Goal: Task Accomplishment & Management: Manage account settings

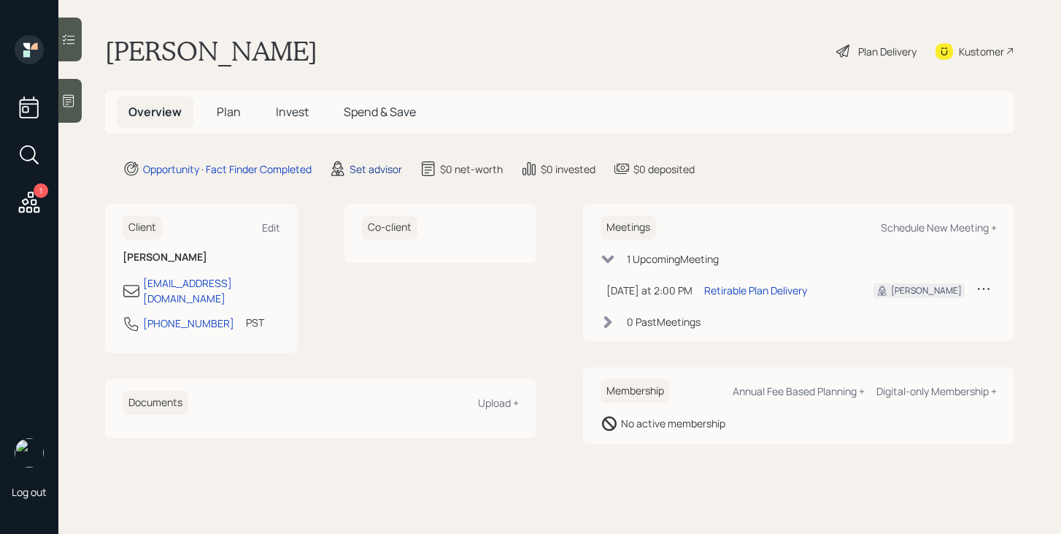
click at [384, 167] on div "Set advisor" at bounding box center [376, 168] width 53 height 15
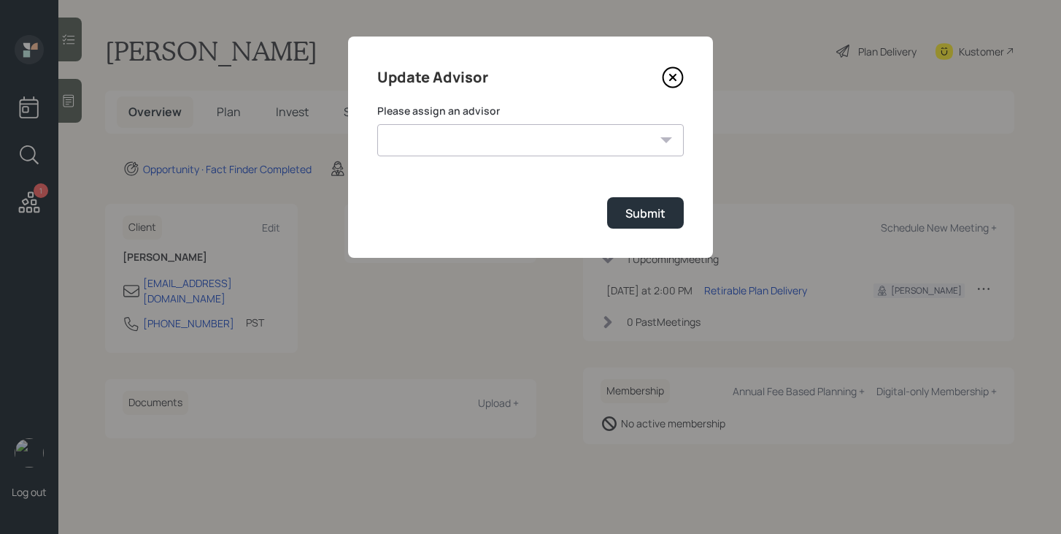
click at [470, 139] on select "Jonah Coleman Tyler End James DiStasi Treva Nostdahl Eric Schwartz Aleksandra S…" at bounding box center [530, 140] width 307 height 32
select select "bffa7908-1b2a-4c79-9bb6-f0ec9aed22d3"
click at [377, 124] on select "Jonah Coleman Tyler End James DiStasi Treva Nostdahl Eric Schwartz Aleksandra S…" at bounding box center [530, 140] width 307 height 32
click at [643, 214] on div "Submit" at bounding box center [646, 213] width 40 height 16
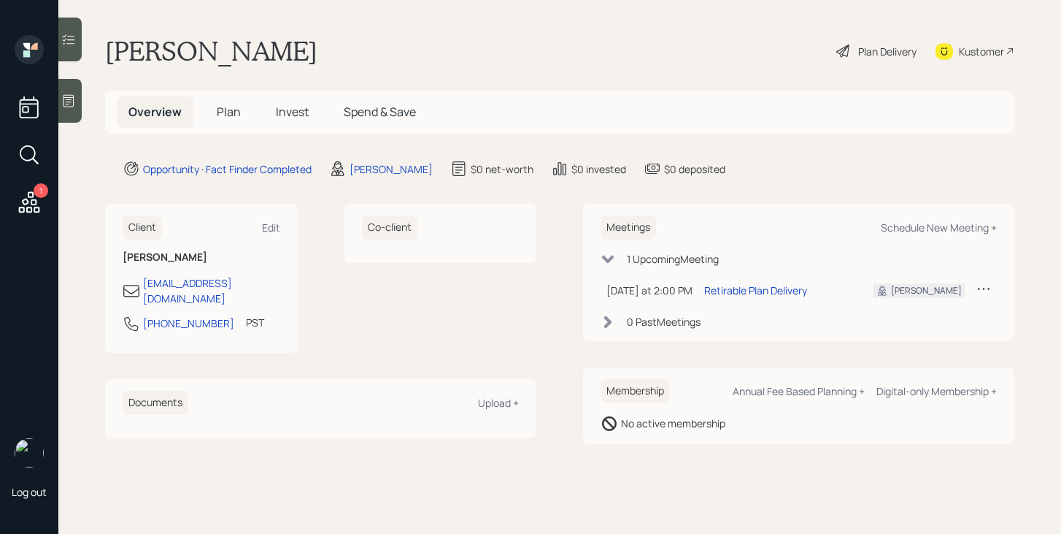
click at [218, 120] on h5 "Plan" at bounding box center [228, 111] width 47 height 31
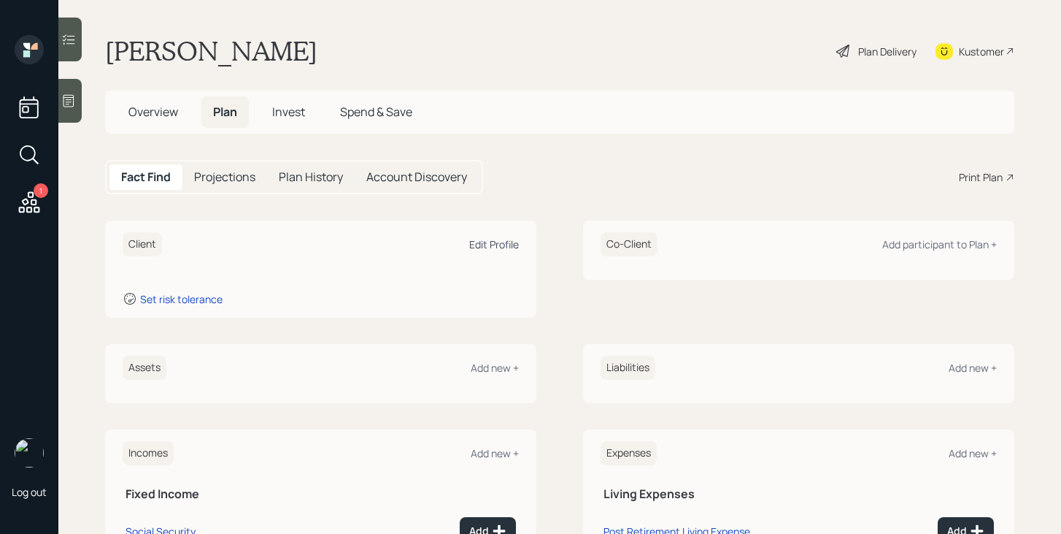
click at [512, 244] on div "Edit Profile" at bounding box center [494, 244] width 50 height 14
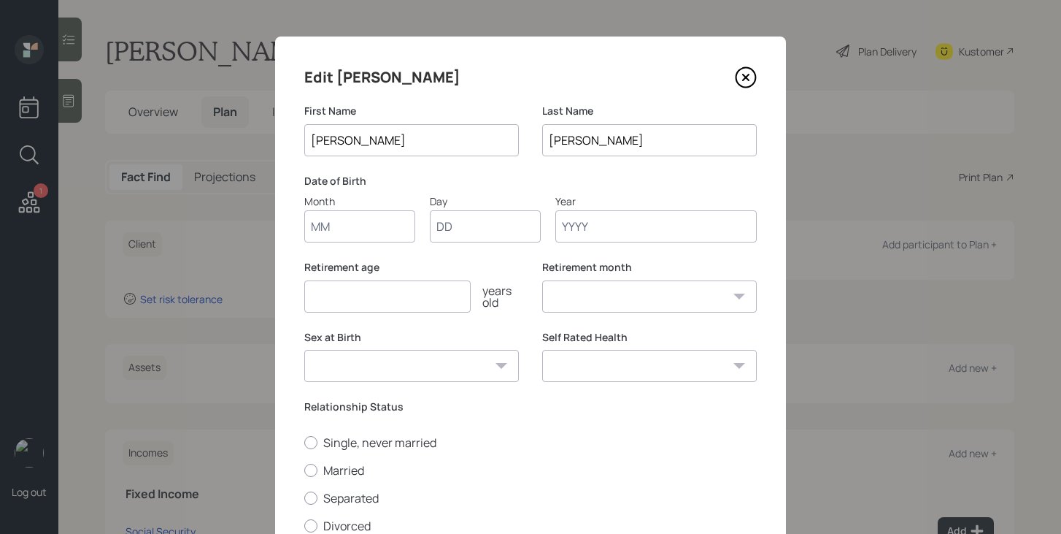
click at [382, 230] on input "Month" at bounding box center [359, 226] width 111 height 32
type input "04"
type input "17"
type input "1957"
select select "4"
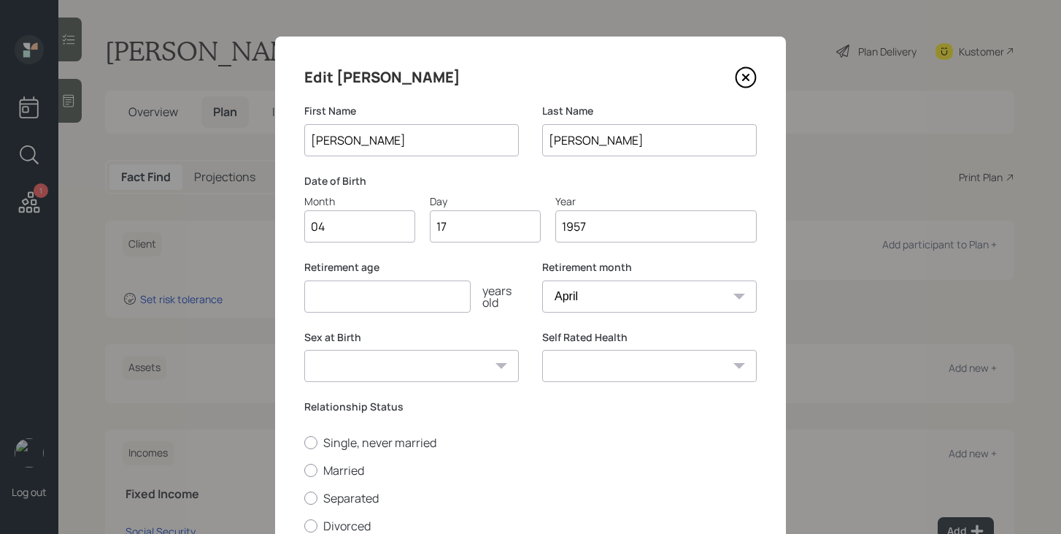
type input "1957"
click at [341, 302] on input "number" at bounding box center [387, 296] width 166 height 32
type input "65"
click at [380, 361] on select "Male Female Other / Prefer not to say" at bounding box center [411, 366] width 215 height 32
select select "male"
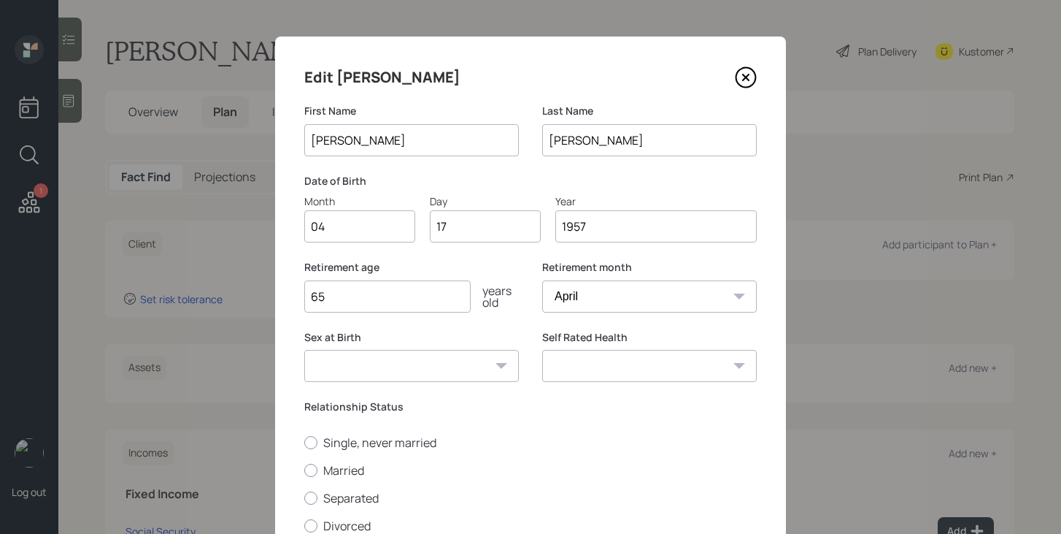
click at [304, 350] on select "Male Female Other / Prefer not to say" at bounding box center [411, 366] width 215 height 32
click at [633, 359] on select "Excellent Very Good Good Fair Poor" at bounding box center [649, 366] width 215 height 32
select select "very_good"
click at [542, 350] on select "Excellent Very Good Good Fair Poor" at bounding box center [649, 366] width 215 height 32
click at [320, 444] on label "Single, never married" at bounding box center [530, 442] width 453 height 16
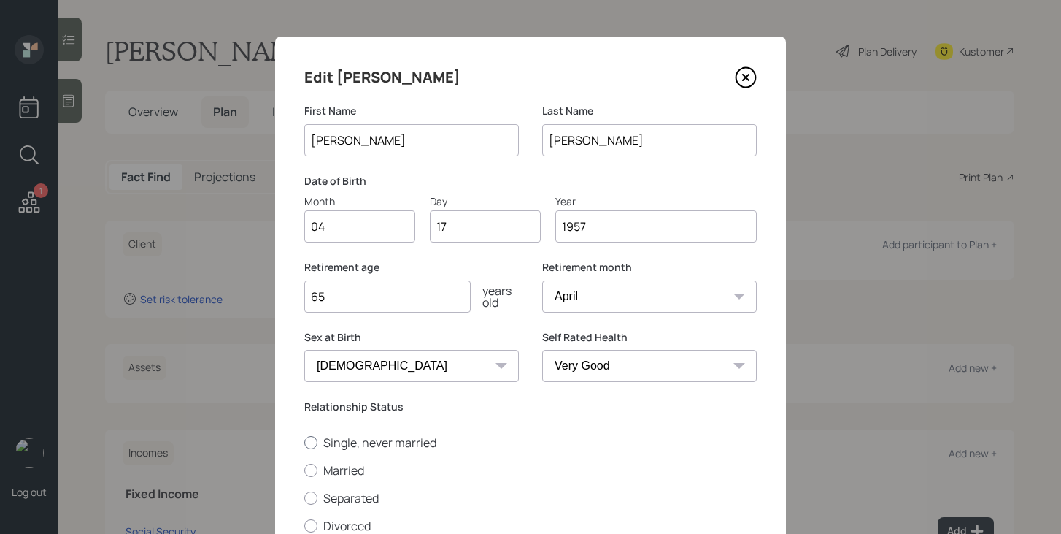
click at [304, 442] on input "Single, never married" at bounding box center [304, 442] width 1 height 1
radio input "true"
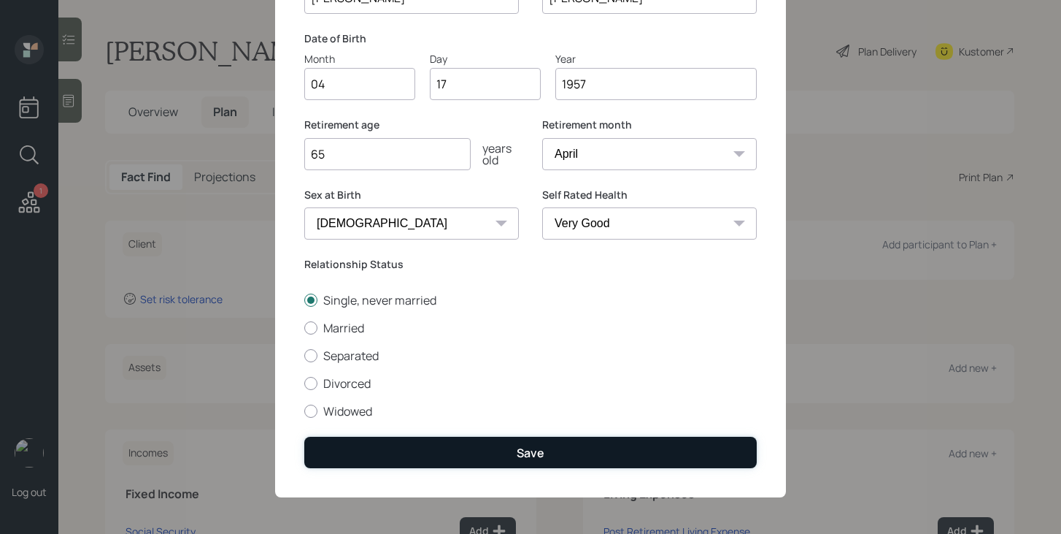
click at [472, 461] on button "Save" at bounding box center [530, 451] width 453 height 31
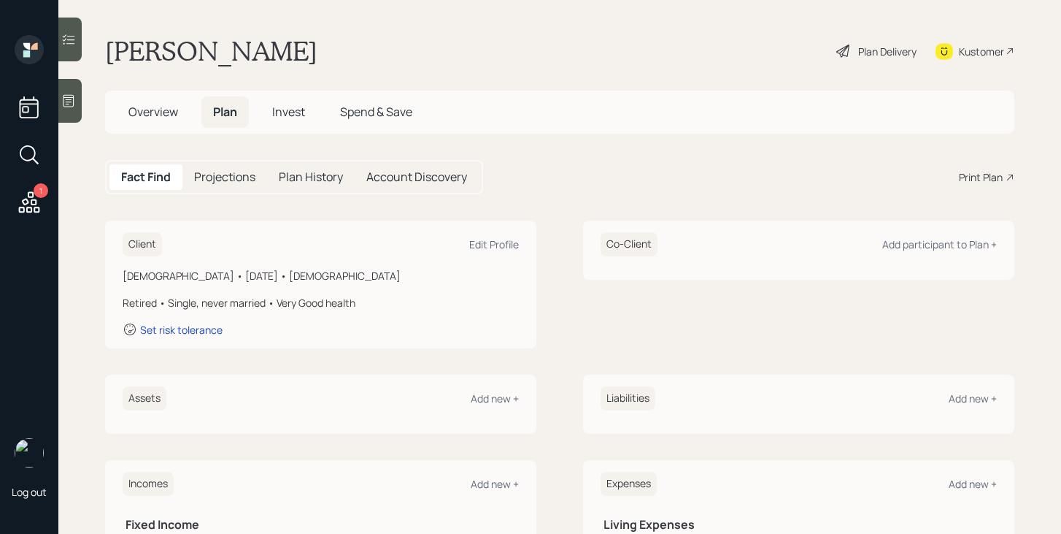
click at [871, 52] on div "Plan Delivery" at bounding box center [887, 51] width 58 height 15
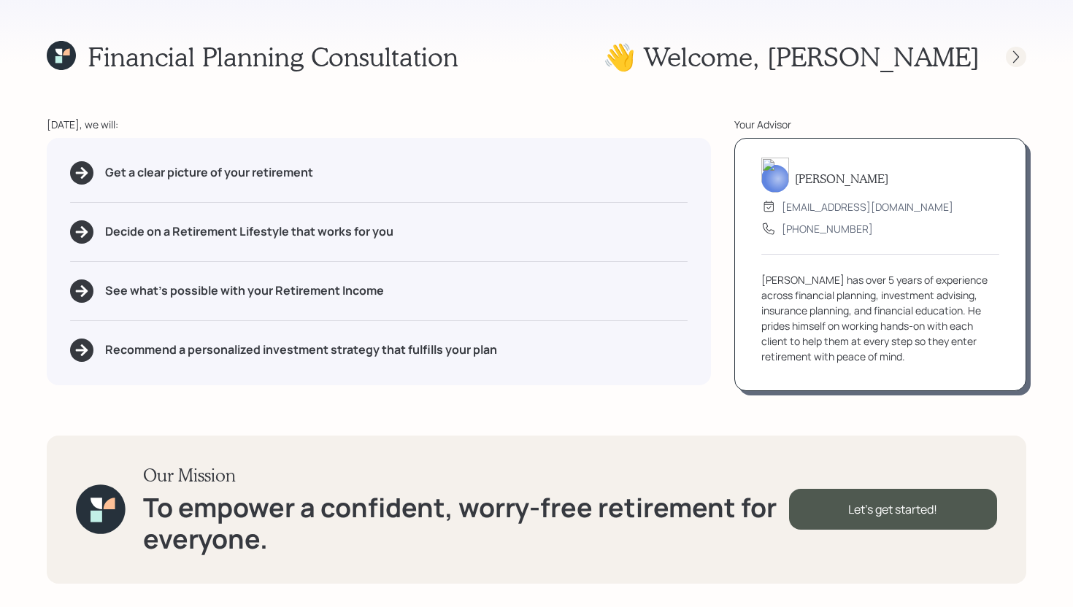
click at [1019, 53] on icon at bounding box center [1016, 57] width 15 height 15
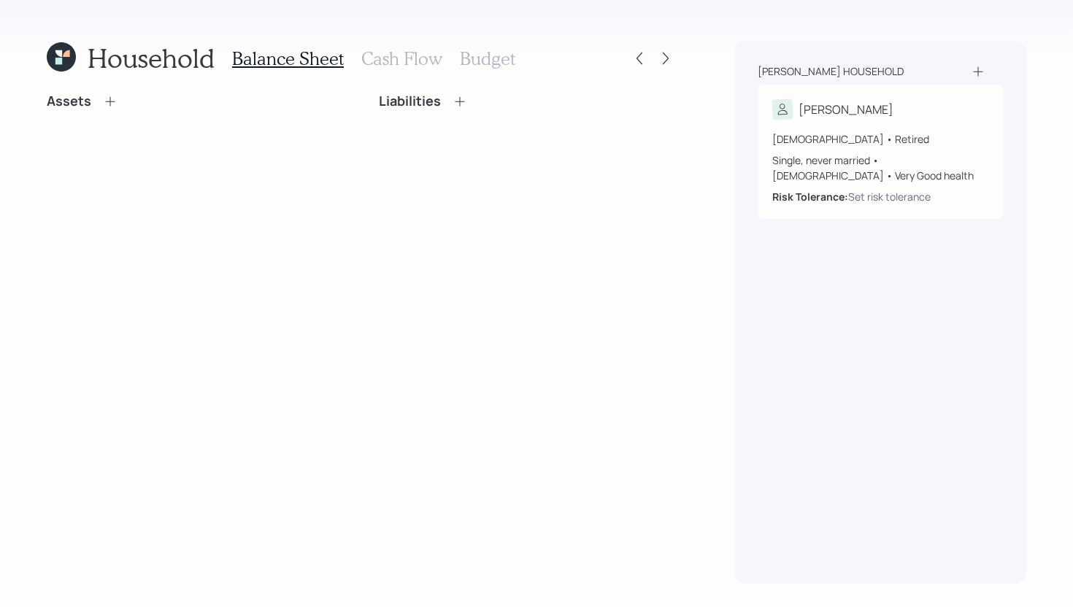
click at [109, 99] on icon at bounding box center [110, 101] width 15 height 15
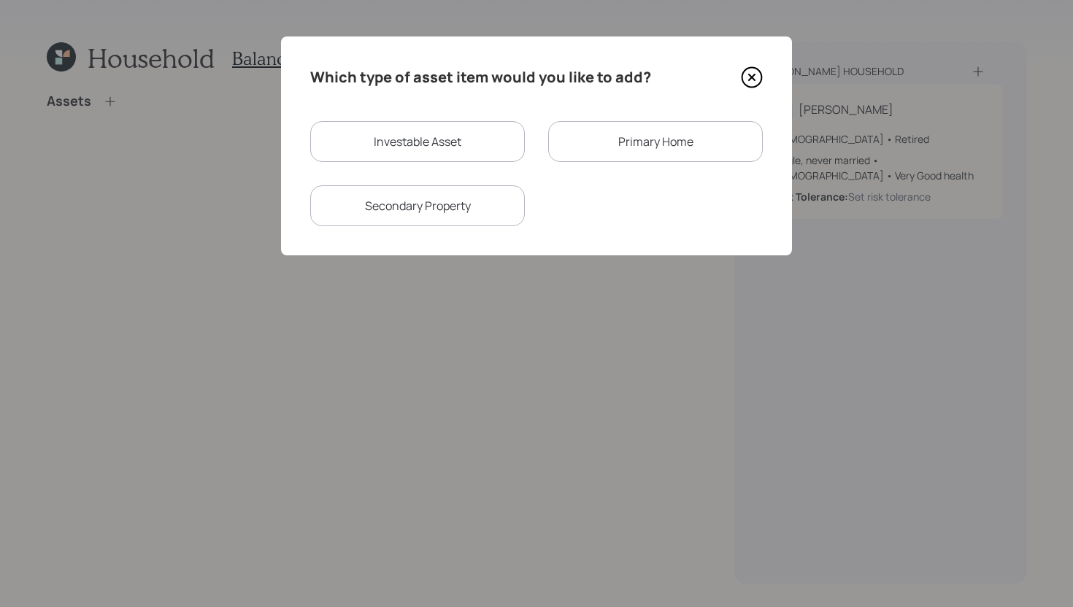
click at [416, 150] on div "Investable Asset" at bounding box center [417, 141] width 215 height 41
select select "taxable"
select select "balanced"
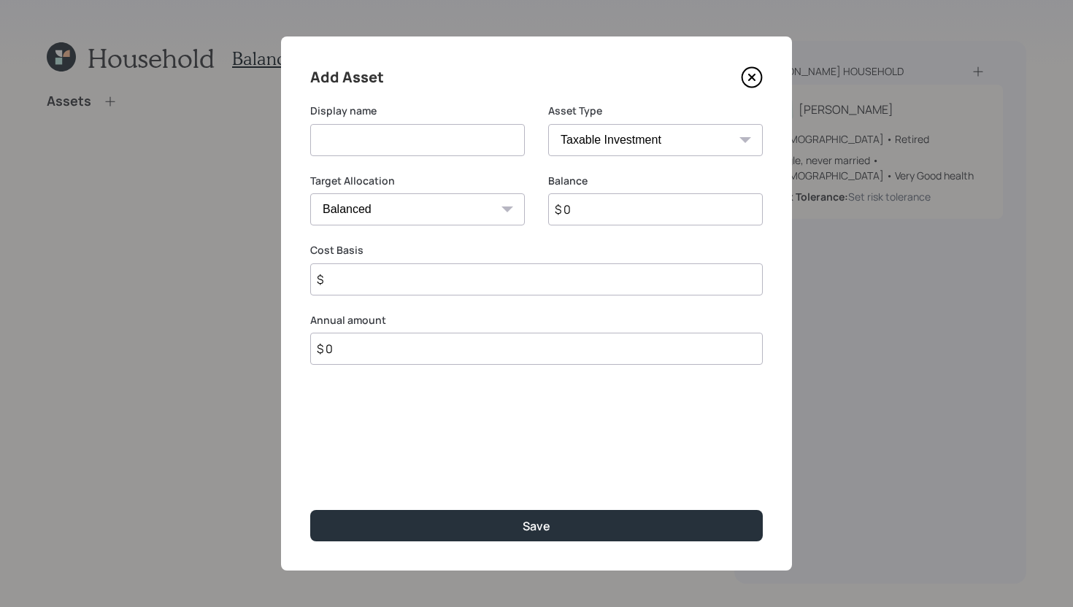
click at [431, 142] on input at bounding box center [417, 140] width 215 height 32
type input "Former 401k"
click at [679, 215] on input "$ 0" at bounding box center [655, 209] width 215 height 32
type input "$ 200,000"
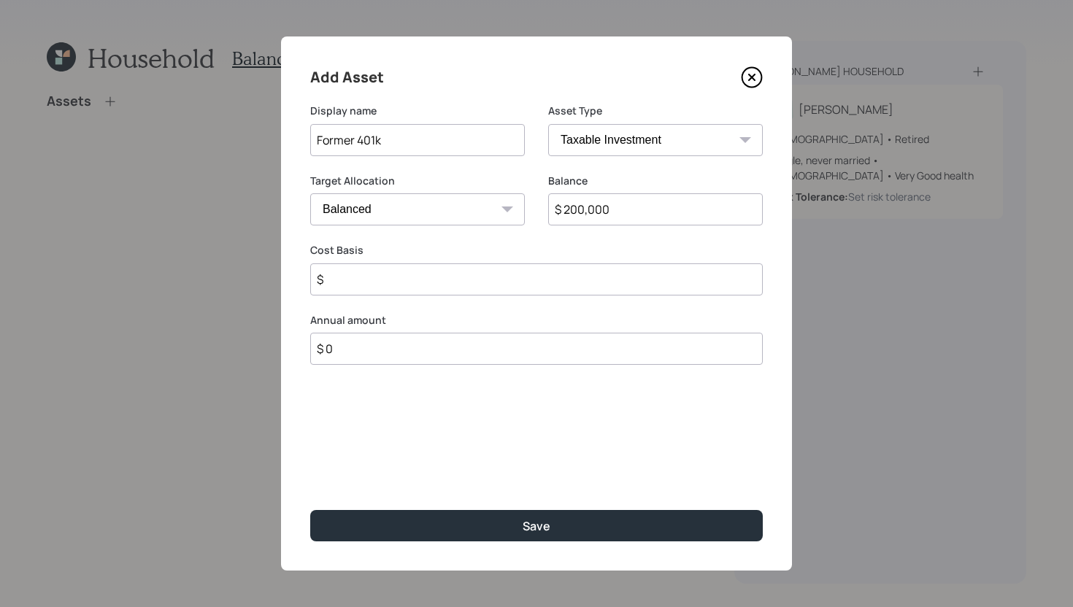
click at [715, 136] on select "SEP IRA IRA Roth IRA 401(k) Roth 401(k) 403(b) Roth 403(b) 457(b) Roth 457(b) H…" at bounding box center [655, 140] width 215 height 32
select select "company_sponsored"
click at [548, 124] on select "SEP IRA IRA Roth IRA 401(k) Roth 401(k) 403(b) Roth 403(b) 457(b) Roth 457(b) H…" at bounding box center [655, 140] width 215 height 32
click at [502, 286] on input "number" at bounding box center [406, 280] width 193 height 32
type input "0"
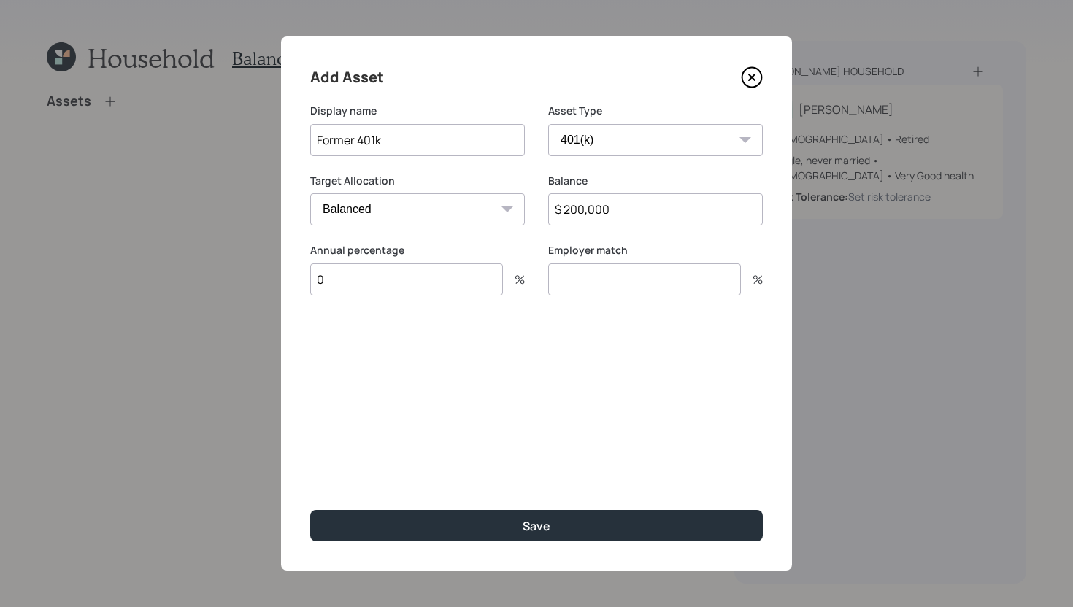
click at [589, 290] on input "number" at bounding box center [644, 280] width 193 height 32
type input "0"
click at [651, 212] on input "$ 200,000" at bounding box center [655, 209] width 215 height 32
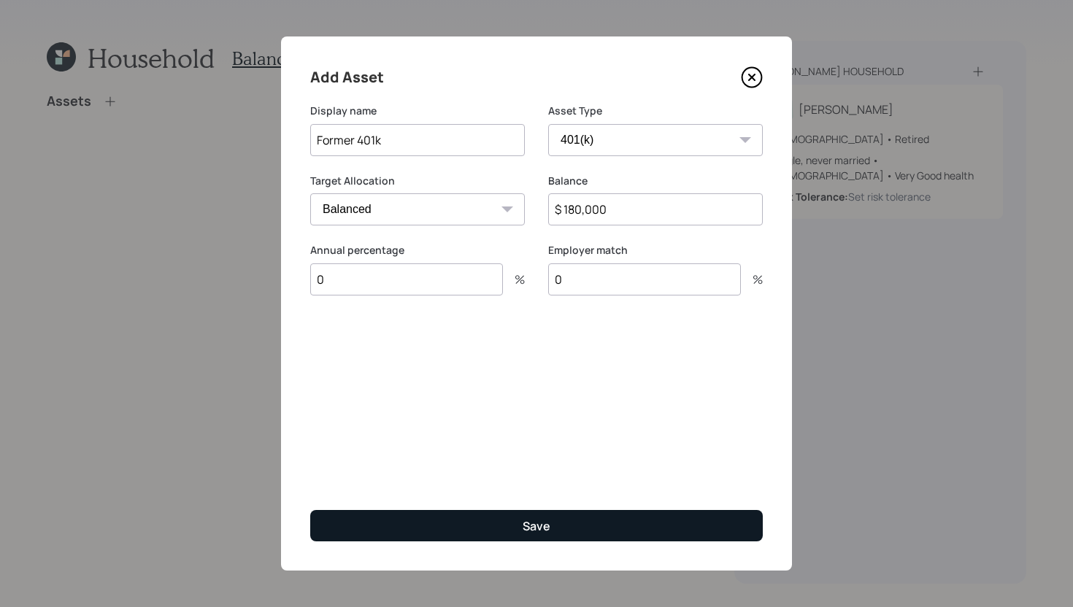
type input "$ 180,000"
click at [557, 527] on button "Save" at bounding box center [536, 525] width 453 height 31
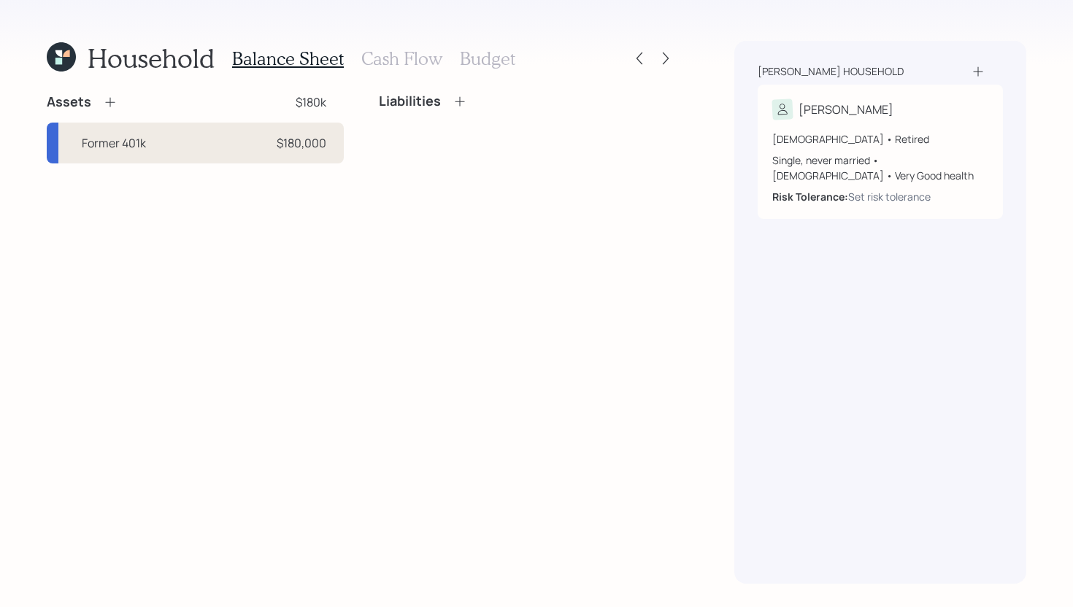
click at [146, 153] on div "Former 401k $180,000" at bounding box center [195, 143] width 297 height 41
select select "company_sponsored"
select select "balanced"
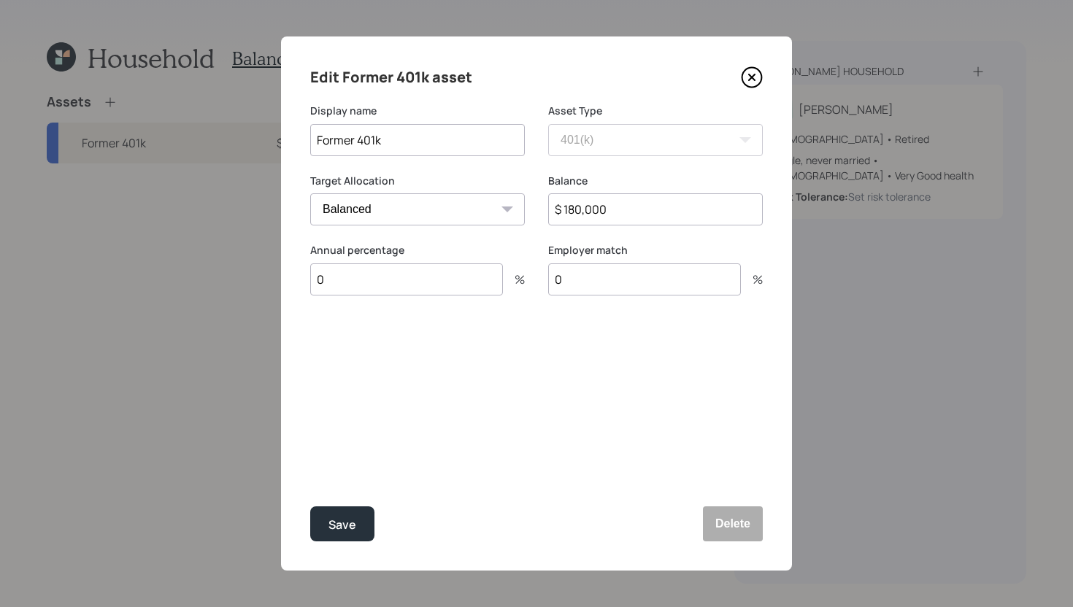
click at [616, 205] on input "$ 180,000" at bounding box center [655, 209] width 215 height 32
click at [580, 212] on input "$ 180,000" at bounding box center [655, 209] width 215 height 32
type input "$ 188,000"
click at [352, 520] on div "Save" at bounding box center [342, 525] width 28 height 20
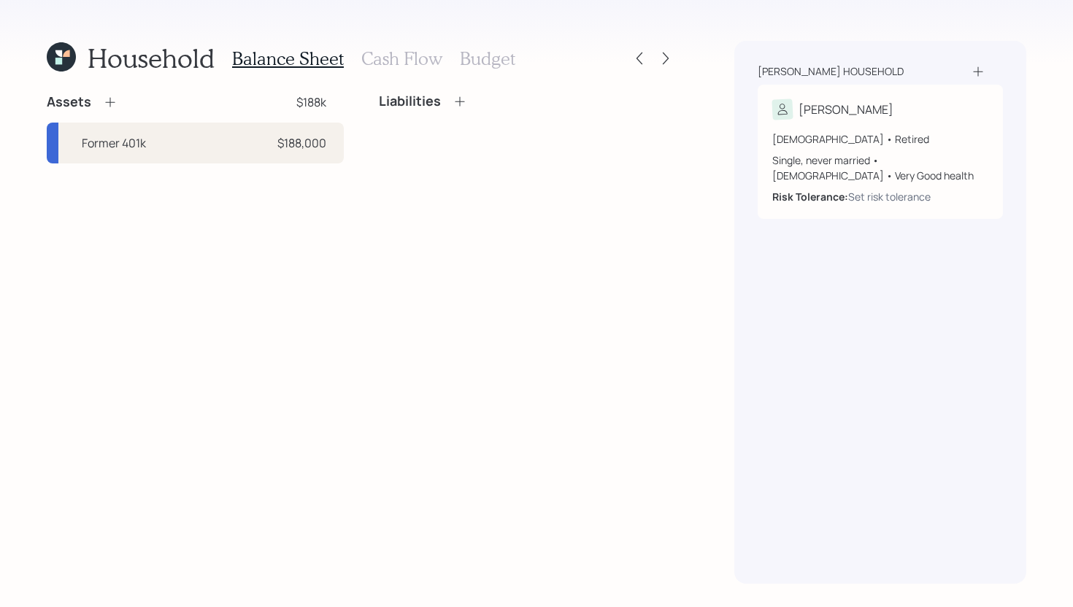
click at [103, 102] on icon at bounding box center [110, 102] width 15 height 15
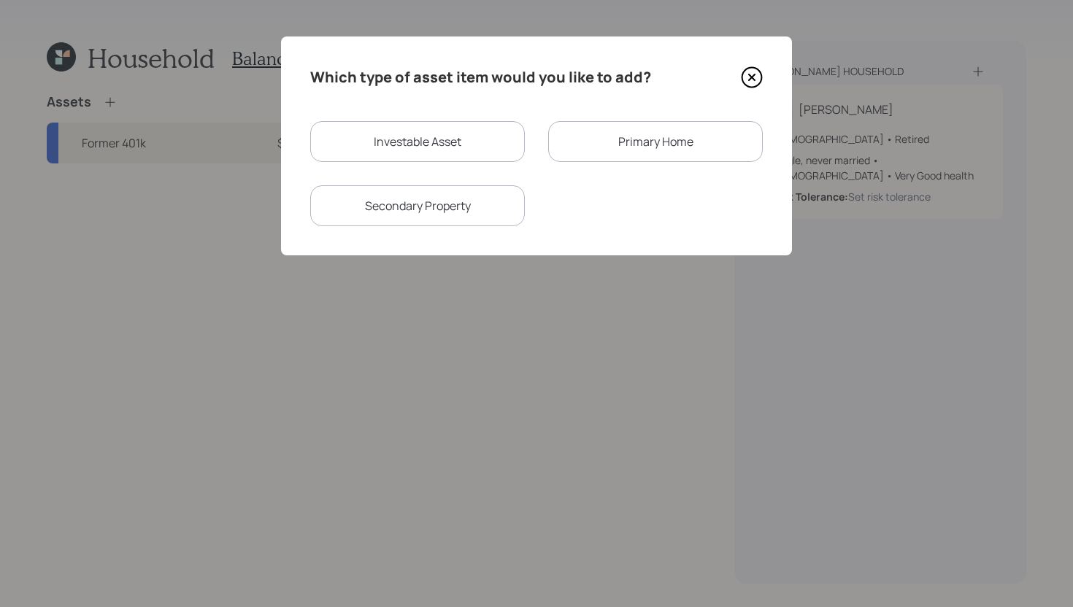
click at [429, 131] on div "Investable Asset" at bounding box center [417, 141] width 215 height 41
select select "taxable"
select select "balanced"
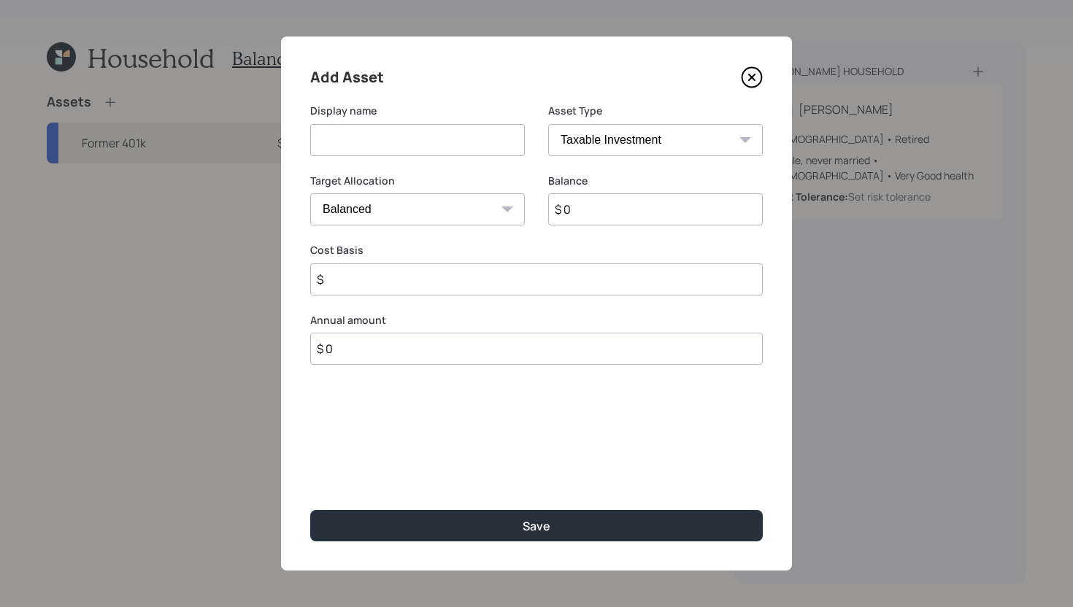
click at [429, 133] on input at bounding box center [417, 140] width 215 height 32
type input "9000"
click at [653, 142] on select "SEP IRA IRA Roth IRA 401(k) Roth 401(k) 403(b) Roth 403(b) 457(b) Roth 457(b) H…" at bounding box center [655, 140] width 215 height 32
select select "emergency_fund"
click at [548, 124] on select "SEP IRA IRA Roth IRA 401(k) Roth 401(k) 403(b) Roth 403(b) 457(b) Roth 457(b) H…" at bounding box center [655, 140] width 215 height 32
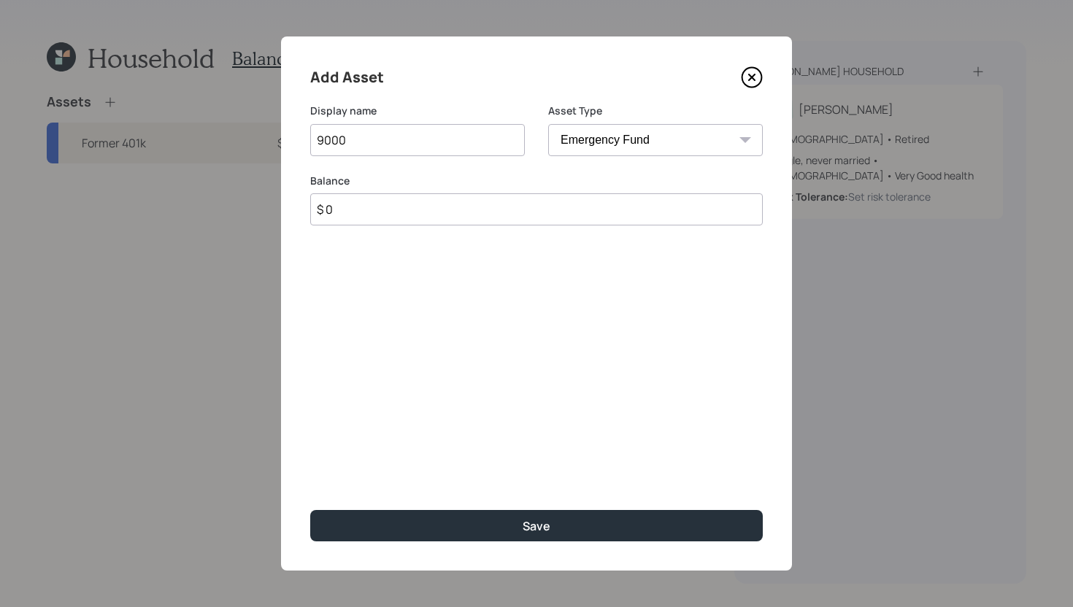
click at [506, 216] on input "$ 0" at bounding box center [536, 209] width 453 height 32
type input "$ 9,000"
click at [480, 127] on input "9000" at bounding box center [417, 140] width 215 height 32
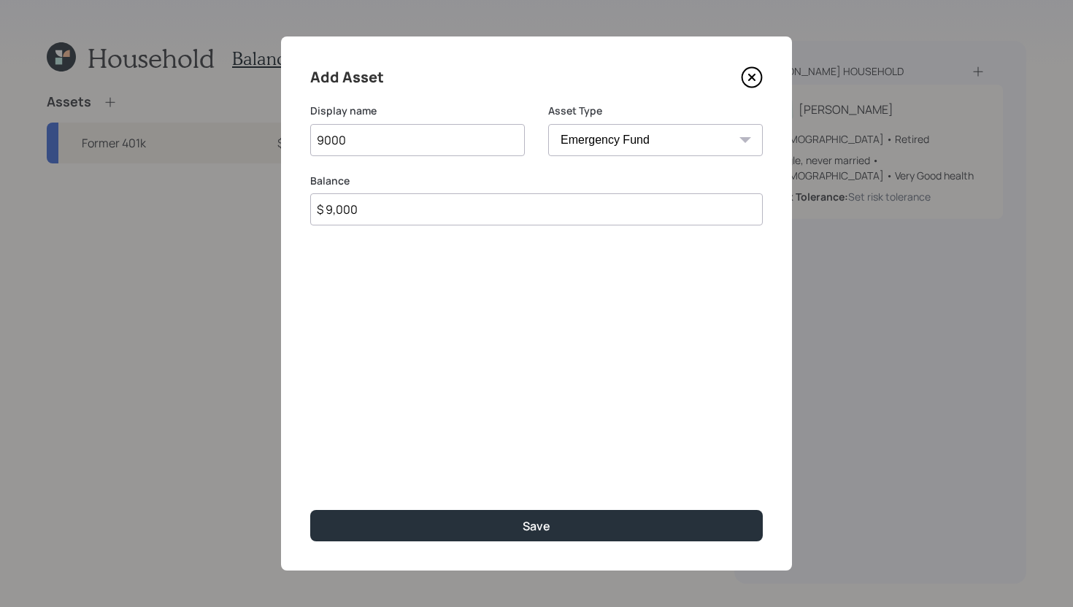
click at [480, 127] on input "9000" at bounding box center [417, 140] width 215 height 32
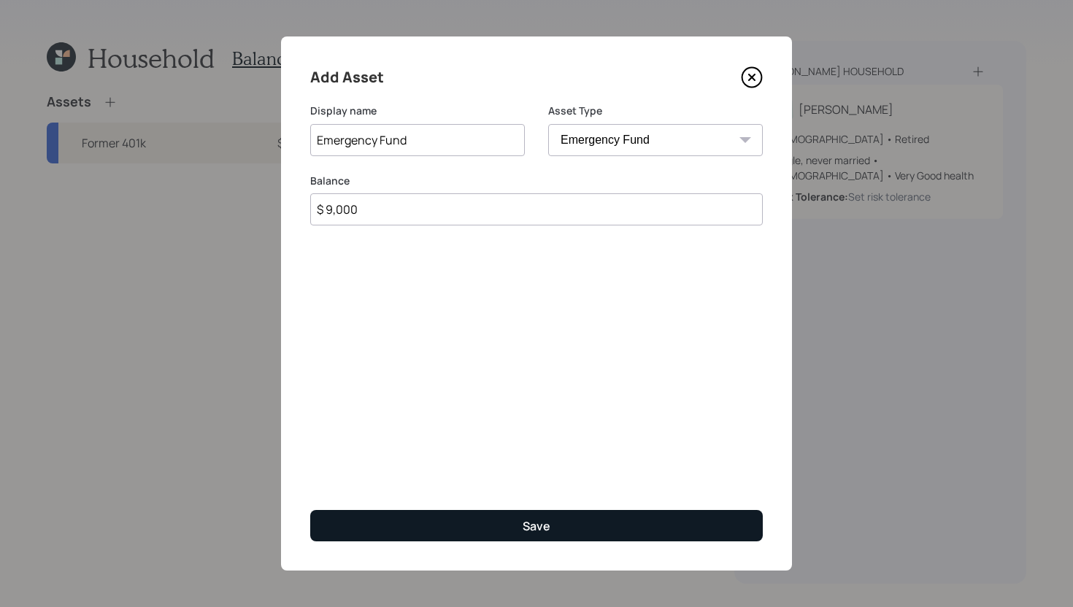
type input "Emergency Fund"
click at [612, 530] on button "Save" at bounding box center [536, 525] width 453 height 31
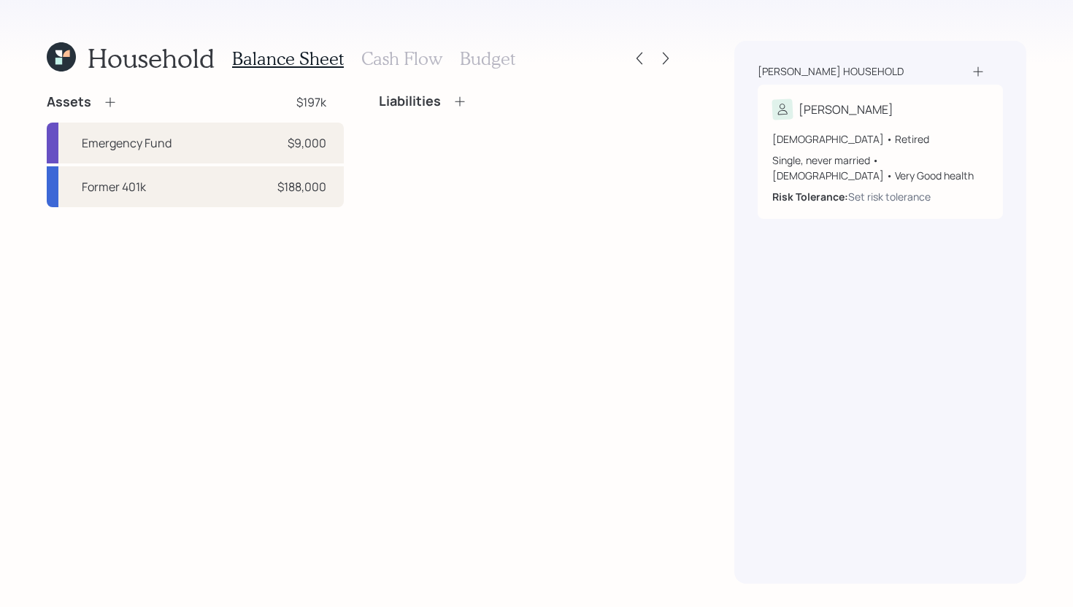
click at [109, 101] on icon at bounding box center [109, 102] width 9 height 9
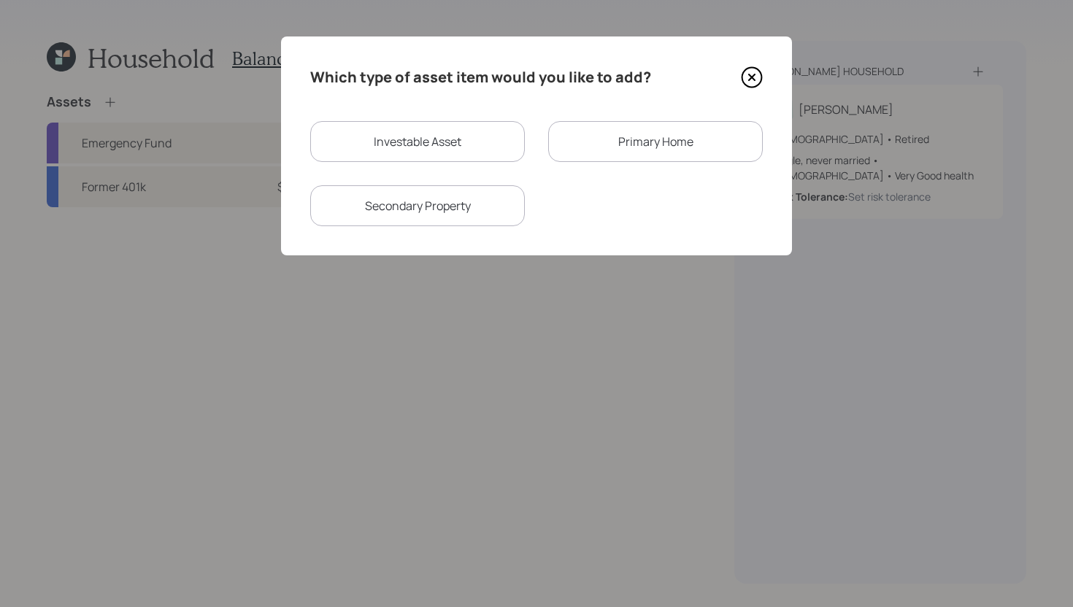
click at [393, 131] on div "Investable Asset" at bounding box center [417, 141] width 215 height 41
select select "taxable"
select select "balanced"
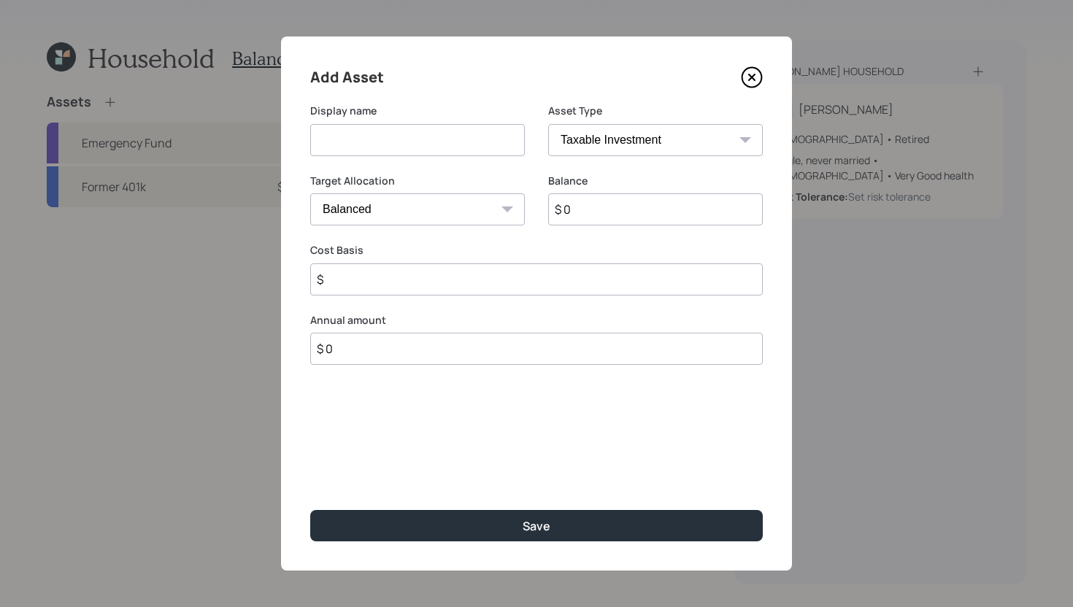
click at [404, 145] on input at bounding box center [417, 140] width 215 height 32
type input "Fidelity"
click at [626, 222] on input "$ 0" at bounding box center [655, 209] width 215 height 32
type input "$ 1,000"
click at [651, 136] on select "SEP IRA IRA Roth IRA 401(k) Roth 401(k) 403(b) Roth 403(b) 457(b) Roth 457(b) H…" at bounding box center [655, 140] width 215 height 32
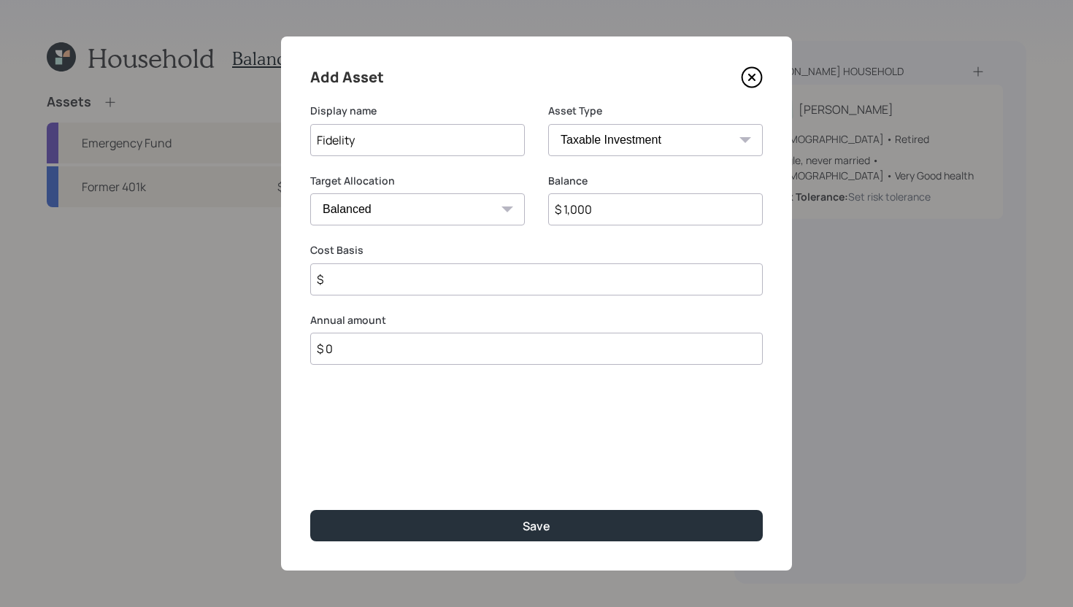
click at [548, 124] on select "SEP IRA IRA Roth IRA 401(k) Roth 401(k) 403(b) Roth 403(b) 457(b) Roth 457(b) H…" at bounding box center [655, 140] width 215 height 32
click at [489, 281] on input "$" at bounding box center [536, 280] width 453 height 32
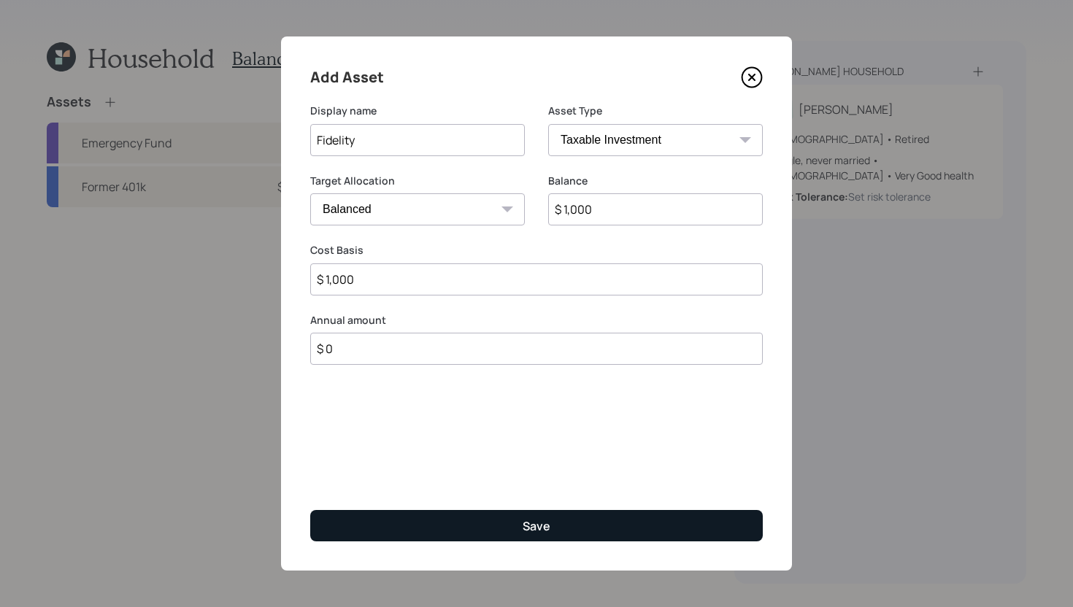
type input "$ 1,000"
click at [476, 519] on button "Save" at bounding box center [536, 525] width 453 height 31
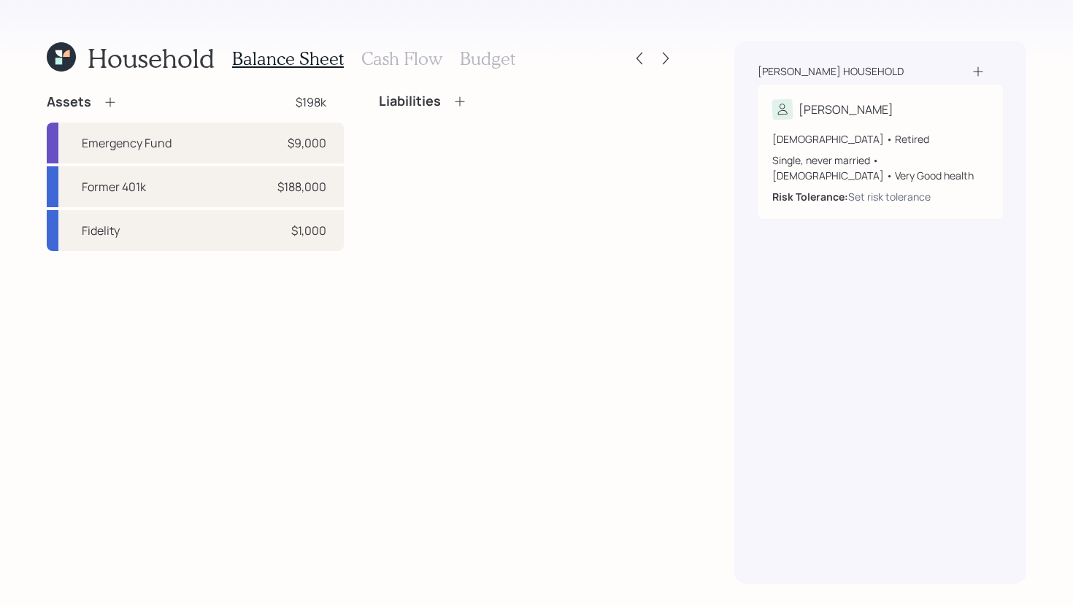
click at [109, 99] on icon at bounding box center [110, 102] width 15 height 15
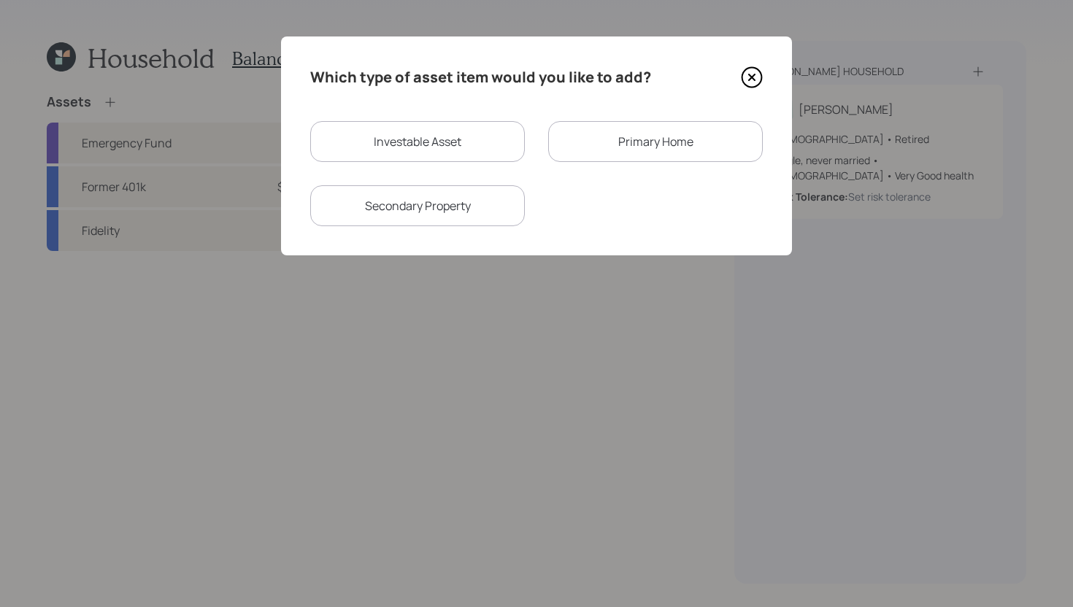
click at [636, 142] on div "Primary Home" at bounding box center [655, 141] width 215 height 41
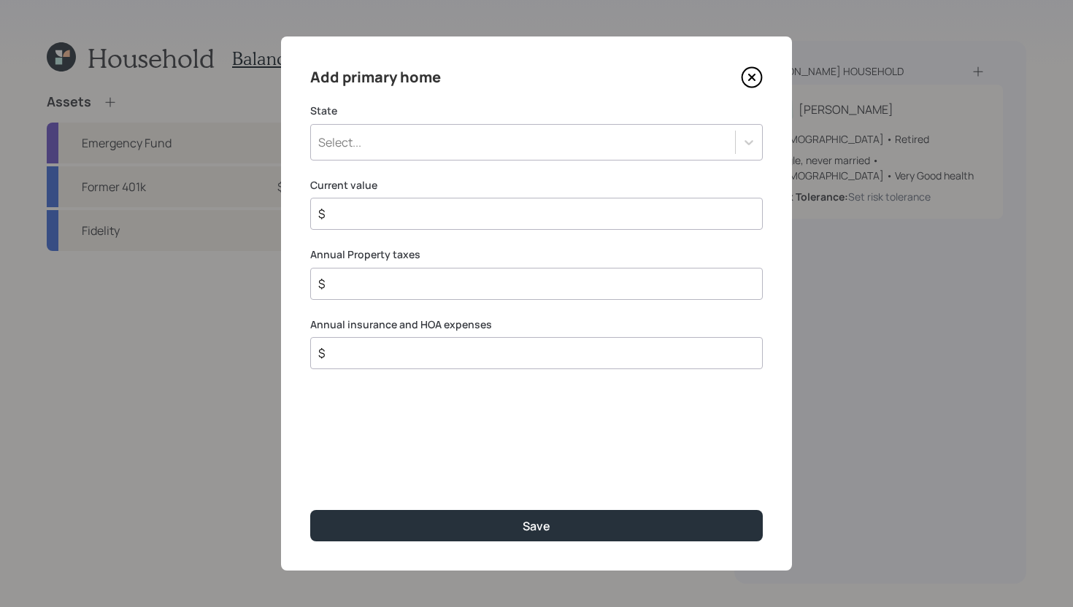
click at [522, 148] on div "Select..." at bounding box center [523, 142] width 424 height 25
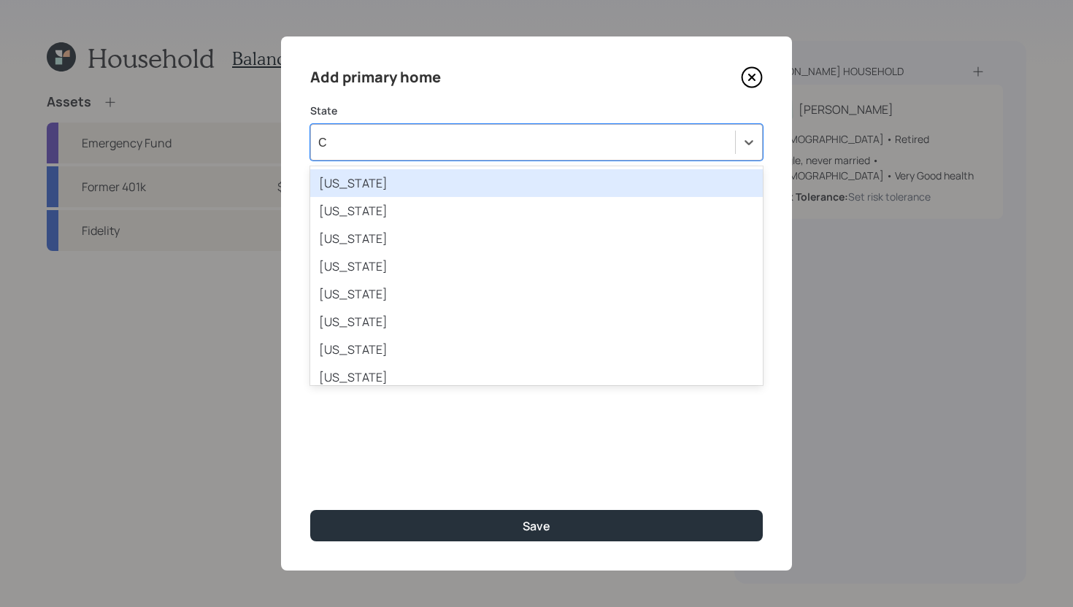
type input "Ca"
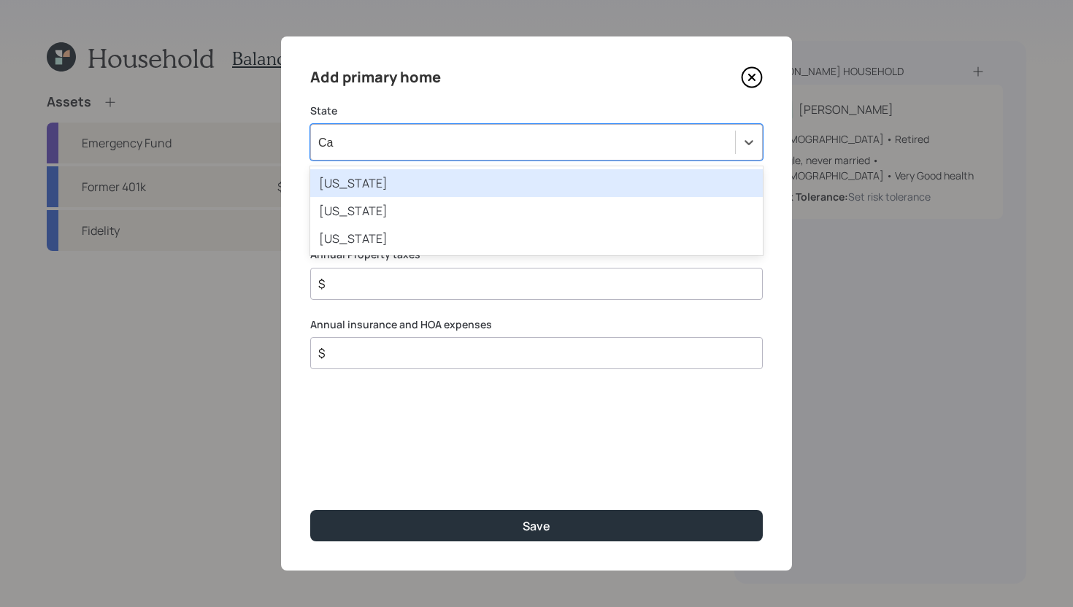
click at [496, 184] on div "California" at bounding box center [536, 183] width 453 height 28
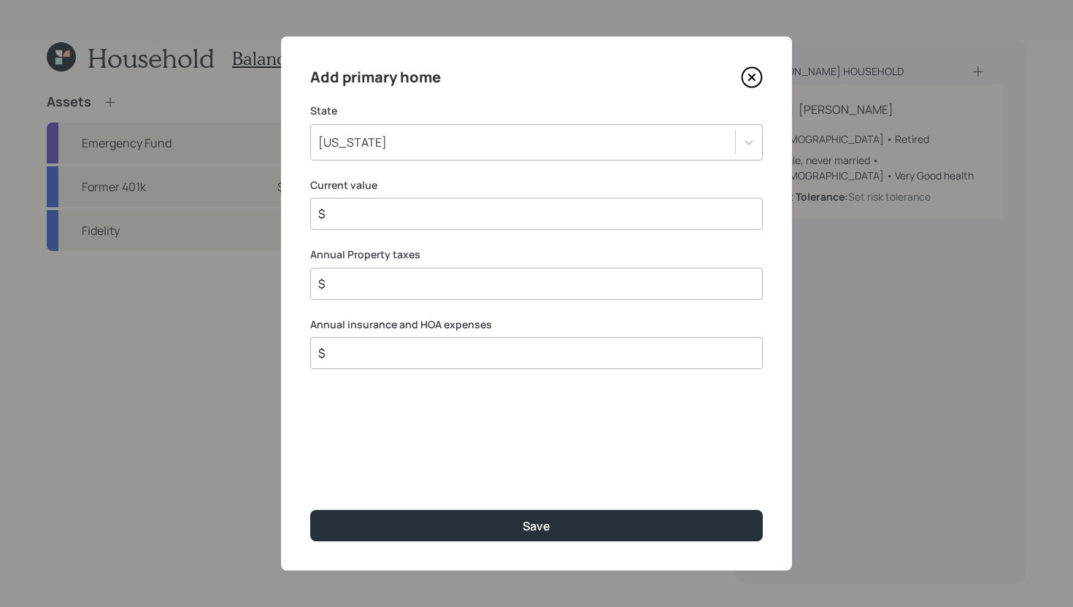
click at [490, 211] on input "$" at bounding box center [531, 214] width 428 height 18
type input "$ 300,000"
click at [545, 288] on input "$" at bounding box center [531, 284] width 428 height 18
type input "$ 3,000"
click at [509, 357] on input "$" at bounding box center [531, 354] width 428 height 18
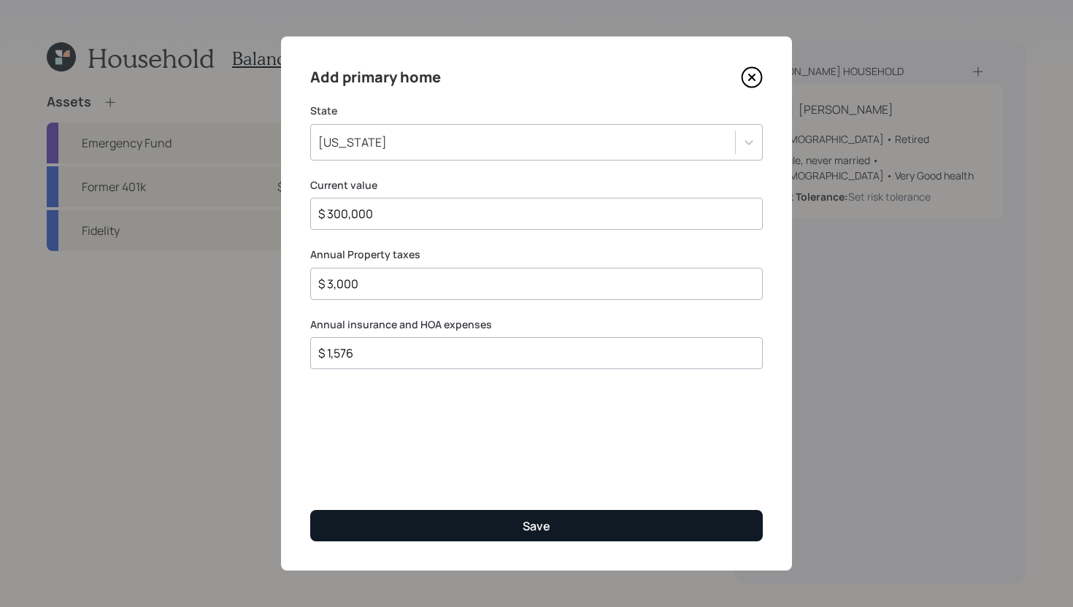
type input "$ 1,576"
click at [476, 526] on button "Save" at bounding box center [536, 525] width 453 height 31
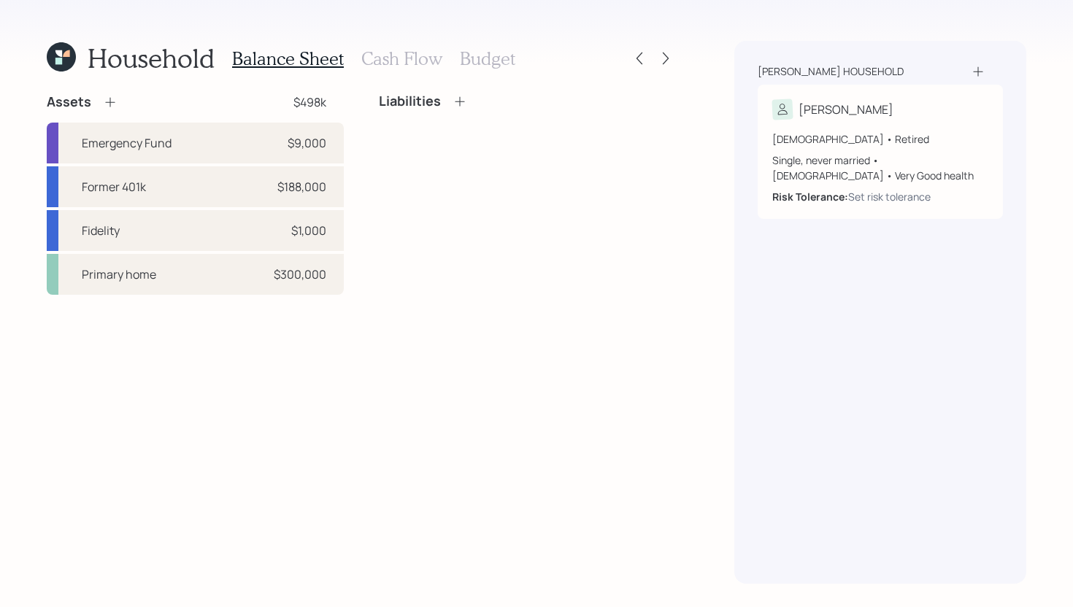
click at [463, 104] on icon at bounding box center [460, 101] width 15 height 15
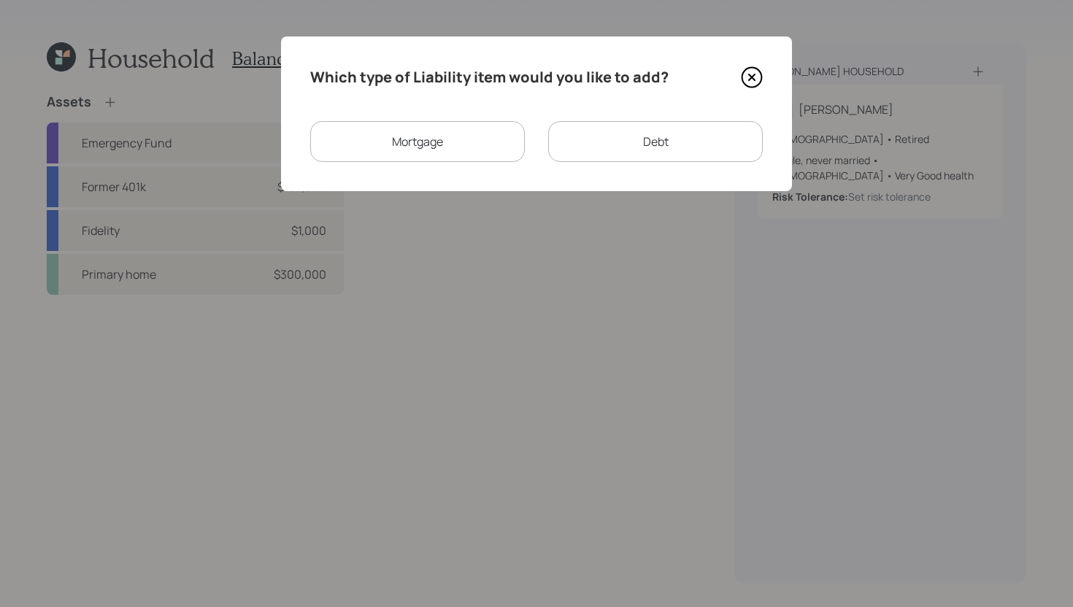
click at [748, 79] on icon at bounding box center [752, 77] width 22 height 22
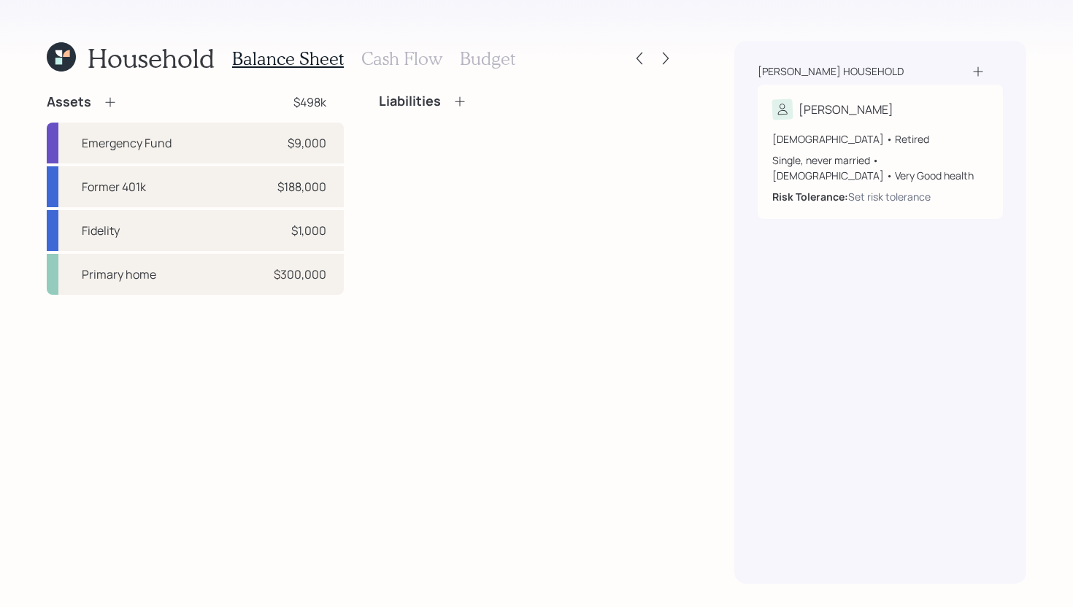
click at [450, 103] on div "Liabilities" at bounding box center [423, 101] width 88 height 16
click at [456, 103] on icon at bounding box center [460, 101] width 15 height 15
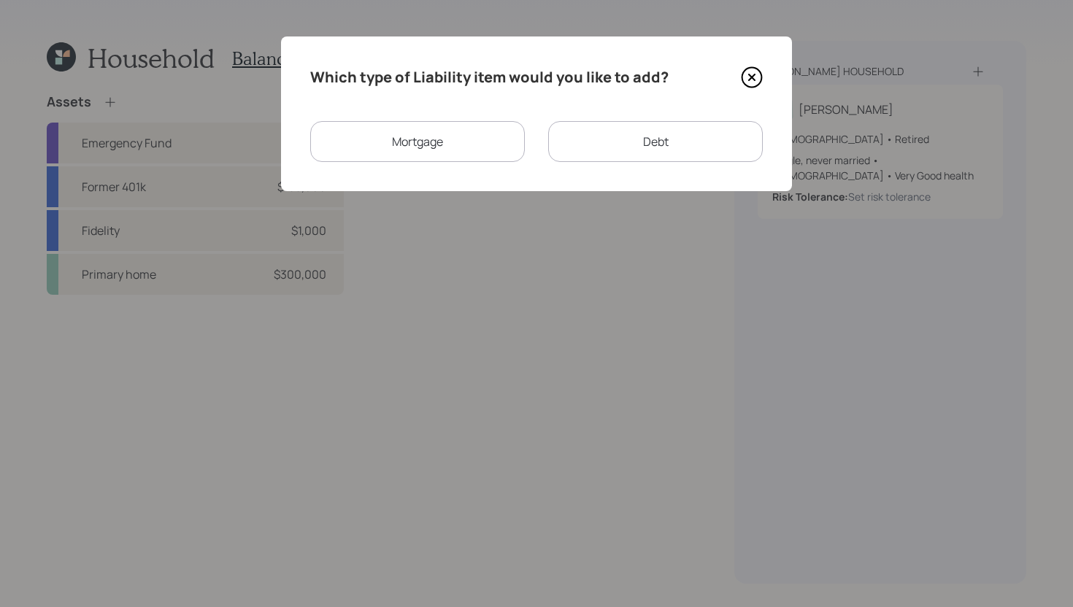
click at [460, 136] on div "Mortgage" at bounding box center [417, 141] width 215 height 41
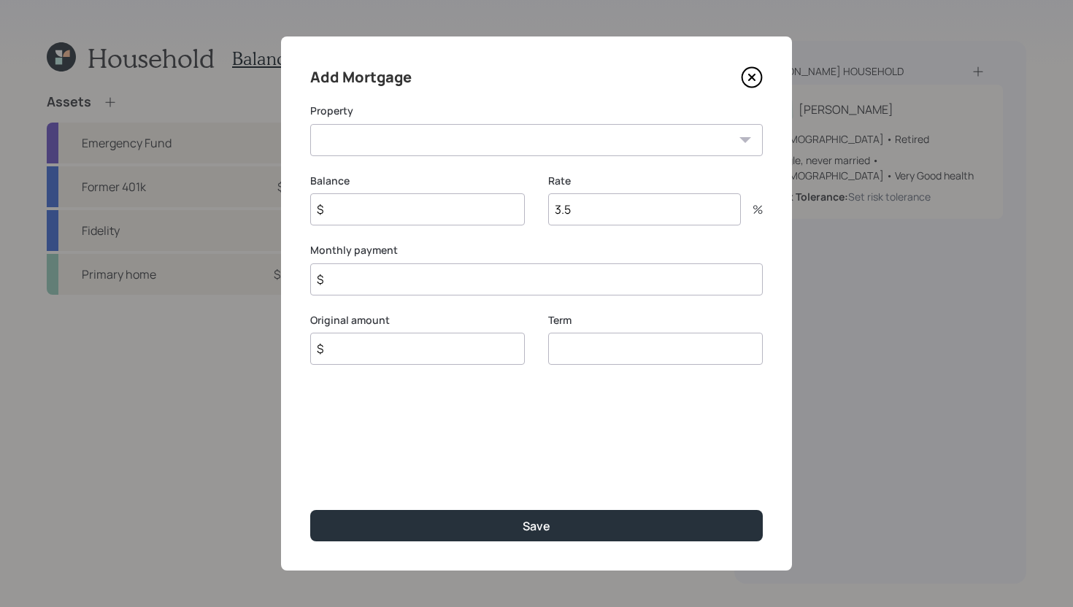
click at [460, 136] on select "CA Primary home" at bounding box center [536, 140] width 453 height 32
select select "d3ad67c8-4f07-4e05-8611-5fc0d4b117bb"
click at [310, 124] on select "CA Primary home" at bounding box center [536, 140] width 453 height 32
click at [428, 281] on input "$" at bounding box center [536, 280] width 453 height 32
click at [401, 275] on input "$ 587" at bounding box center [536, 280] width 453 height 32
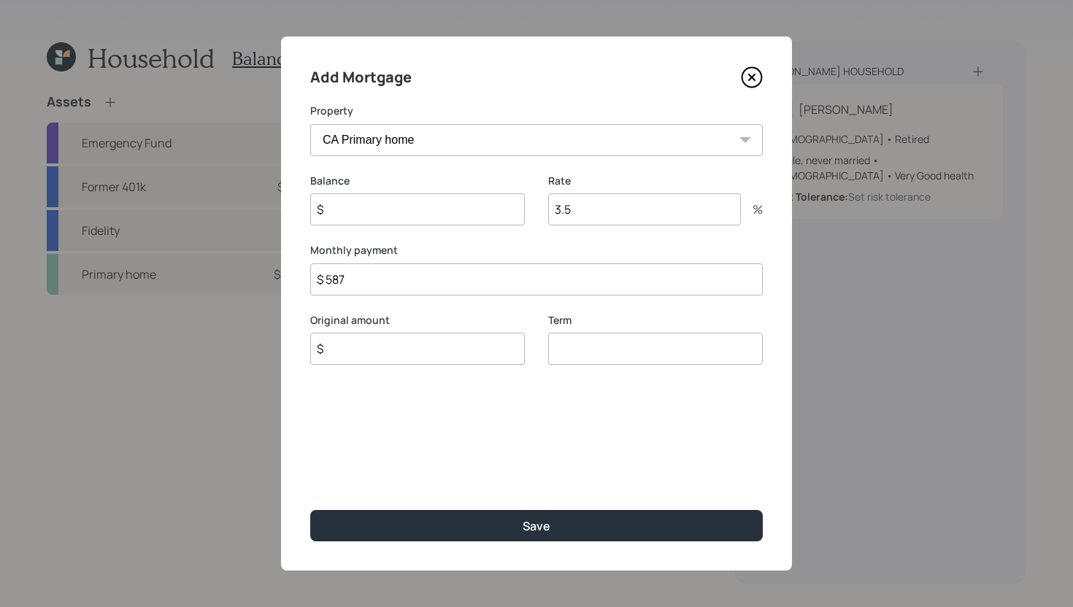
click at [401, 275] on input "$ 587" at bounding box center [536, 280] width 453 height 32
type input "$ 1,002"
click at [360, 209] on input "$" at bounding box center [417, 209] width 215 height 32
type input "$ 103,174"
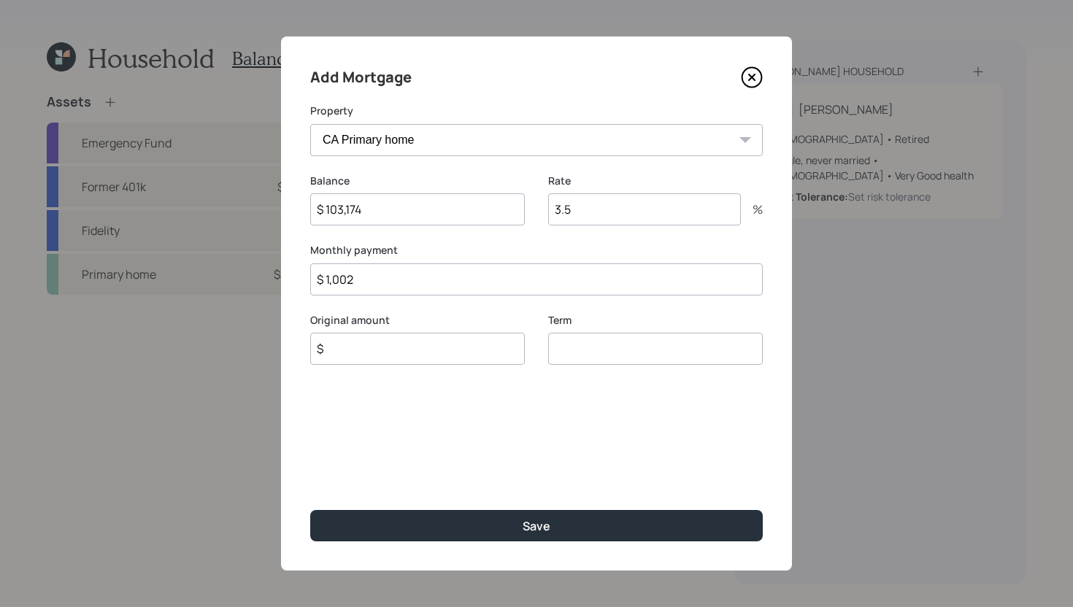
click at [366, 353] on input "$" at bounding box center [417, 349] width 215 height 32
type input "$ 103,174"
click at [579, 347] on input "number" at bounding box center [655, 349] width 215 height 32
type input "30"
click at [607, 234] on div "Rate 3.5 %" at bounding box center [655, 209] width 215 height 70
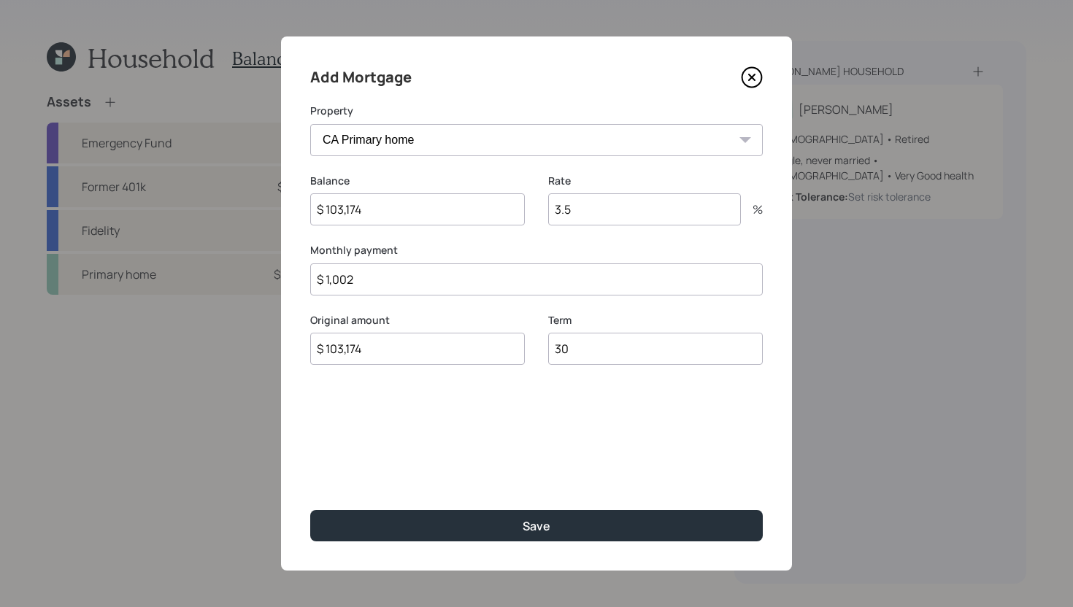
click at [608, 209] on input "3.5" at bounding box center [644, 209] width 193 height 32
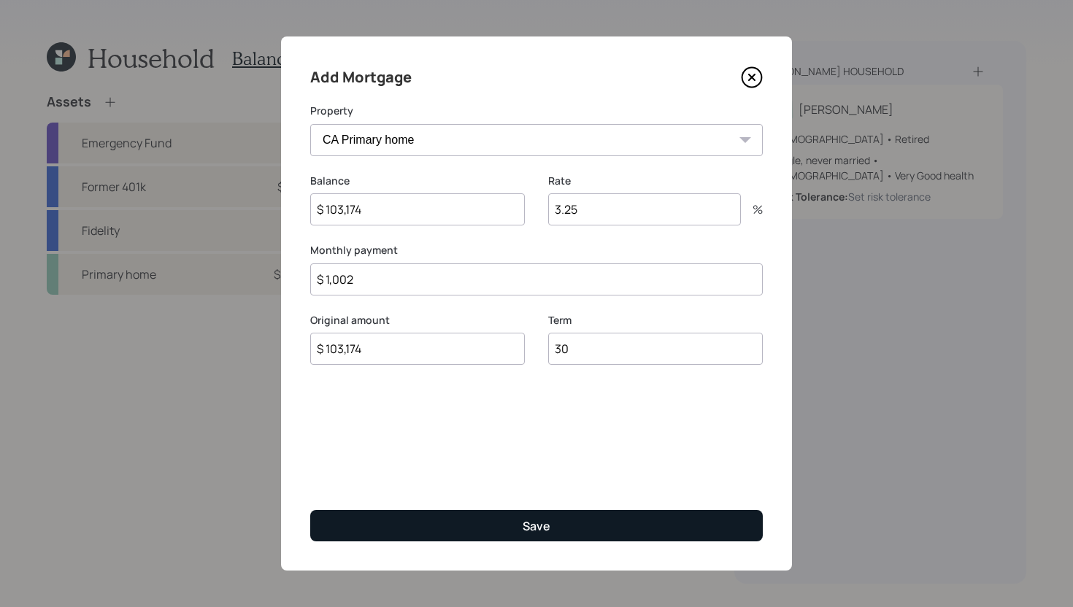
type input "3.25"
click at [547, 526] on div "Save" at bounding box center [537, 526] width 28 height 16
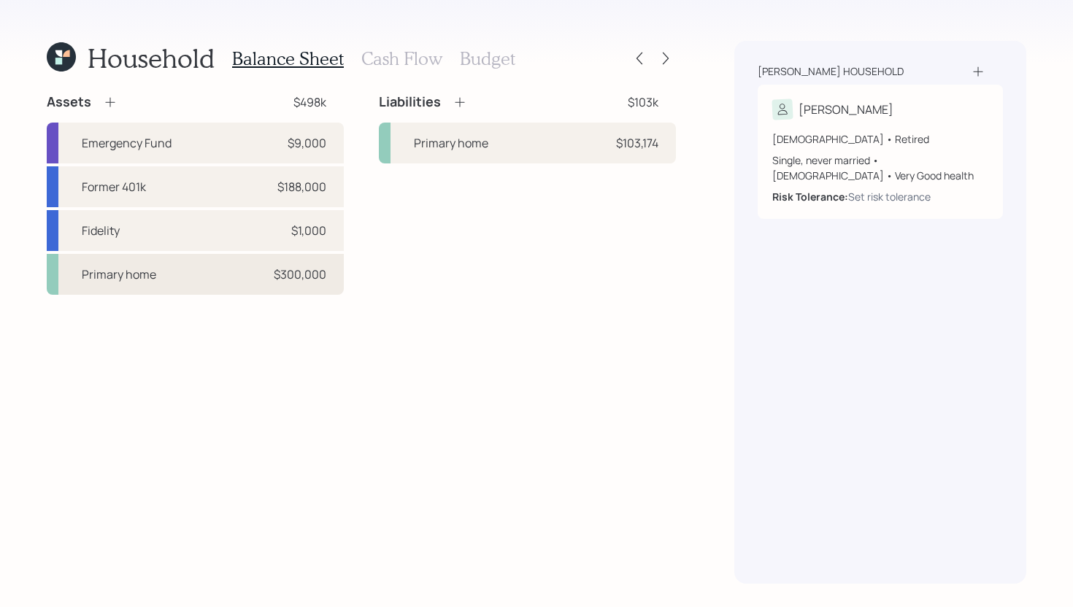
click at [267, 274] on div "Primary home $300,000" at bounding box center [195, 274] width 297 height 41
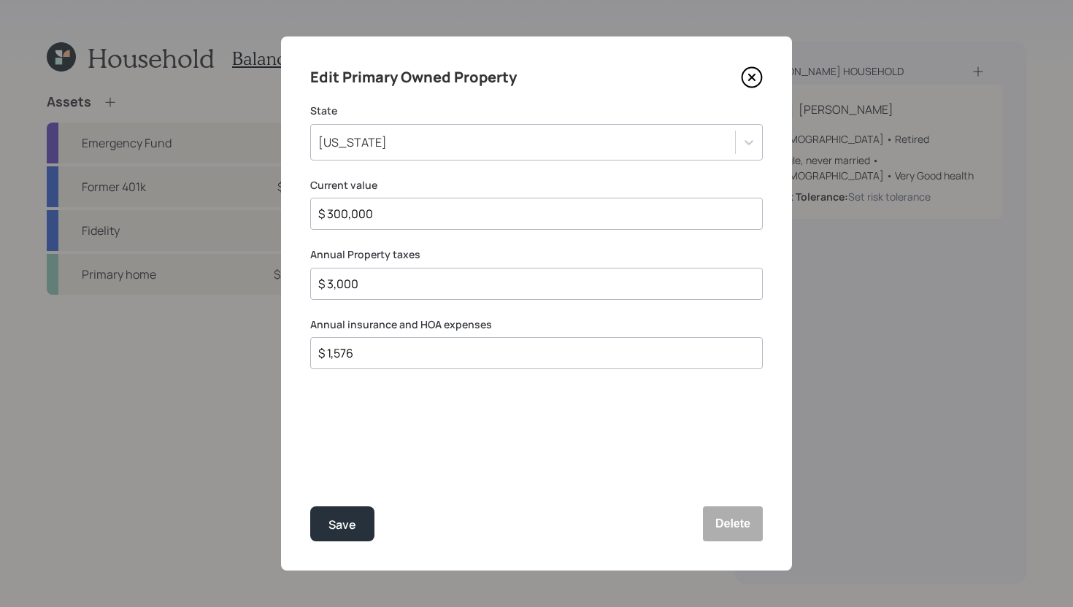
click at [426, 292] on div "$ 3,000" at bounding box center [536, 284] width 453 height 32
click at [405, 282] on input "$ 3,000" at bounding box center [531, 284] width 428 height 18
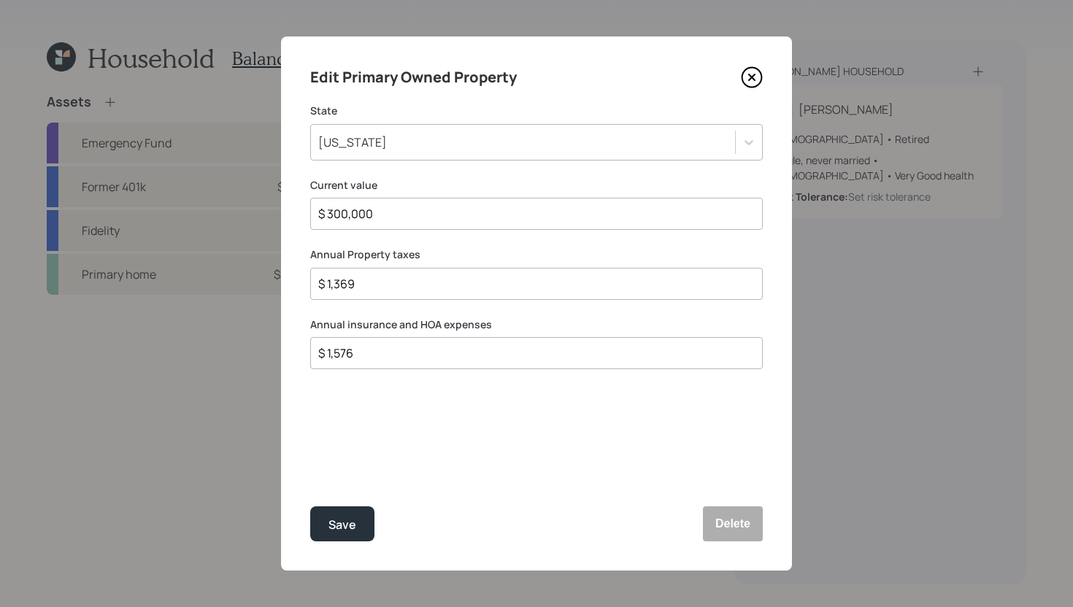
type input "$ 1,369"
click at [415, 351] on input "$ 1,576" at bounding box center [531, 354] width 428 height 18
type input "$ 1,000"
click at [342, 528] on div "Save" at bounding box center [342, 525] width 28 height 20
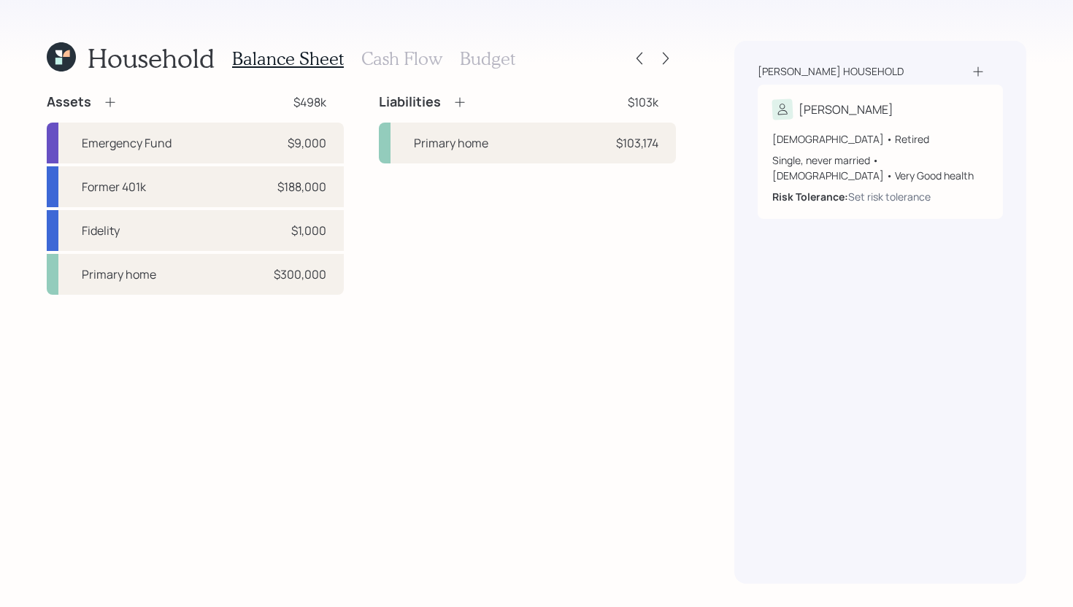
click at [388, 60] on h3 "Cash Flow" at bounding box center [401, 58] width 81 height 21
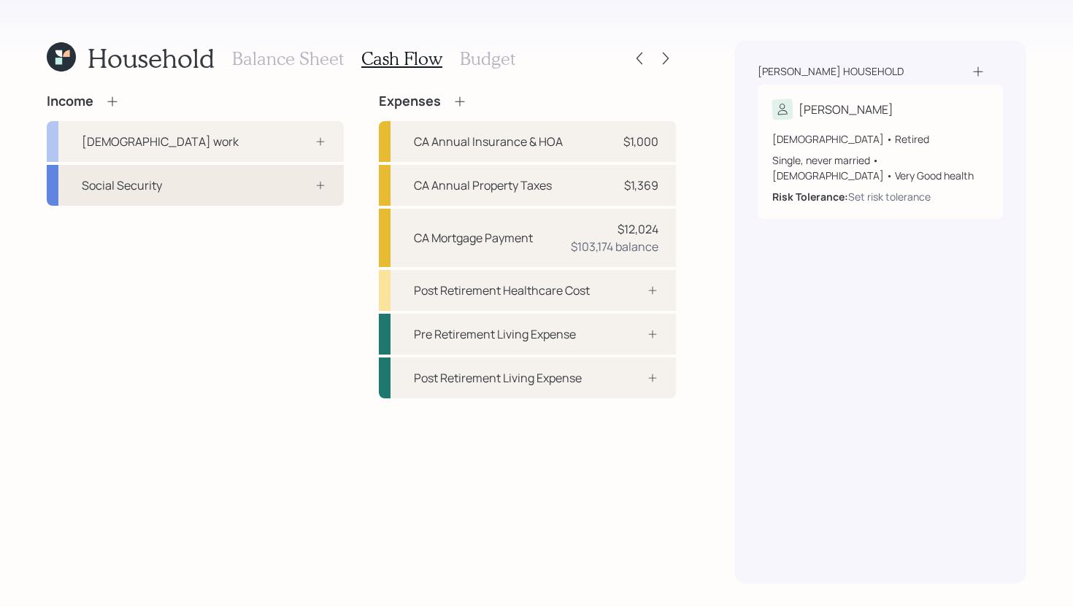
click at [168, 177] on div "Social Security" at bounding box center [195, 185] width 297 height 41
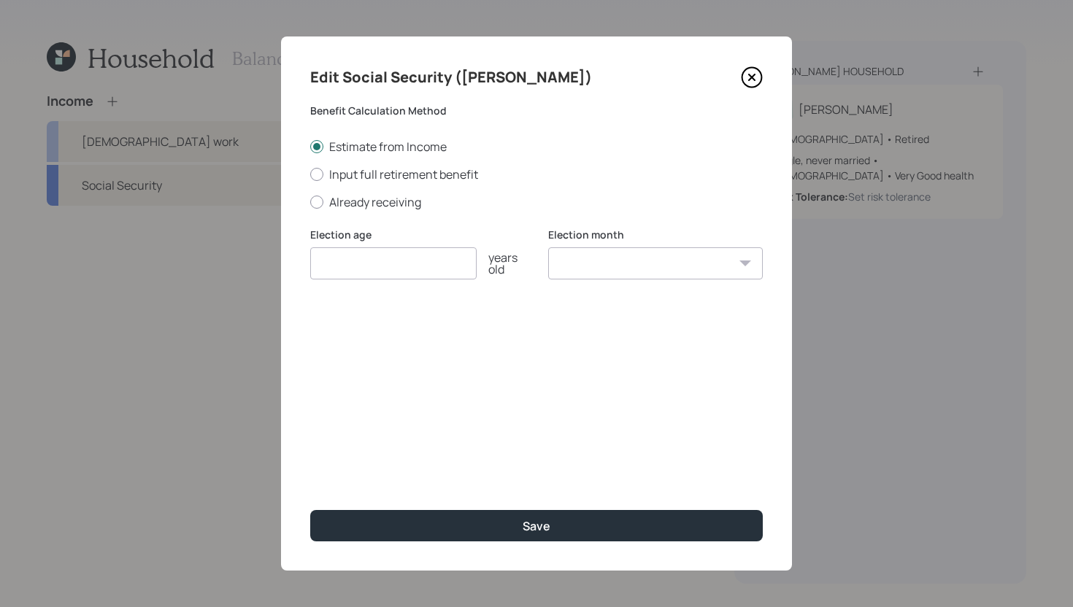
click at [399, 210] on div "Edit Social Security (Manuel) Benefit Calculation Method Estimate from Income I…" at bounding box center [536, 303] width 511 height 534
click at [400, 206] on label "Already receiving" at bounding box center [536, 202] width 453 height 16
click at [310, 202] on input "Already receiving" at bounding box center [309, 201] width 1 height 1
radio input "true"
click at [398, 336] on input "$" at bounding box center [536, 334] width 453 height 32
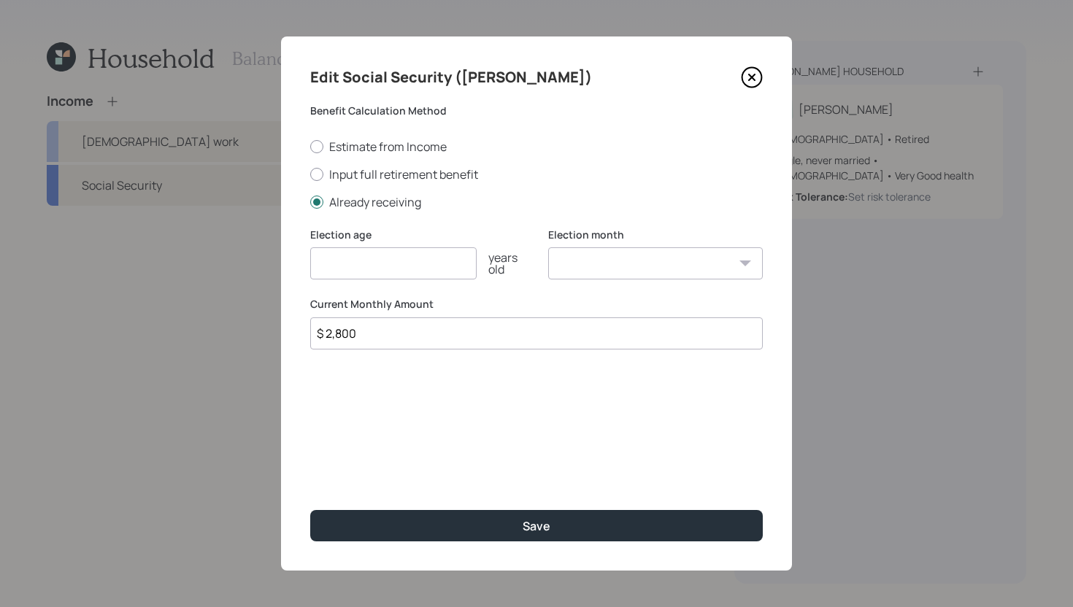
type input "$ 2,800"
click at [422, 268] on input "number" at bounding box center [393, 263] width 166 height 32
type input "65"
click at [605, 260] on select "January February March April May June July August September October November De…" at bounding box center [655, 263] width 215 height 32
select select "12"
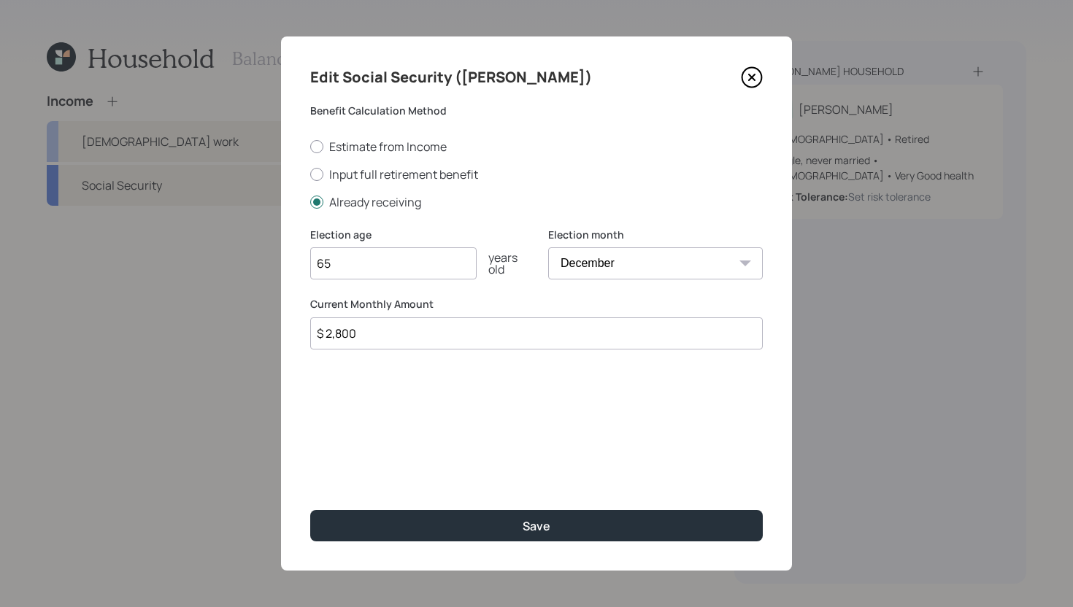
click at [548, 247] on select "January February March April May June July August September October November De…" at bounding box center [655, 263] width 215 height 32
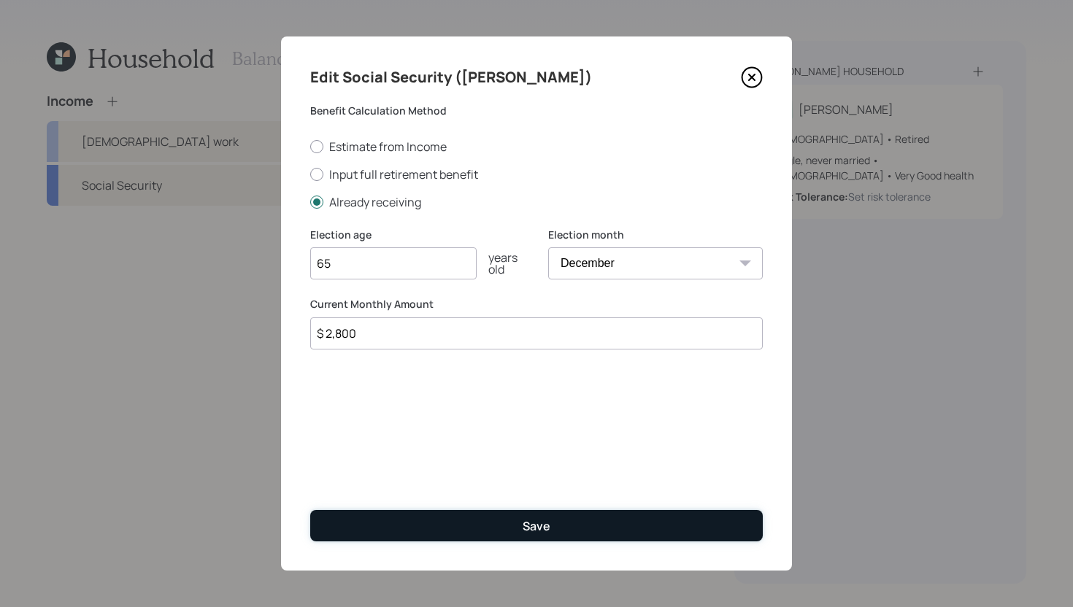
click at [546, 519] on div "Save" at bounding box center [537, 526] width 28 height 16
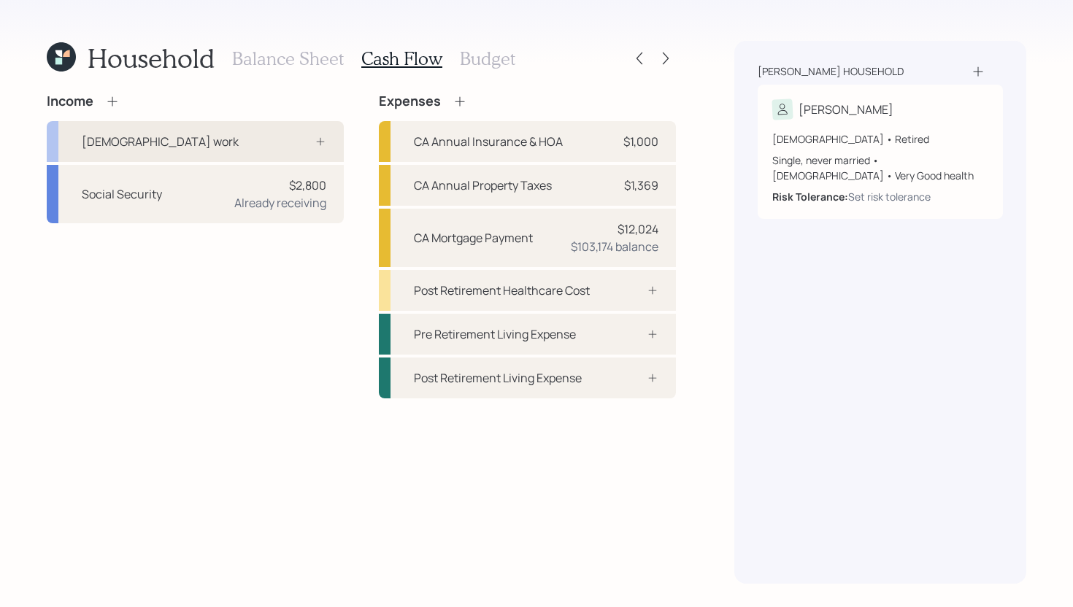
click at [247, 148] on div "Full-time work" at bounding box center [195, 141] width 297 height 41
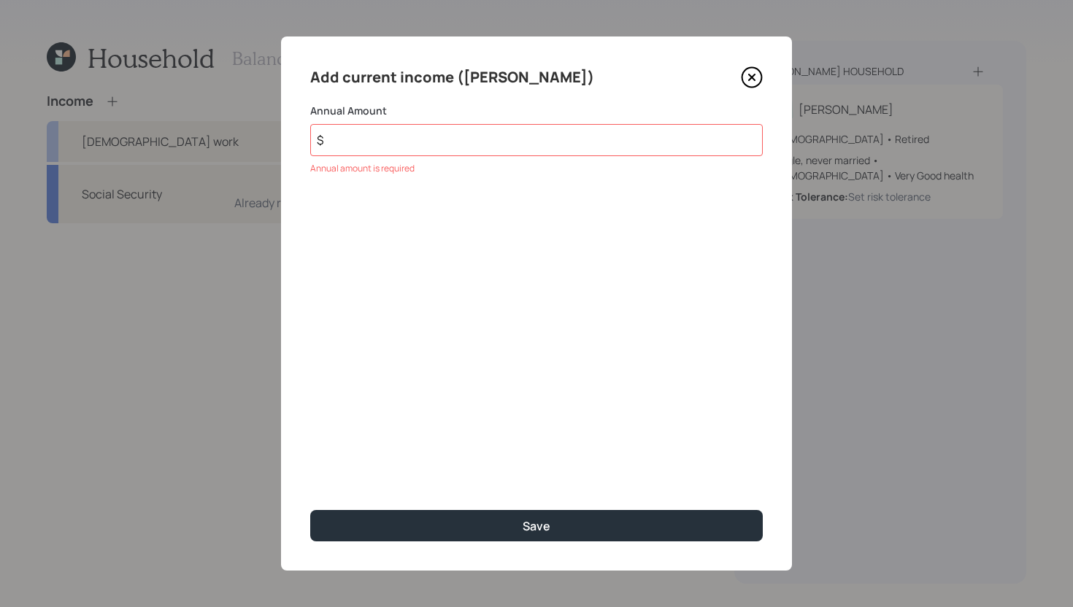
click at [761, 77] on icon at bounding box center [752, 78] width 20 height 20
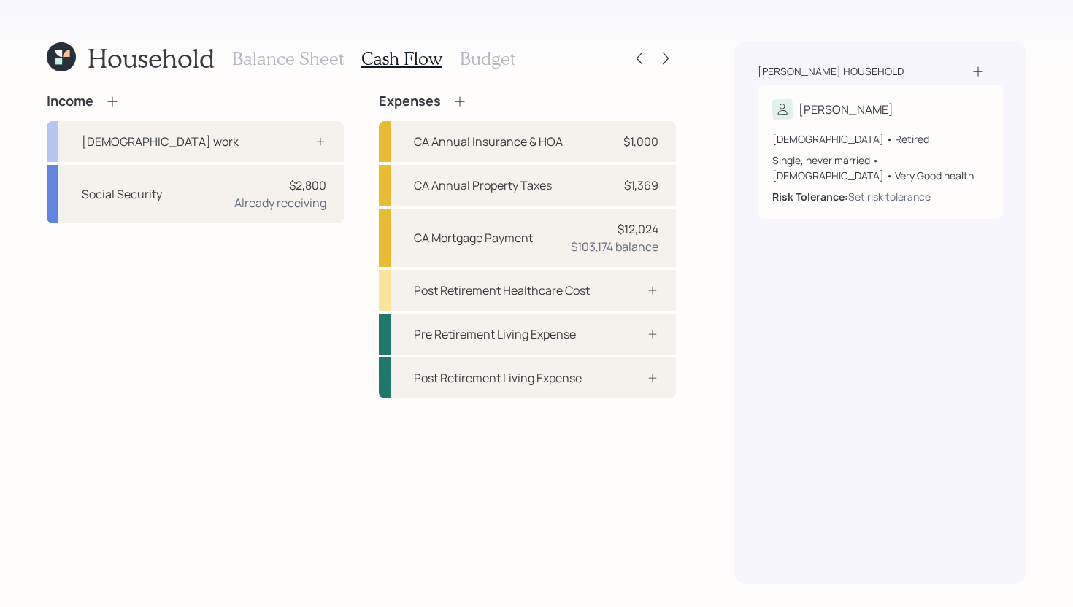
click at [113, 104] on icon at bounding box center [112, 101] width 15 height 15
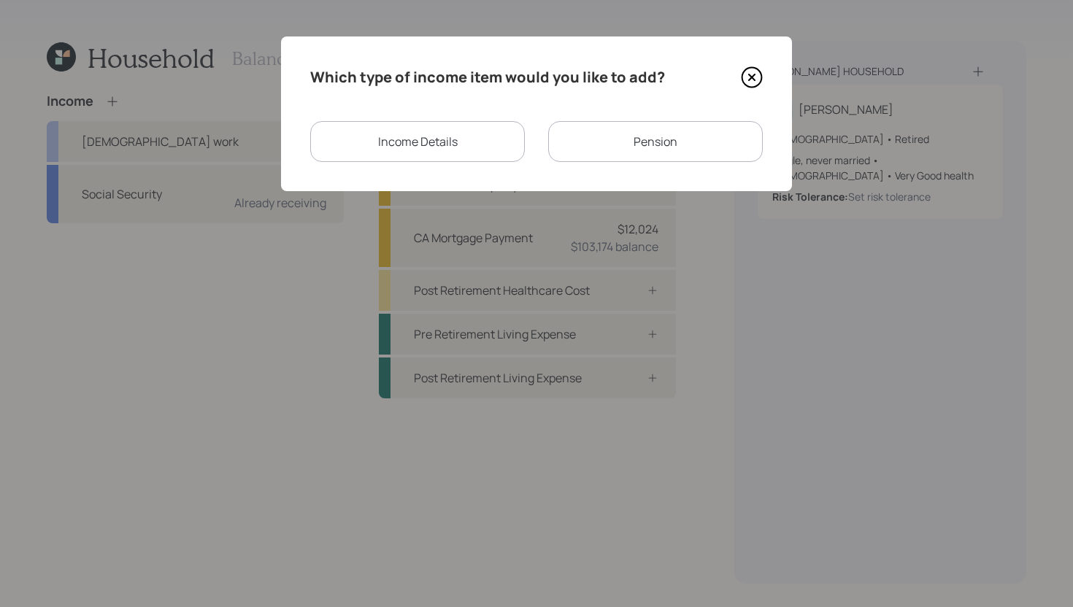
click at [407, 142] on div "Income Details" at bounding box center [417, 141] width 215 height 41
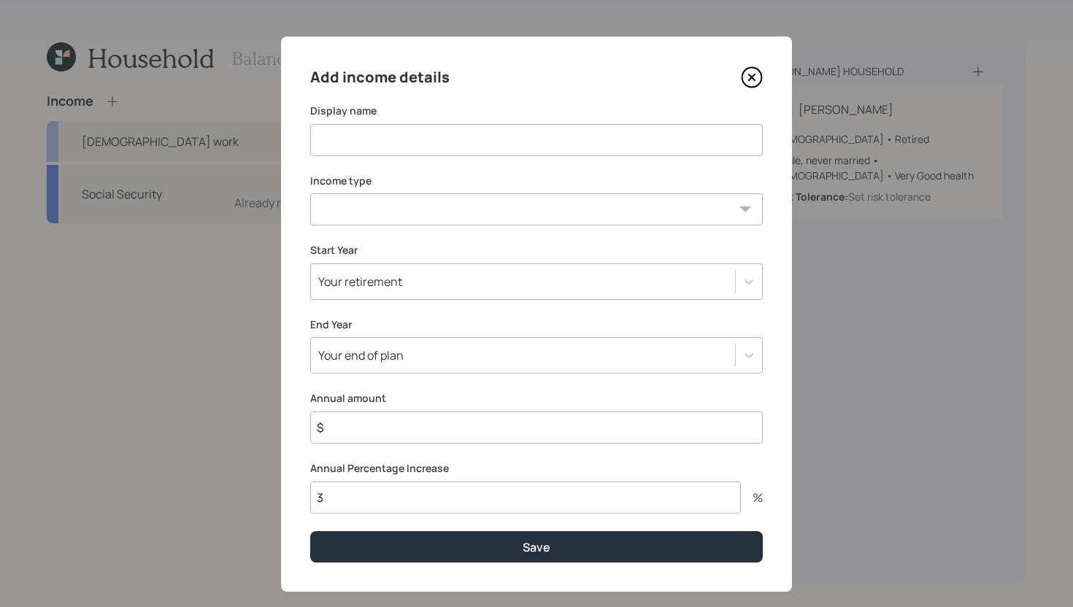
click at [407, 142] on input at bounding box center [536, 140] width 453 height 32
click at [752, 82] on icon at bounding box center [752, 77] width 22 height 22
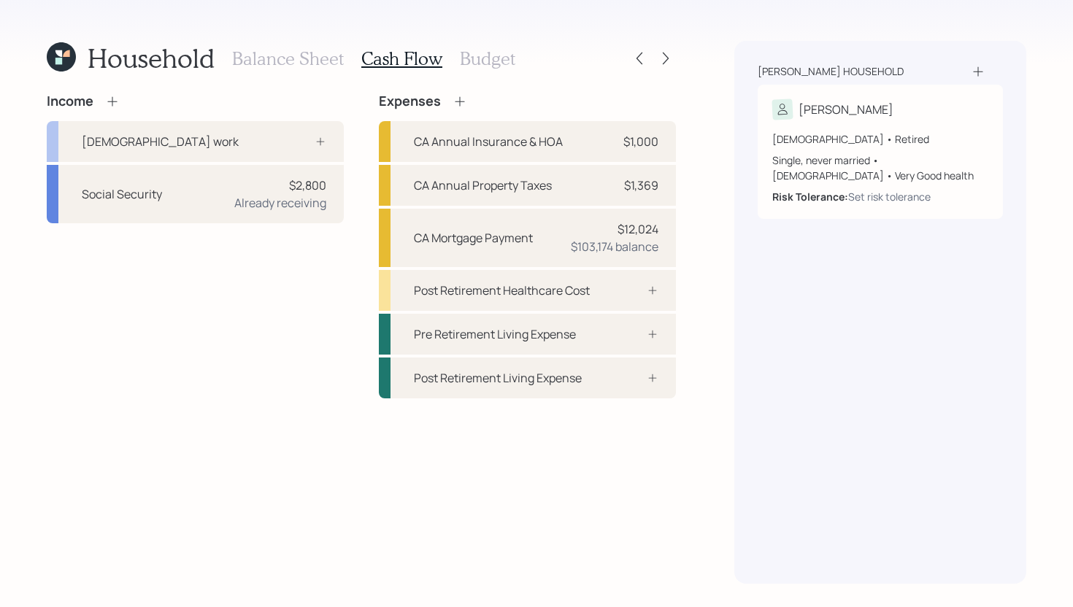
click at [113, 106] on icon at bounding box center [112, 101] width 15 height 15
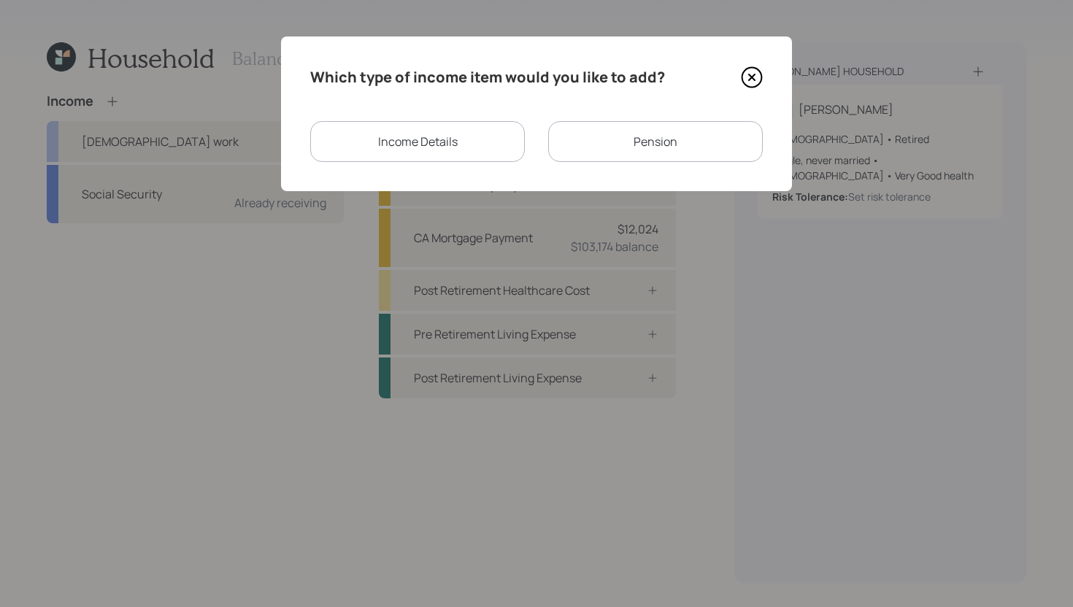
click at [623, 155] on div "Pension" at bounding box center [655, 141] width 215 height 41
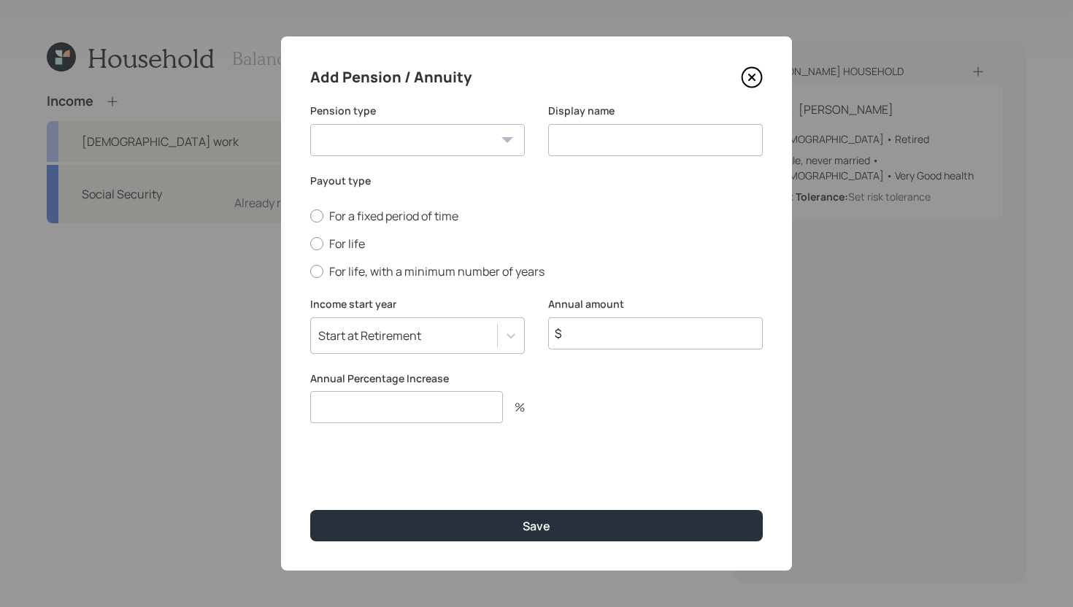
click at [578, 139] on input at bounding box center [655, 140] width 215 height 32
type input "Allianz Annuity"
click at [493, 136] on select "Pension Annuity" at bounding box center [417, 140] width 215 height 32
select select "annuity"
click at [310, 124] on select "Pension Annuity" at bounding box center [417, 140] width 215 height 32
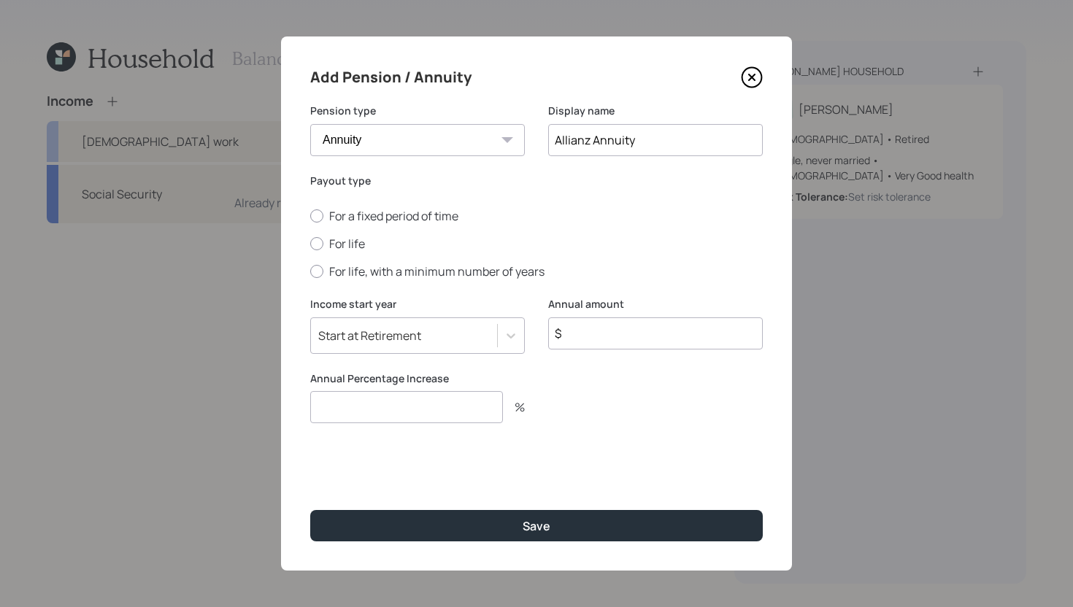
click at [340, 234] on div "For a fixed period of time For life For life, with a minimum number of years" at bounding box center [536, 244] width 453 height 72
click at [340, 242] on label "For life" at bounding box center [536, 244] width 453 height 16
click at [310, 244] on input "For life" at bounding box center [309, 244] width 1 height 1
radio input "true"
click at [606, 337] on input "$" at bounding box center [655, 334] width 215 height 32
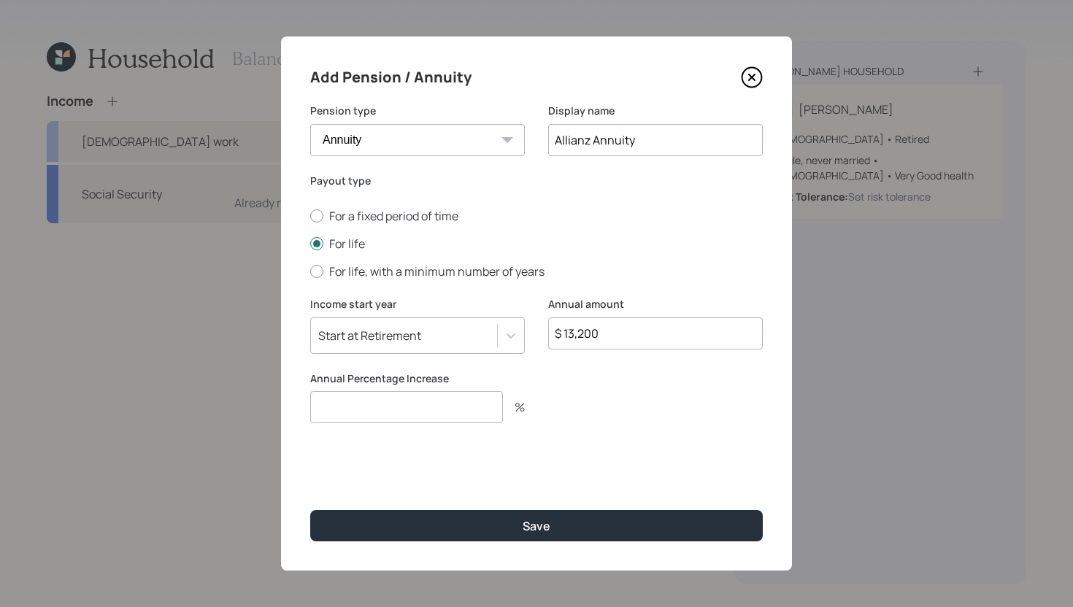
type input "$ 13,200"
click at [460, 397] on input "number" at bounding box center [406, 407] width 193 height 32
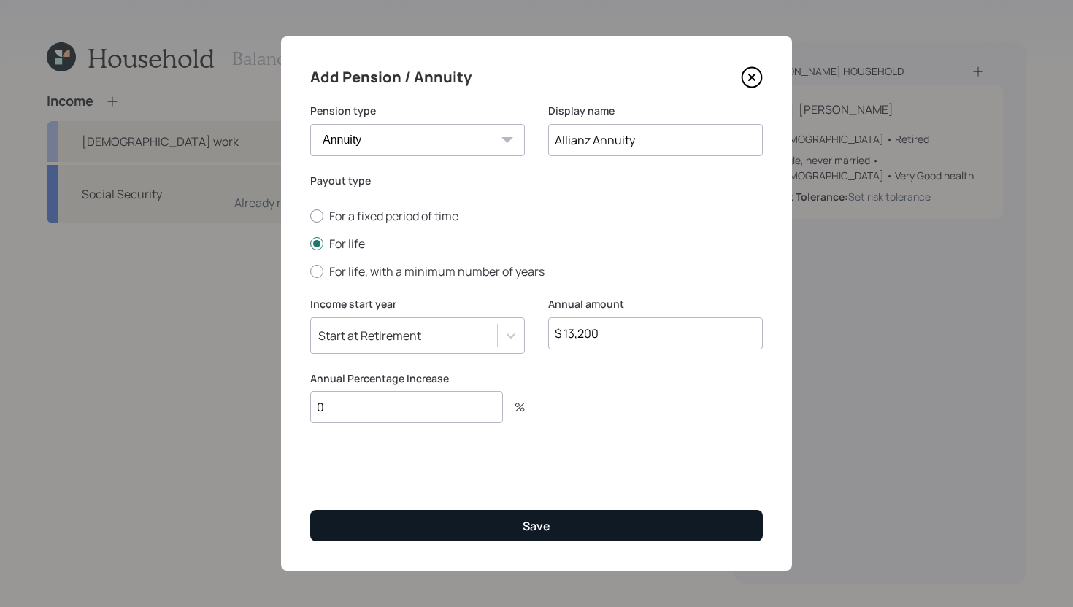
type input "0"
click at [455, 541] on button "Save" at bounding box center [536, 525] width 453 height 31
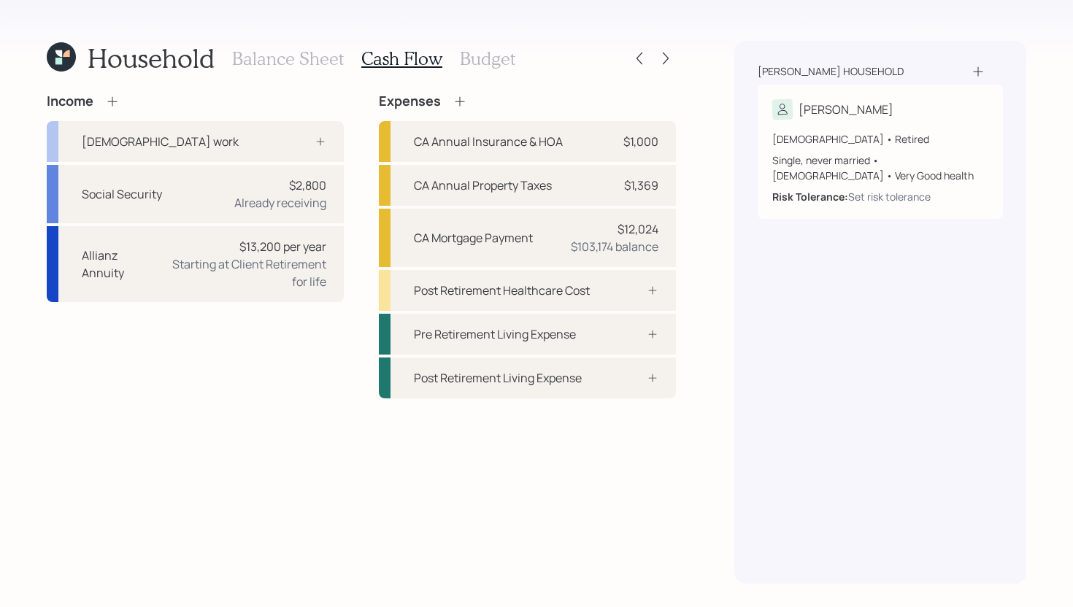
click at [114, 103] on icon at bounding box center [112, 101] width 15 height 15
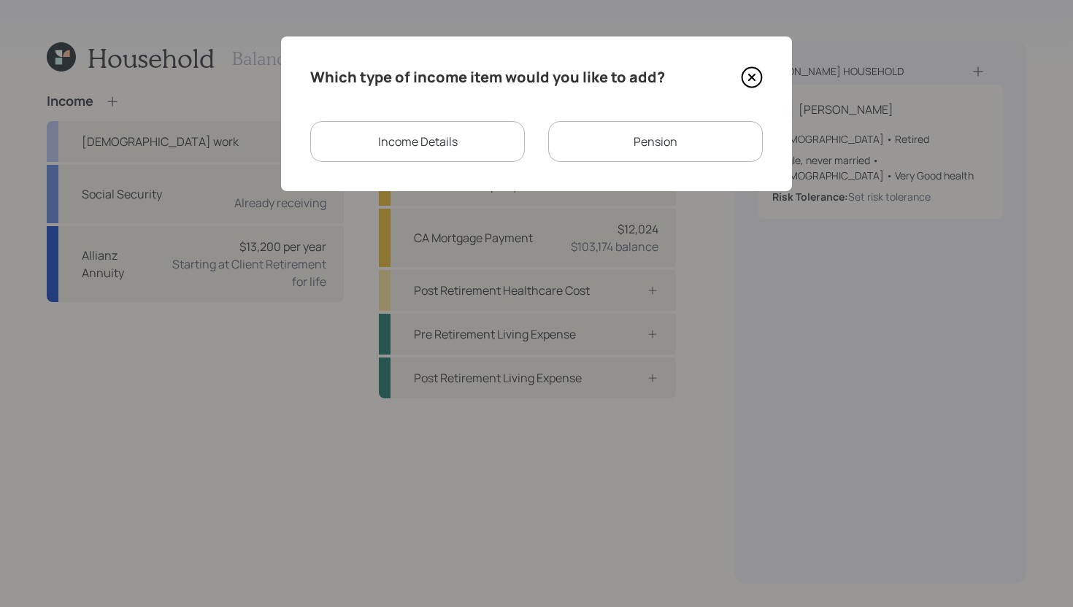
click at [617, 142] on div "Pension" at bounding box center [655, 141] width 215 height 41
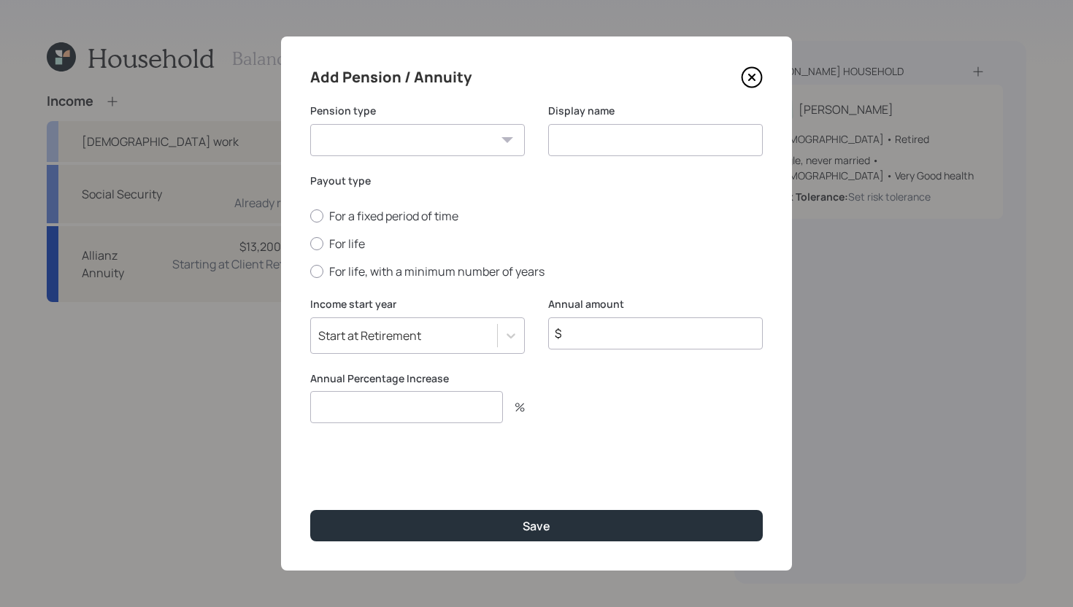
click at [443, 147] on select "Pension Annuity" at bounding box center [417, 140] width 215 height 32
select select "pension"
click at [310, 124] on select "Pension Annuity" at bounding box center [417, 140] width 215 height 32
click at [585, 136] on input at bounding box center [655, 140] width 215 height 32
type input "Work Annuity"
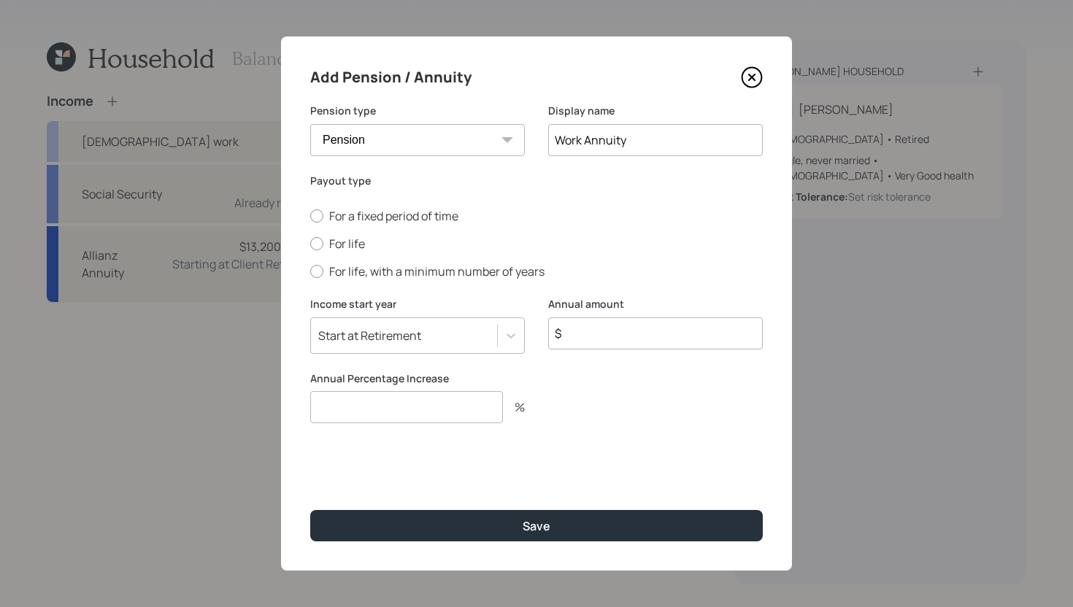
click at [453, 137] on select "Pension Annuity" at bounding box center [417, 140] width 215 height 32
select select "annuity"
click at [310, 124] on select "Pension Annuity" at bounding box center [417, 140] width 215 height 32
click at [611, 333] on input "$" at bounding box center [655, 334] width 215 height 32
type input "$ 27,228"
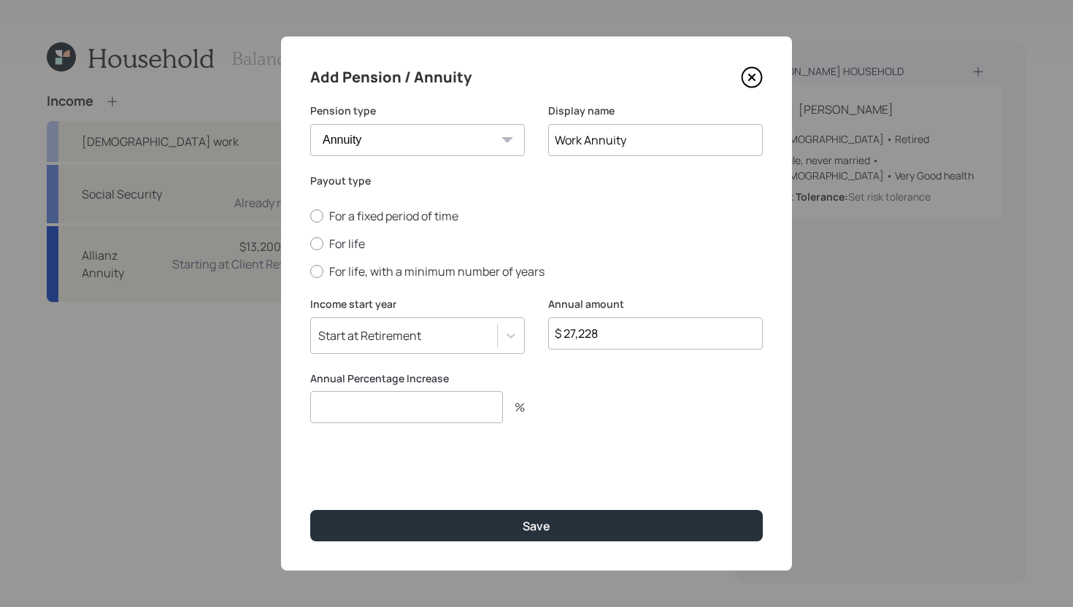
click at [494, 409] on input "number" at bounding box center [406, 407] width 193 height 32
type input "0"
click at [342, 240] on label "For life" at bounding box center [536, 244] width 453 height 16
click at [310, 244] on input "For life" at bounding box center [309, 244] width 1 height 1
radio input "true"
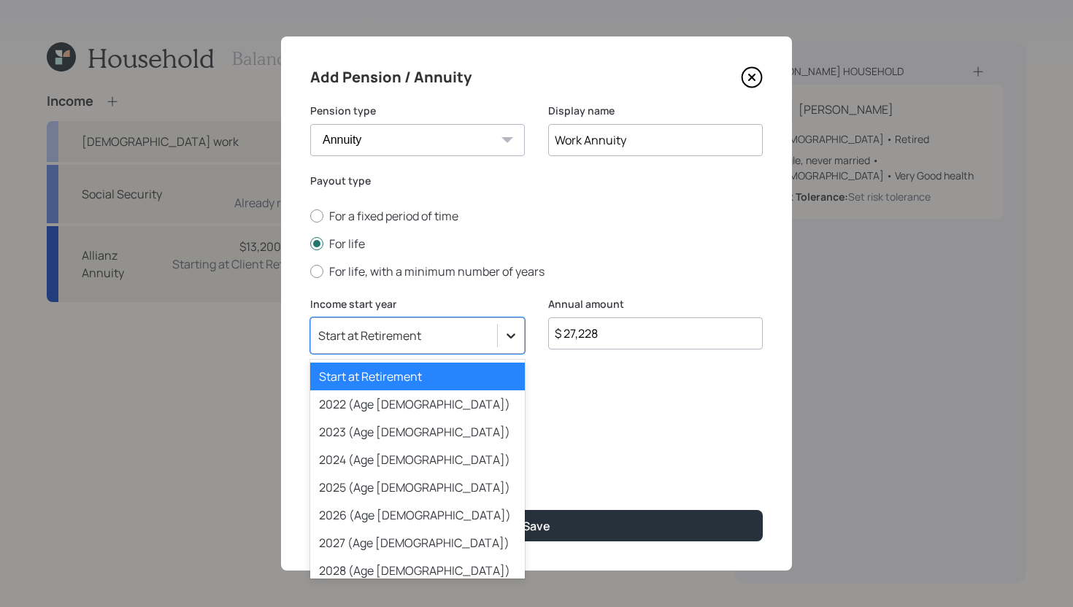
click at [518, 342] on div at bounding box center [511, 336] width 26 height 26
click at [384, 513] on div "2026 (Age 69)" at bounding box center [417, 515] width 215 height 28
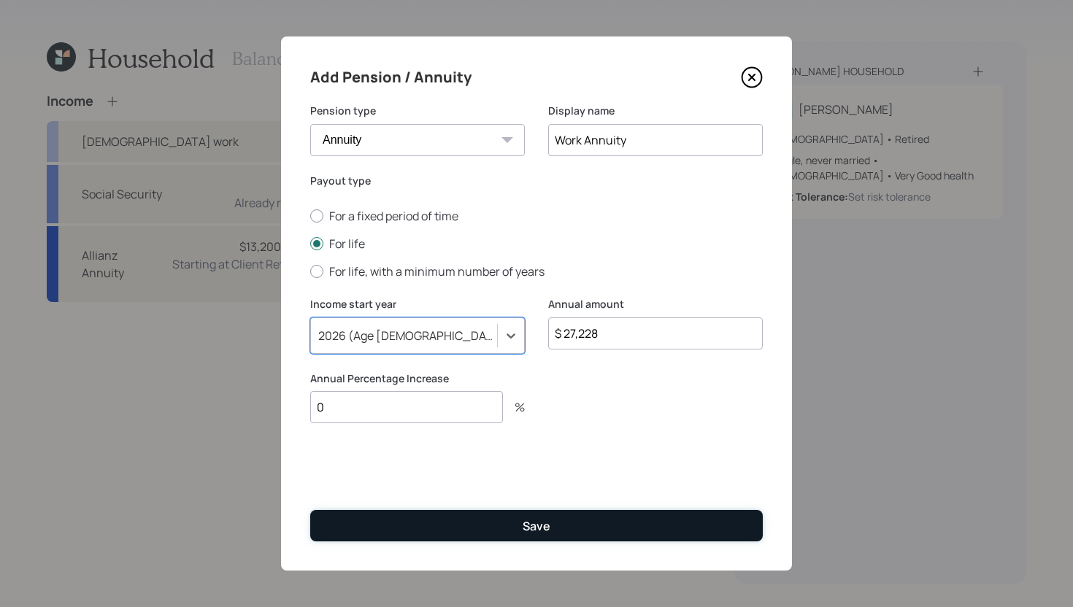
click at [491, 536] on button "Save" at bounding box center [536, 525] width 453 height 31
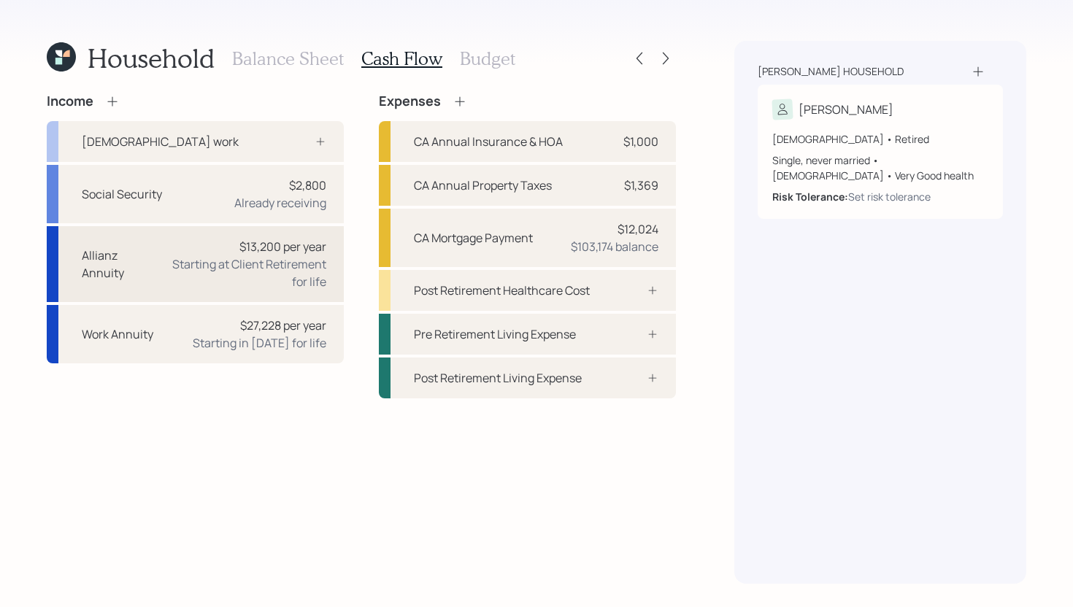
click at [213, 291] on div "Allianz Annuity $13,200 per year Starting at Client Retirement for life" at bounding box center [195, 264] width 297 height 76
select select "annuity"
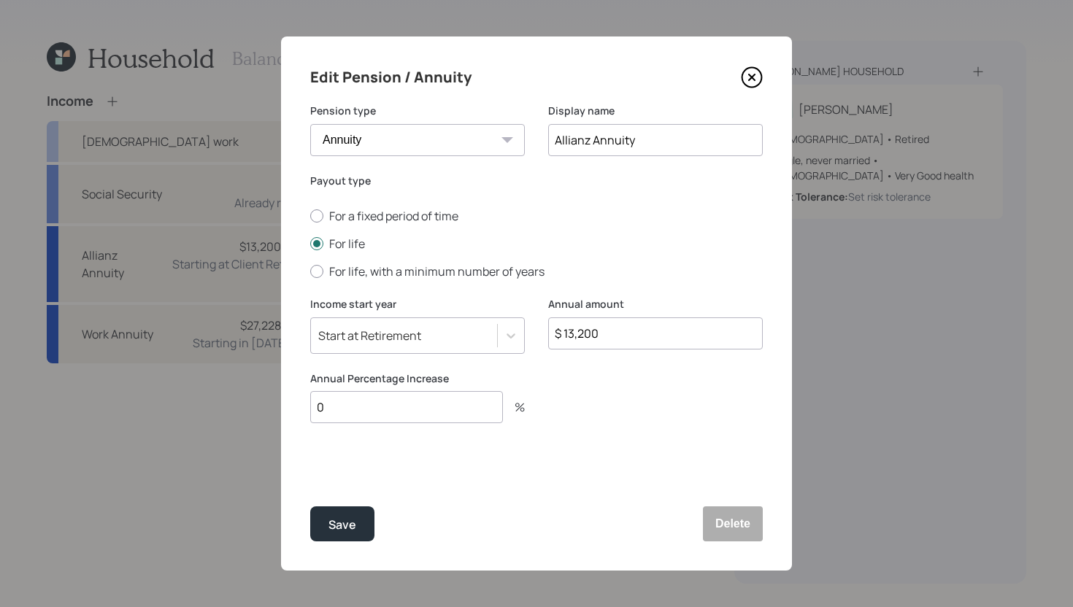
click at [490, 334] on div "Start at Retirement" at bounding box center [404, 335] width 186 height 25
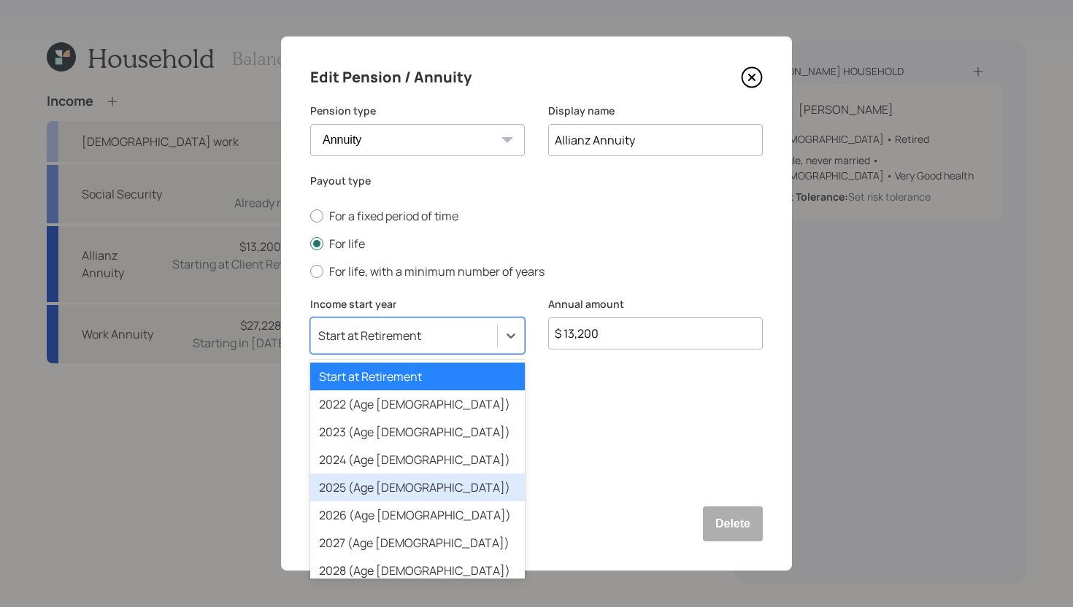
click at [382, 485] on div "2025 (Age 68)" at bounding box center [417, 488] width 215 height 28
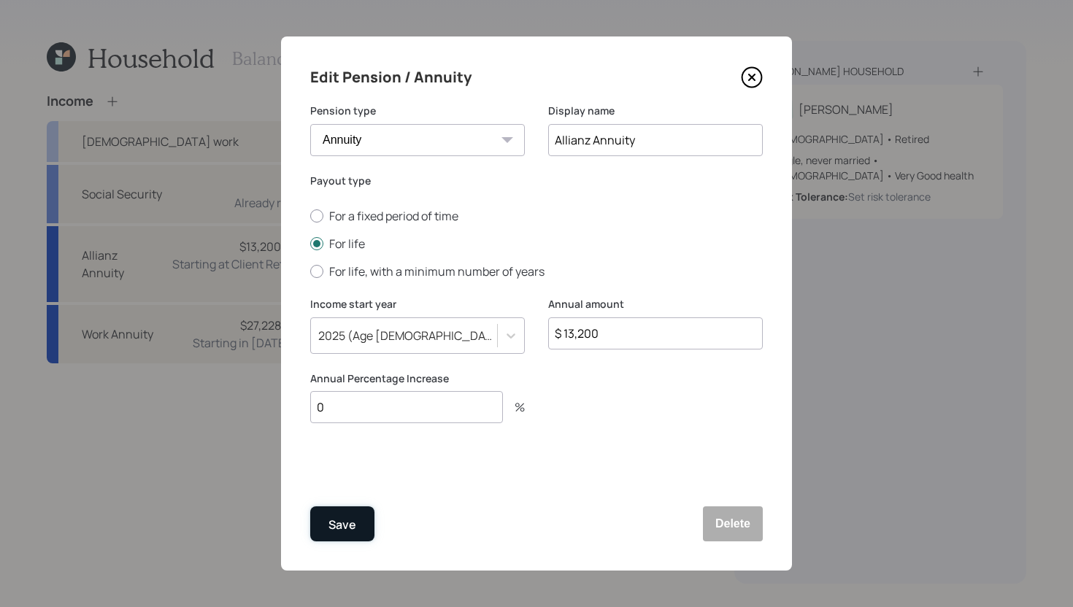
click at [367, 523] on button "Save" at bounding box center [342, 524] width 64 height 35
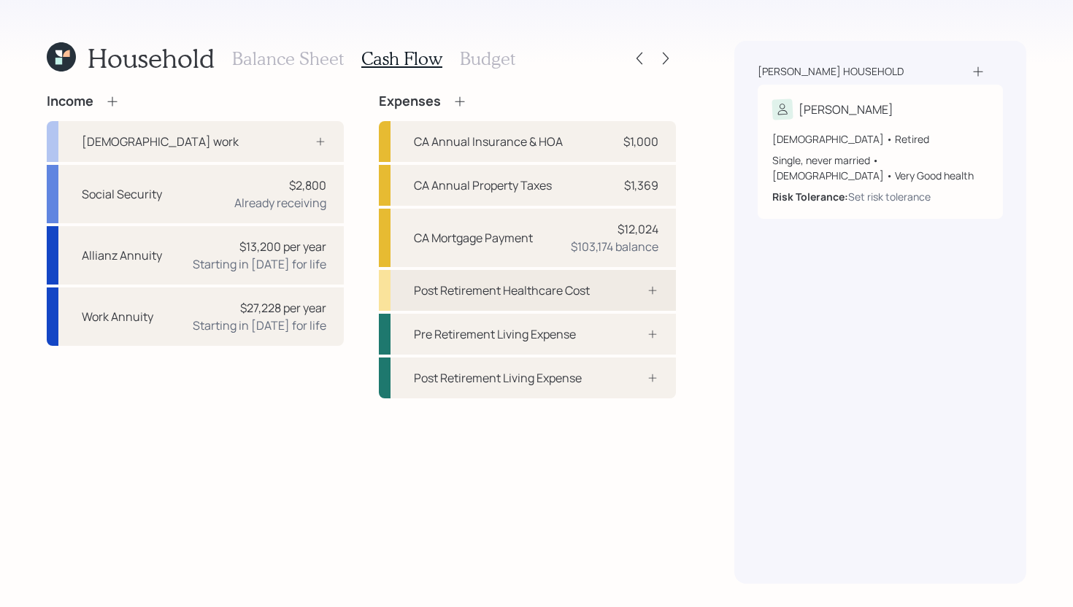
click at [497, 293] on div "Post Retirement Healthcare Cost" at bounding box center [502, 291] width 176 height 18
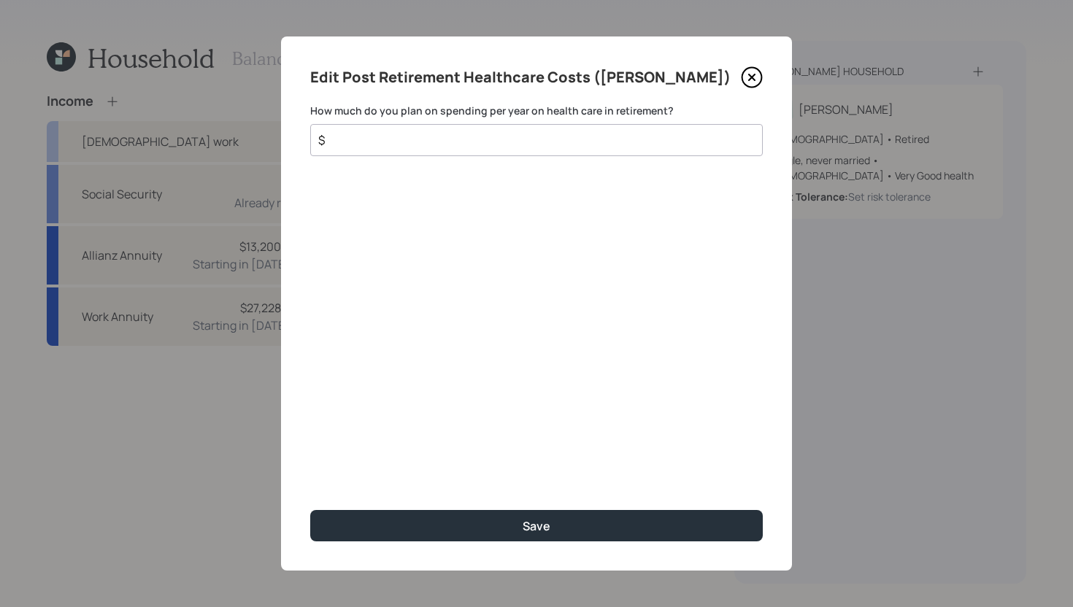
click at [469, 139] on input "$" at bounding box center [531, 140] width 428 height 18
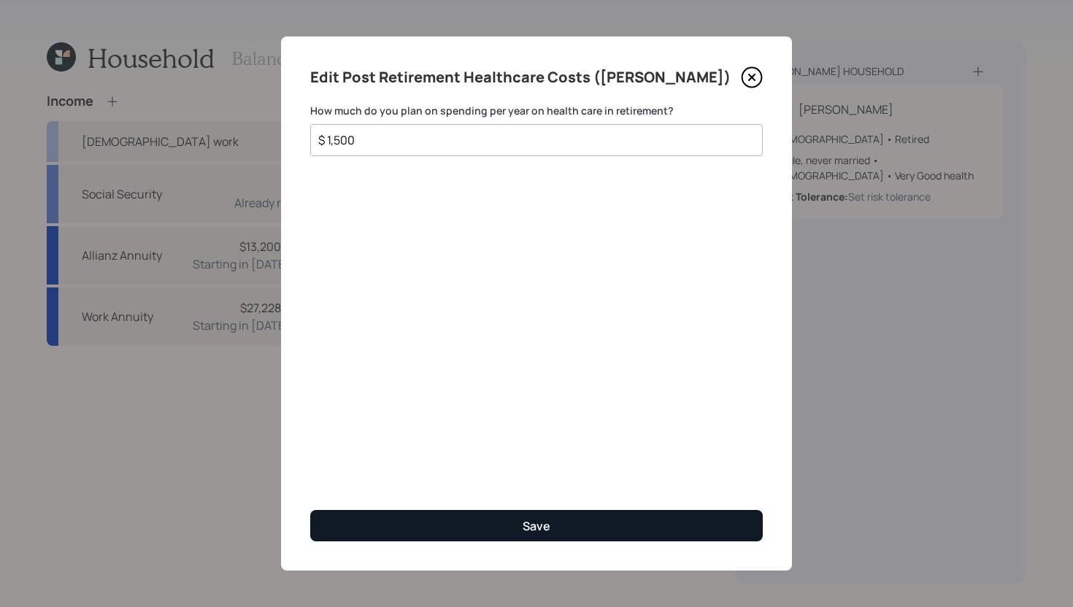
type input "$ 1,500"
click at [535, 533] on div "Save" at bounding box center [537, 526] width 28 height 16
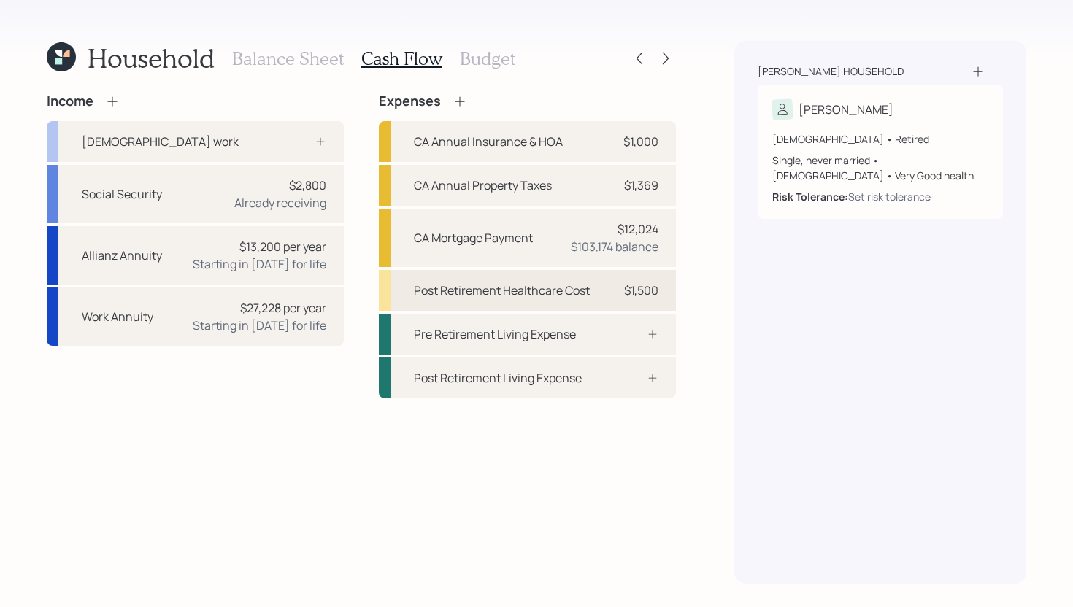
click at [618, 297] on div "$1,500" at bounding box center [637, 291] width 44 height 18
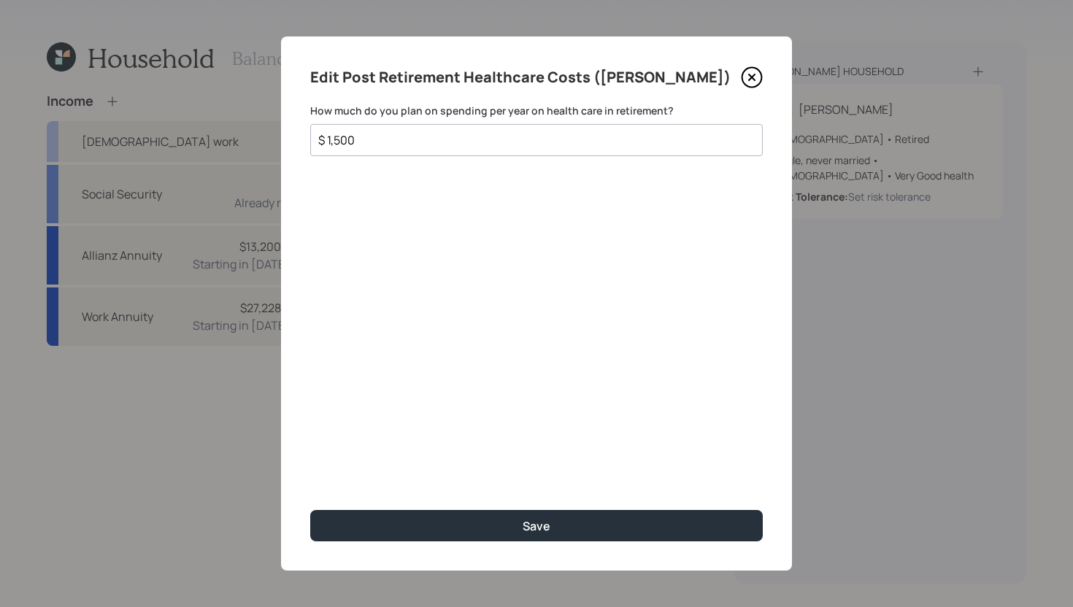
click at [755, 77] on icon at bounding box center [752, 77] width 22 height 22
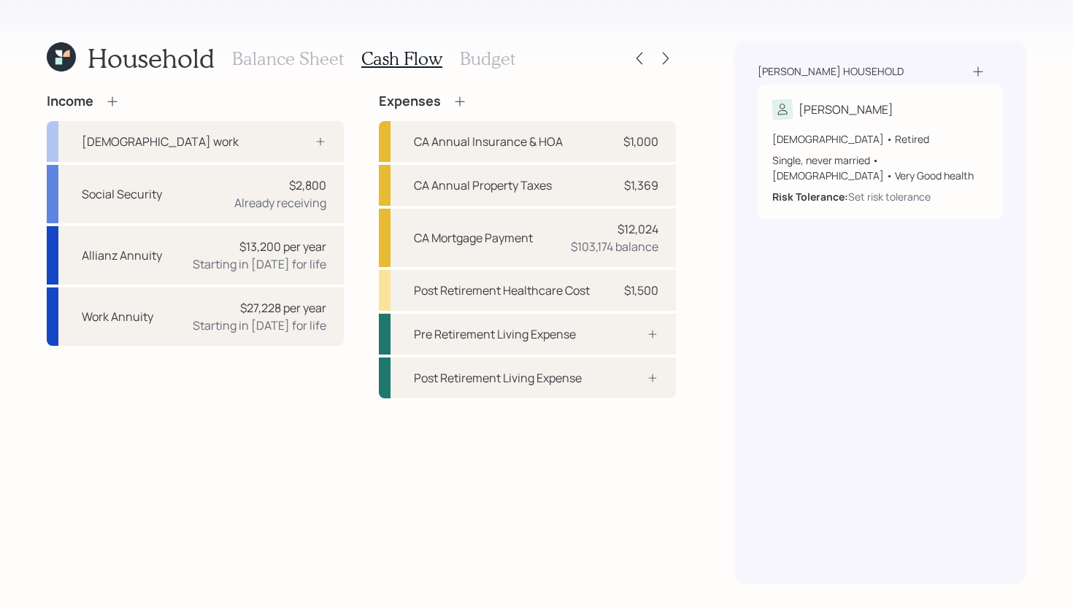
click at [478, 64] on h3 "Budget" at bounding box center [487, 58] width 55 height 21
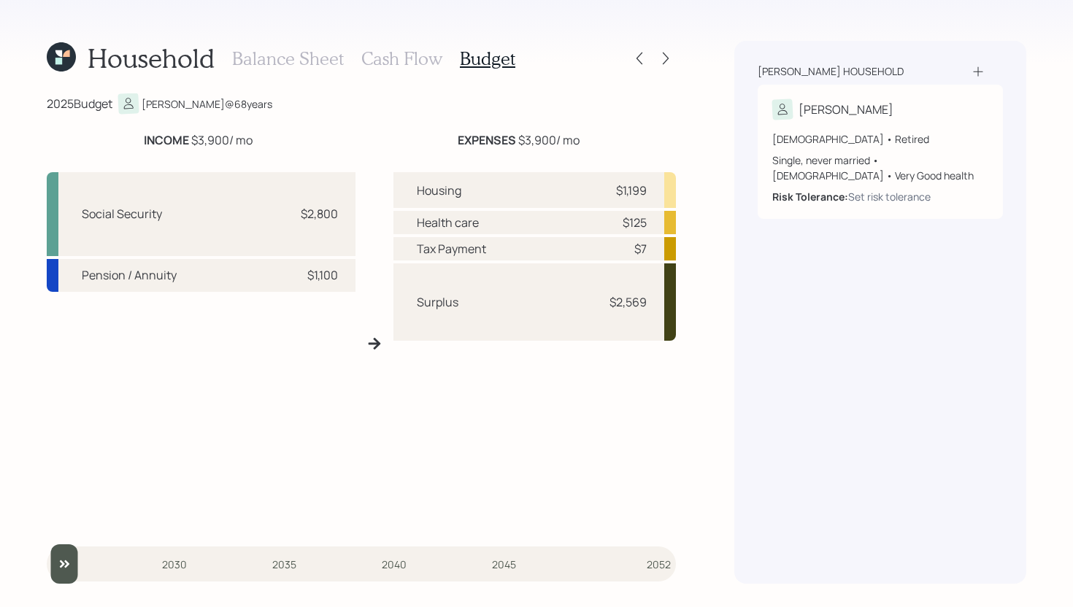
click at [391, 62] on h3 "Cash Flow" at bounding box center [401, 58] width 81 height 21
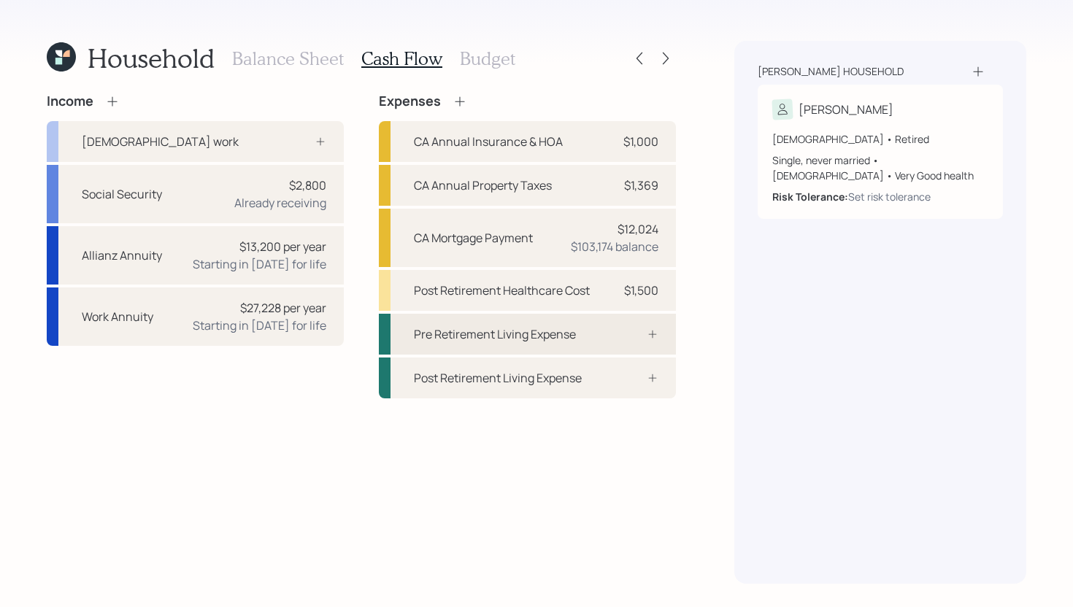
click at [566, 326] on div "Pre Retirement Living Expense" at bounding box center [495, 335] width 162 height 18
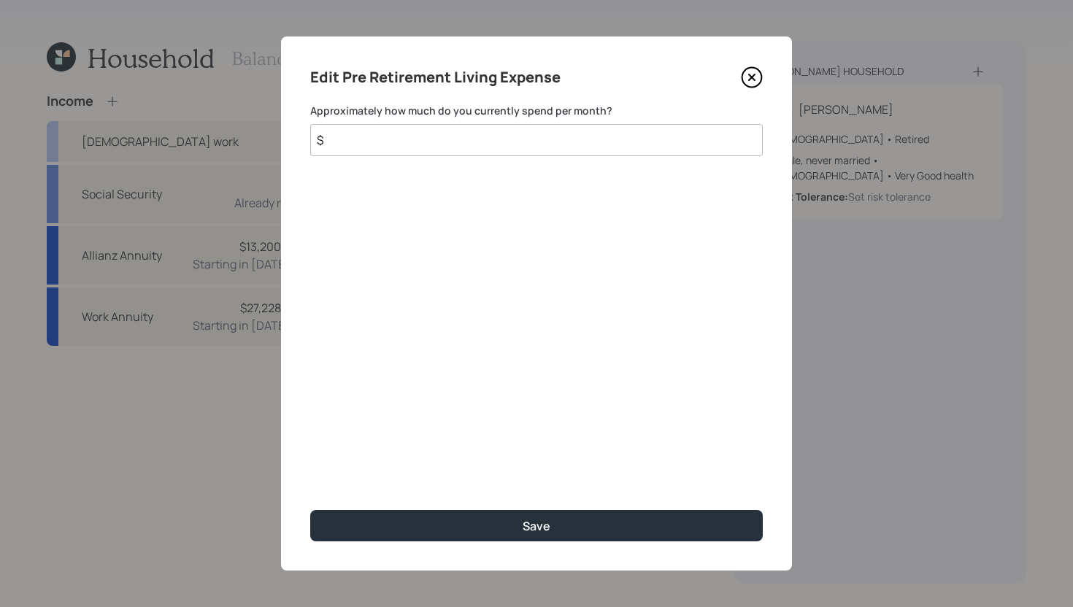
click at [564, 134] on input "$" at bounding box center [536, 140] width 453 height 32
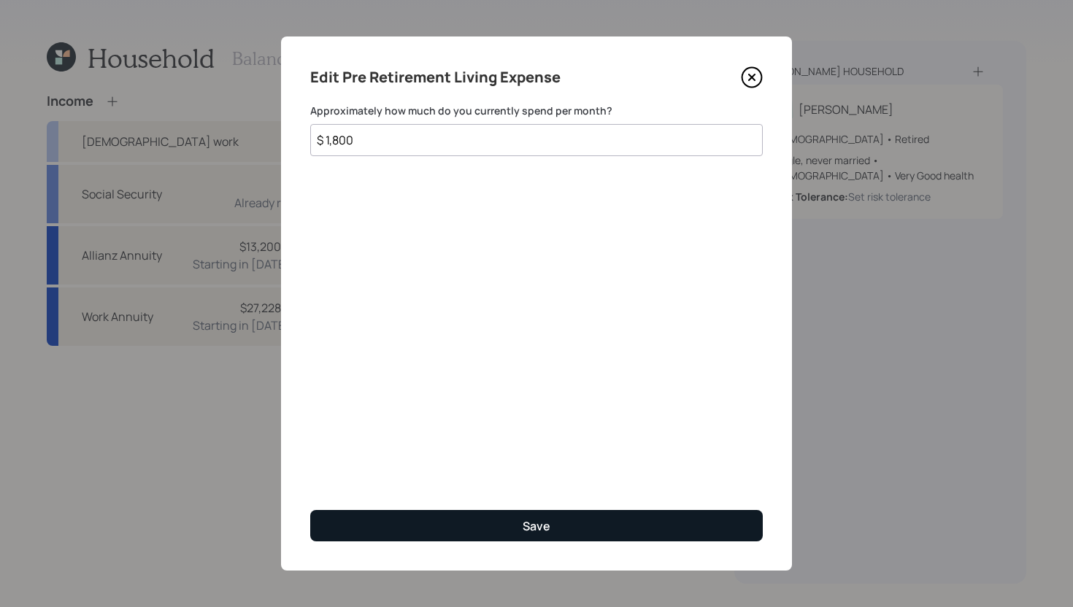
type input "$ 1,800"
click at [531, 510] on button "Save" at bounding box center [536, 525] width 453 height 31
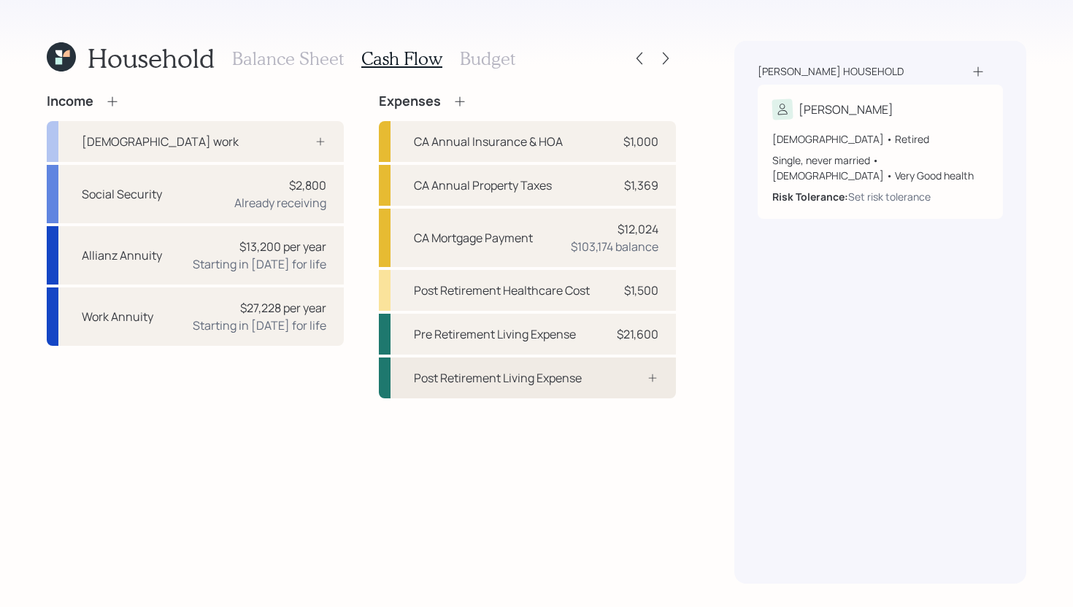
click at [618, 382] on div at bounding box center [637, 378] width 44 height 12
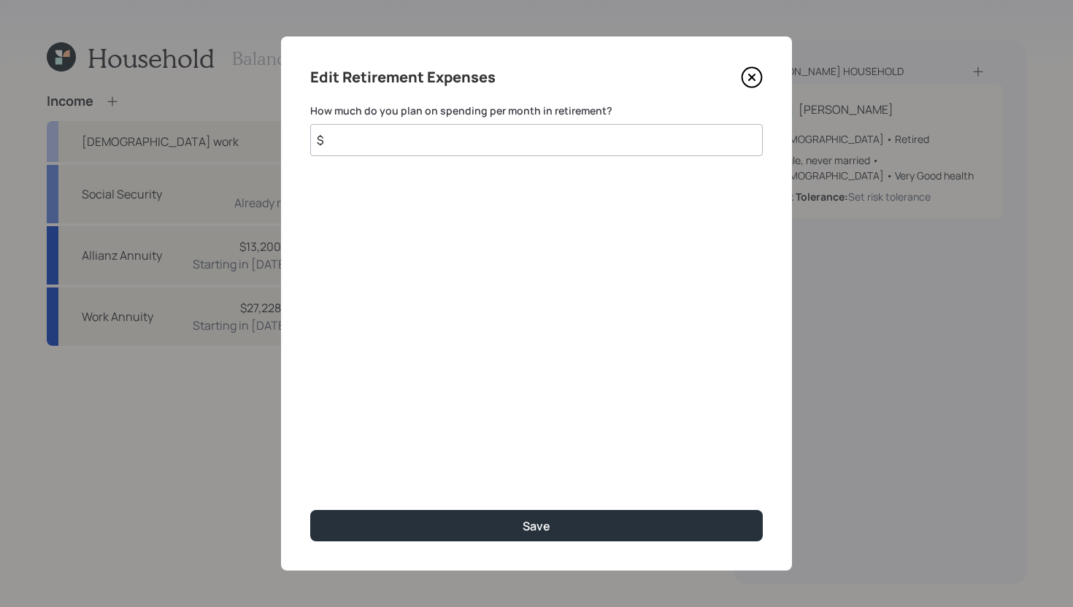
click at [531, 147] on input "$" at bounding box center [536, 140] width 453 height 32
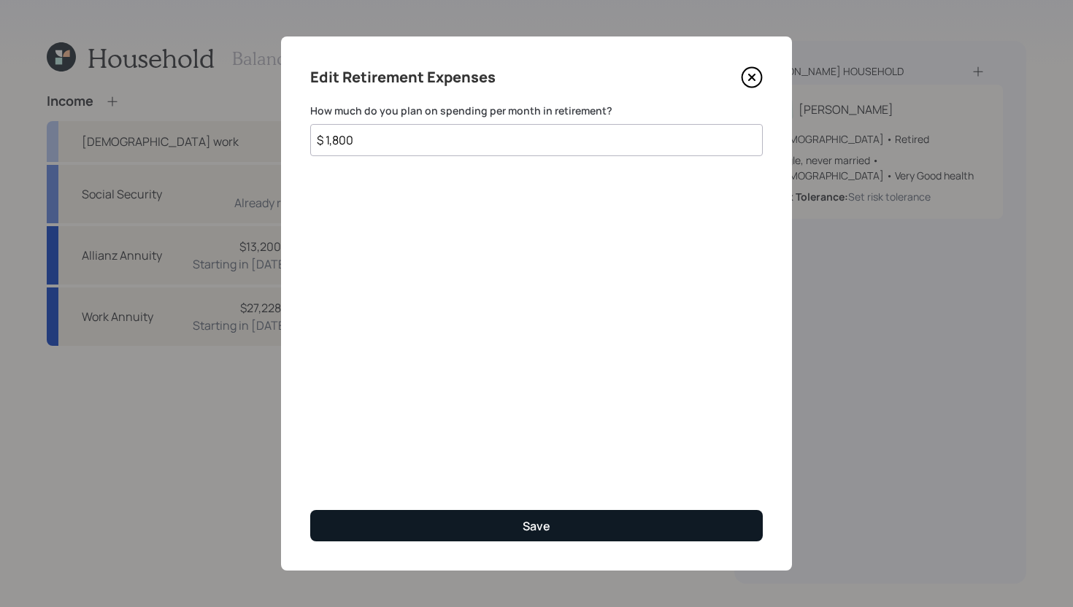
type input "$ 1,800"
click at [499, 510] on button "Save" at bounding box center [536, 525] width 453 height 31
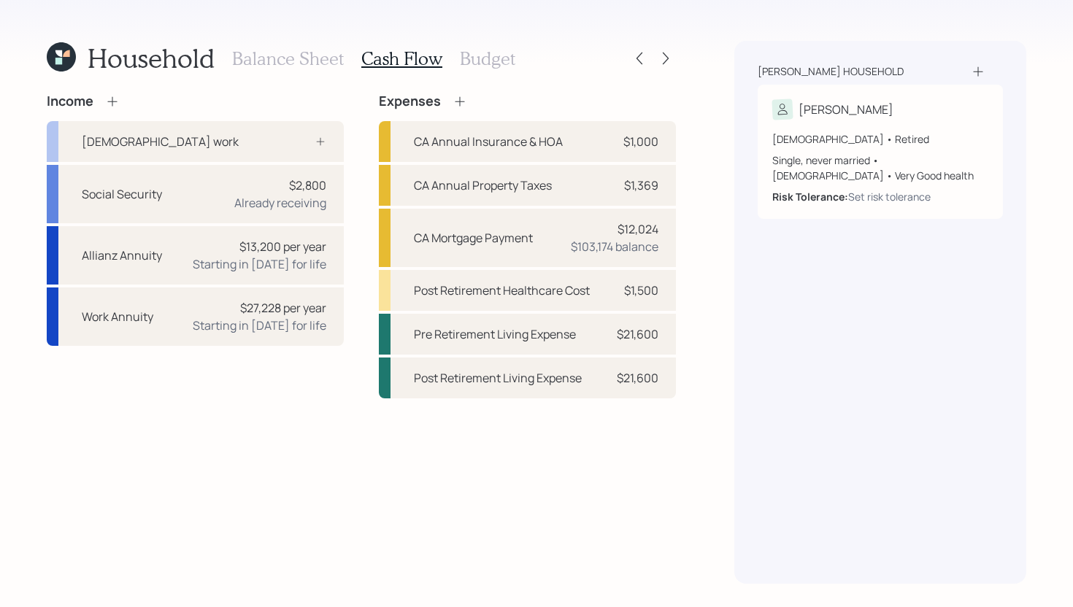
click at [483, 60] on h3 "Budget" at bounding box center [487, 58] width 55 height 21
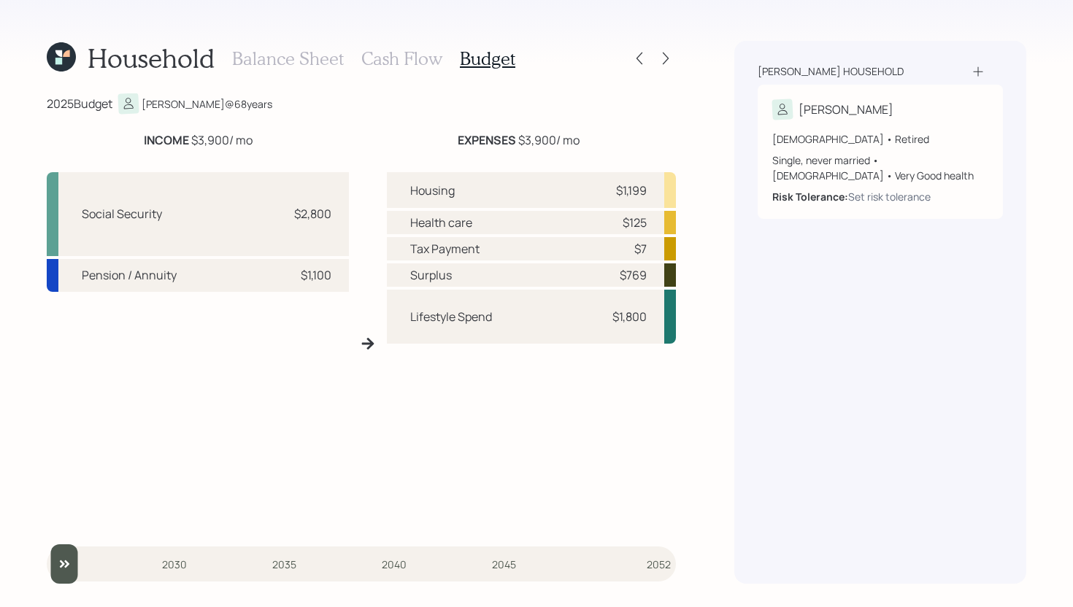
click at [304, 61] on h3 "Balance Sheet" at bounding box center [288, 58] width 112 height 21
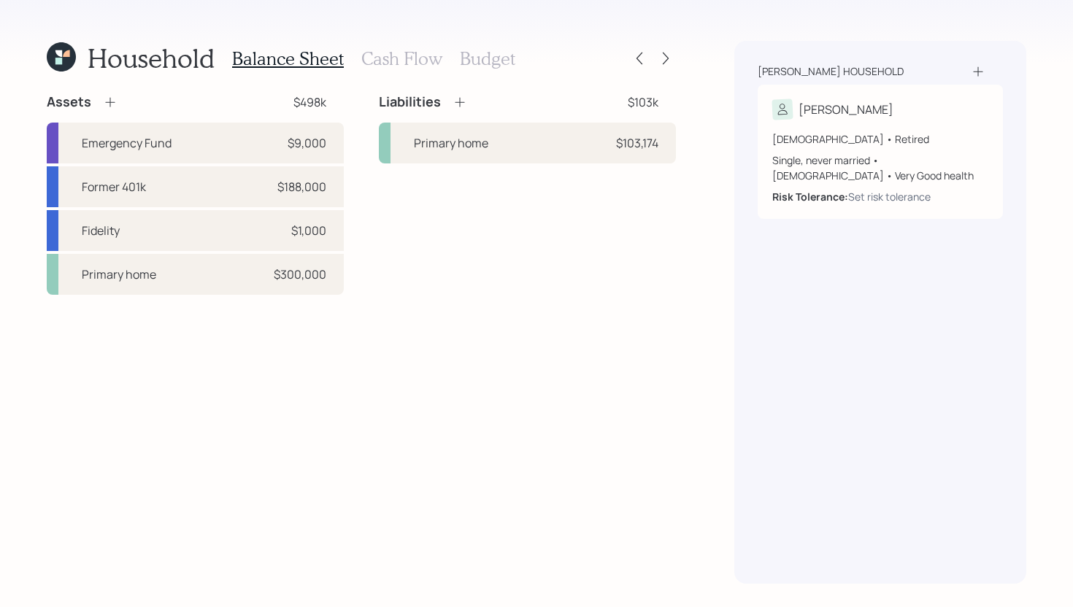
click at [496, 58] on h3 "Budget" at bounding box center [487, 58] width 55 height 21
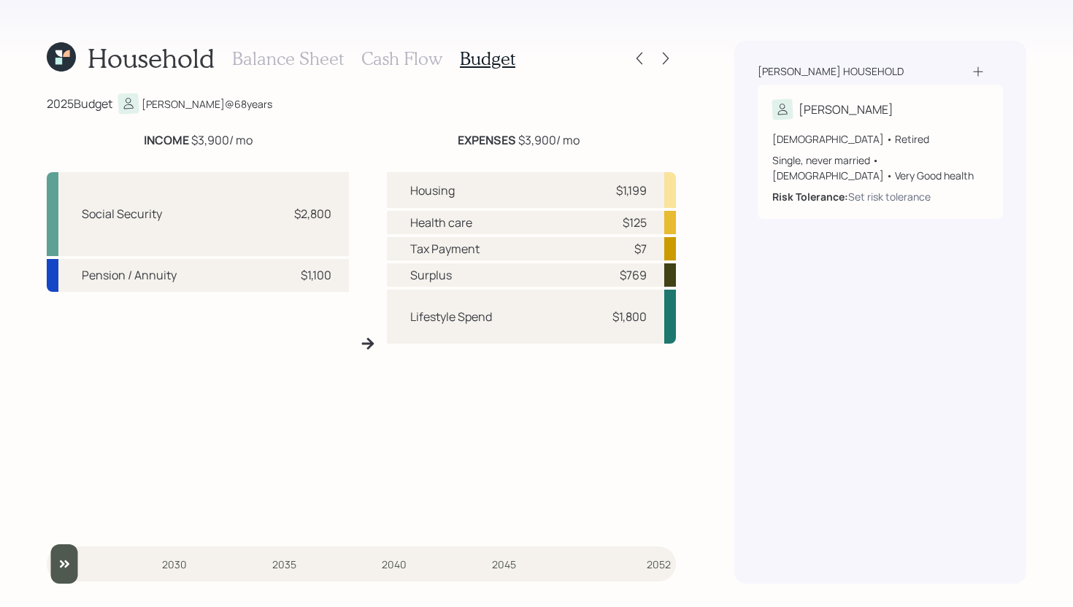
click at [426, 67] on h3 "Cash Flow" at bounding box center [401, 58] width 81 height 21
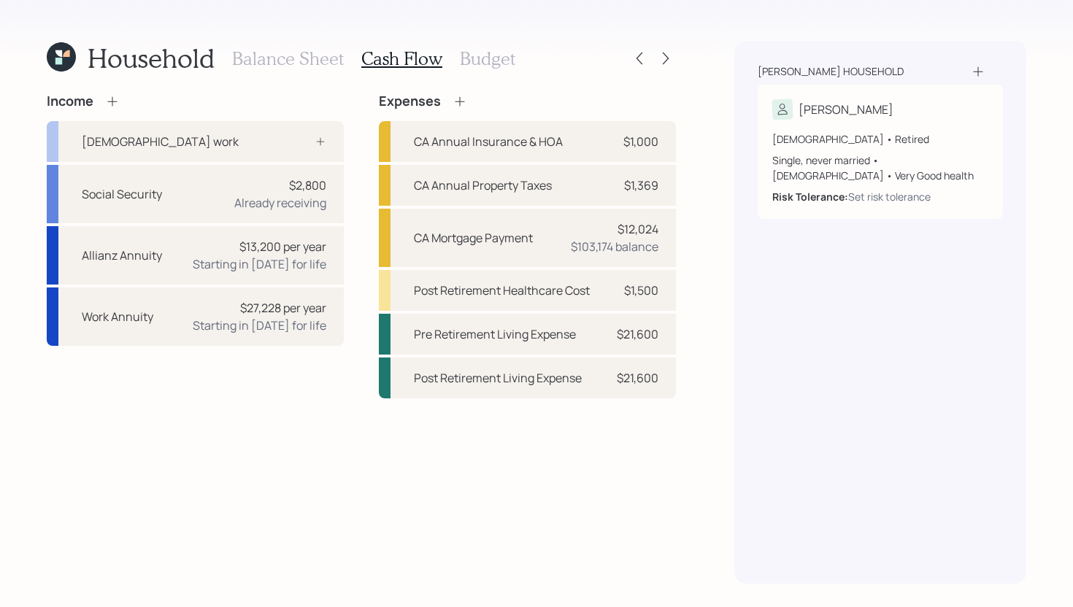
click at [307, 64] on h3 "Balance Sheet" at bounding box center [288, 58] width 112 height 21
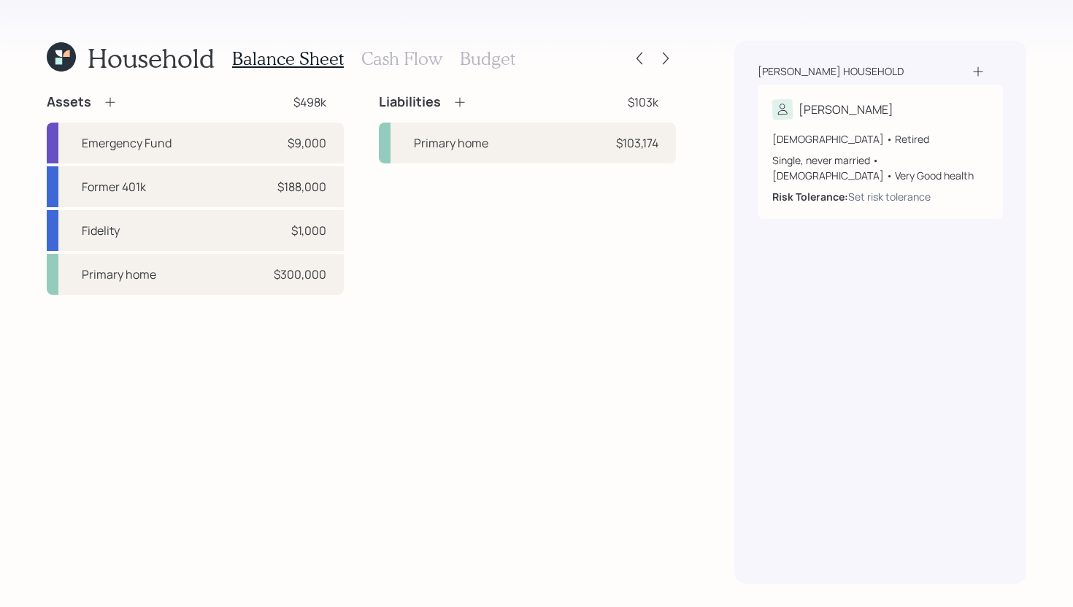
click at [395, 63] on h3 "Cash Flow" at bounding box center [401, 58] width 81 height 21
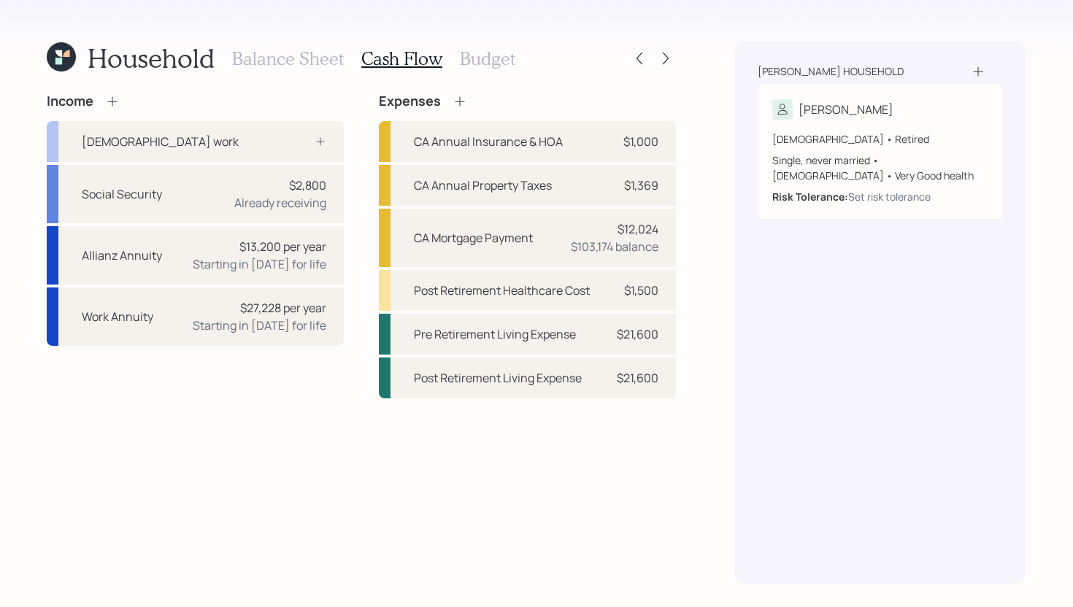
click at [307, 64] on h3 "Balance Sheet" at bounding box center [288, 58] width 112 height 21
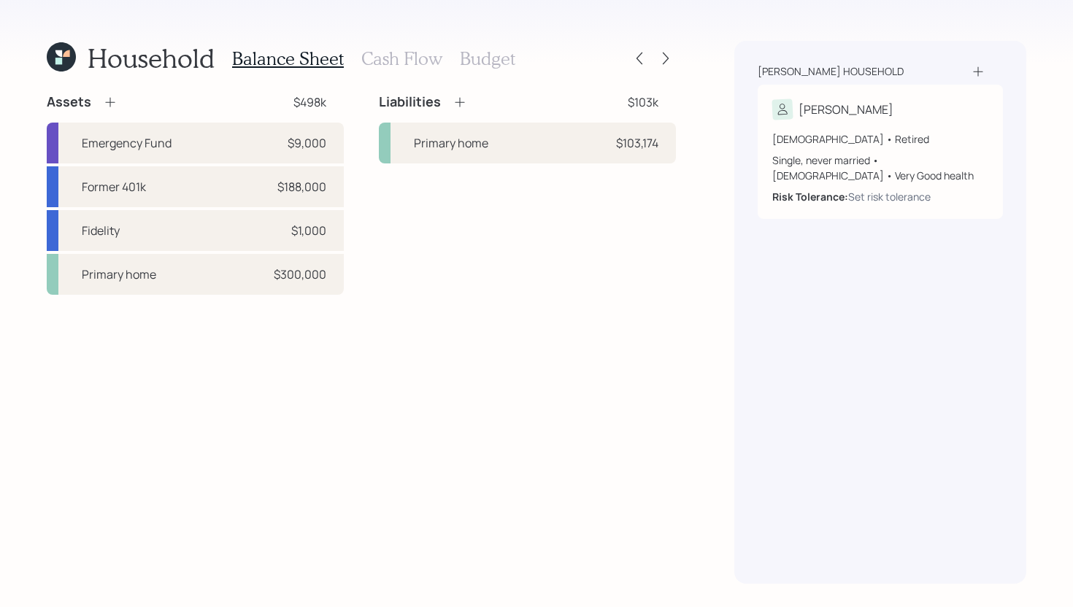
click at [109, 99] on icon at bounding box center [110, 102] width 15 height 15
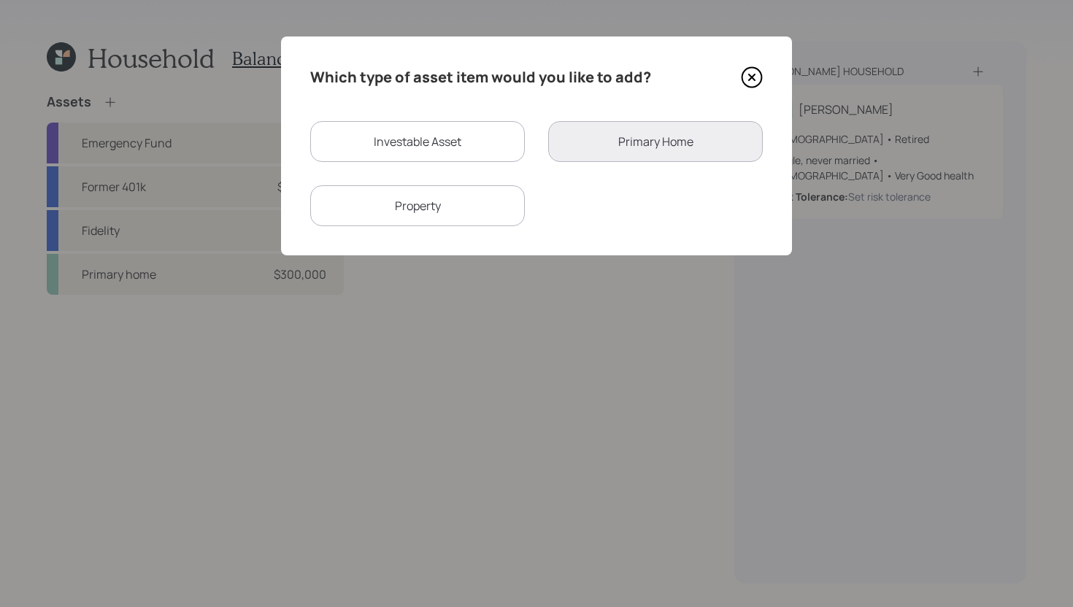
click at [382, 150] on div "Investable Asset" at bounding box center [417, 141] width 215 height 41
select select "taxable"
select select "balanced"
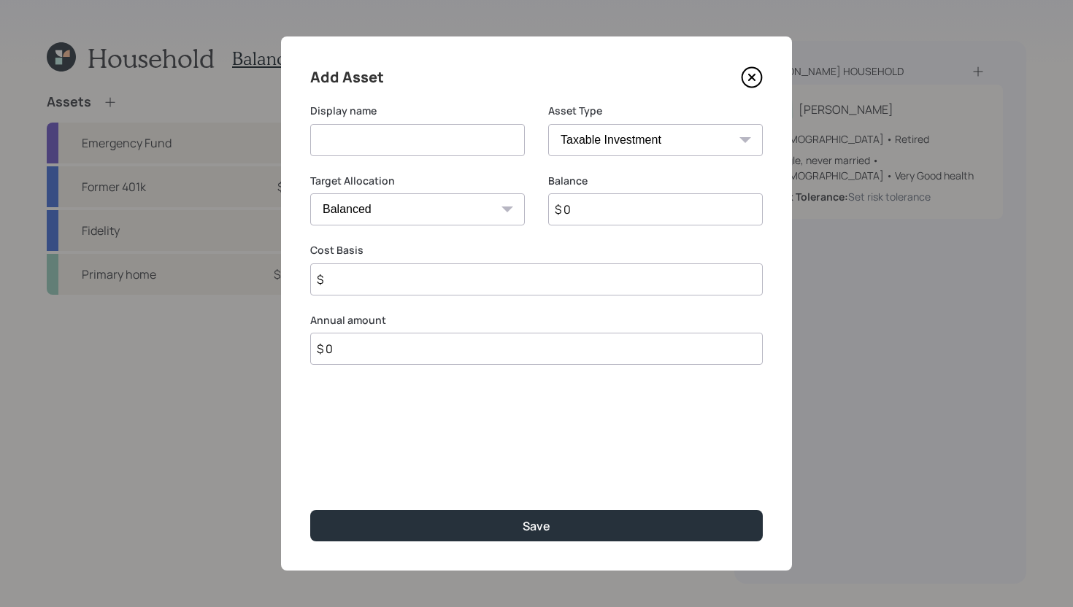
click at [413, 145] on input at bounding box center [417, 140] width 215 height 32
type input "Savings"
click at [623, 215] on input "$ 0" at bounding box center [655, 209] width 215 height 32
click at [553, 285] on input "$" at bounding box center [536, 280] width 453 height 32
type input "$ 0"
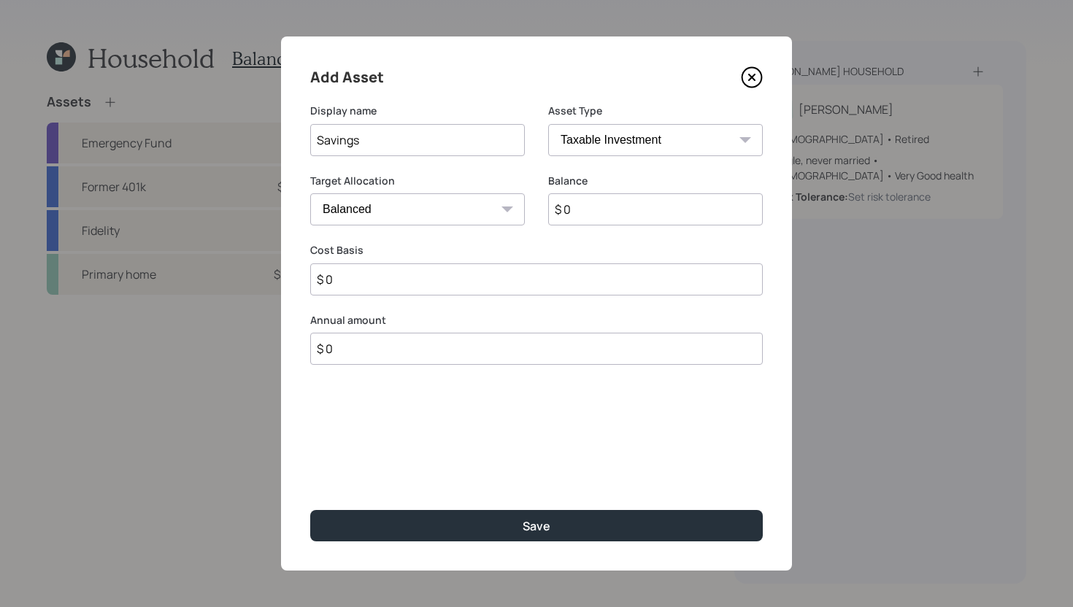
click at [526, 360] on input "$ 0" at bounding box center [536, 349] width 453 height 32
type input "$ 9,600"
click at [480, 422] on div "Select..." at bounding box center [404, 421] width 186 height 25
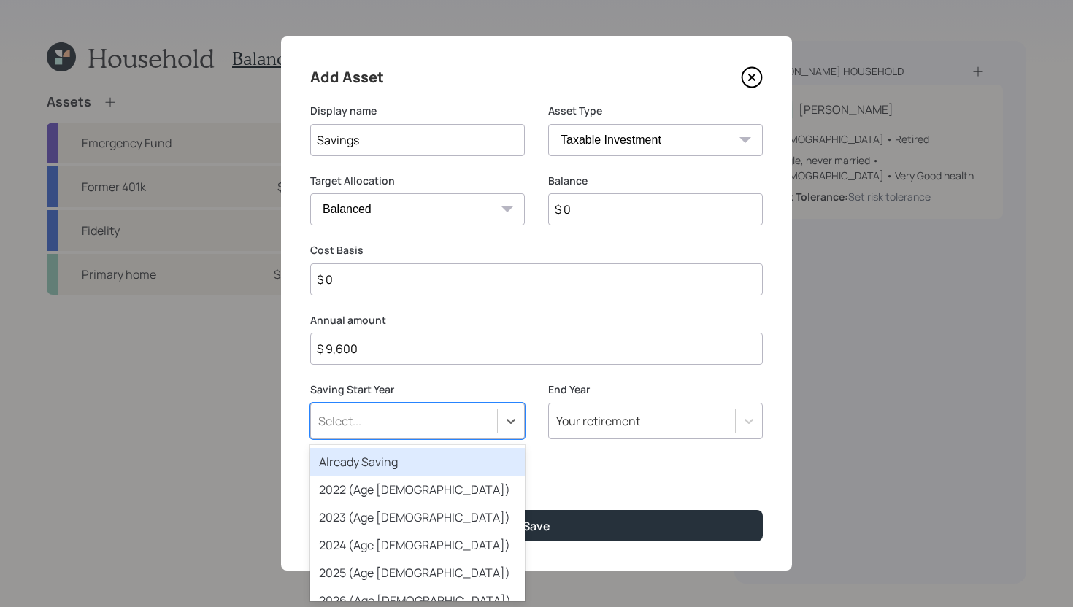
click at [449, 467] on div "Already Saving" at bounding box center [417, 462] width 215 height 28
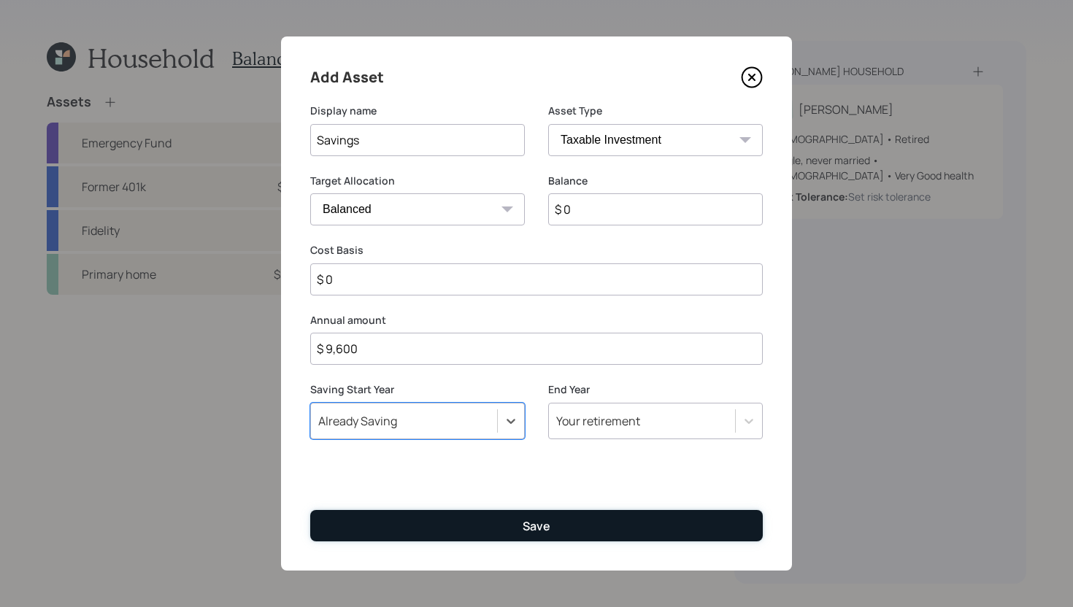
click at [428, 532] on button "Save" at bounding box center [536, 525] width 453 height 31
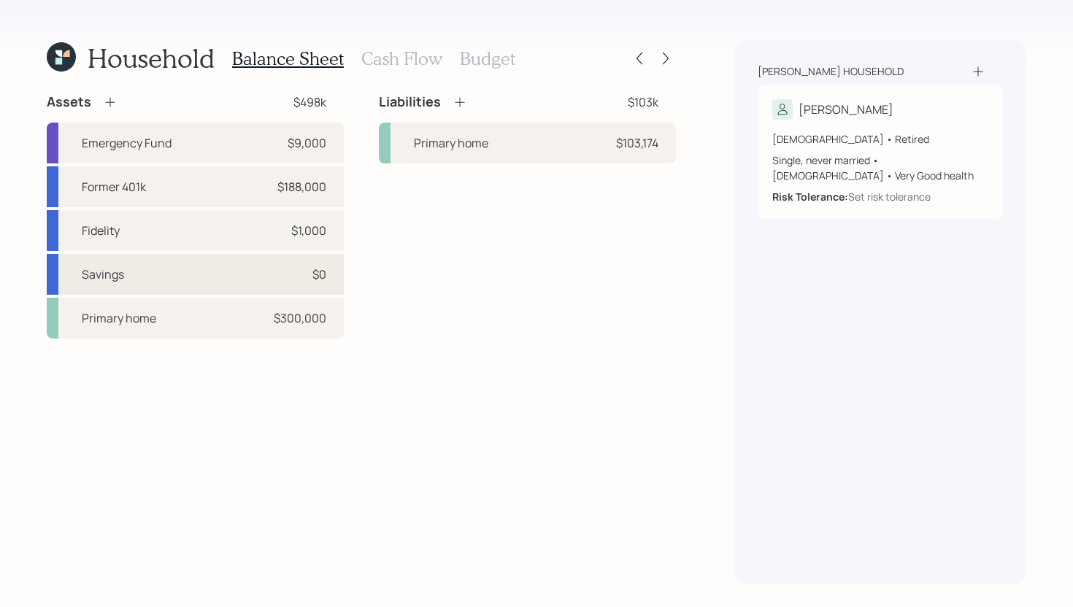
click at [269, 277] on div "Savings $0" at bounding box center [195, 274] width 297 height 41
select select "taxable"
select select "balanced"
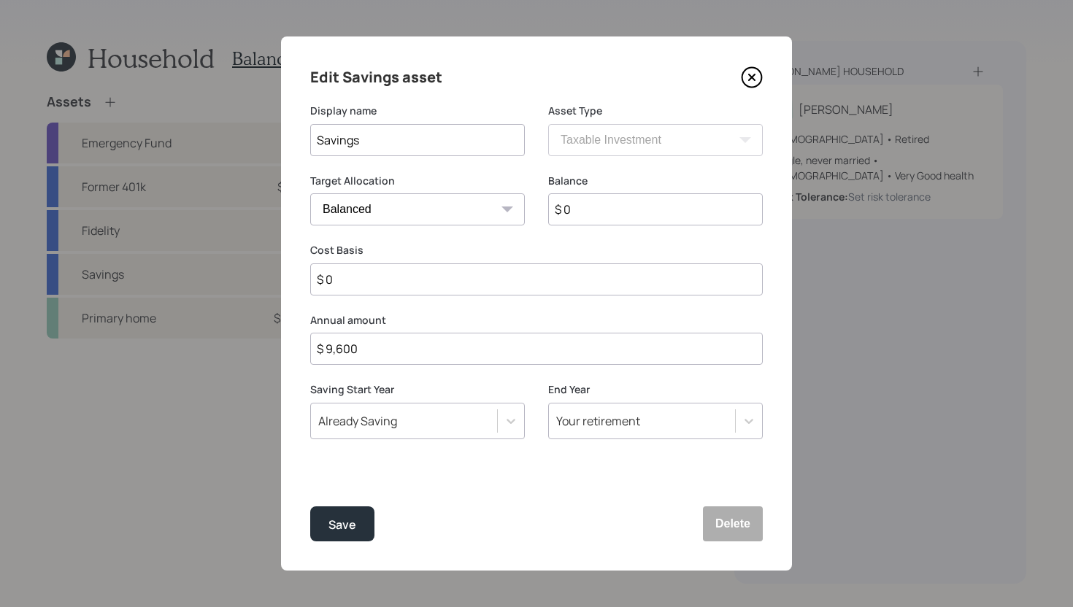
click at [583, 207] on input "$ 0" at bounding box center [655, 209] width 215 height 32
type input "$ 2,267"
click at [408, 275] on input "$ 0" at bounding box center [536, 280] width 453 height 32
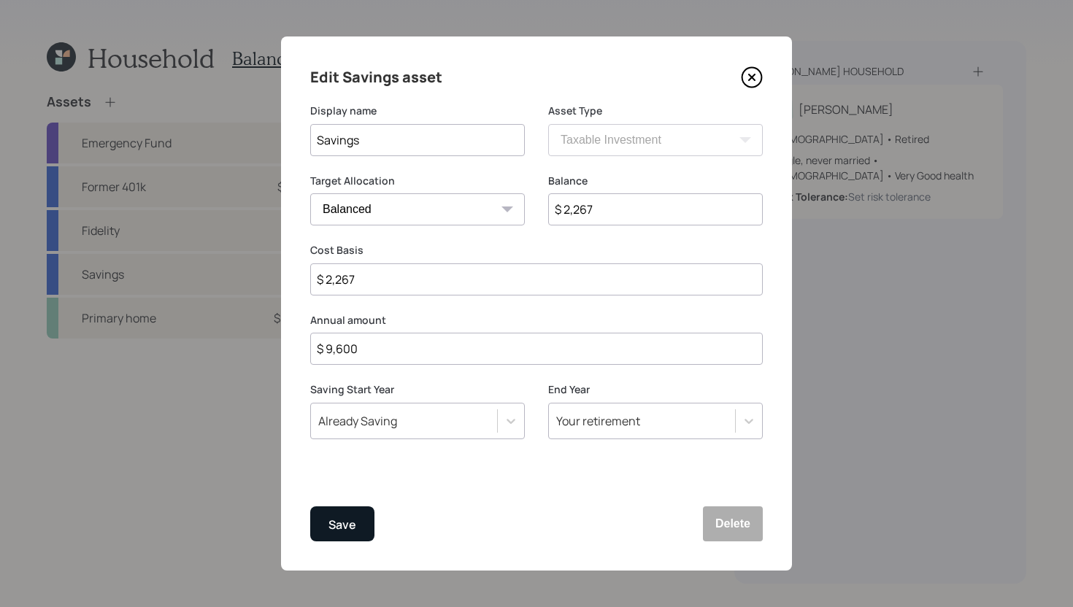
type input "$ 2,267"
click at [339, 527] on div "Save" at bounding box center [342, 525] width 28 height 20
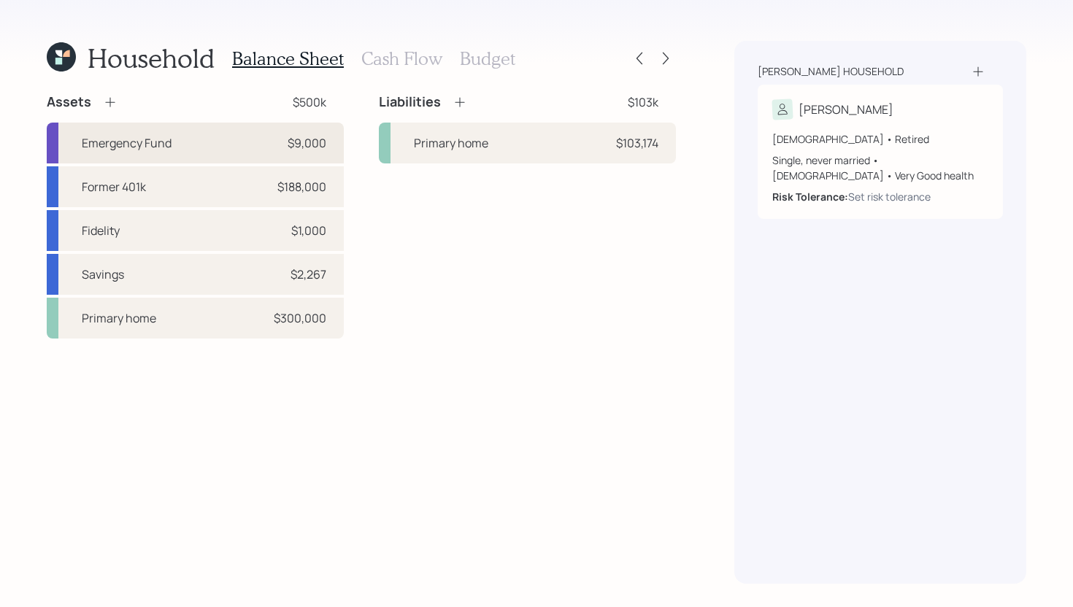
click at [254, 139] on div "Emergency Fund $9,000" at bounding box center [195, 143] width 297 height 41
select select "emergency_fund"
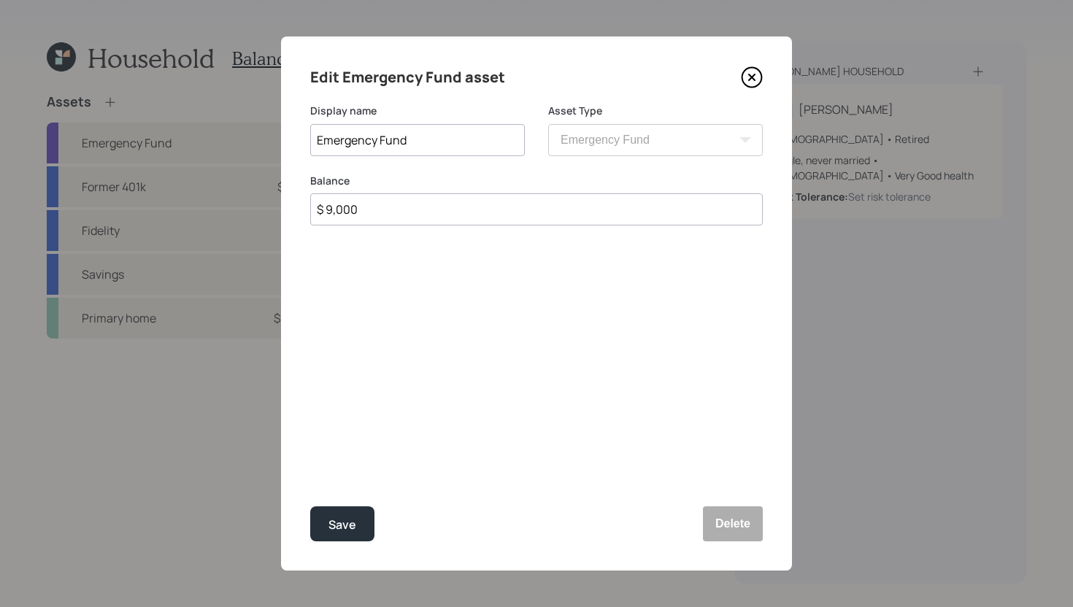
click at [476, 209] on input "$ 9,000" at bounding box center [536, 209] width 453 height 32
type input "$ 29,000"
click at [359, 529] on button "Save" at bounding box center [342, 524] width 64 height 35
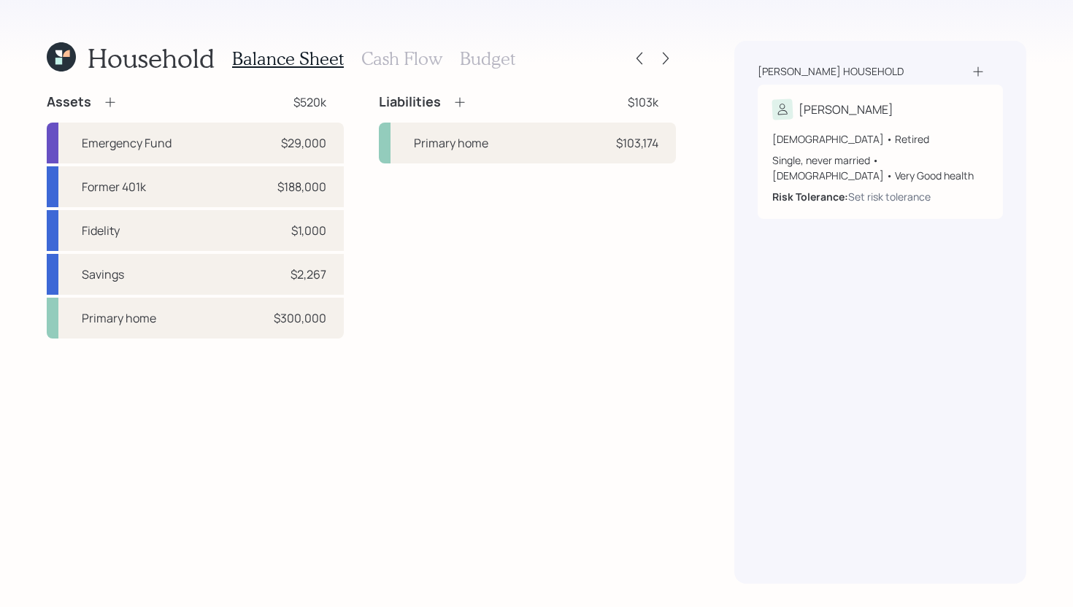
click at [493, 62] on h3 "Budget" at bounding box center [487, 58] width 55 height 21
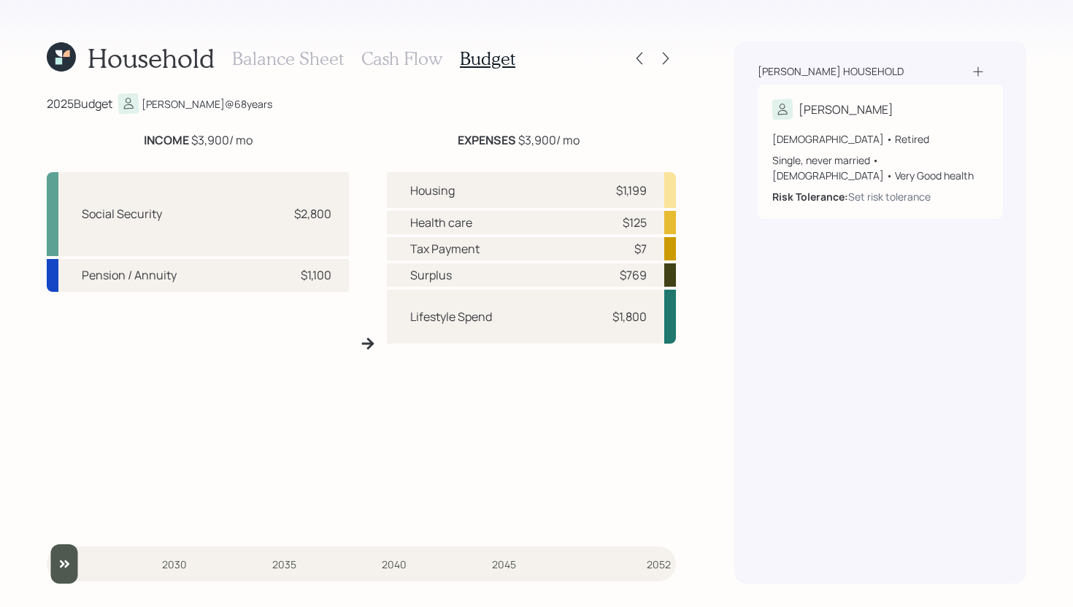
click at [297, 61] on h3 "Balance Sheet" at bounding box center [288, 58] width 112 height 21
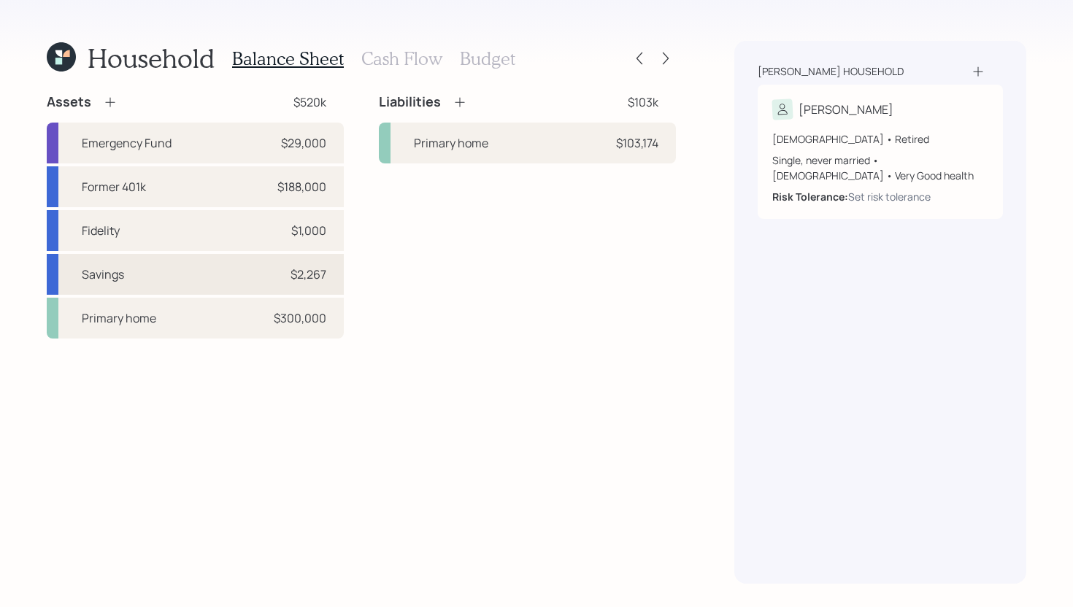
click at [185, 282] on div "Savings $2,267" at bounding box center [195, 274] width 297 height 41
select select "taxable"
select select "balanced"
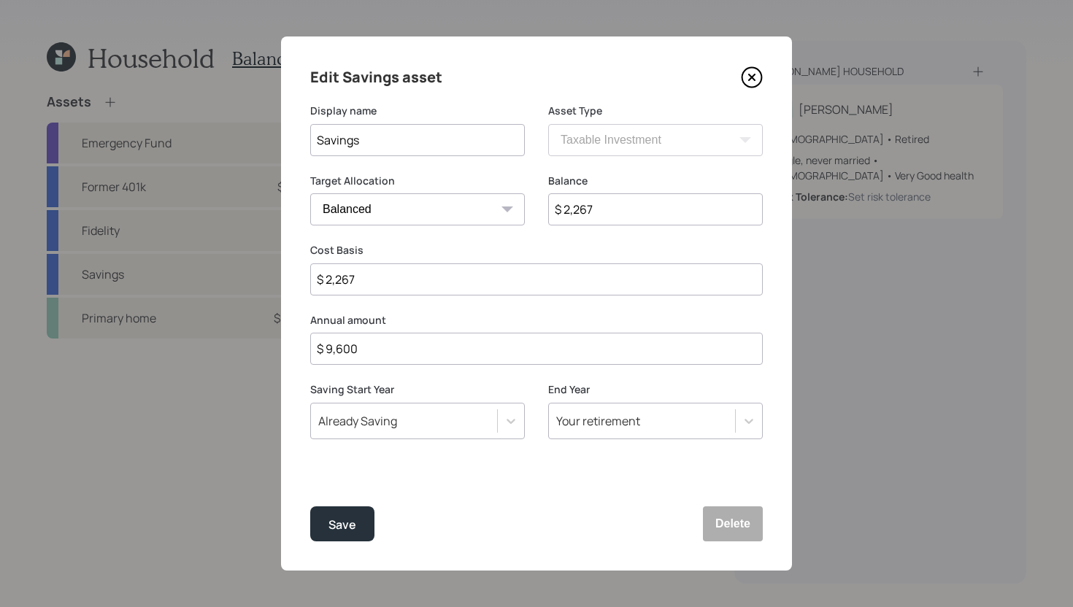
click at [587, 412] on div "Your retirement" at bounding box center [642, 421] width 186 height 25
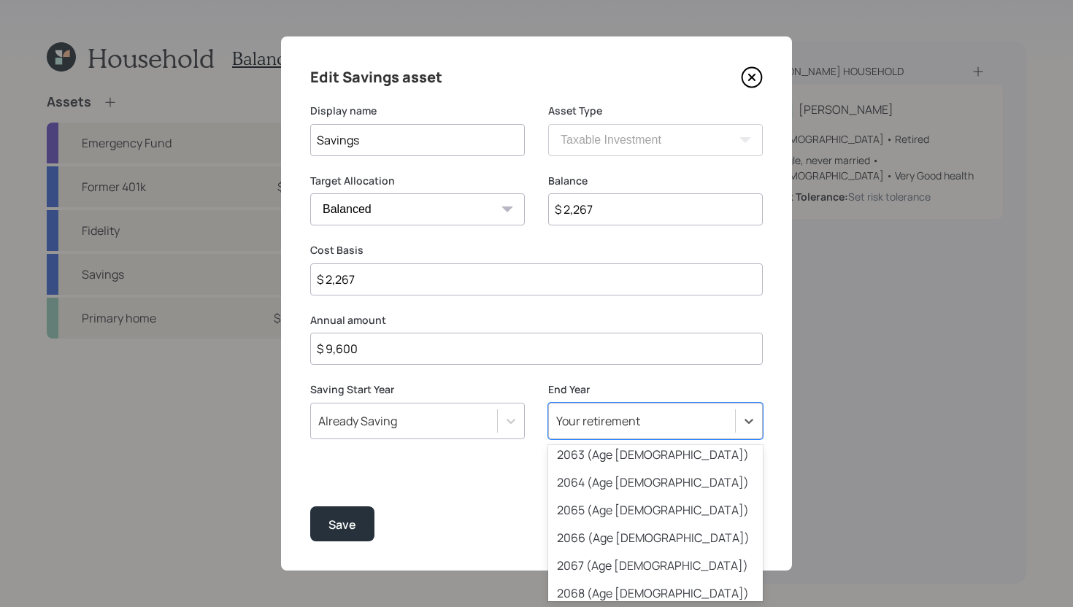
scroll to position [1164, 0]
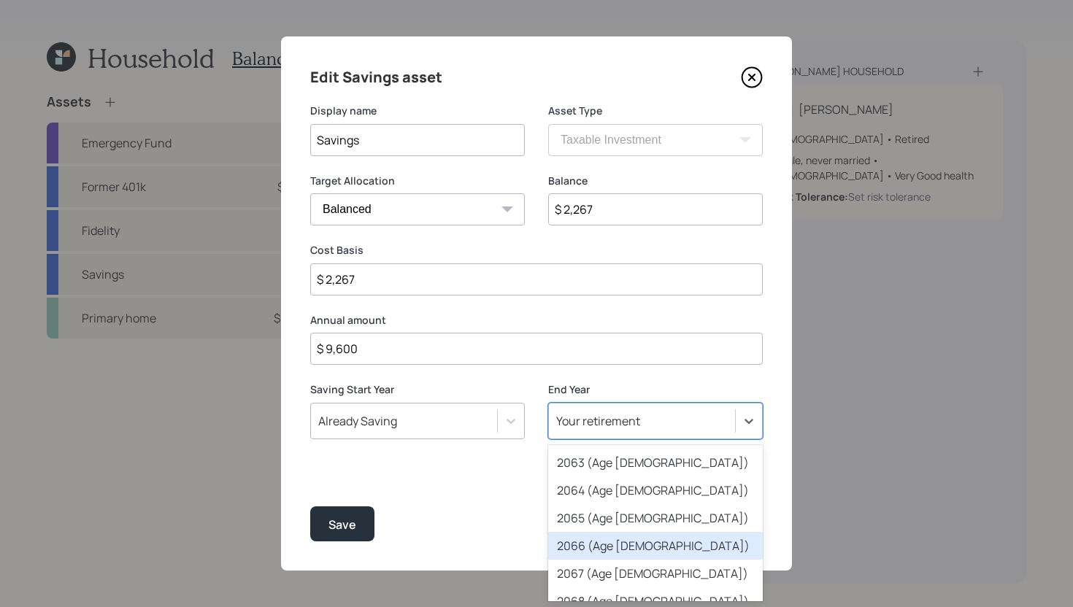
click at [631, 542] on div "2066 (Age 109)" at bounding box center [655, 546] width 215 height 28
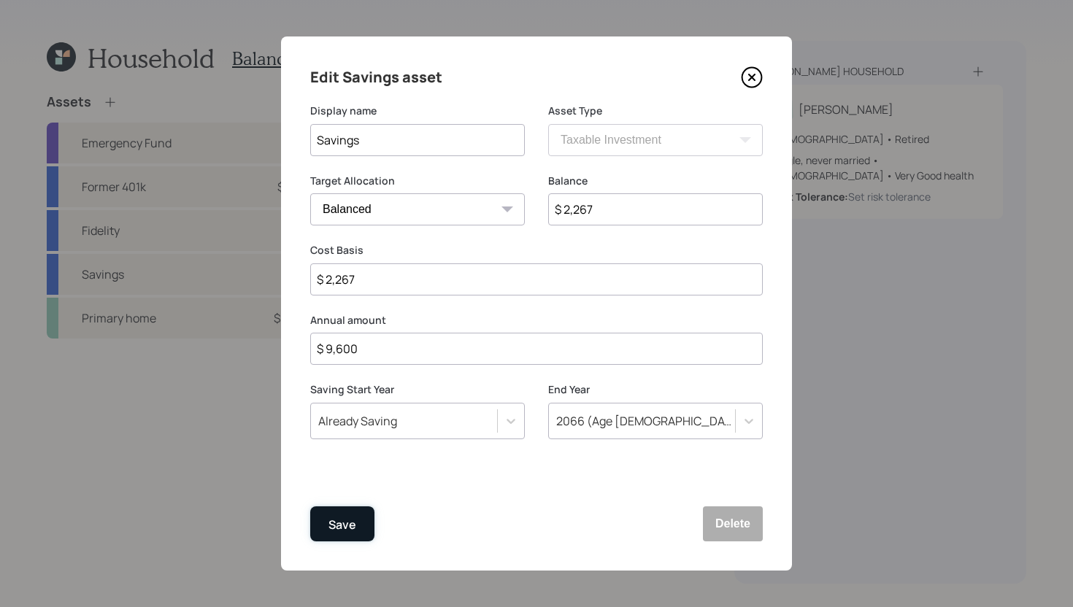
click at [356, 519] on button "Save" at bounding box center [342, 524] width 64 height 35
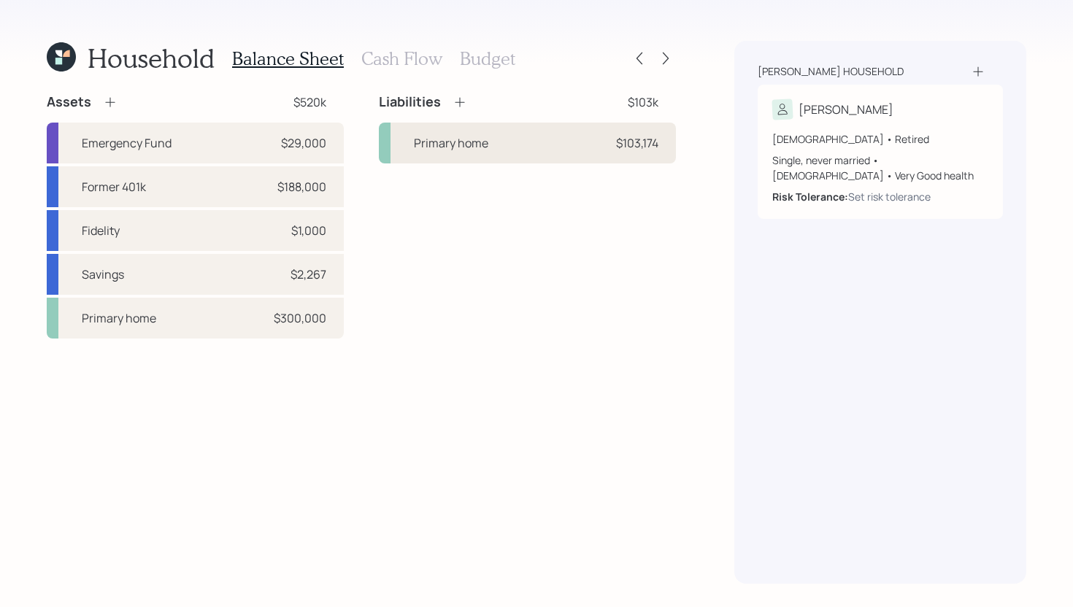
click at [451, 150] on div "Primary home" at bounding box center [451, 143] width 74 height 18
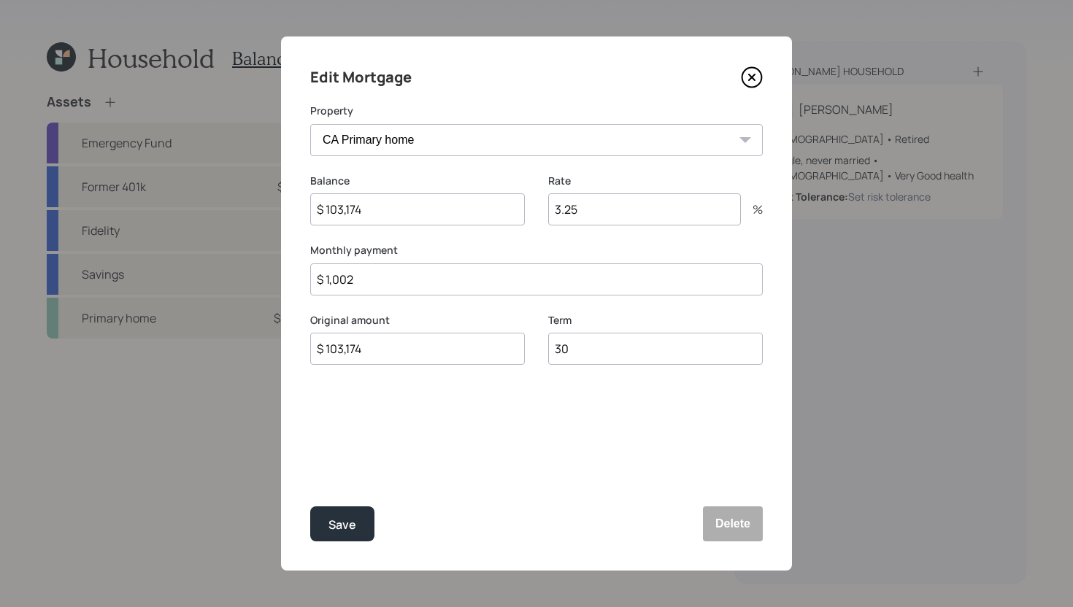
click at [418, 284] on input "$ 1,002" at bounding box center [536, 280] width 453 height 32
type input "$ 903"
click at [336, 515] on div "Save" at bounding box center [342, 525] width 28 height 20
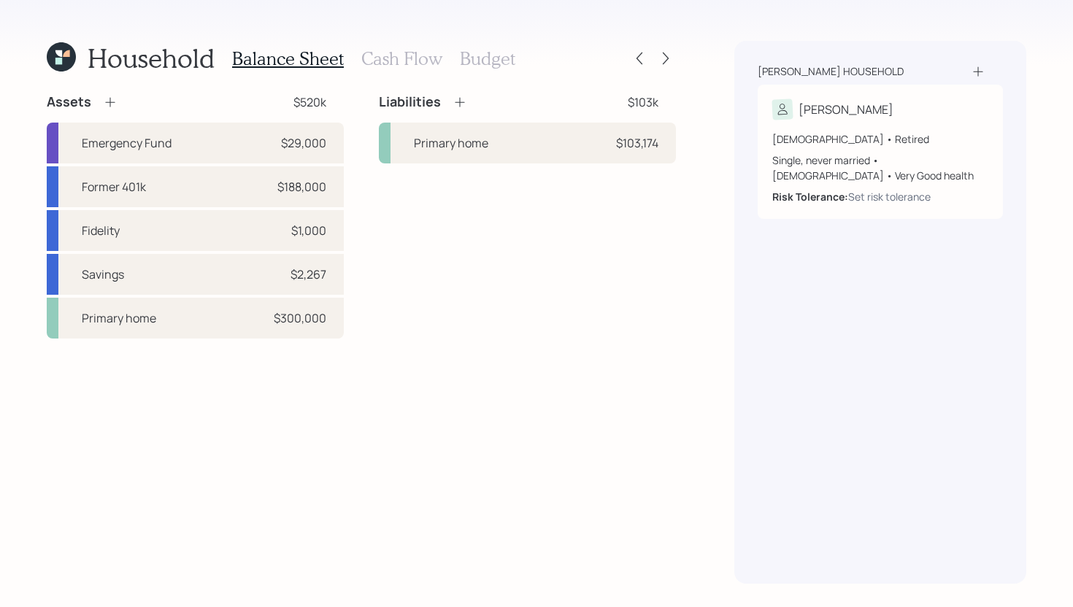
click at [412, 68] on h3 "Cash Flow" at bounding box center [401, 58] width 81 height 21
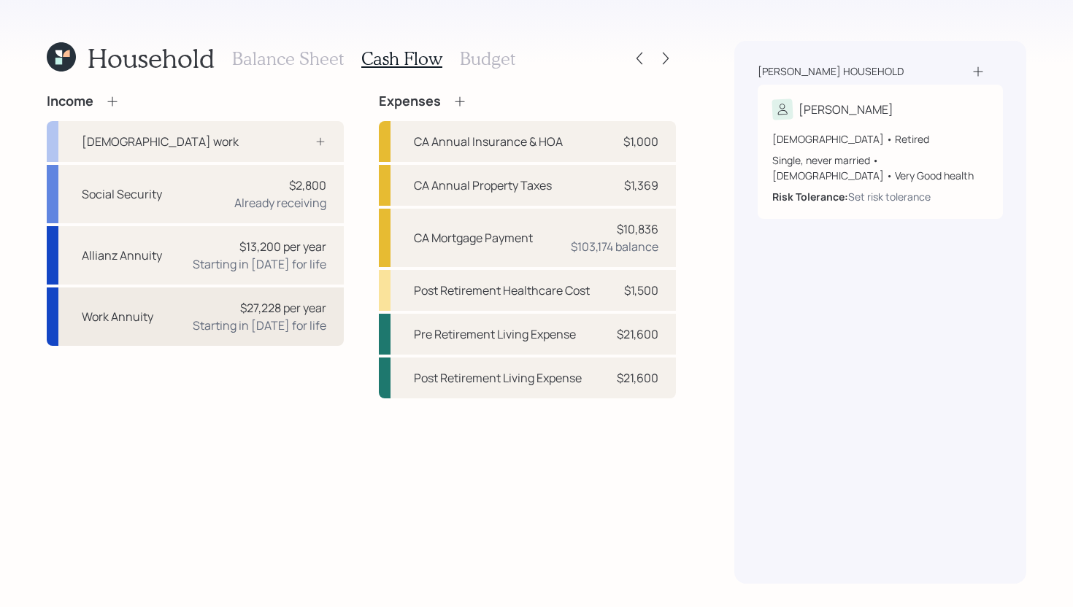
click at [157, 320] on div "Work Annuity $27,228 per year Starting in 2026 for life" at bounding box center [195, 317] width 297 height 58
select select "annuity"
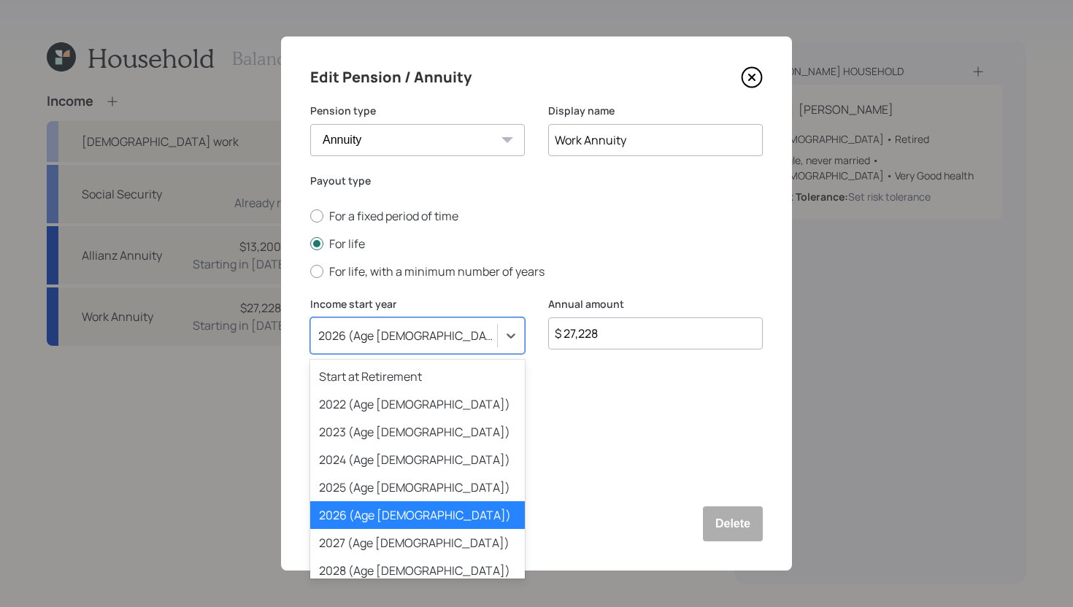
click at [457, 330] on div "2026 (Age 69)" at bounding box center [404, 335] width 186 height 25
click at [399, 492] on div "2025 (Age 68)" at bounding box center [417, 488] width 215 height 28
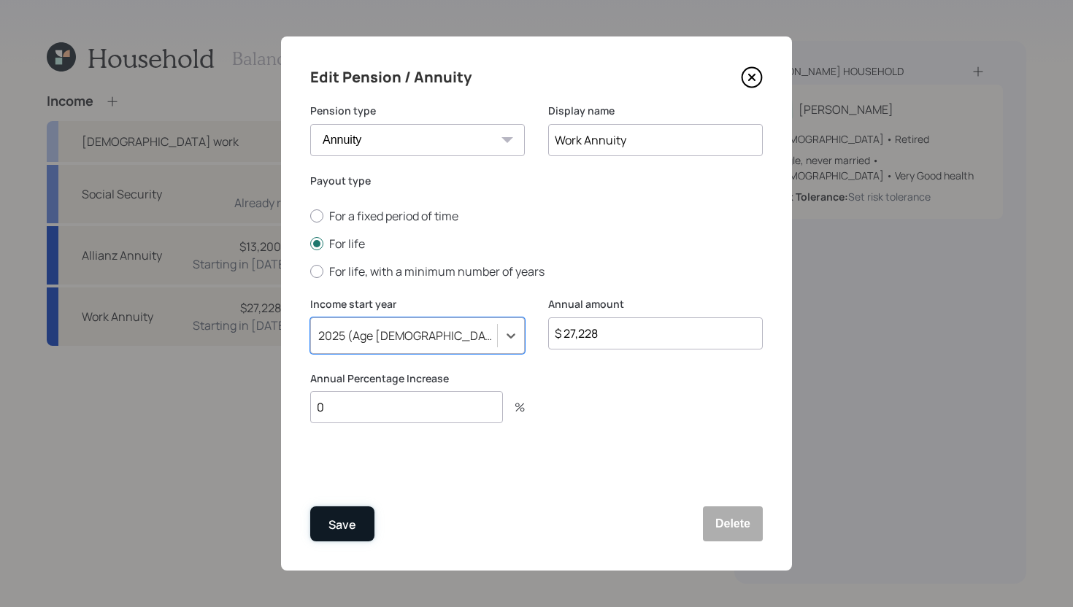
click at [352, 516] on div "Save" at bounding box center [342, 525] width 28 height 20
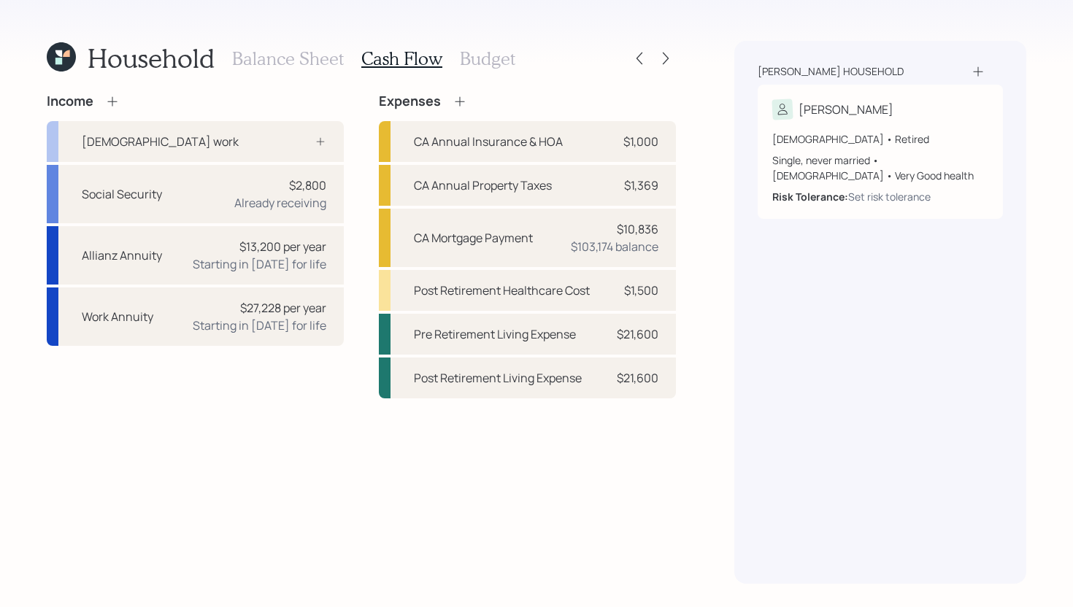
click at [502, 63] on h3 "Budget" at bounding box center [487, 58] width 55 height 21
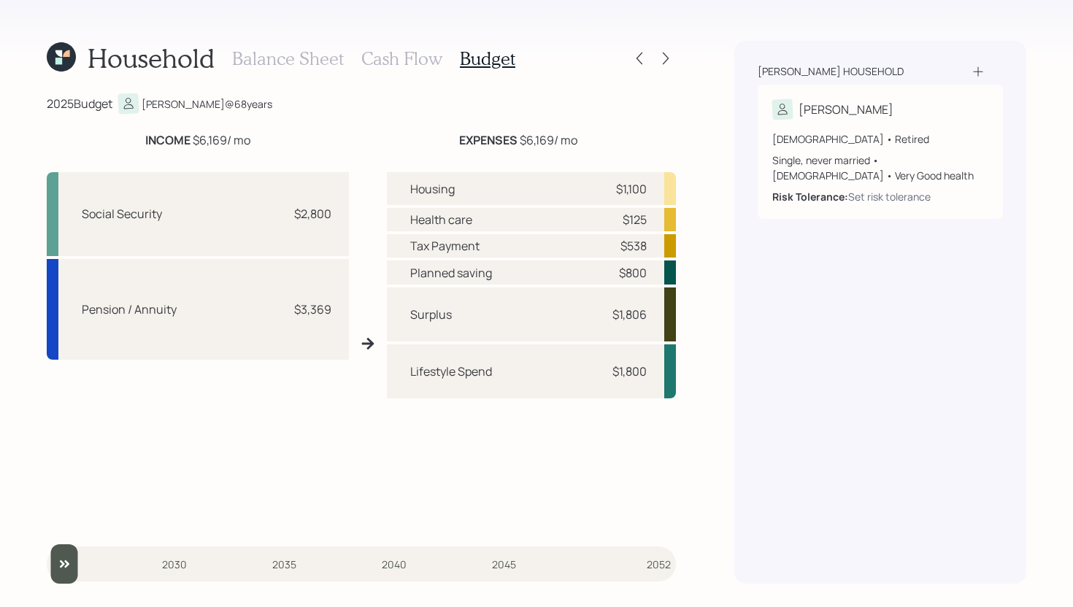
click at [265, 66] on h3 "Balance Sheet" at bounding box center [288, 58] width 112 height 21
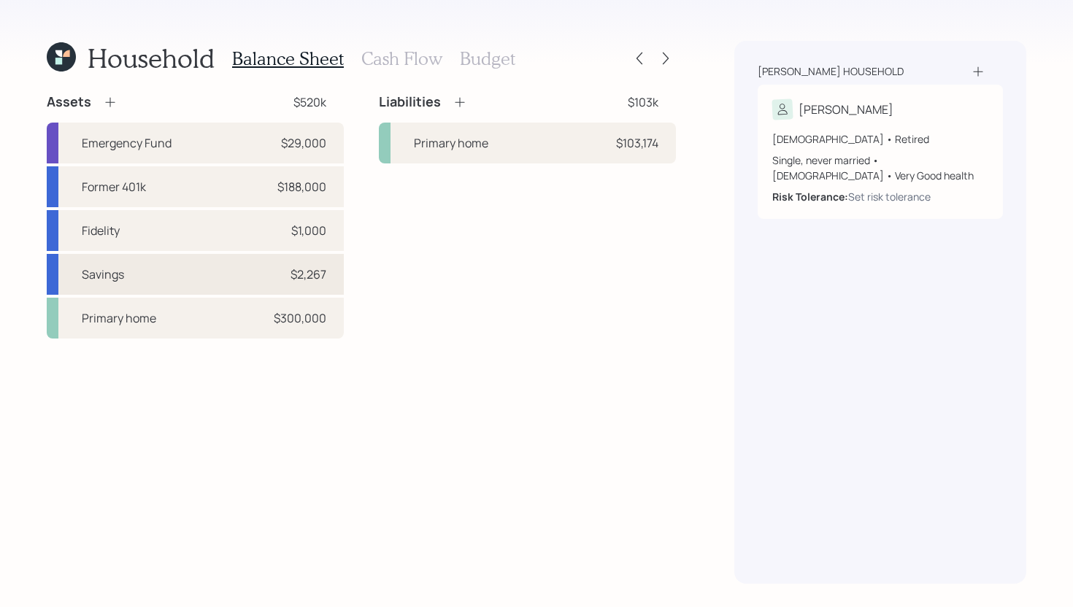
click at [199, 264] on div "Savings $2,267" at bounding box center [195, 274] width 297 height 41
select select "taxable"
select select "balanced"
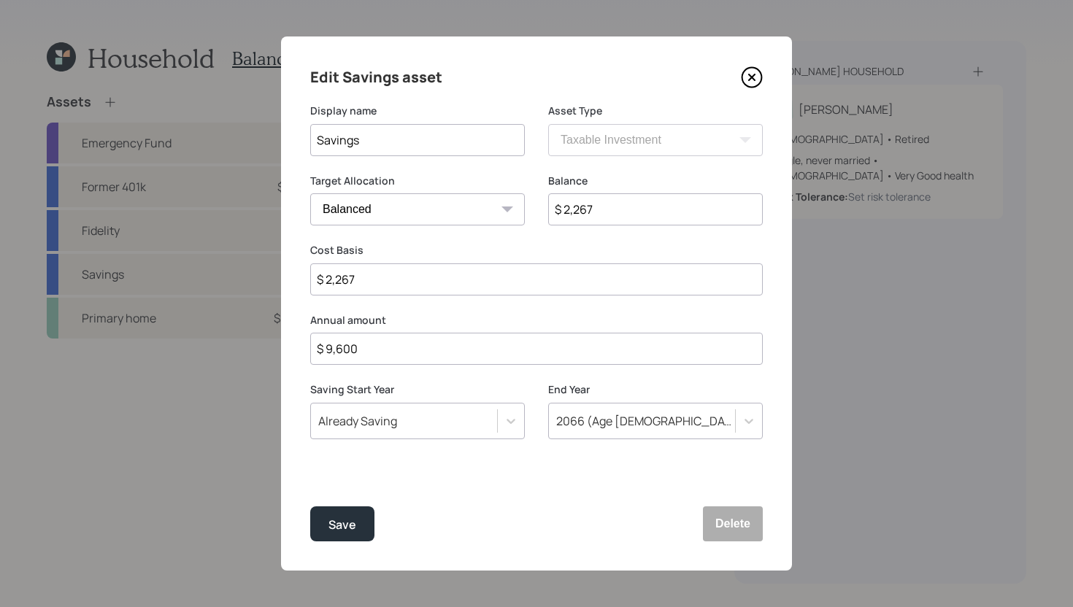
click at [379, 347] on input "$ 9,600" at bounding box center [536, 349] width 453 height 32
type input "$ 24,000"
click at [350, 528] on div "Save" at bounding box center [342, 525] width 28 height 20
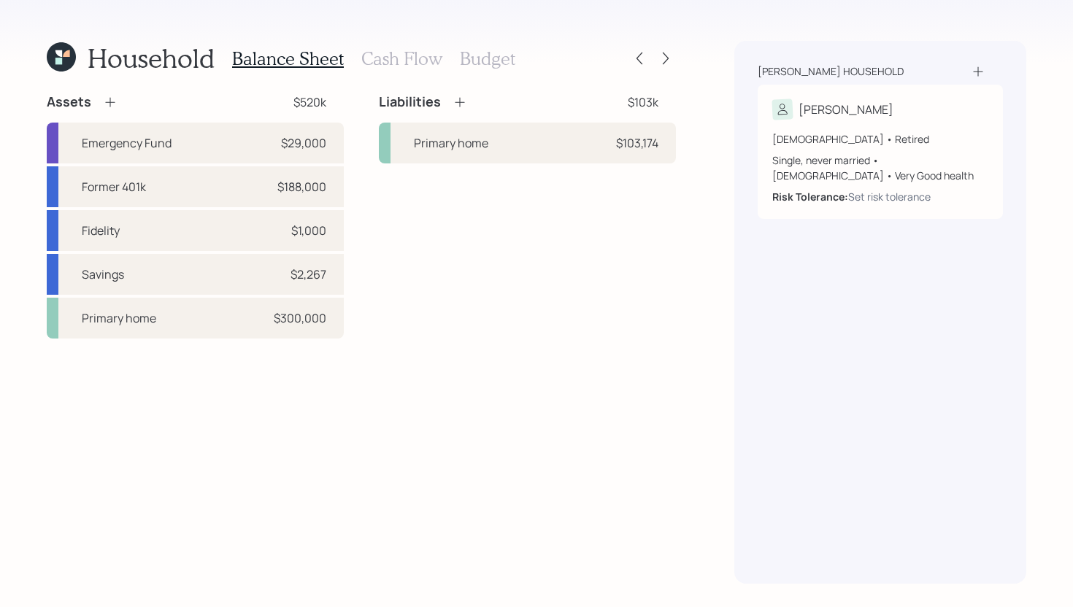
click at [491, 69] on div "Balance Sheet Cash Flow Budget" at bounding box center [373, 58] width 283 height 35
click at [209, 282] on div "Savings $2,267" at bounding box center [195, 274] width 297 height 41
select select "taxable"
select select "balanced"
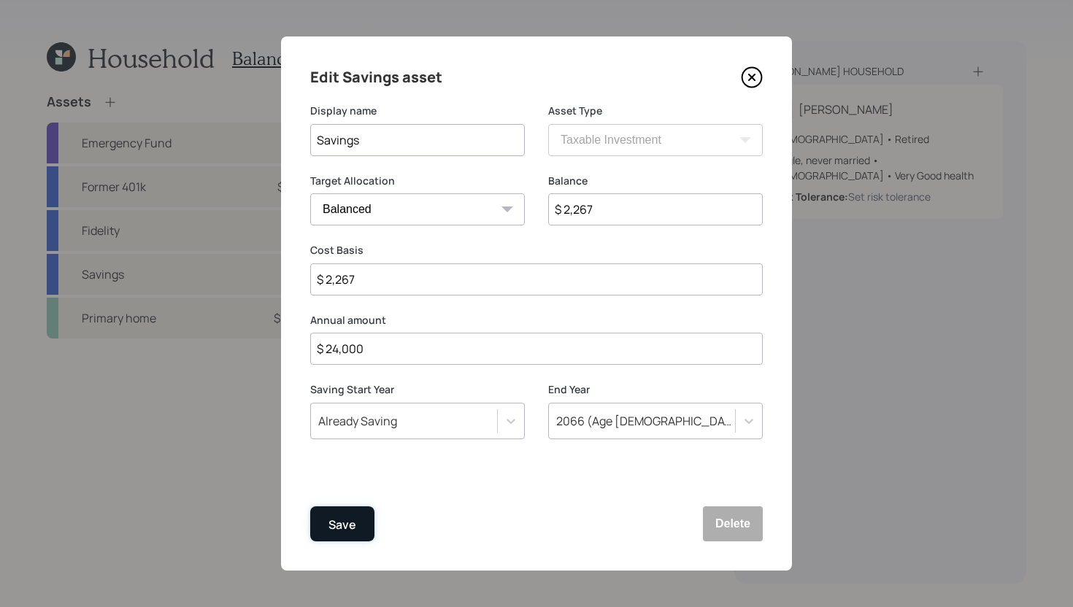
click at [341, 526] on div "Save" at bounding box center [342, 525] width 28 height 20
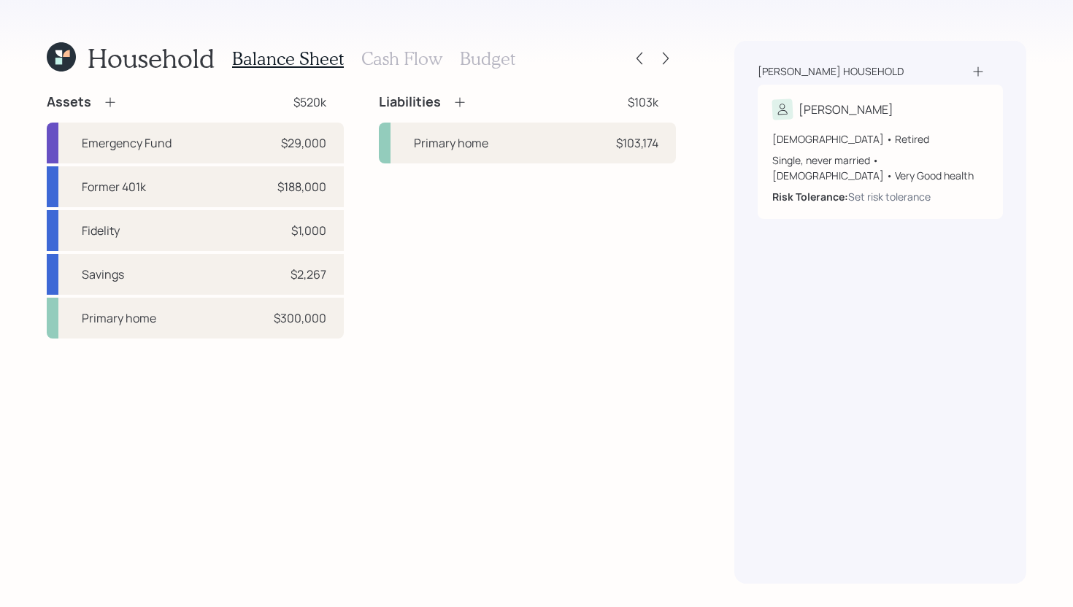
click at [478, 62] on h3 "Budget" at bounding box center [487, 58] width 55 height 21
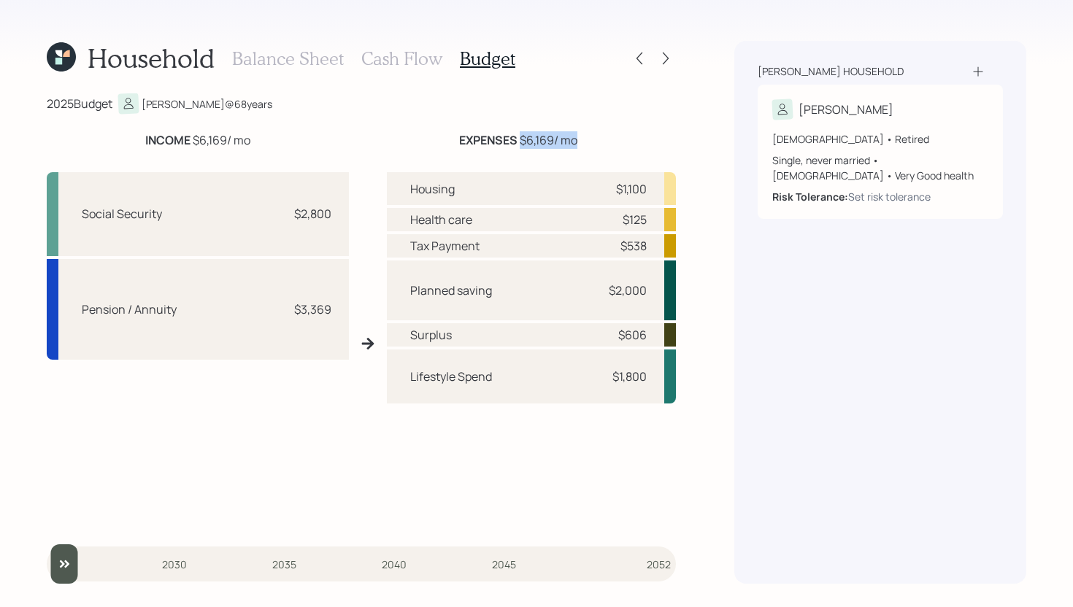
drag, startPoint x: 520, startPoint y: 145, endPoint x: 568, endPoint y: 143, distance: 48.2
click at [568, 143] on div "EXPENSES $6,169 / mo" at bounding box center [518, 140] width 118 height 18
click at [605, 112] on div "2025 Budget Manuel @ 68 years" at bounding box center [361, 103] width 629 height 20
drag, startPoint x: 520, startPoint y: 139, endPoint x: 553, endPoint y: 139, distance: 32.8
click at [553, 139] on div "EXPENSES $6,169 / mo" at bounding box center [518, 140] width 118 height 18
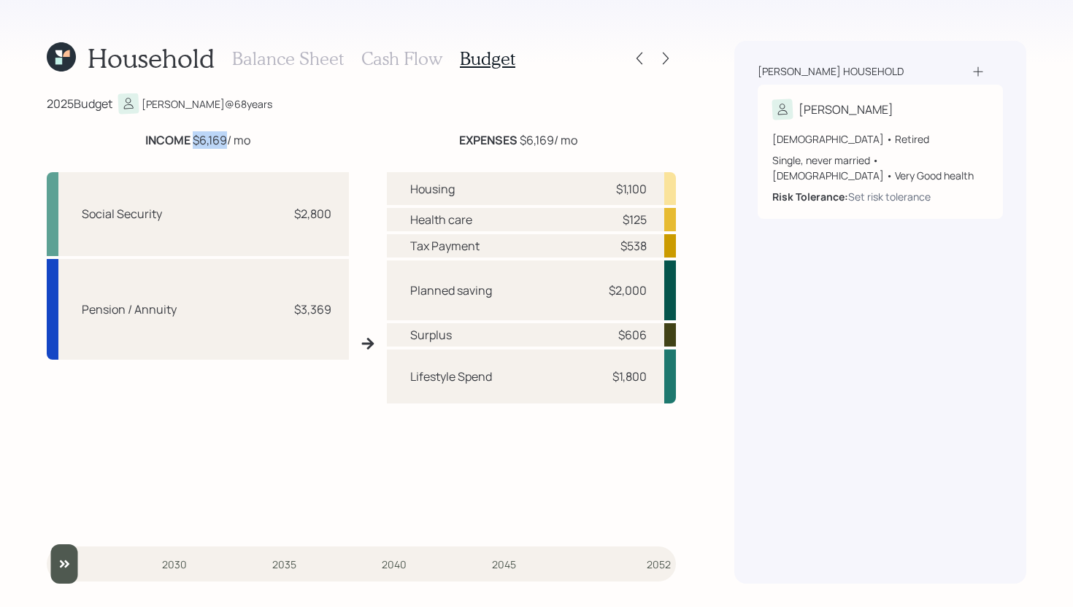
drag, startPoint x: 225, startPoint y: 143, endPoint x: 193, endPoint y: 143, distance: 32.1
click at [193, 143] on div "INCOME $6,169 / mo" at bounding box center [197, 140] width 105 height 18
click at [407, 66] on h3 "Cash Flow" at bounding box center [401, 58] width 81 height 21
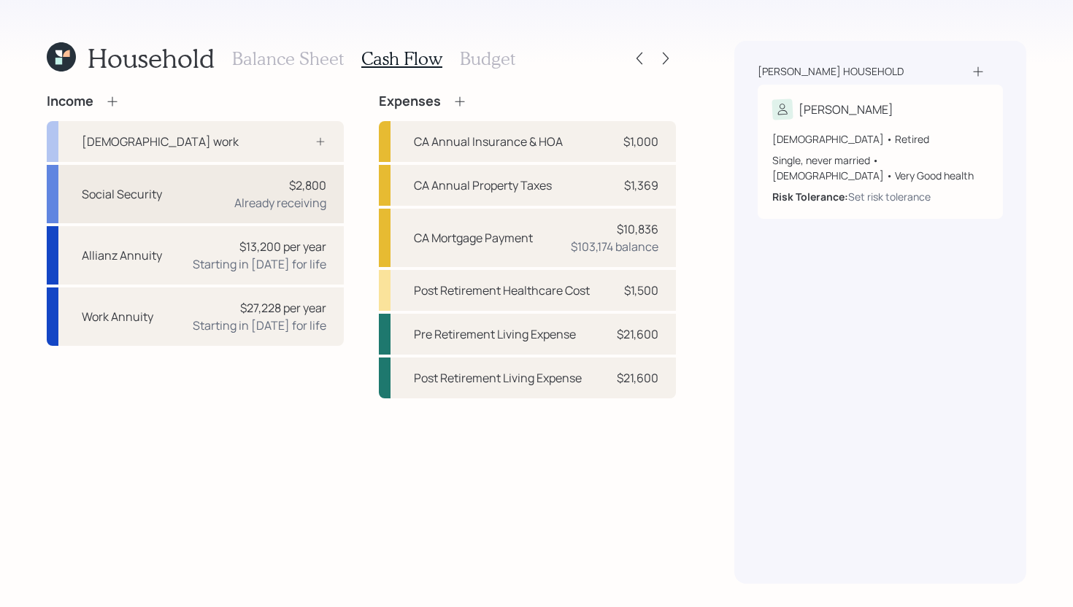
click at [218, 195] on div "Social Security $2,800 Already receiving" at bounding box center [195, 194] width 297 height 58
select select "12"
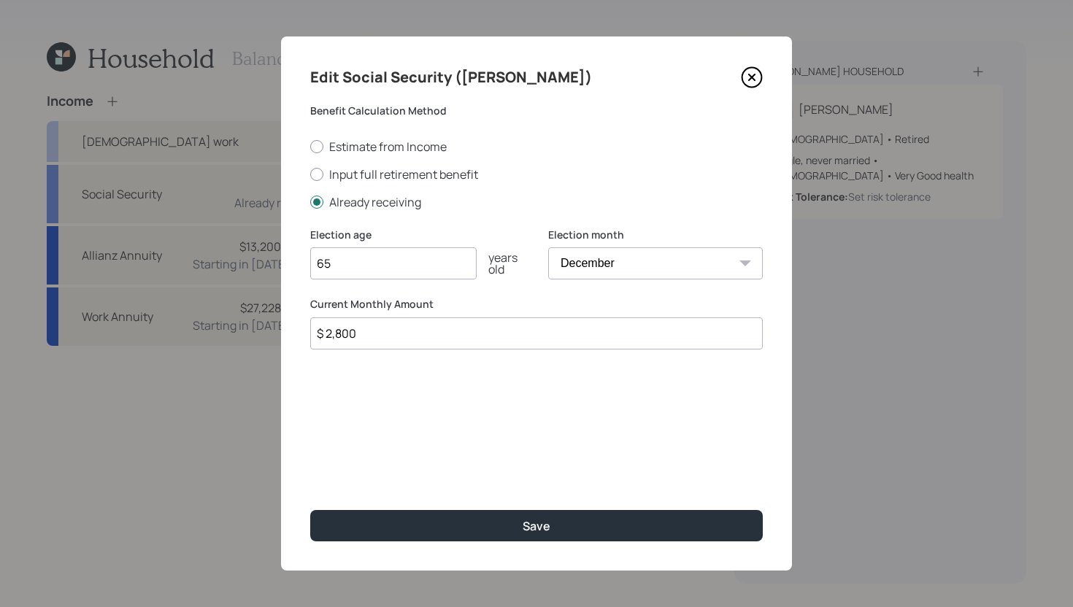
click at [377, 336] on input "$ 2,800" at bounding box center [536, 334] width 453 height 32
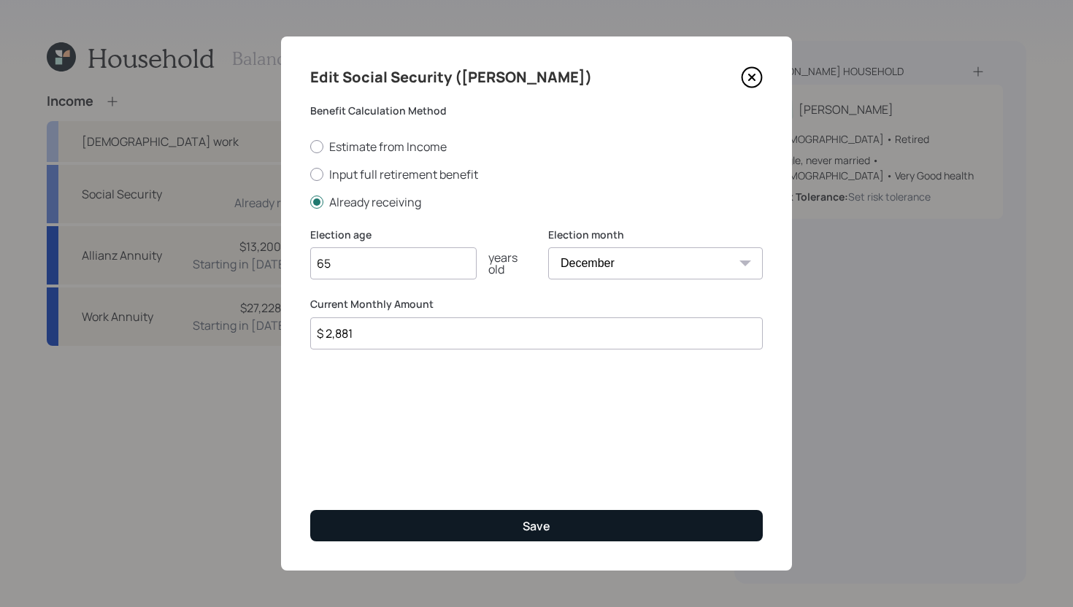
type input "$ 2,881"
click at [501, 530] on button "Save" at bounding box center [536, 525] width 453 height 31
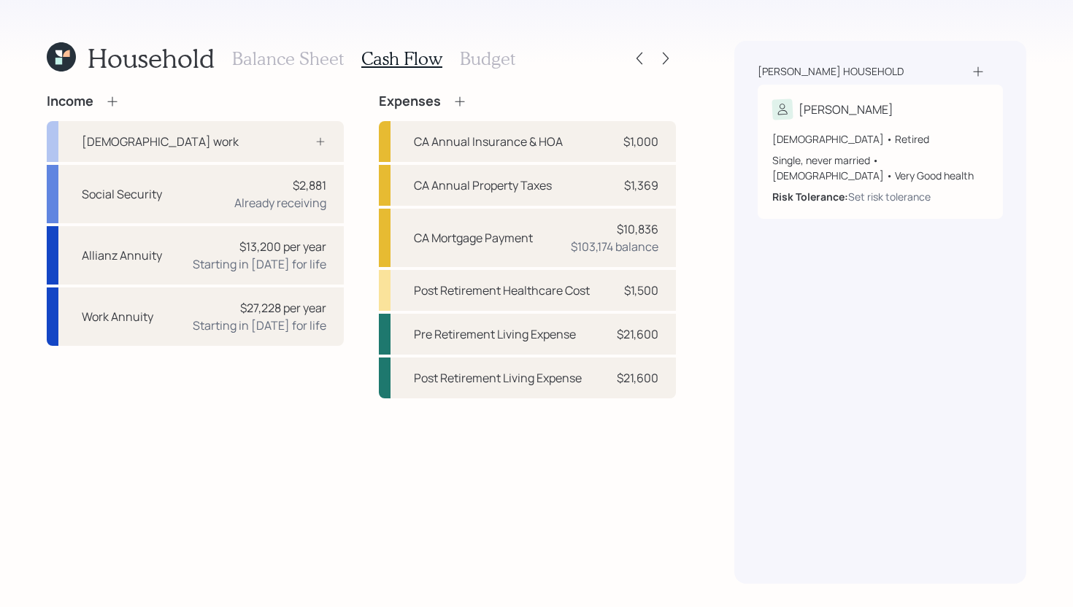
click at [488, 59] on h3 "Budget" at bounding box center [487, 58] width 55 height 21
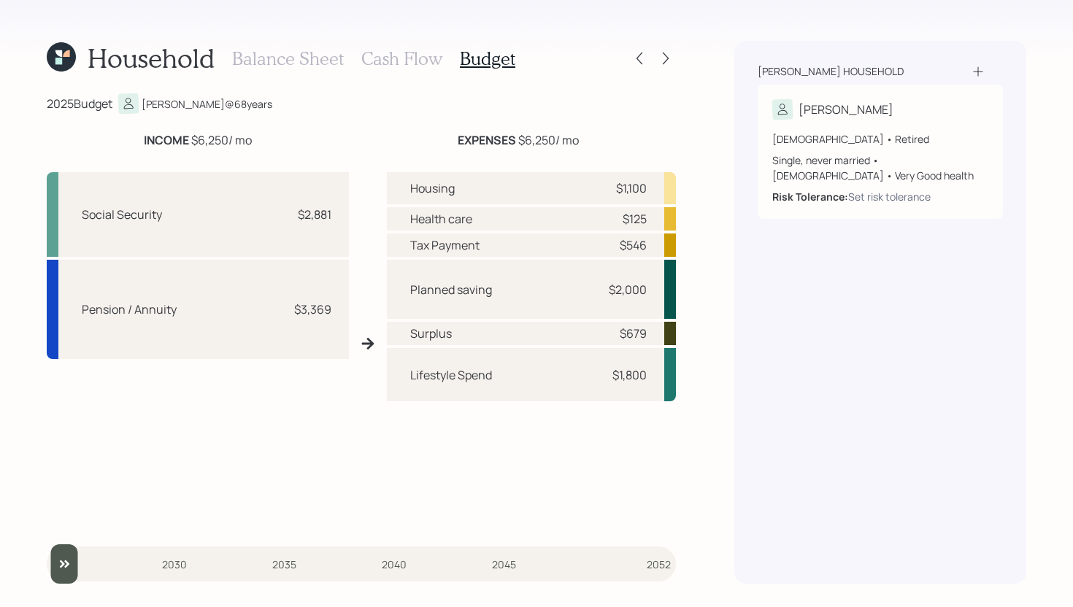
click at [375, 68] on h3 "Cash Flow" at bounding box center [401, 58] width 81 height 21
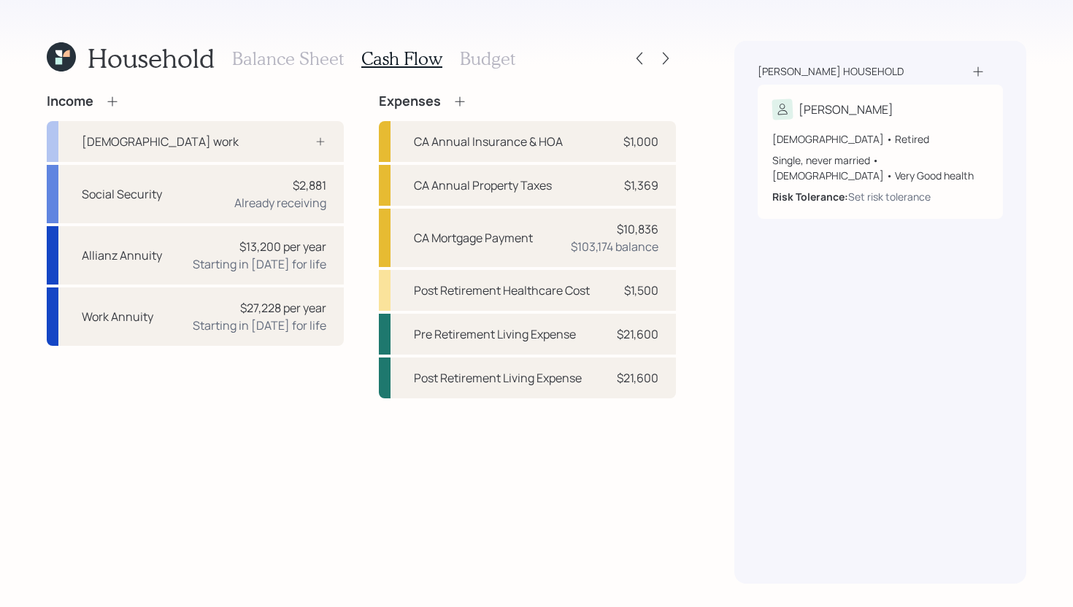
click at [486, 58] on h3 "Budget" at bounding box center [487, 58] width 55 height 21
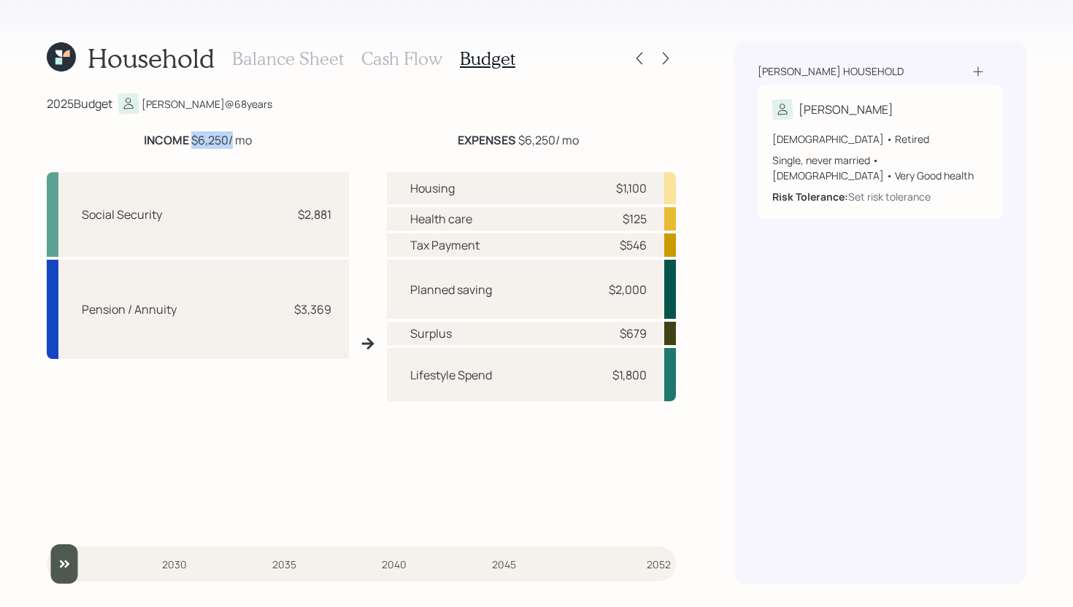
drag, startPoint x: 229, startPoint y: 143, endPoint x: 193, endPoint y: 142, distance: 36.5
click at [193, 142] on div "INCOME $6,250 / mo" at bounding box center [198, 140] width 108 height 18
click at [345, 123] on div "2025 Budget Manuel @ 68 years INCOME $6,250 / mo EXPENSES $6,250 / mo Social Se…" at bounding box center [361, 338] width 629 height 491
drag, startPoint x: 515, startPoint y: 141, endPoint x: 554, endPoint y: 139, distance: 39.5
click at [554, 139] on div "EXPENSES $6,250 / mo" at bounding box center [518, 140] width 121 height 18
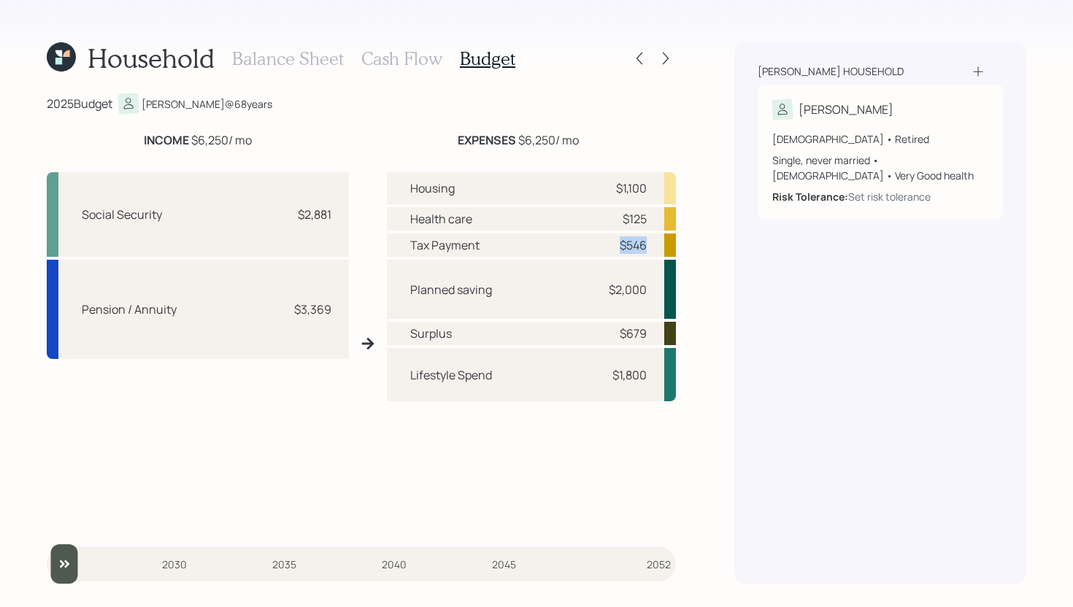
drag, startPoint x: 620, startPoint y: 245, endPoint x: 650, endPoint y: 245, distance: 30.7
click at [650, 245] on div "Tax Payment $546" at bounding box center [531, 245] width 289 height 23
drag, startPoint x: 621, startPoint y: 218, endPoint x: 643, endPoint y: 218, distance: 21.9
click at [643, 218] on div "$125" at bounding box center [625, 219] width 44 height 18
drag, startPoint x: 613, startPoint y: 189, endPoint x: 654, endPoint y: 188, distance: 40.9
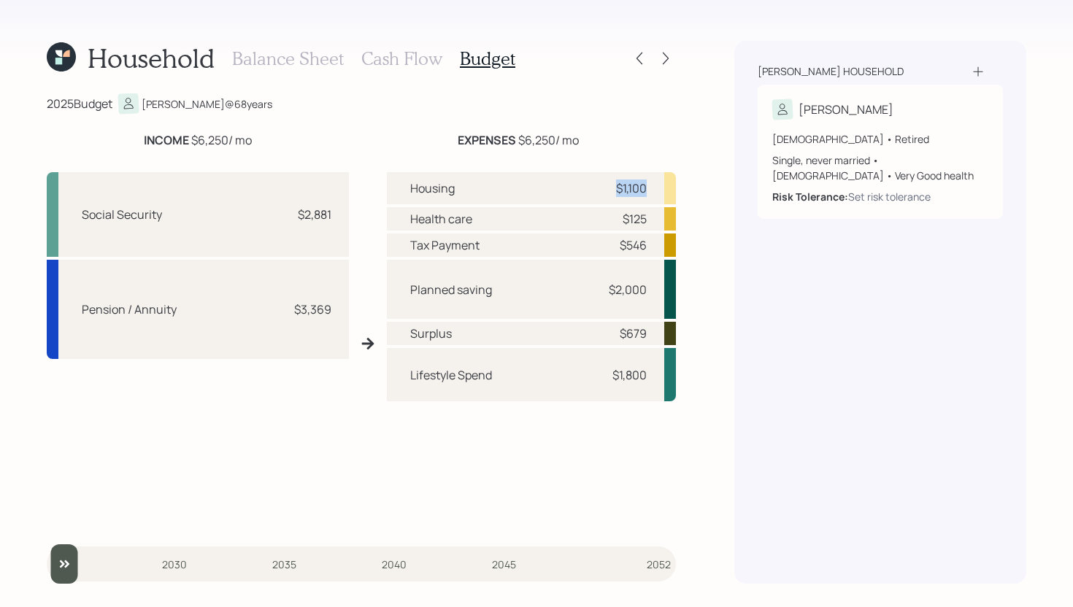
click at [654, 188] on div "Housing $1,100" at bounding box center [531, 188] width 289 height 32
drag, startPoint x: 605, startPoint y: 290, endPoint x: 663, endPoint y: 290, distance: 57.7
click at [663, 290] on div "Planned saving $2,000" at bounding box center [531, 289] width 289 height 59
click at [566, 345] on div "Surplus $679" at bounding box center [531, 333] width 289 height 23
click at [426, 56] on h3 "Cash Flow" at bounding box center [401, 58] width 81 height 21
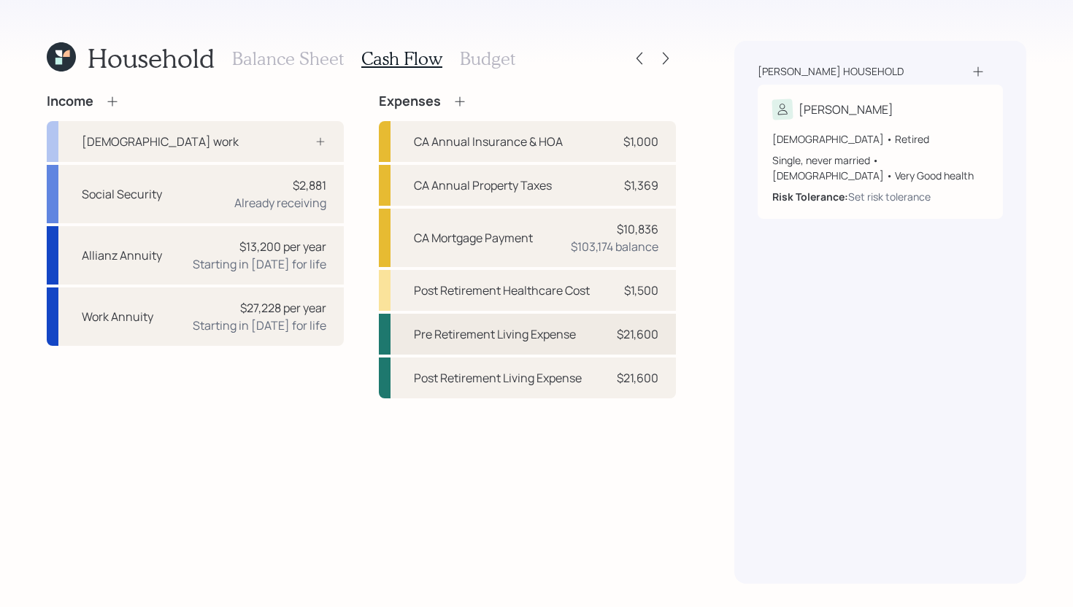
click at [595, 328] on div "Pre Retirement Living Expense $21,600" at bounding box center [527, 334] width 297 height 41
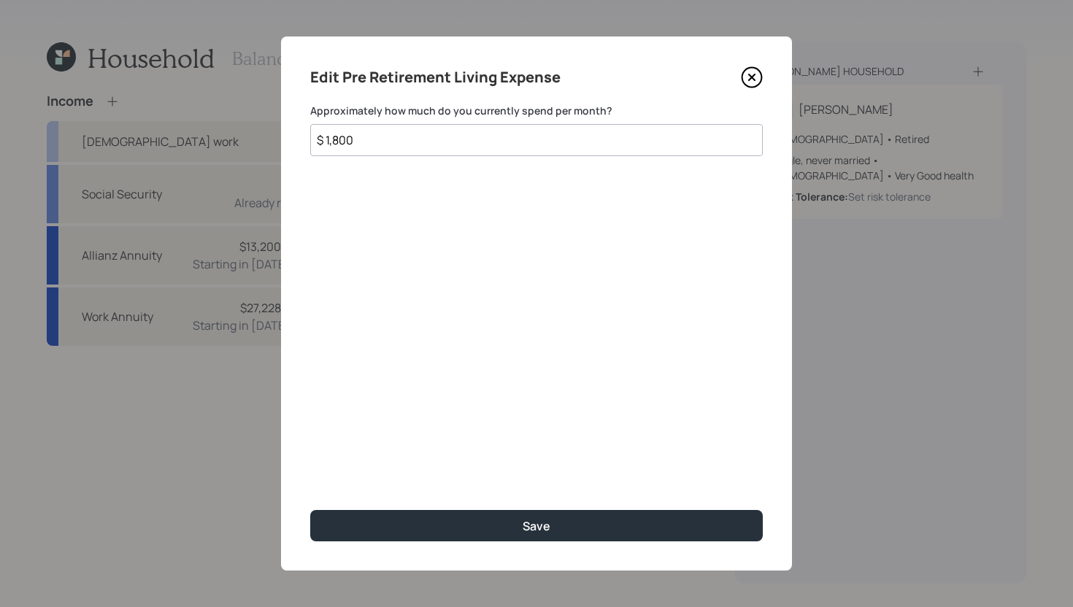
click at [442, 129] on input "$ 1,800" at bounding box center [536, 140] width 453 height 32
click at [442, 142] on input "$ 1,800" at bounding box center [536, 140] width 453 height 32
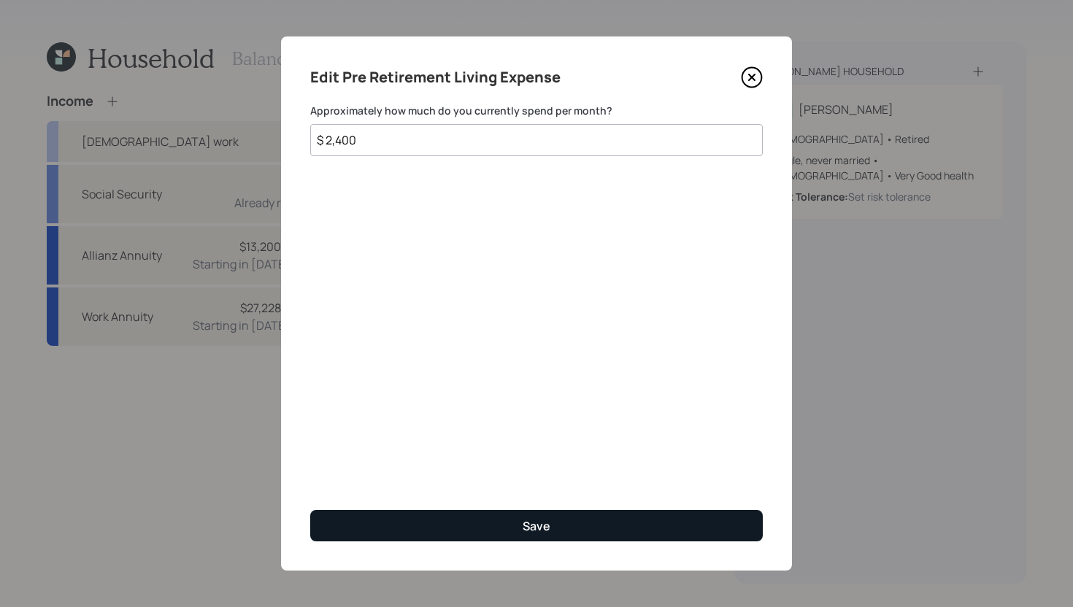
type input "$ 2,400"
click at [534, 518] on div "Save" at bounding box center [537, 526] width 28 height 16
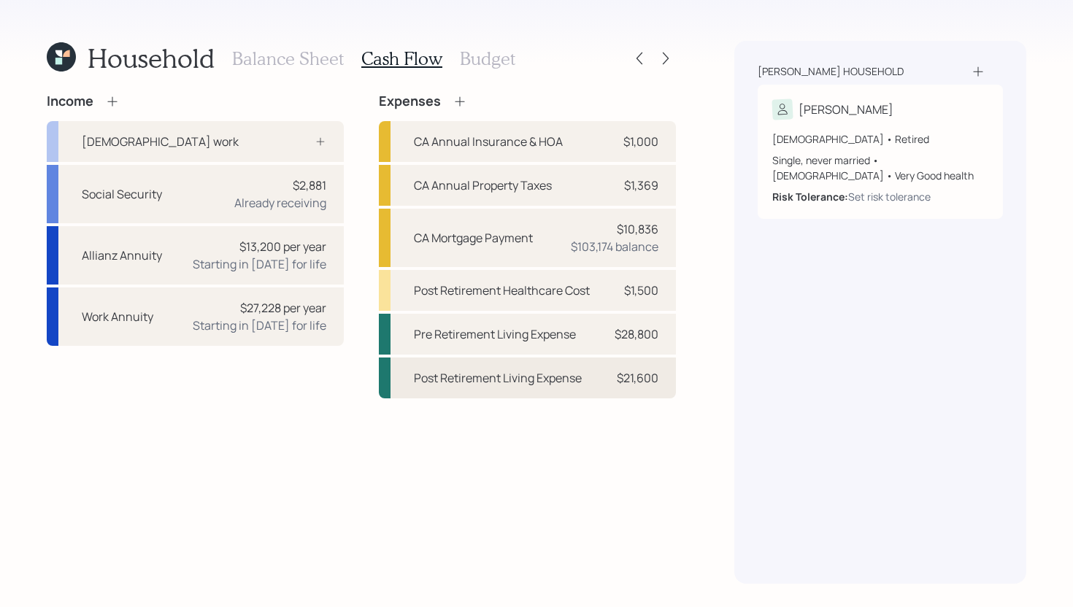
click at [639, 393] on div "Post Retirement Living Expense $21,600" at bounding box center [527, 378] width 297 height 41
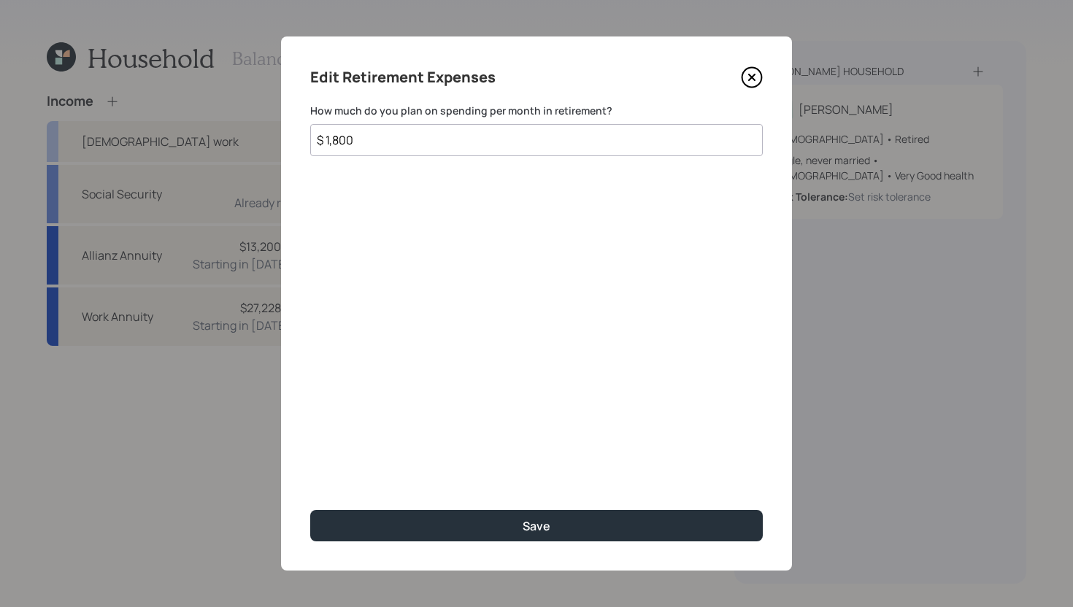
click at [438, 144] on input "$ 1,800" at bounding box center [536, 140] width 453 height 32
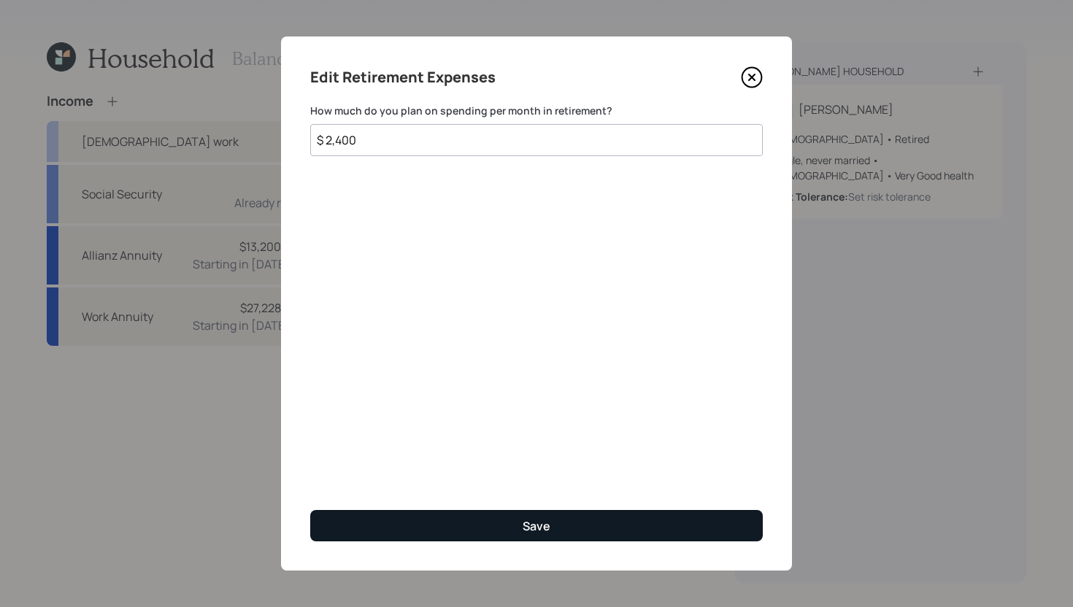
type input "$ 2,400"
click at [465, 529] on button "Save" at bounding box center [536, 525] width 453 height 31
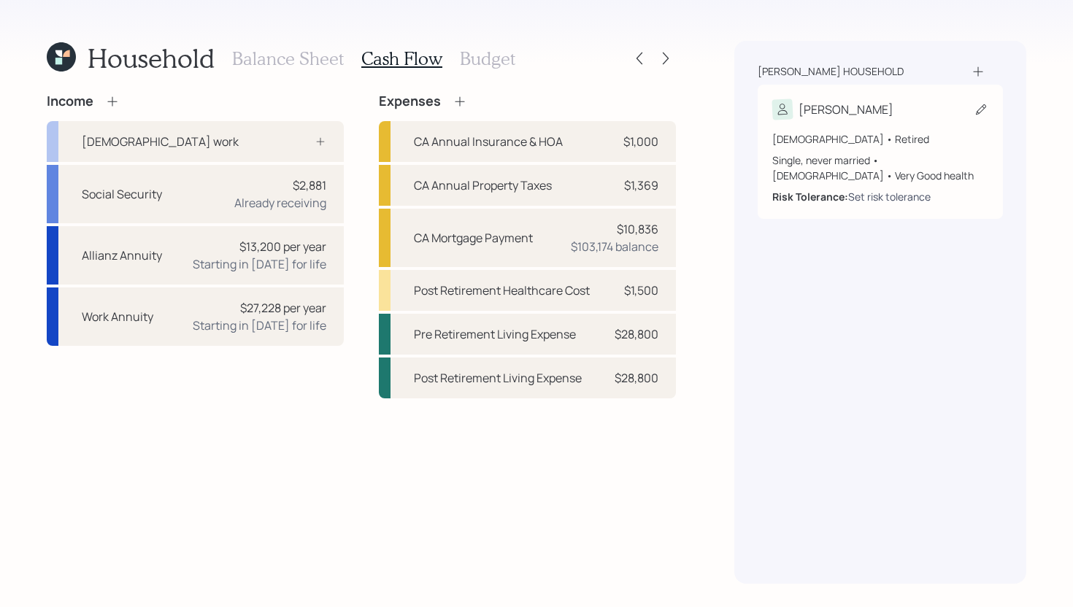
click at [881, 199] on div "Set risk tolerance" at bounding box center [889, 196] width 82 height 15
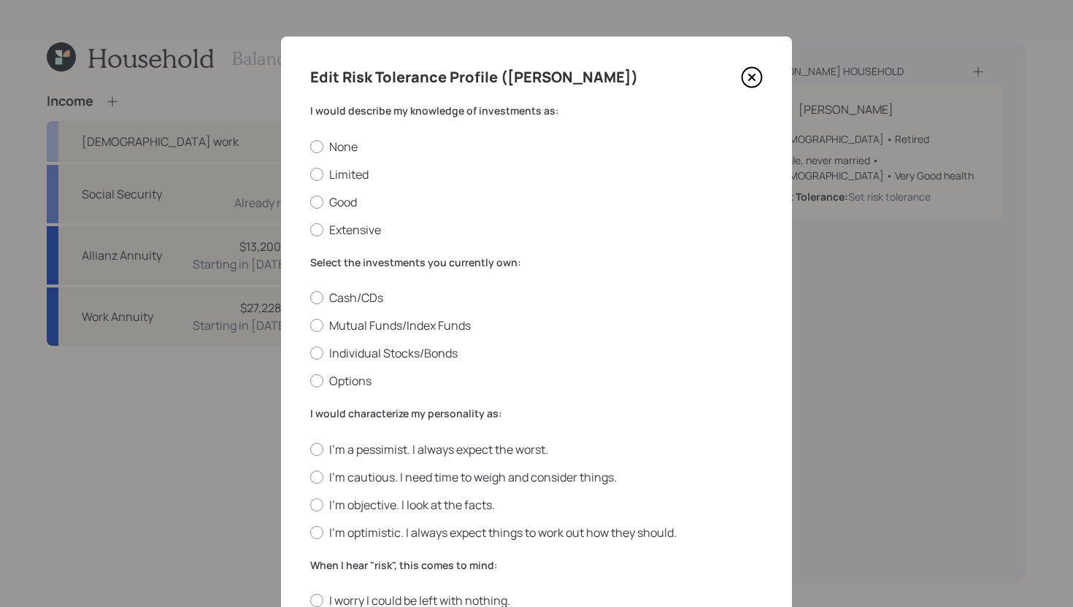
scroll to position [19, 0]
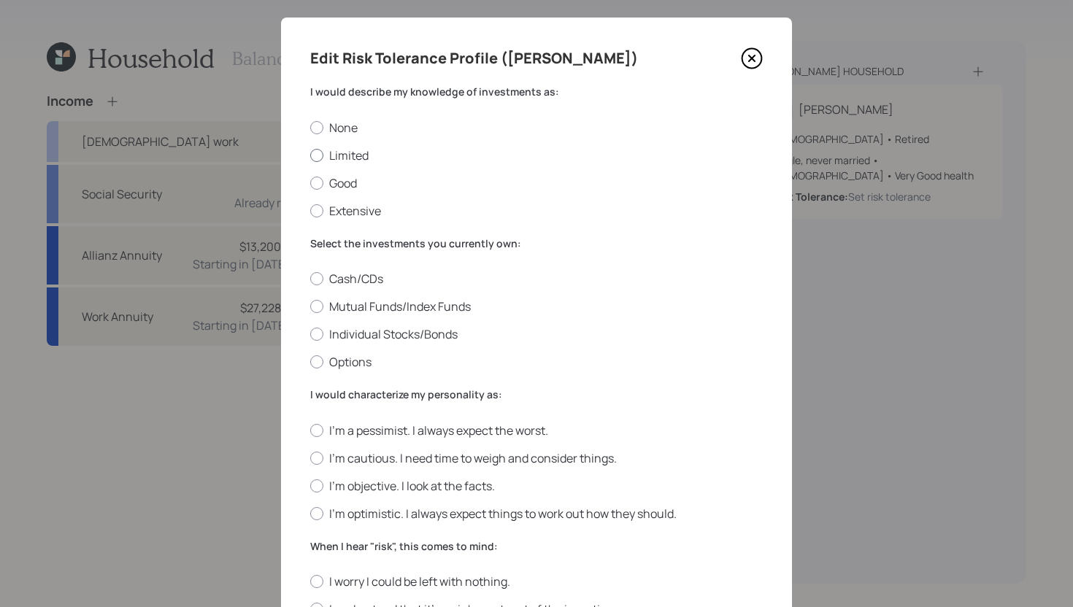
click at [365, 154] on label "Limited" at bounding box center [536, 155] width 453 height 16
click at [310, 155] on input "Limited" at bounding box center [309, 155] width 1 height 1
radio input "true"
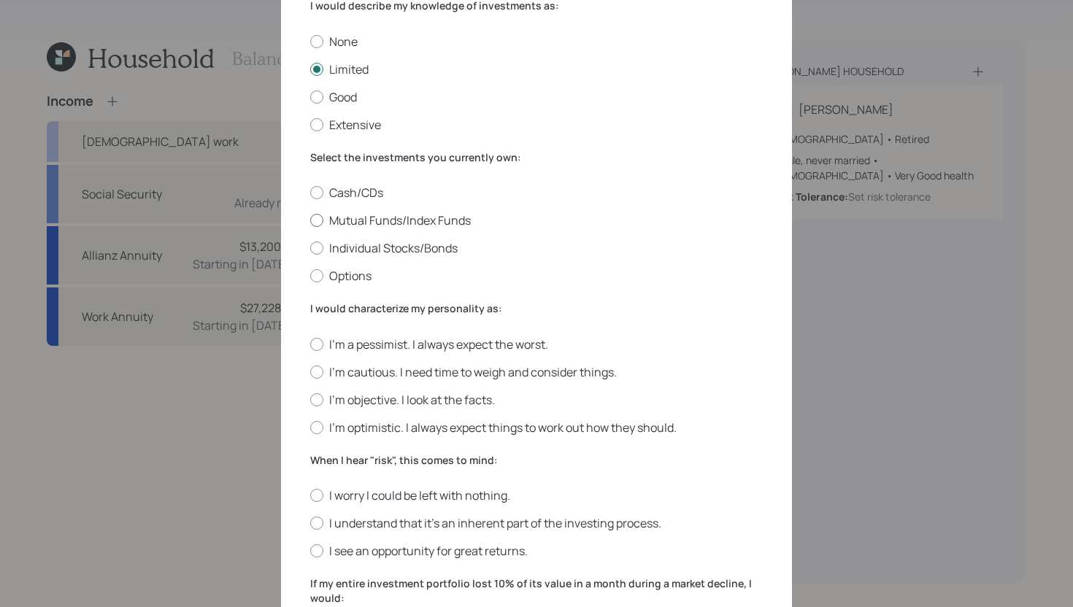
click at [382, 223] on label "Mutual Funds/Index Funds" at bounding box center [536, 220] width 453 height 16
click at [310, 221] on input "Mutual Funds/Index Funds" at bounding box center [309, 220] width 1 height 1
radio input "true"
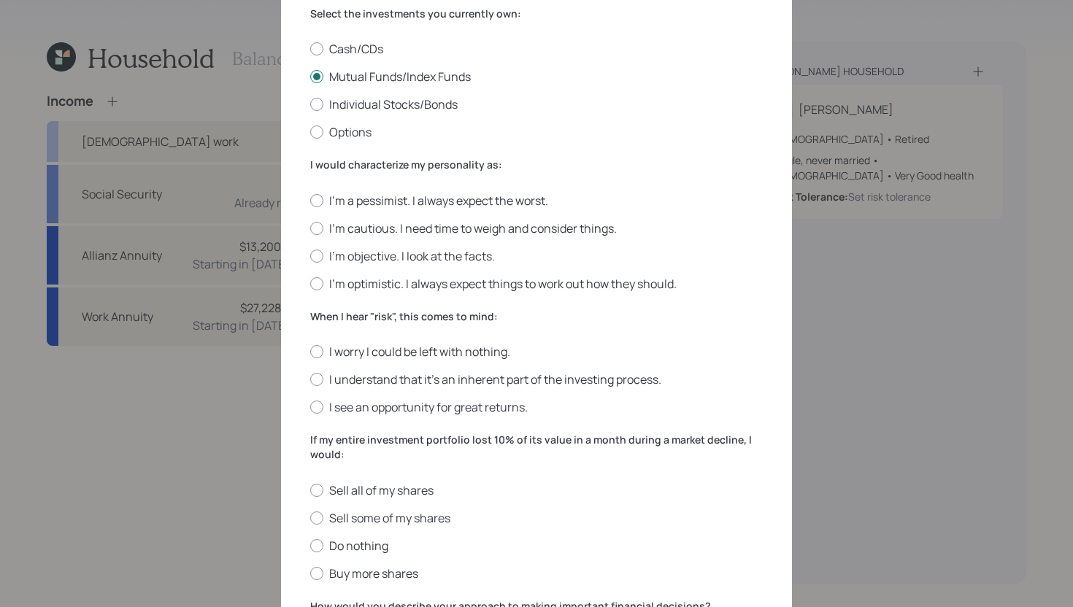
scroll to position [271, 0]
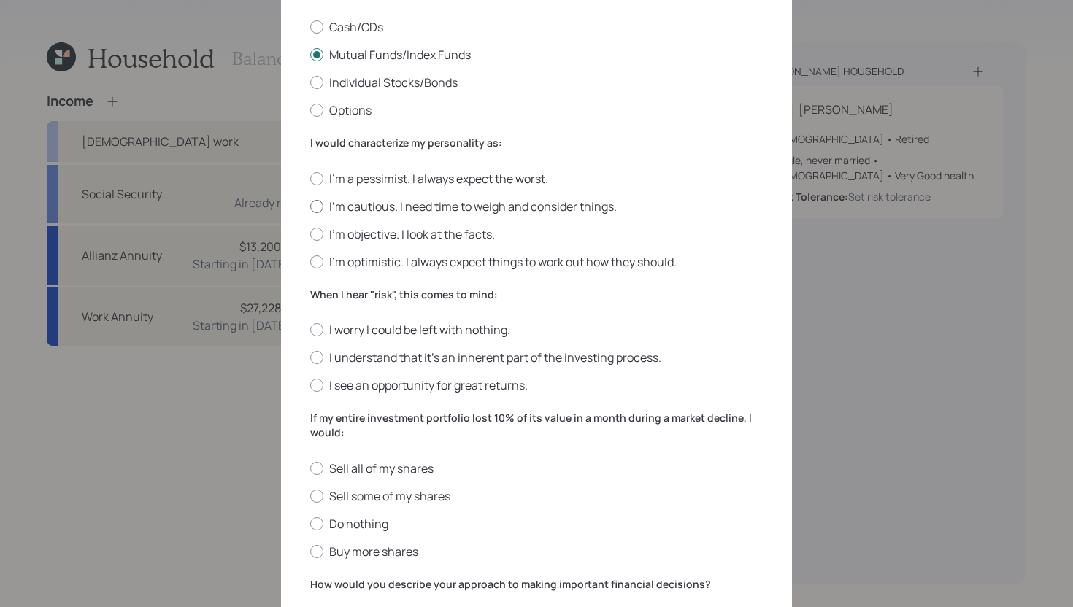
click at [401, 202] on label "I'm cautious. I need time to weigh and consider things." at bounding box center [536, 207] width 453 height 16
click at [310, 206] on input "I'm cautious. I need time to weigh and consider things." at bounding box center [309, 206] width 1 height 1
radio input "true"
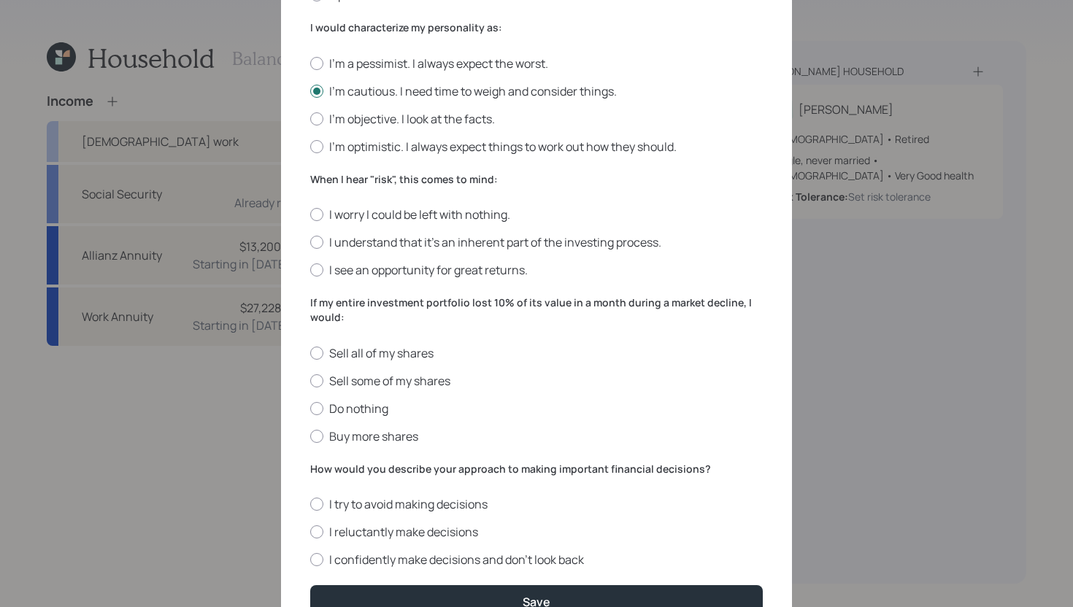
scroll to position [385, 0]
click at [545, 247] on label "I understand that it’s an inherent part of the investing process." at bounding box center [536, 243] width 453 height 16
click at [310, 244] on input "I understand that it’s an inherent part of the investing process." at bounding box center [309, 243] width 1 height 1
radio input "true"
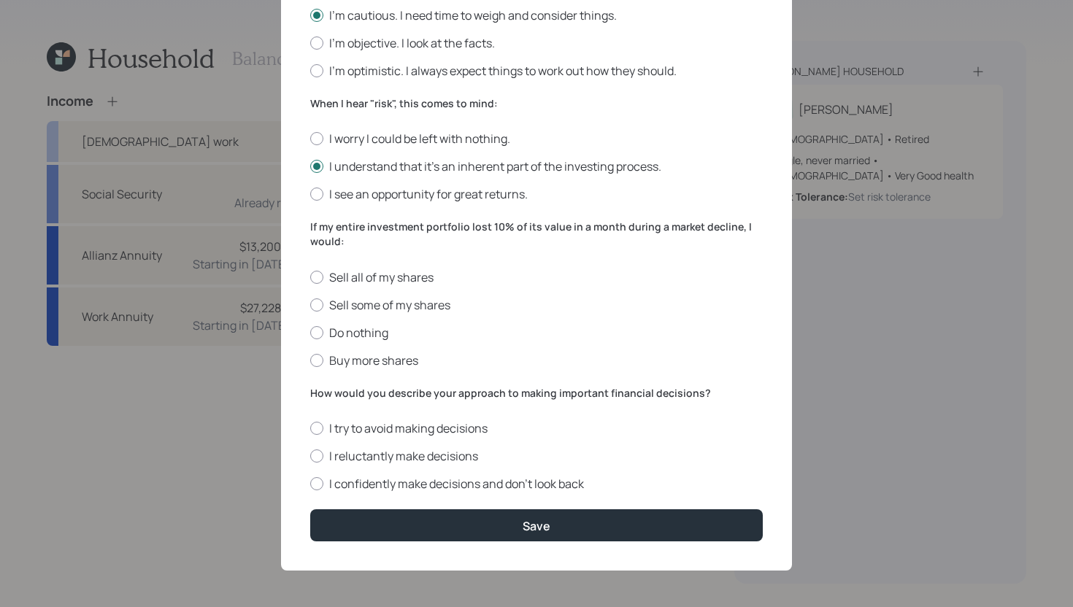
scroll to position [461, 0]
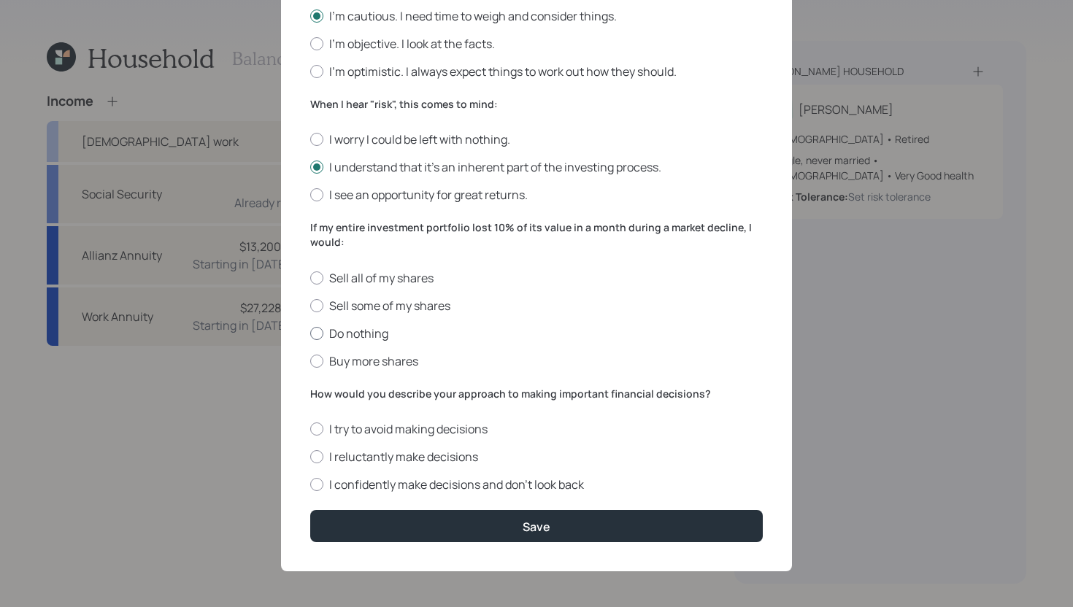
click at [380, 332] on label "Do nothing" at bounding box center [536, 334] width 453 height 16
click at [310, 333] on input "Do nothing" at bounding box center [309, 333] width 1 height 1
radio input "true"
click at [418, 491] on label "I confidently make decisions and don’t look back" at bounding box center [536, 485] width 453 height 16
click at [310, 485] on input "I confidently make decisions and don’t look back" at bounding box center [309, 485] width 1 height 1
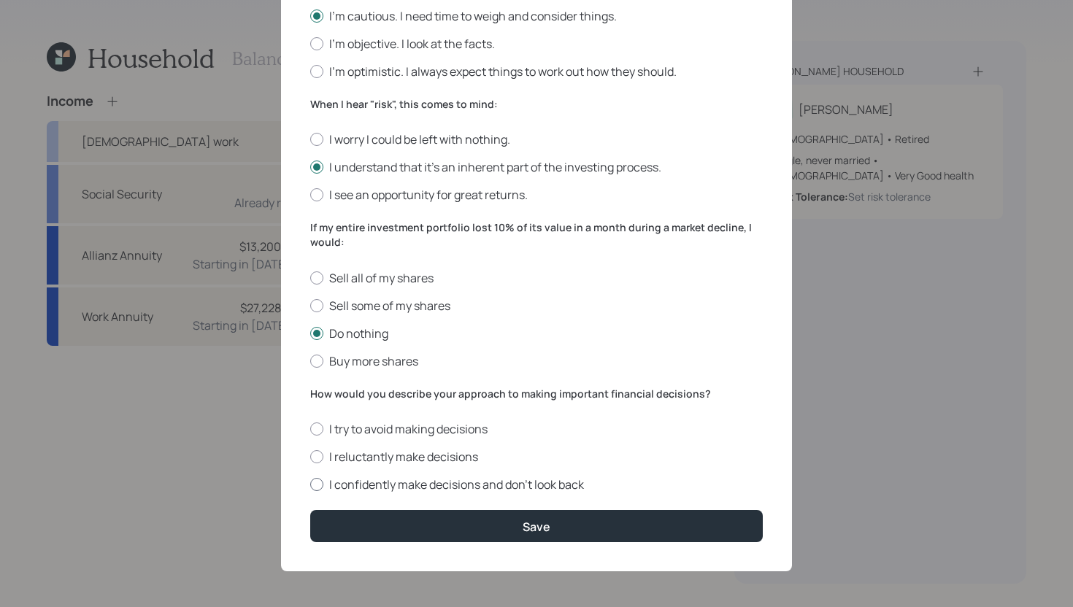
radio input "true"
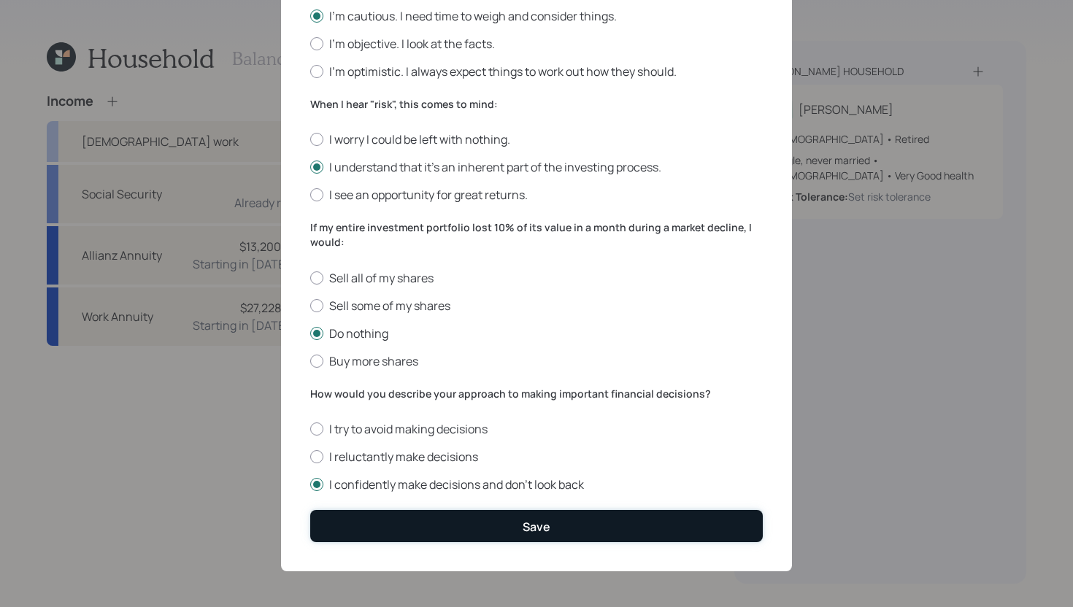
click at [542, 531] on div "Save" at bounding box center [537, 527] width 28 height 16
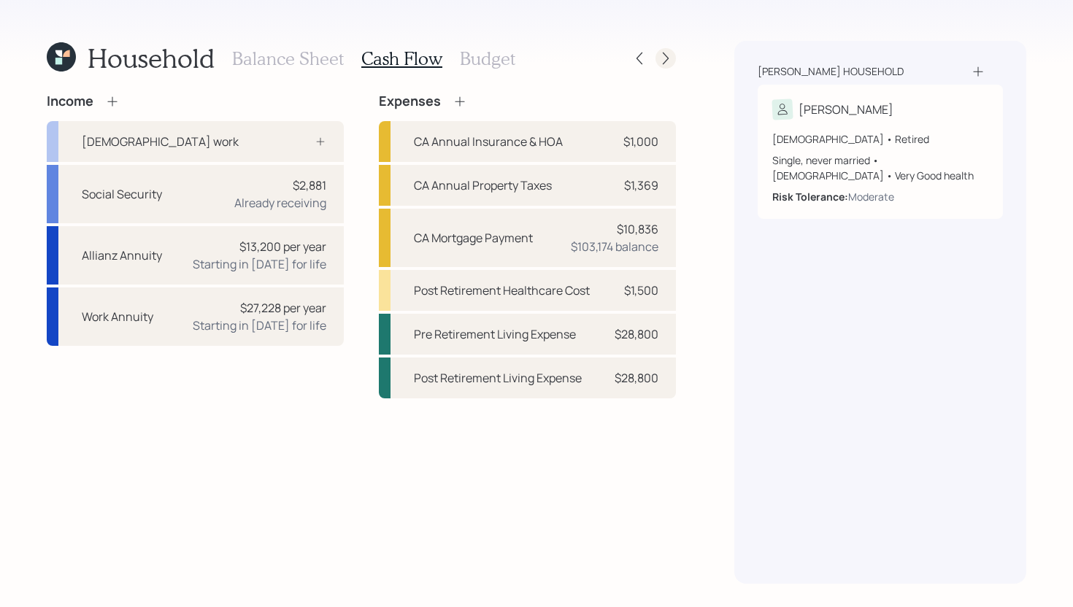
click at [670, 56] on icon at bounding box center [665, 58] width 15 height 15
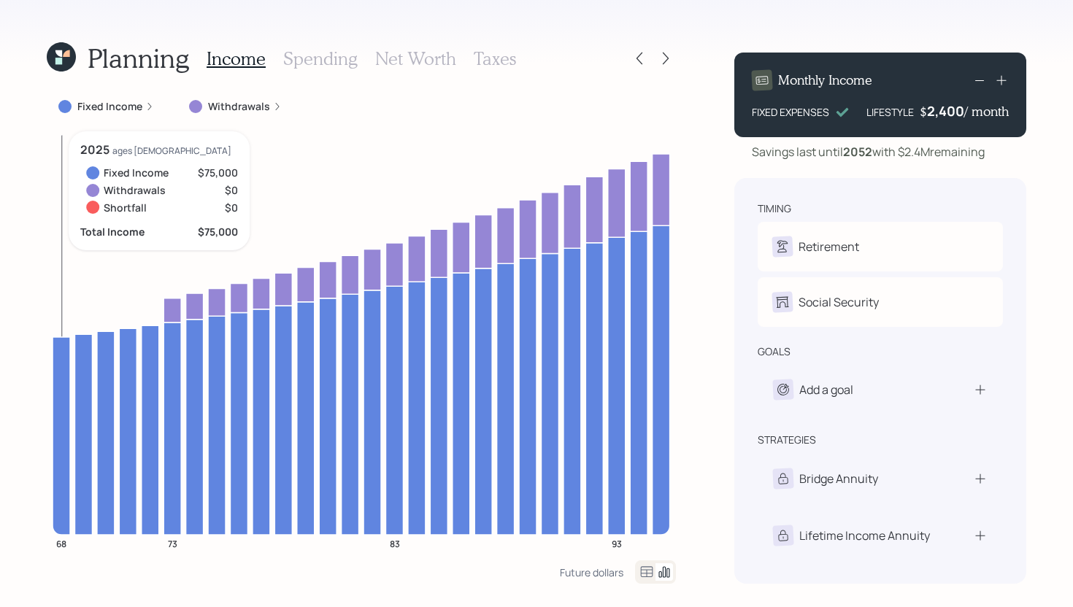
click at [58, 346] on icon at bounding box center [62, 435] width 18 height 198
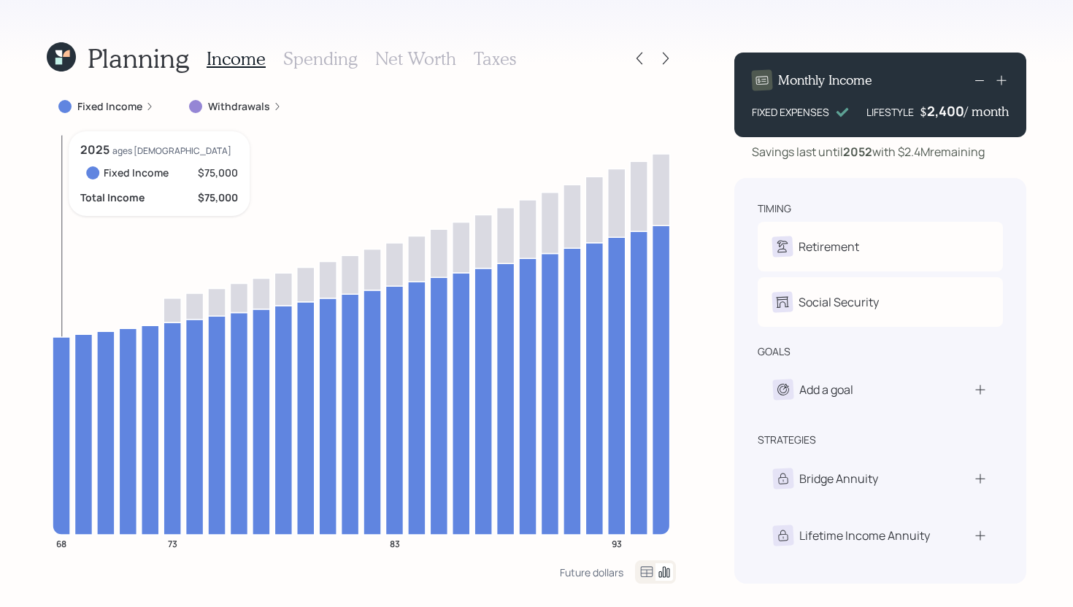
click at [59, 347] on icon at bounding box center [62, 435] width 18 height 198
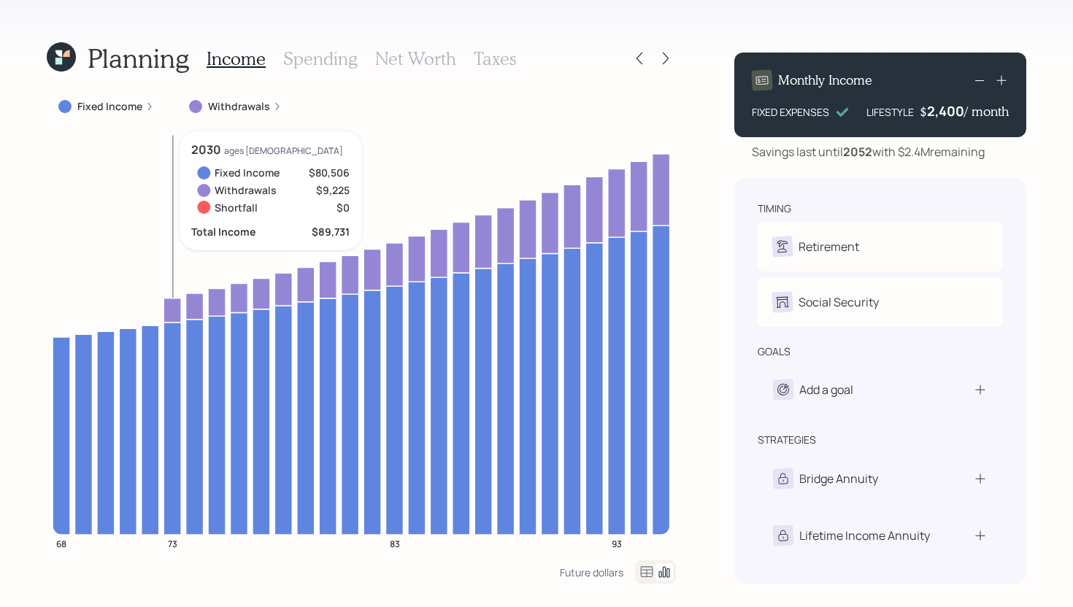
click at [178, 312] on icon at bounding box center [173, 310] width 18 height 24
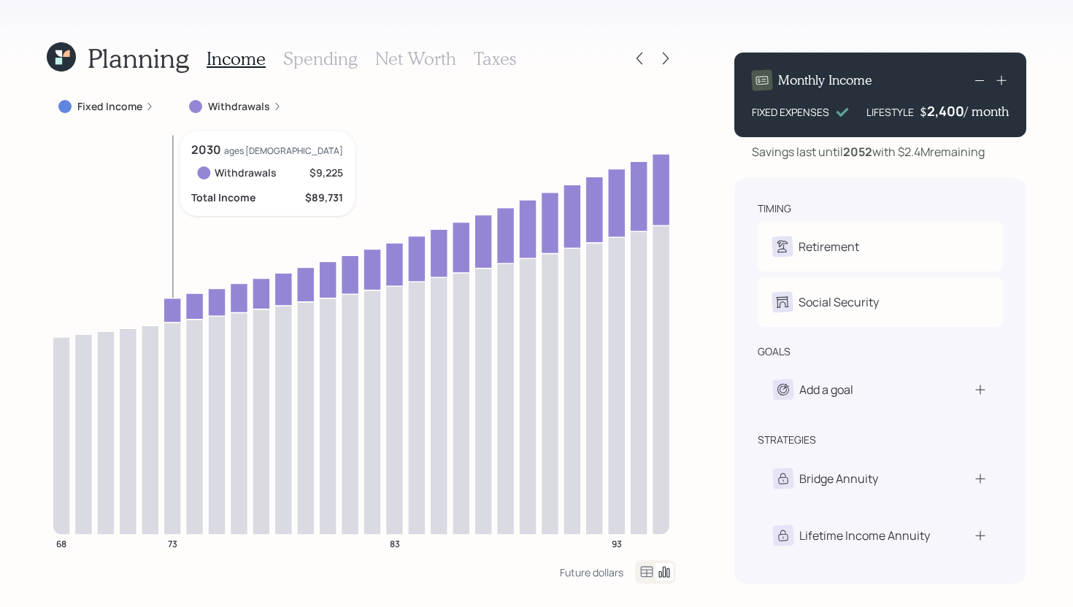
click at [178, 312] on icon at bounding box center [173, 310] width 18 height 24
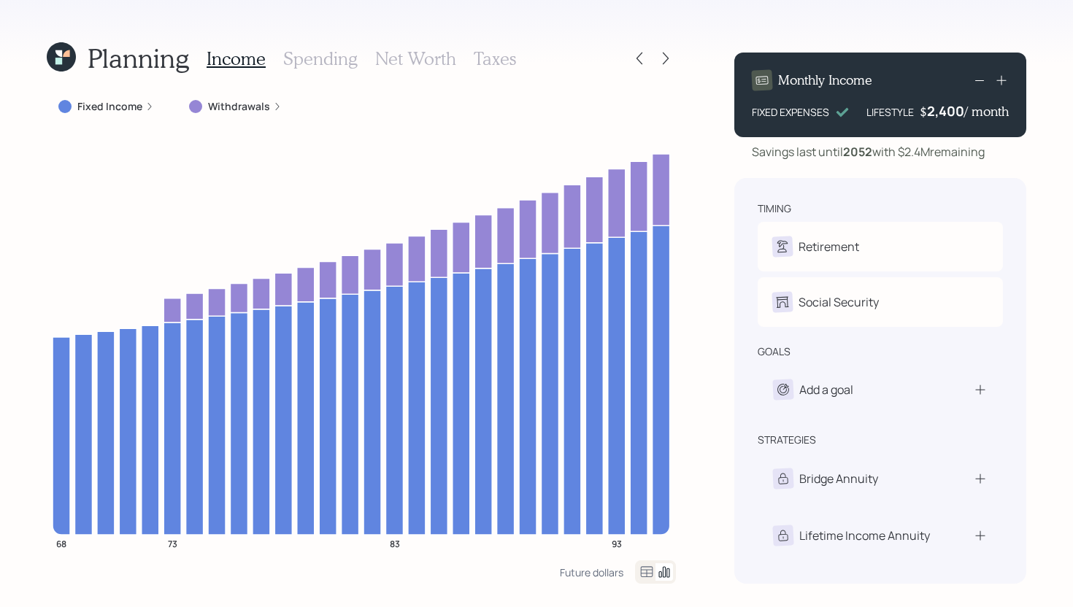
click at [422, 61] on h3 "Net Worth" at bounding box center [415, 58] width 81 height 21
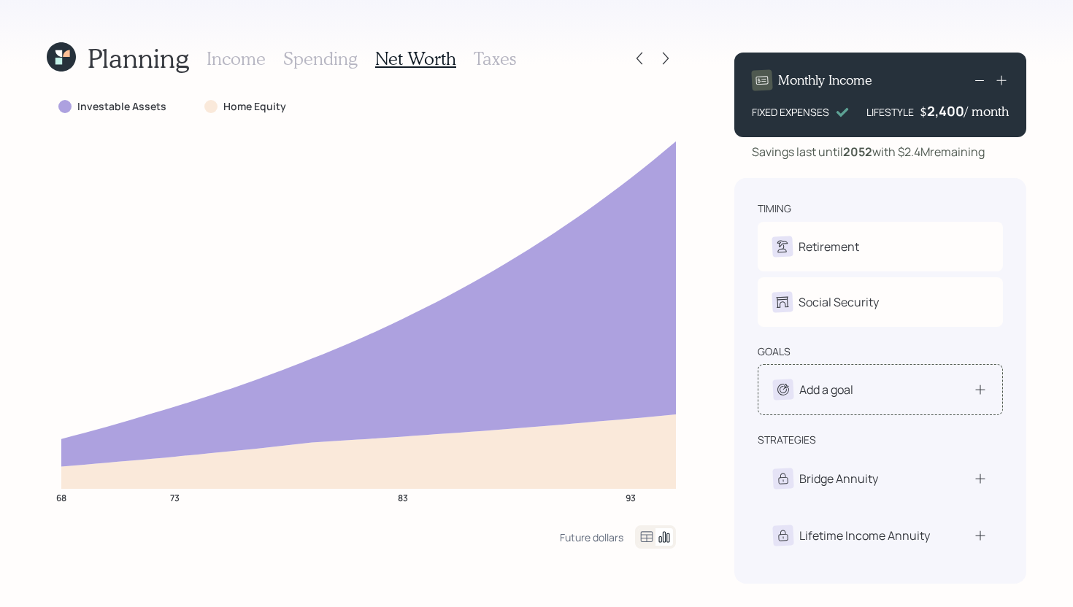
click at [861, 393] on div "Add a goal" at bounding box center [880, 390] width 215 height 20
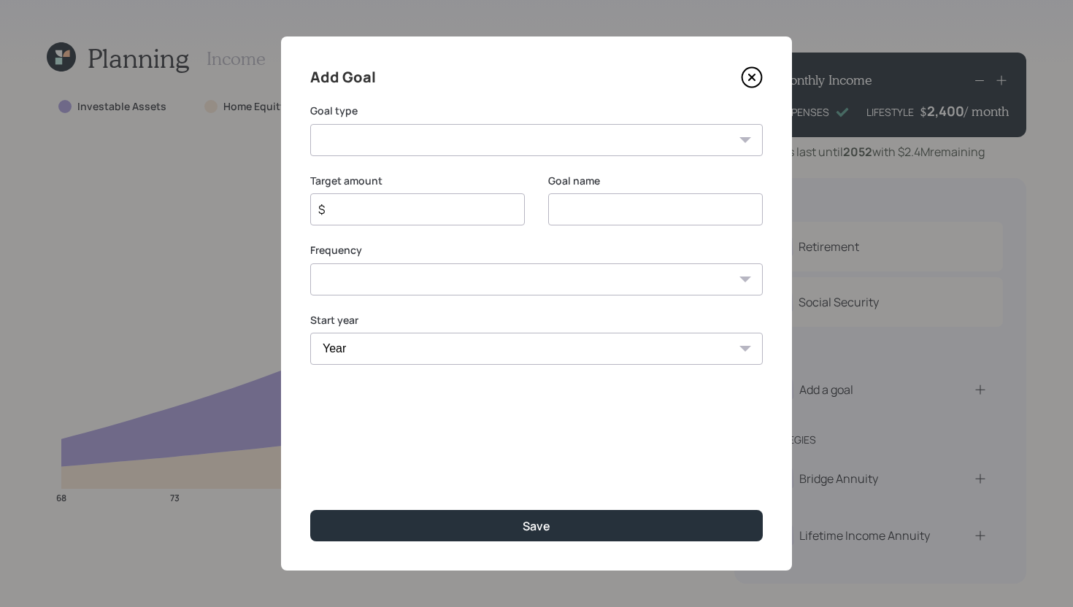
click at [465, 139] on select "Create an emergency fund Donate to charity Purchase a home Make a purchase Supp…" at bounding box center [536, 140] width 453 height 32
select select "vacation"
click at [310, 124] on select "Create an emergency fund Donate to charity Purchase a home Make a purchase Supp…" at bounding box center [536, 140] width 453 height 32
type input "Plan for travel"
click at [410, 218] on div "$" at bounding box center [417, 209] width 215 height 32
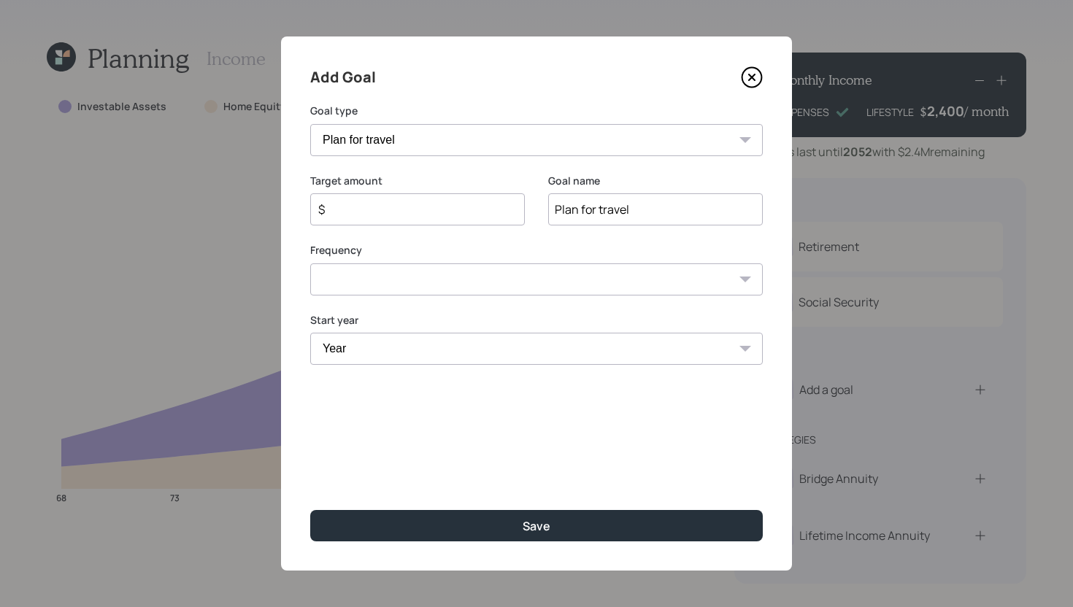
click at [427, 208] on input "$" at bounding box center [412, 210] width 190 height 18
type input "$ 10,000"
click at [426, 291] on select "One time Every 1 year Every 2 years Every 3 years Every 4 years Every 5 years E…" at bounding box center [536, 280] width 453 height 32
select select "1"
click at [310, 264] on select "One time Every 1 year Every 2 years Every 3 years Every 4 years Every 5 years E…" at bounding box center [536, 280] width 453 height 32
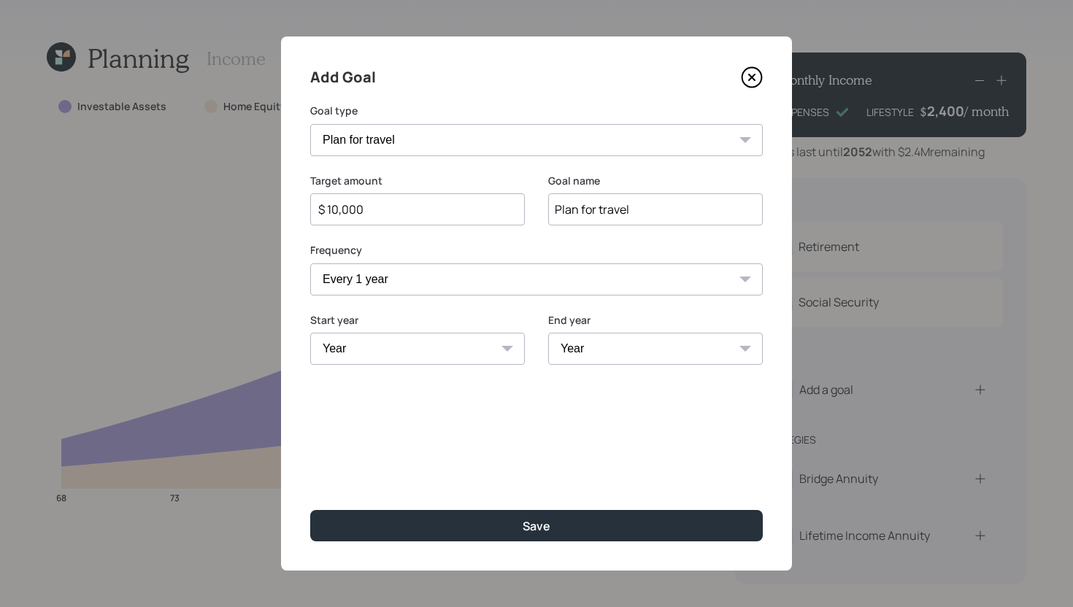
click at [369, 358] on select "Year 2025 2026 2027 2028 2029 2030 2031 2032 2033 2034 2035 2036 2037 2038 2039…" at bounding box center [417, 349] width 215 height 32
select select "2026"
click at [310, 333] on select "Year 2025 2026 2027 2028 2029 2030 2031 2032 2033 2034 2035 2036 2037 2038 2039…" at bounding box center [417, 349] width 215 height 32
click at [658, 346] on select "Year 2026 2027 2028 2029 2030 2031 2032 2033 2034 2035 2036 2037 2038 2039 2040…" at bounding box center [655, 349] width 215 height 32
select select "2035"
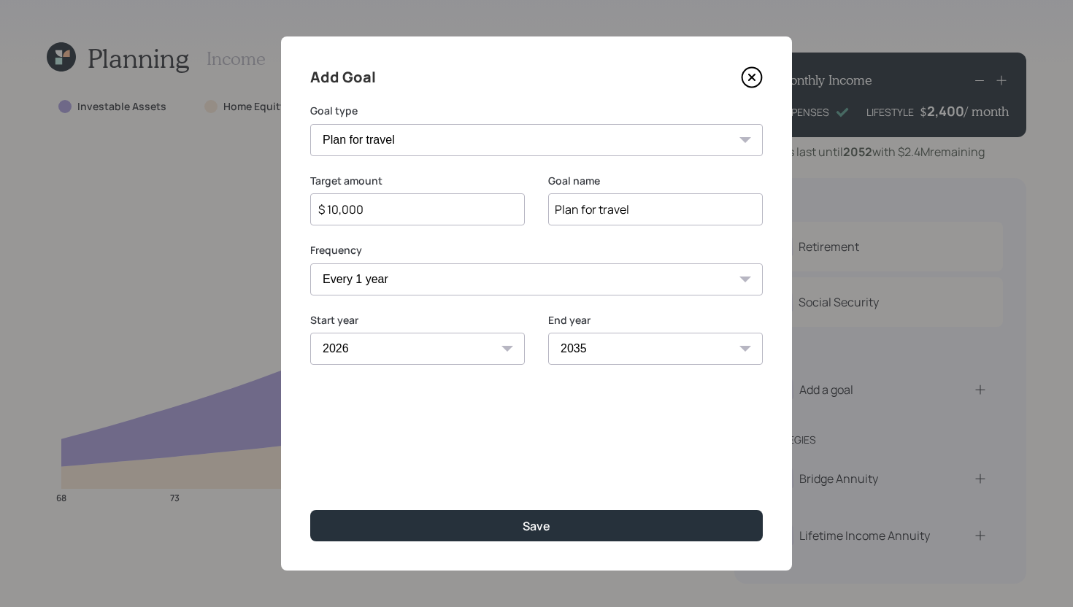
click at [548, 333] on select "Year 2026 2027 2028 2029 2030 2031 2032 2033 2034 2035 2036 2037 2038 2039 2040…" at bounding box center [655, 349] width 215 height 32
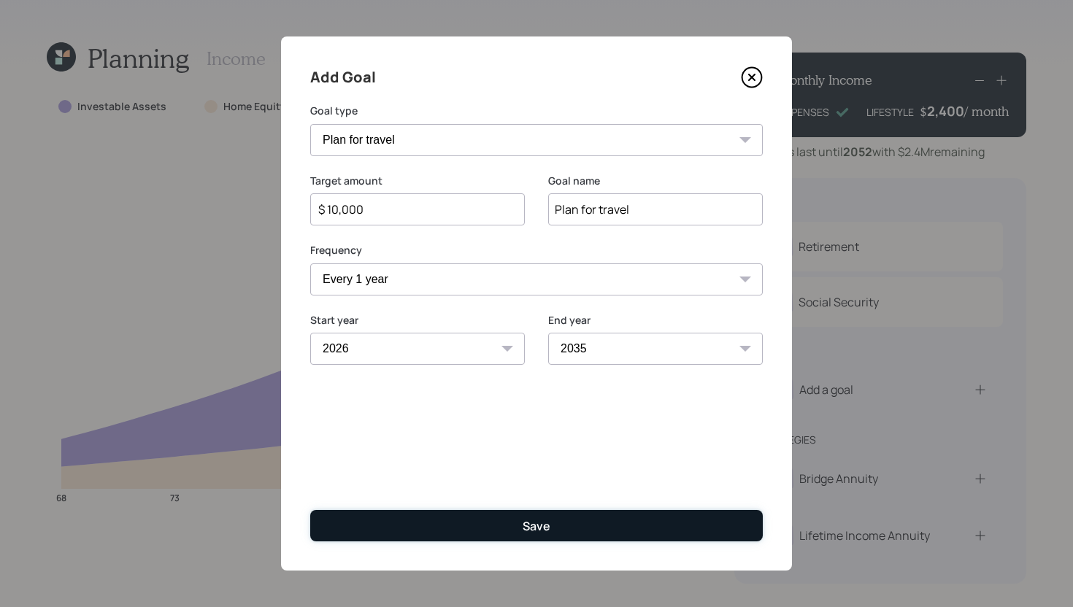
click at [635, 515] on button "Save" at bounding box center [536, 525] width 453 height 31
type input "$"
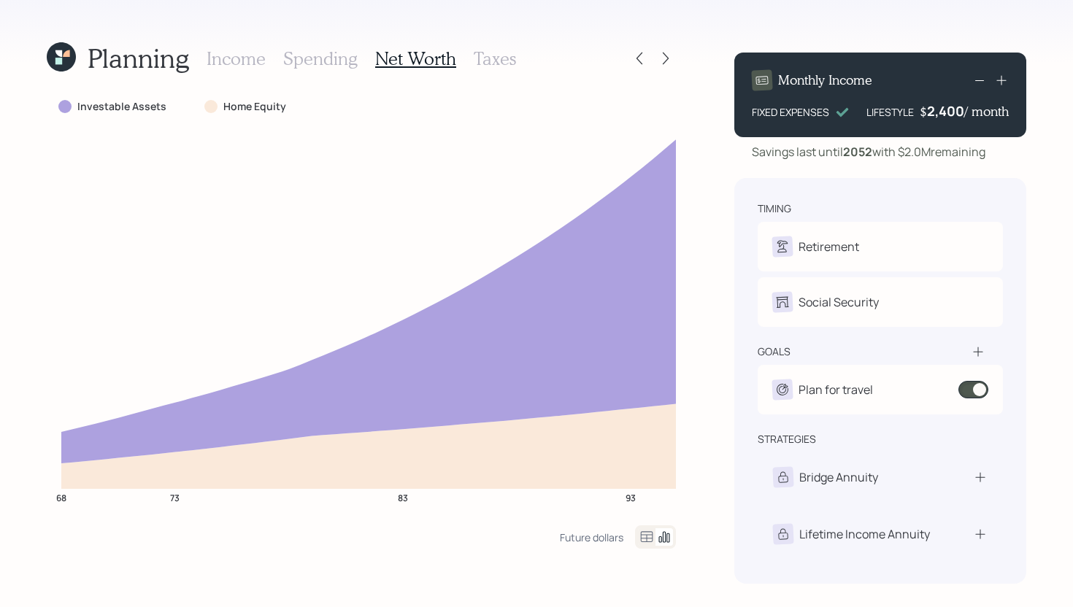
click at [335, 56] on h3 "Spending" at bounding box center [320, 58] width 74 height 21
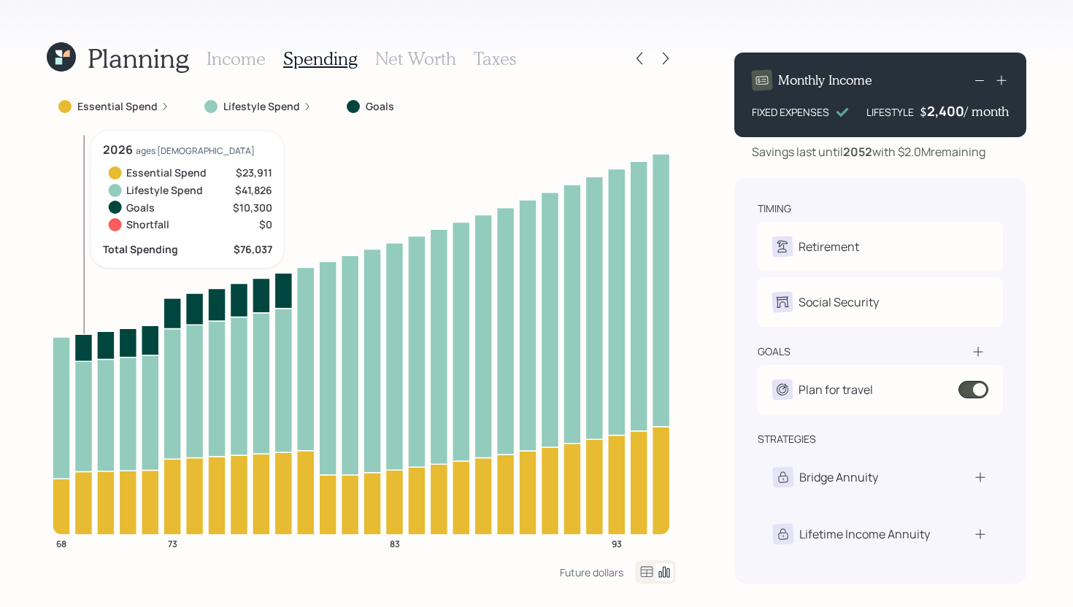
click at [82, 346] on icon at bounding box center [83, 347] width 18 height 27
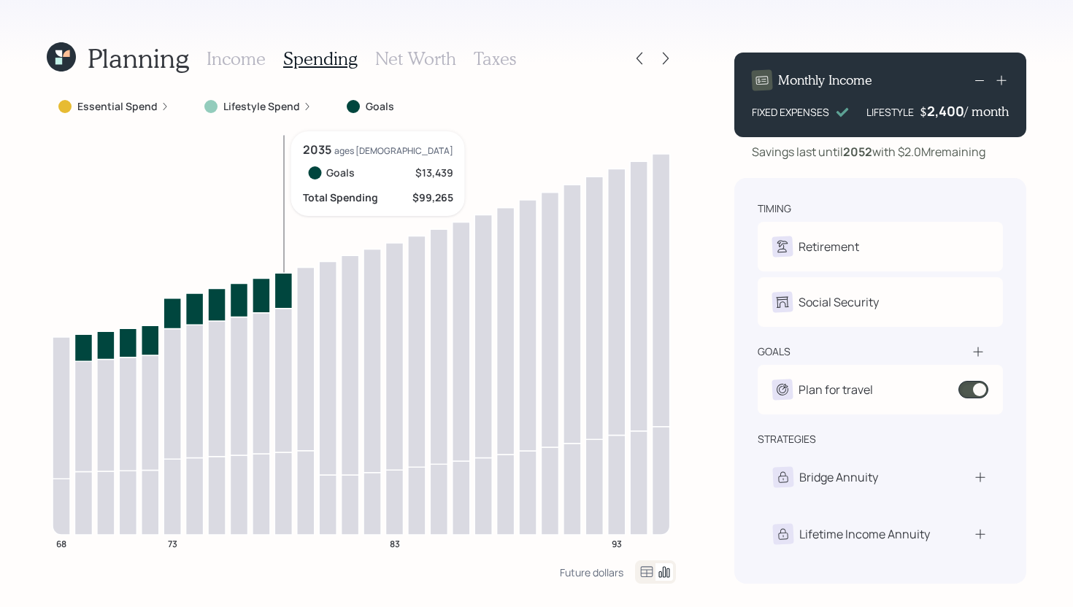
click at [280, 296] on icon at bounding box center [283, 291] width 18 height 36
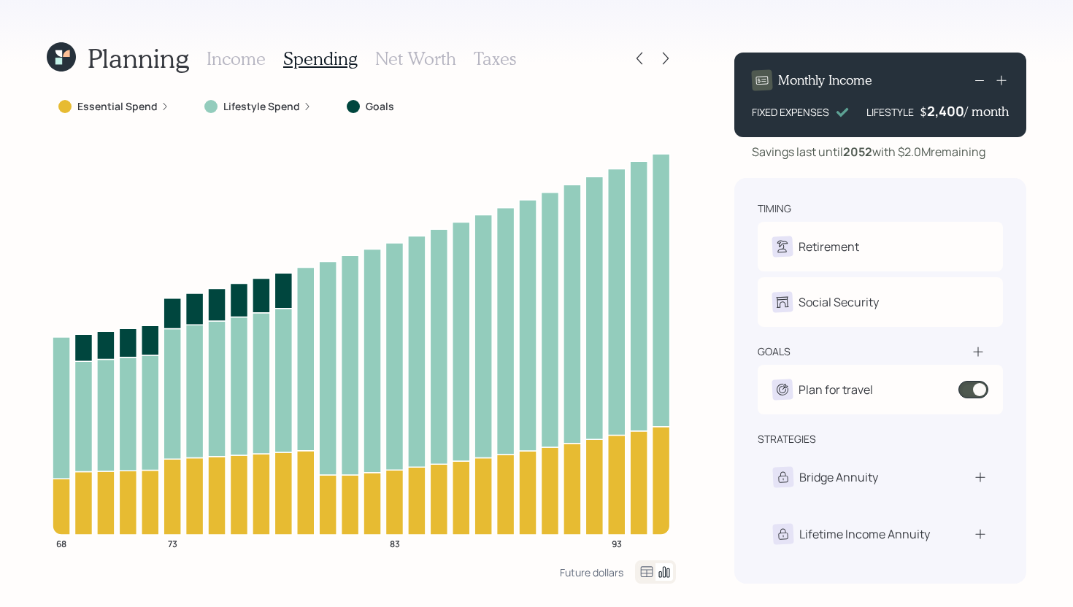
click at [450, 61] on h3 "Net Worth" at bounding box center [415, 58] width 81 height 21
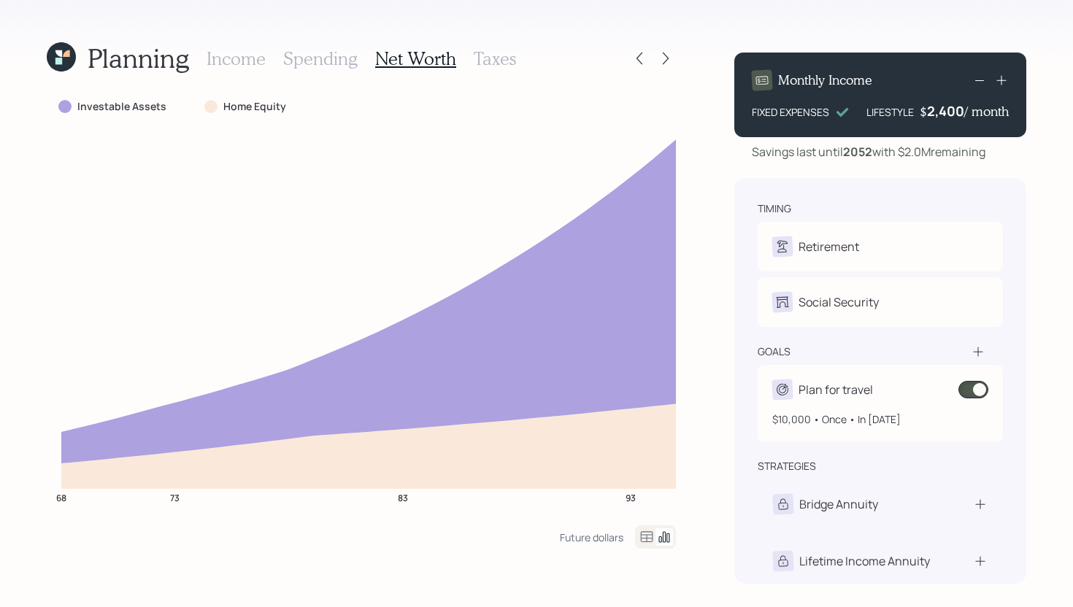
click at [893, 392] on div "Plan for travel" at bounding box center [880, 390] width 216 height 20
select select "1"
select select "2026"
select select "2035"
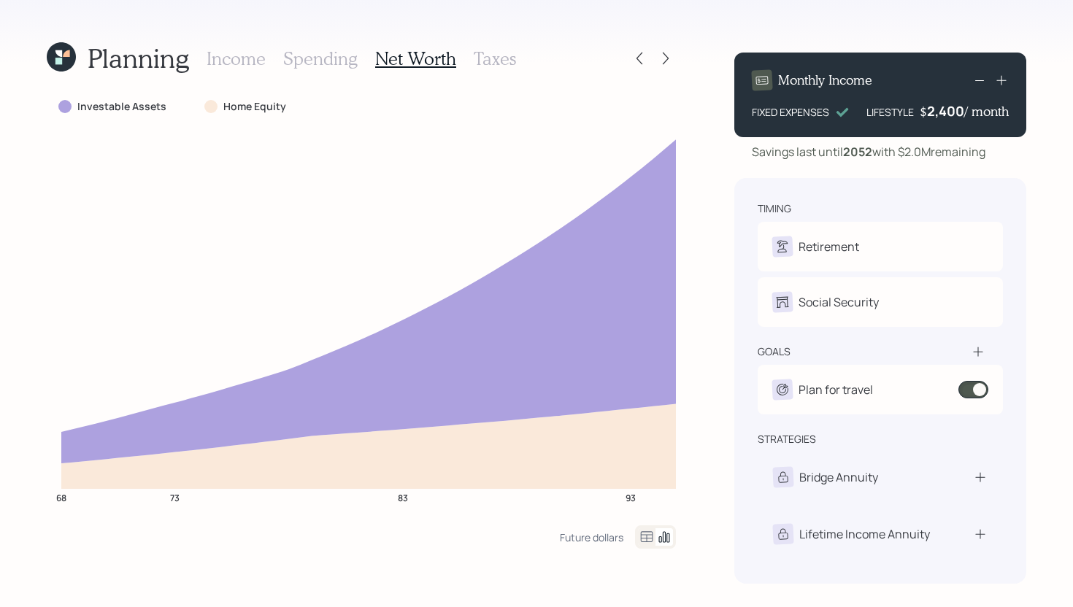
click at [972, 395] on span at bounding box center [973, 390] width 30 height 18
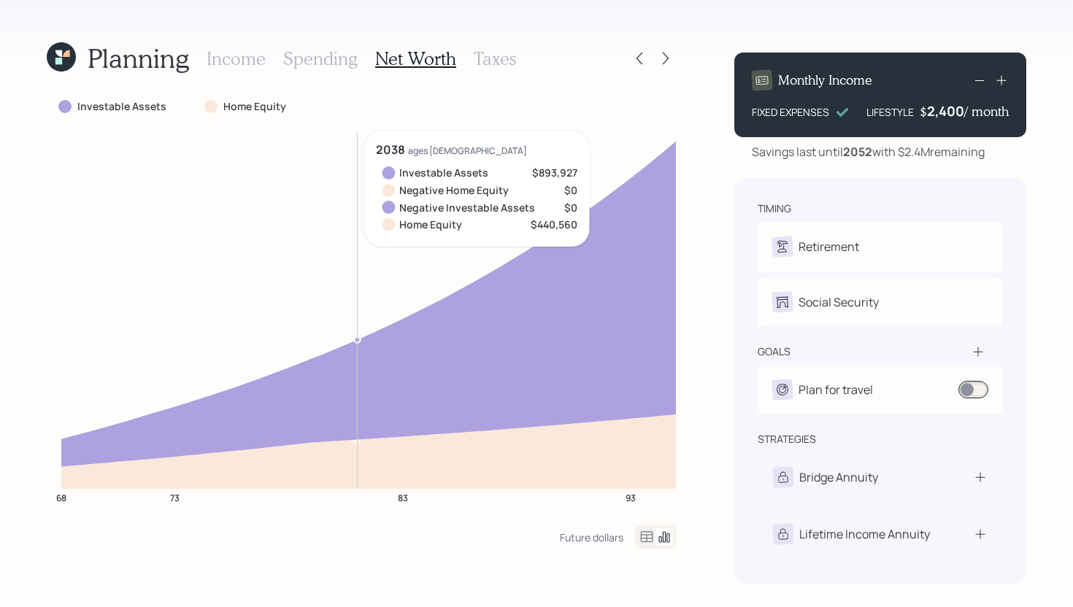
click at [314, 60] on h3 "Spending" at bounding box center [320, 58] width 74 height 21
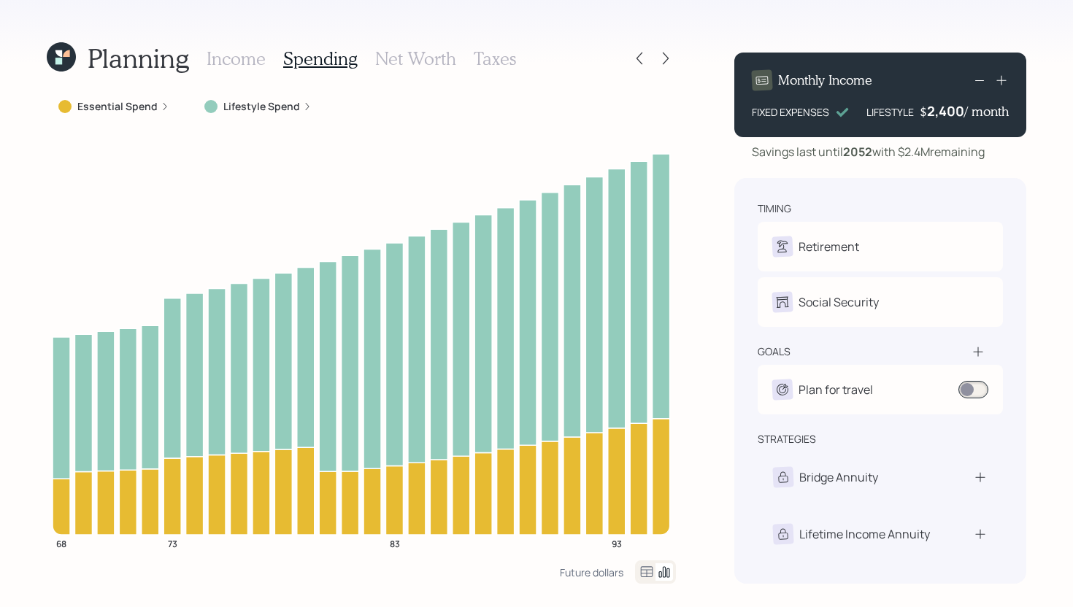
click at [234, 56] on h3 "Income" at bounding box center [236, 58] width 59 height 21
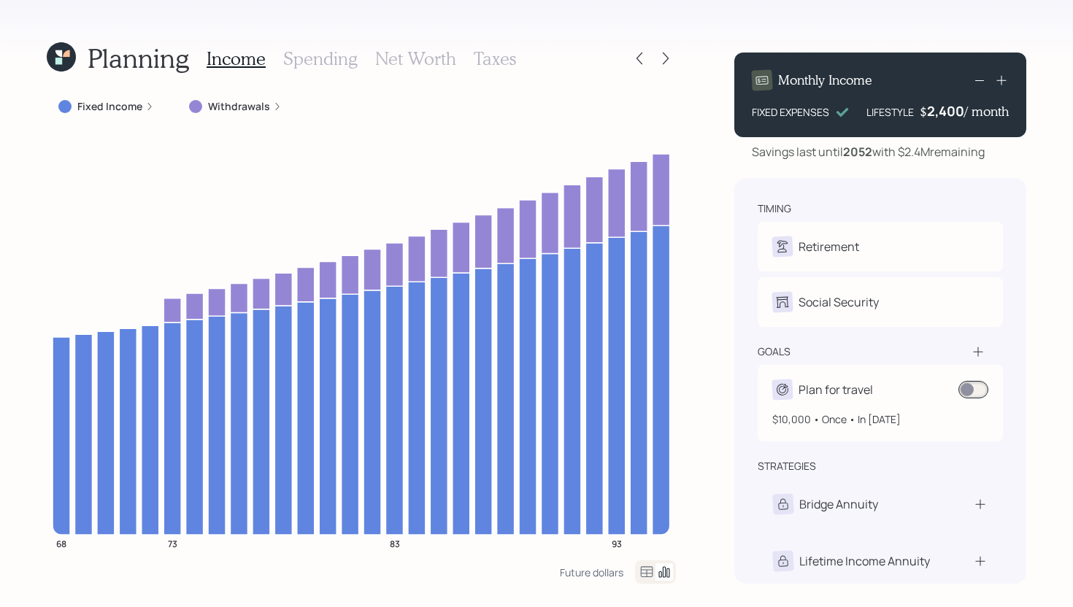
click at [969, 404] on div "$10,000 • Once • In 2026" at bounding box center [880, 413] width 216 height 27
select select "1"
select select "2026"
select select "2035"
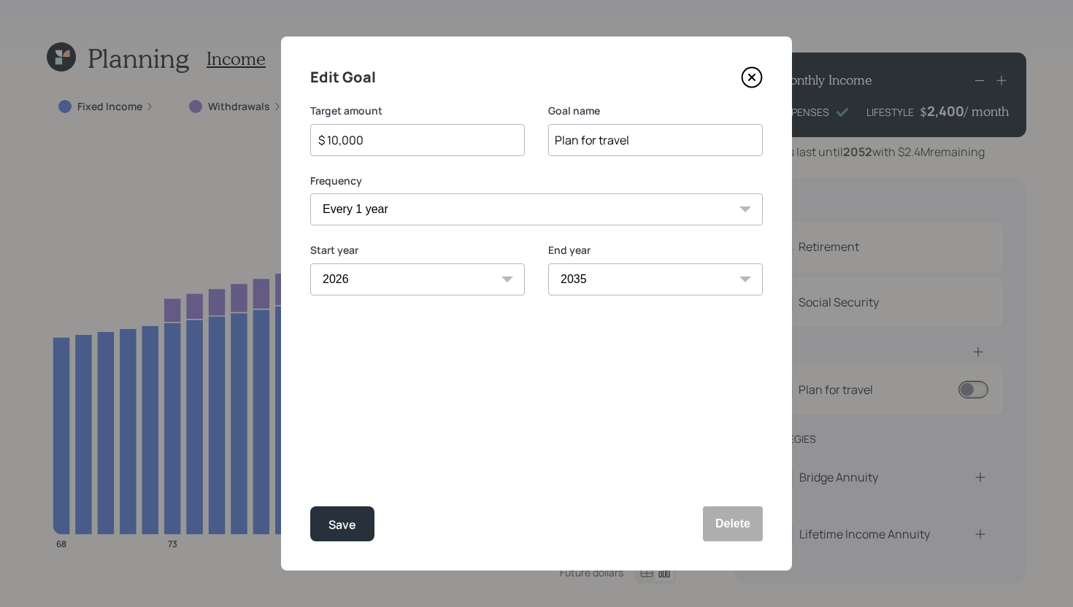
click at [758, 85] on icon at bounding box center [752, 77] width 22 height 22
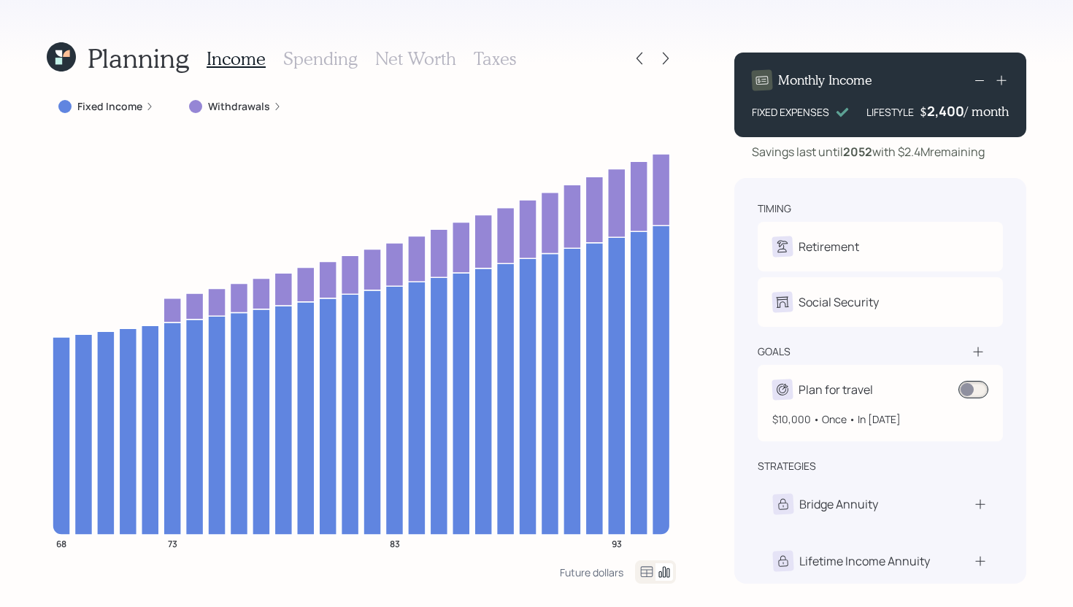
click at [973, 391] on span at bounding box center [973, 390] width 30 height 18
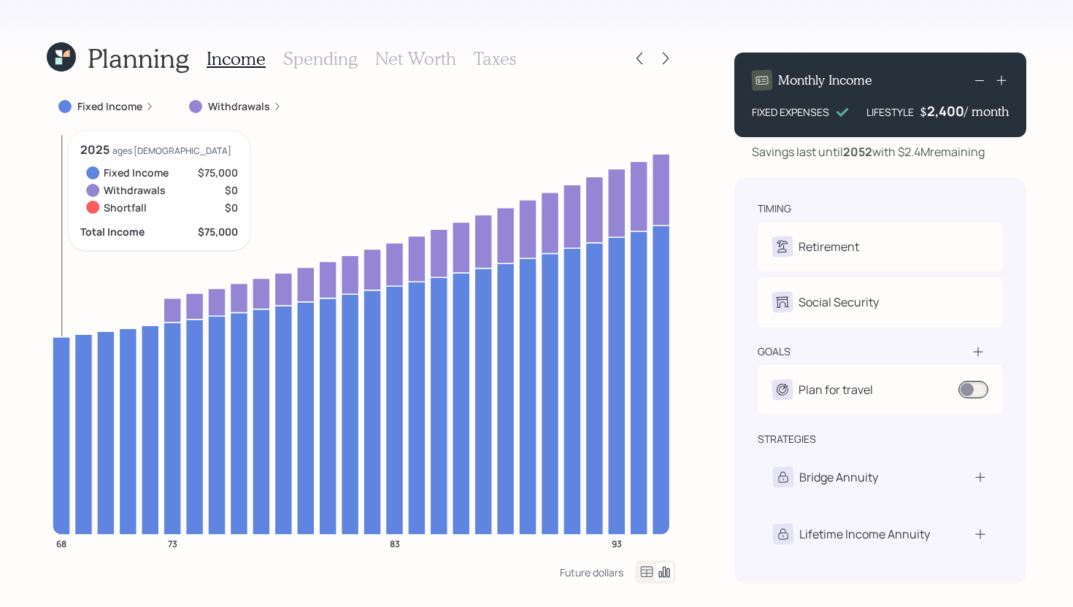
click at [64, 375] on icon at bounding box center [62, 435] width 18 height 198
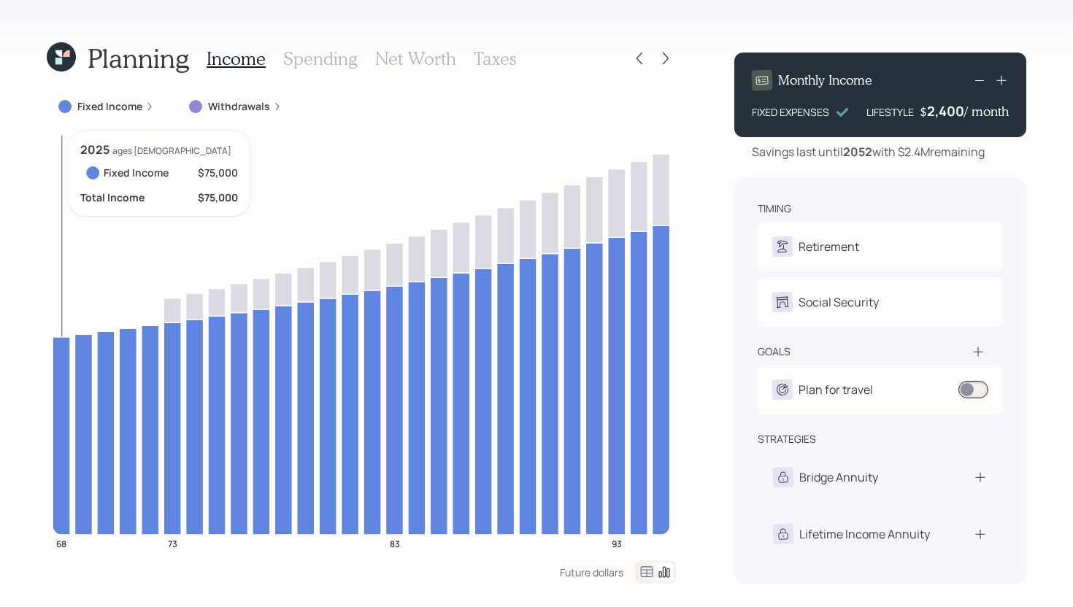
click at [64, 374] on icon at bounding box center [62, 435] width 18 height 198
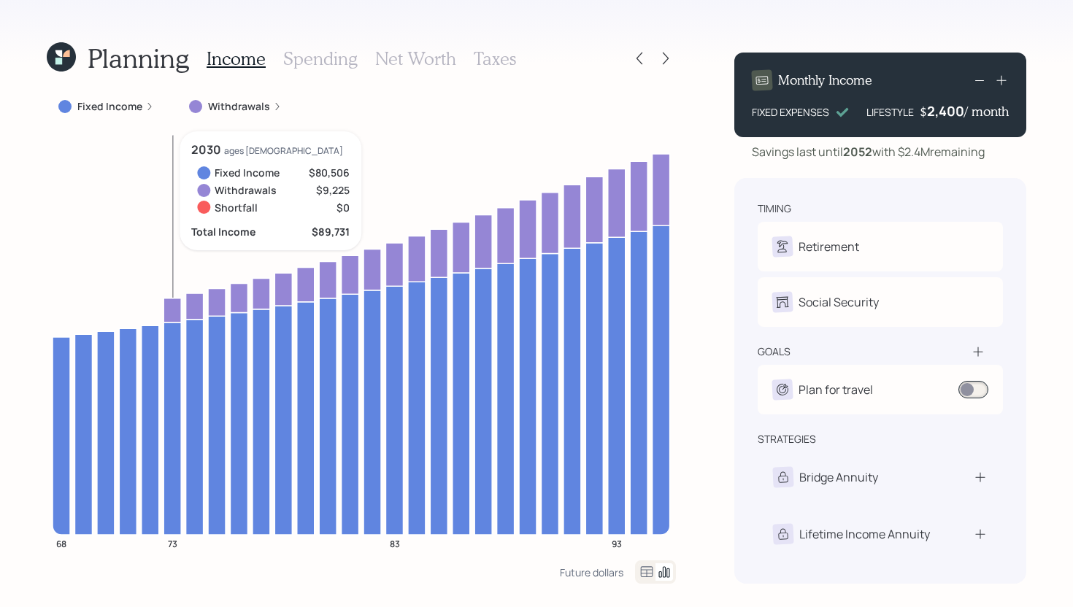
click at [171, 312] on icon at bounding box center [173, 310] width 18 height 24
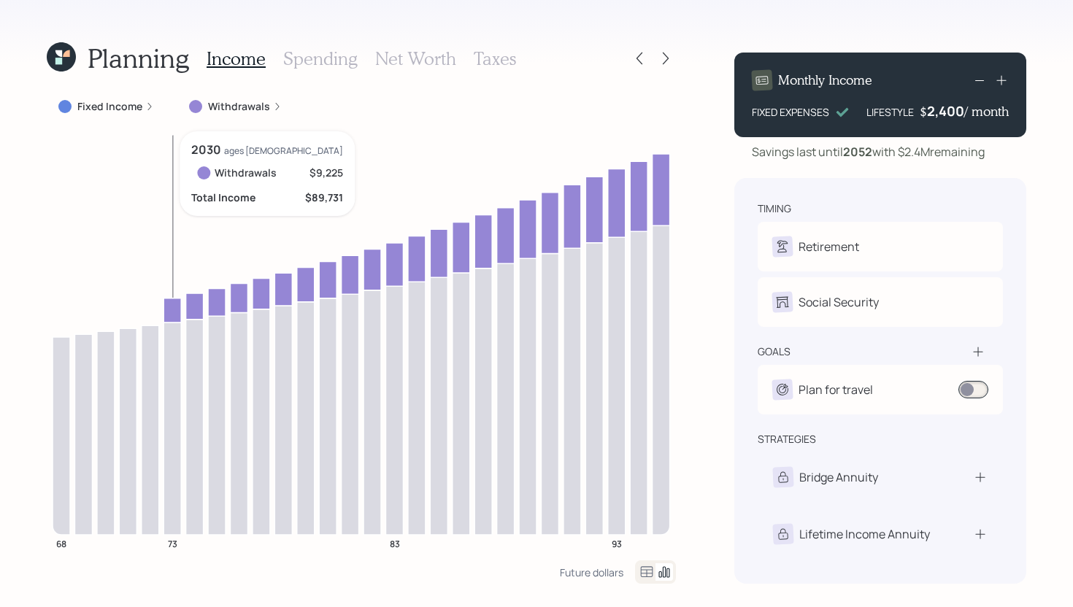
click at [172, 309] on icon at bounding box center [173, 310] width 18 height 24
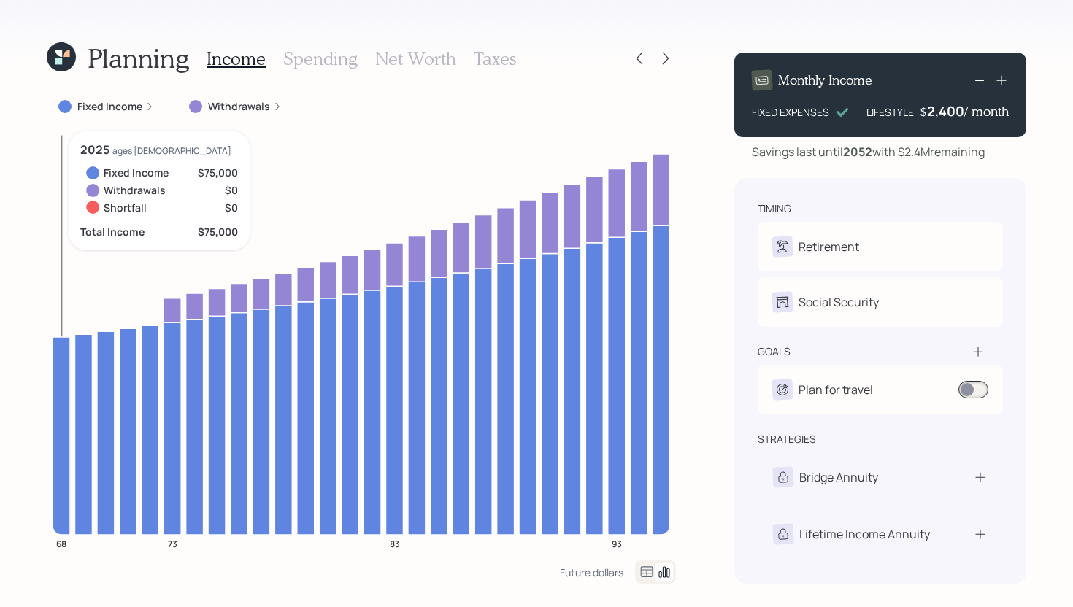
click at [58, 356] on icon at bounding box center [62, 435] width 18 height 198
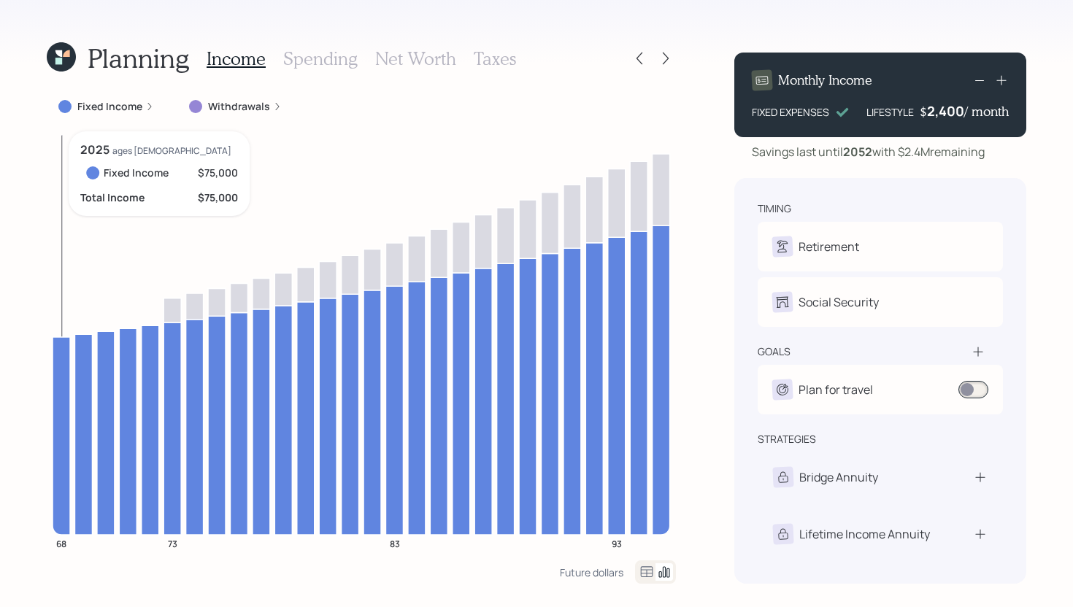
click at [58, 355] on icon at bounding box center [62, 435] width 18 height 198
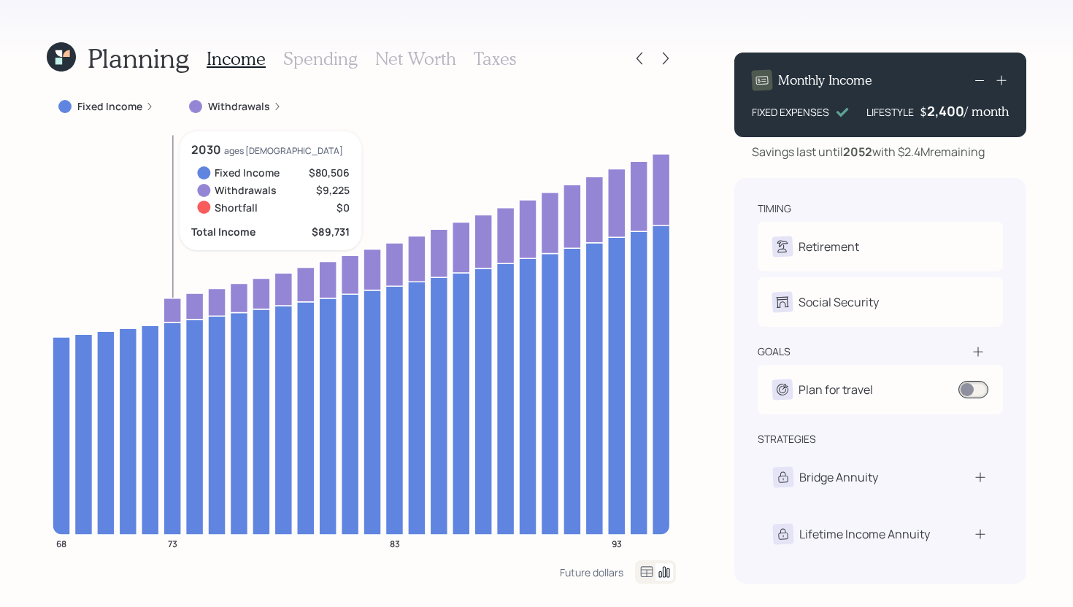
click at [174, 306] on icon at bounding box center [173, 310] width 18 height 24
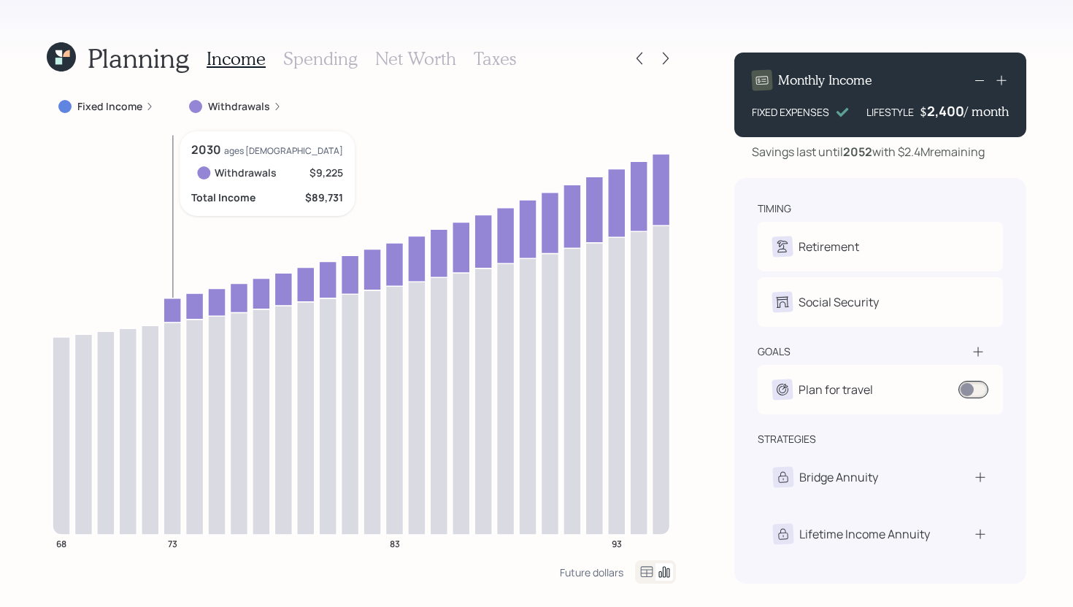
click at [172, 305] on icon at bounding box center [173, 310] width 18 height 24
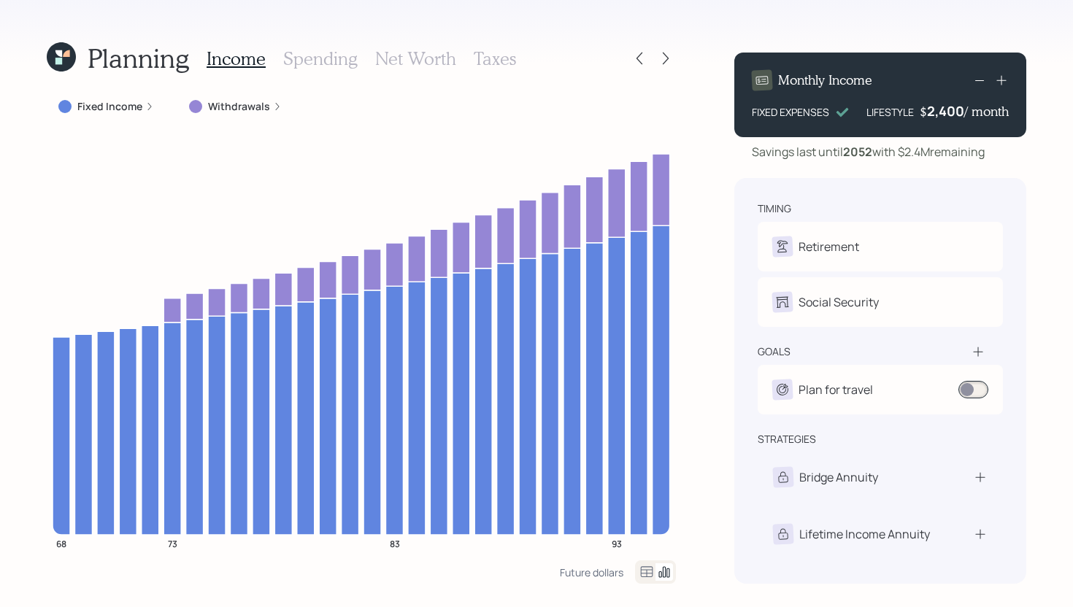
click at [309, 61] on h3 "Spending" at bounding box center [320, 58] width 74 height 21
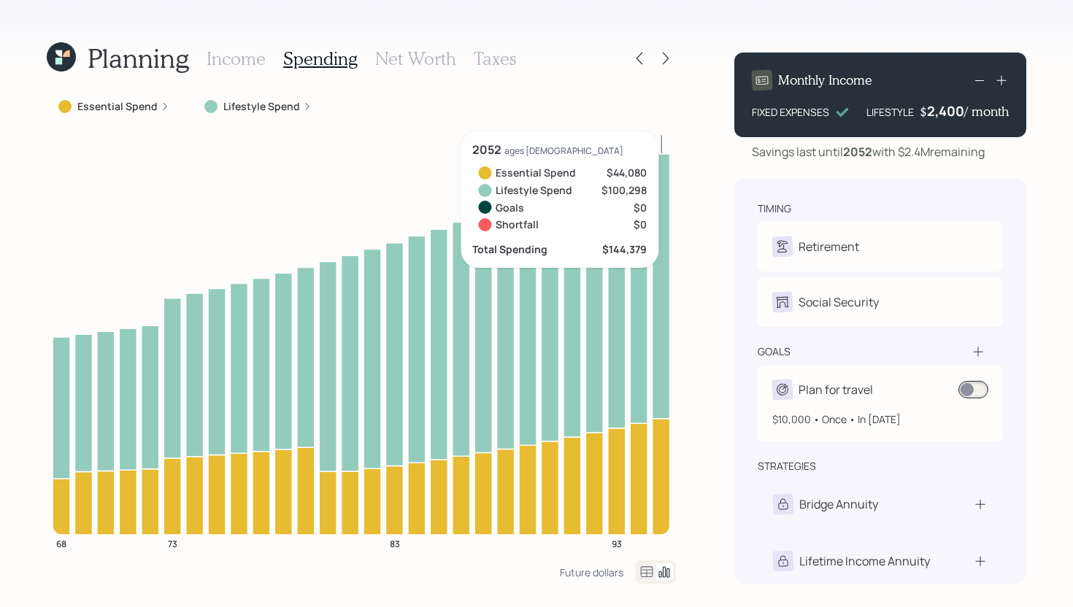
click at [980, 402] on div "$10,000 • Once • In 2026" at bounding box center [880, 413] width 216 height 27
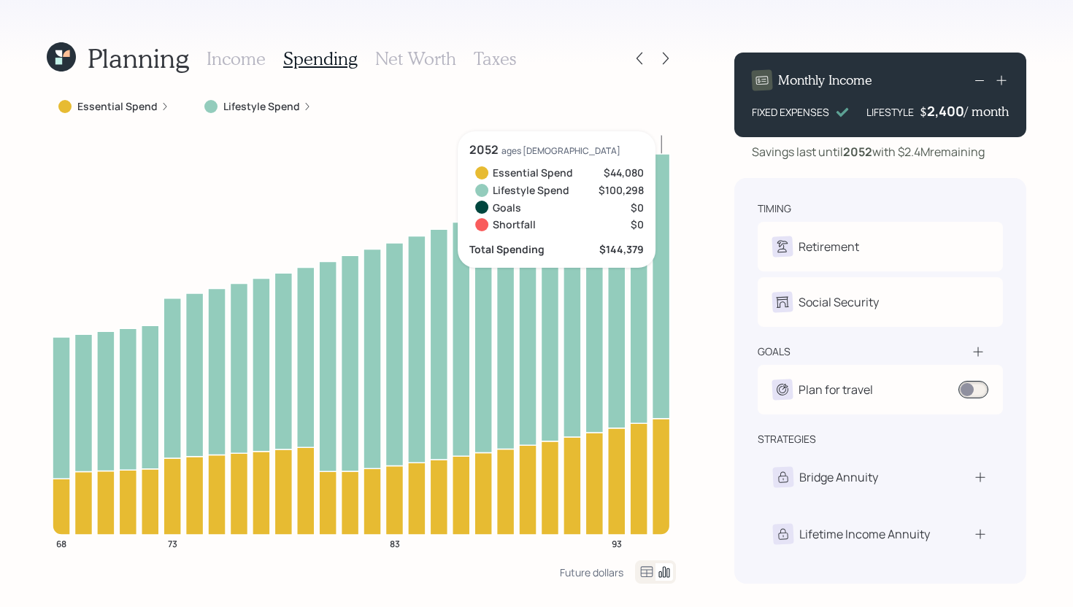
click at [980, 391] on span at bounding box center [973, 390] width 30 height 18
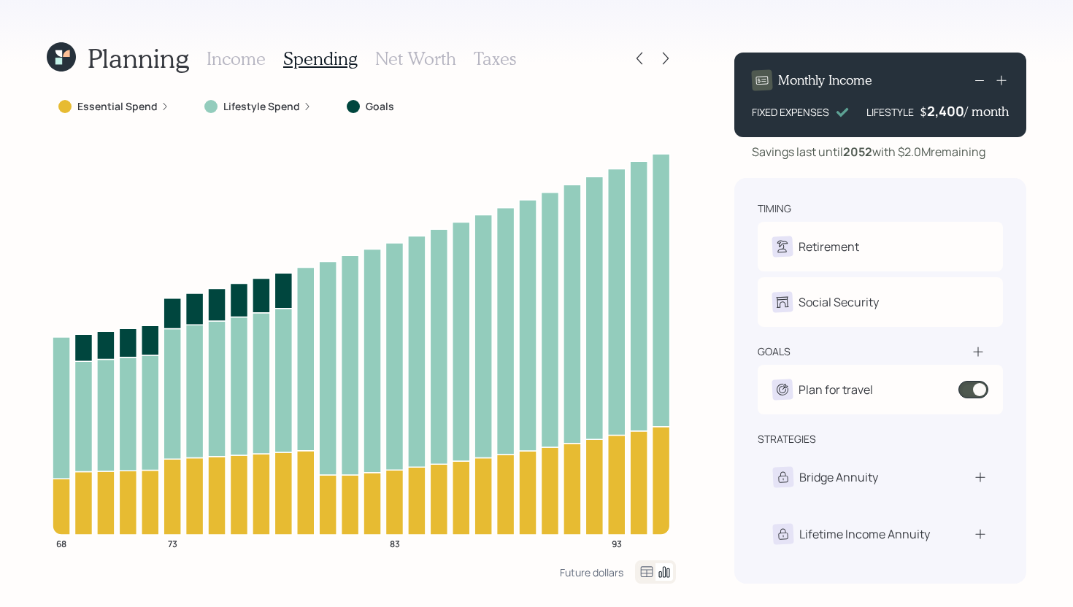
click at [247, 63] on h3 "Income" at bounding box center [236, 58] width 59 height 21
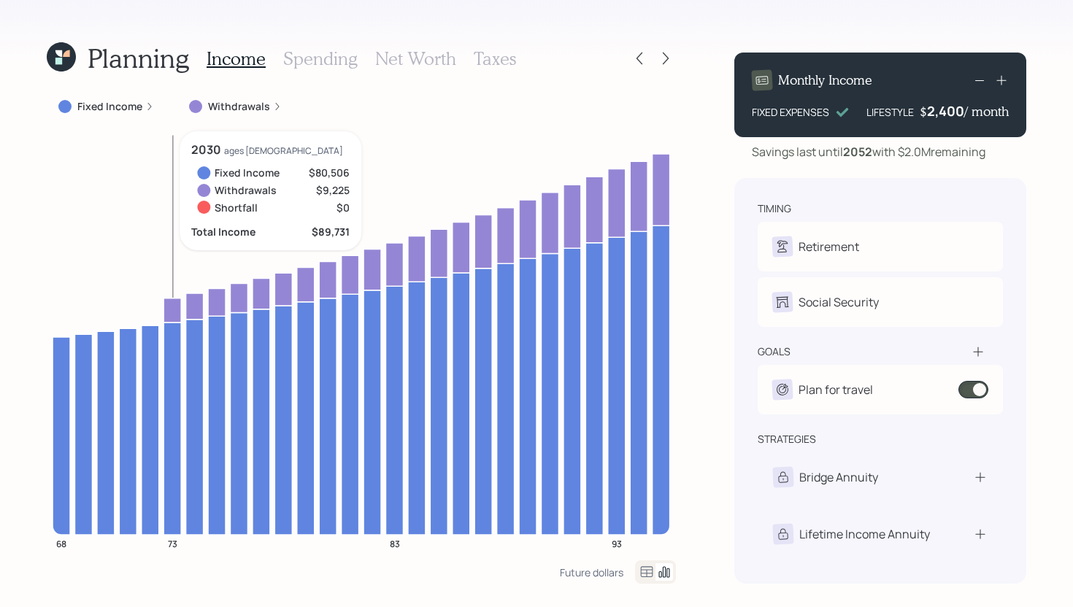
click at [172, 317] on icon at bounding box center [173, 310] width 18 height 24
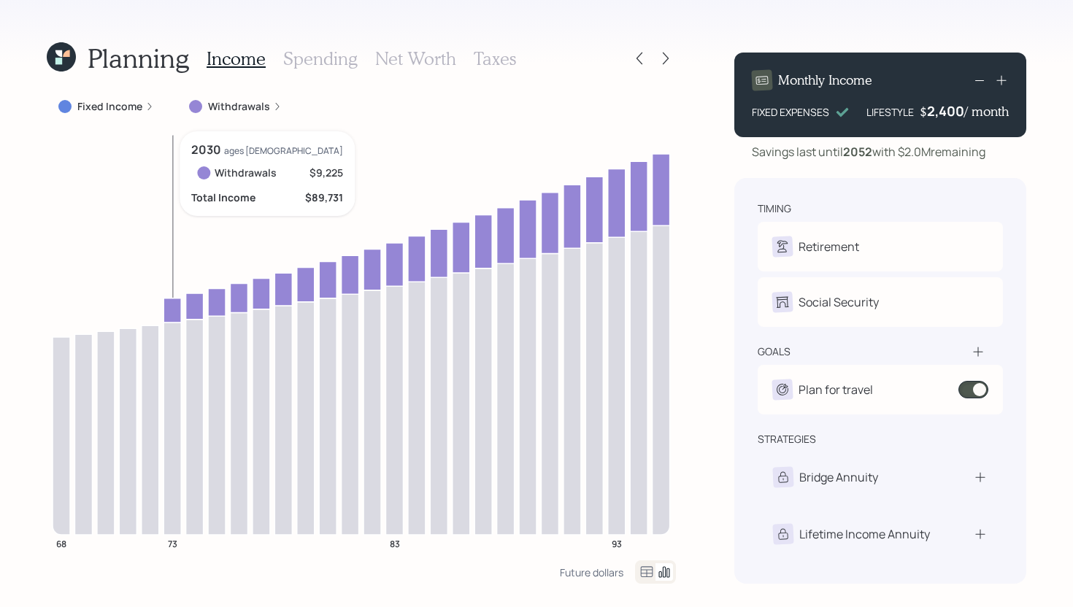
click at [171, 315] on icon at bounding box center [173, 310] width 18 height 24
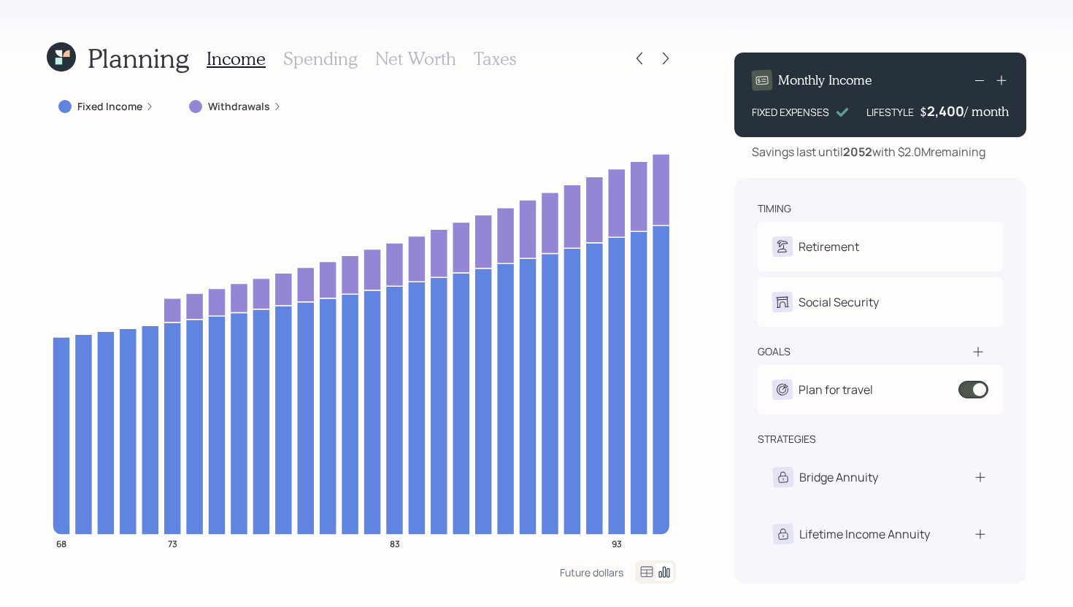
click at [954, 114] on div "2,400" at bounding box center [945, 111] width 37 height 18
click at [954, 114] on div "2400" at bounding box center [946, 111] width 36 height 18
click at [721, 226] on div "Planning Income Spending Net Worth Taxes Fixed Income Withdrawals 68 73 83 93 F…" at bounding box center [536, 303] width 1073 height 607
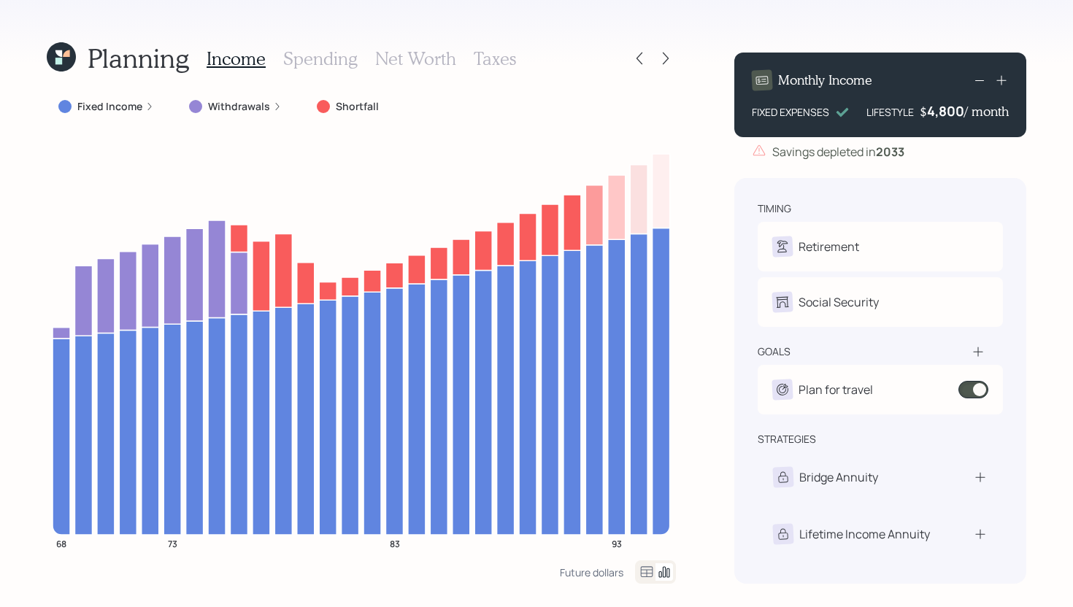
click at [964, 112] on h4 "/ month" at bounding box center [986, 112] width 45 height 16
click at [960, 112] on div "4,800" at bounding box center [945, 111] width 37 height 18
click at [960, 112] on div "4800" at bounding box center [946, 111] width 36 height 18
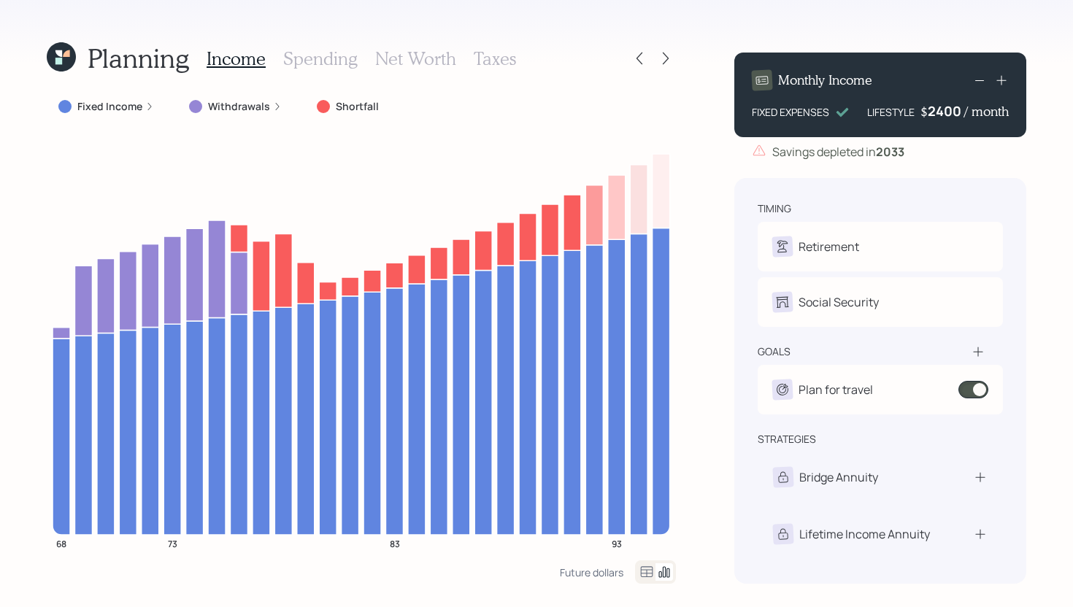
click at [711, 272] on div "Planning Income Spending Net Worth Taxes Fixed Income Withdrawals Shortfall 68 …" at bounding box center [536, 303] width 1073 height 607
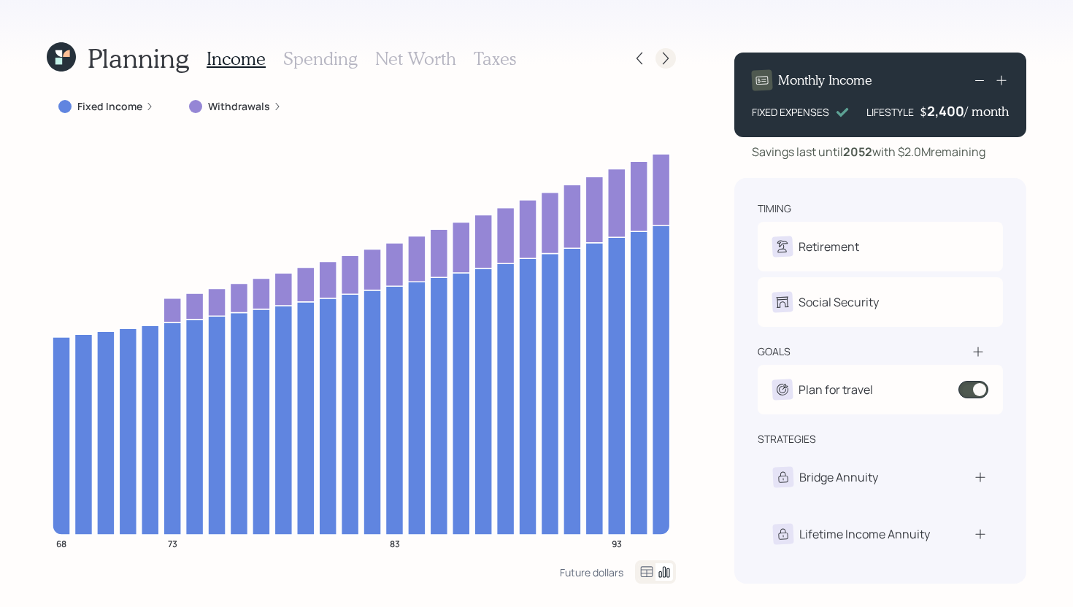
click at [666, 58] on icon at bounding box center [665, 58] width 15 height 15
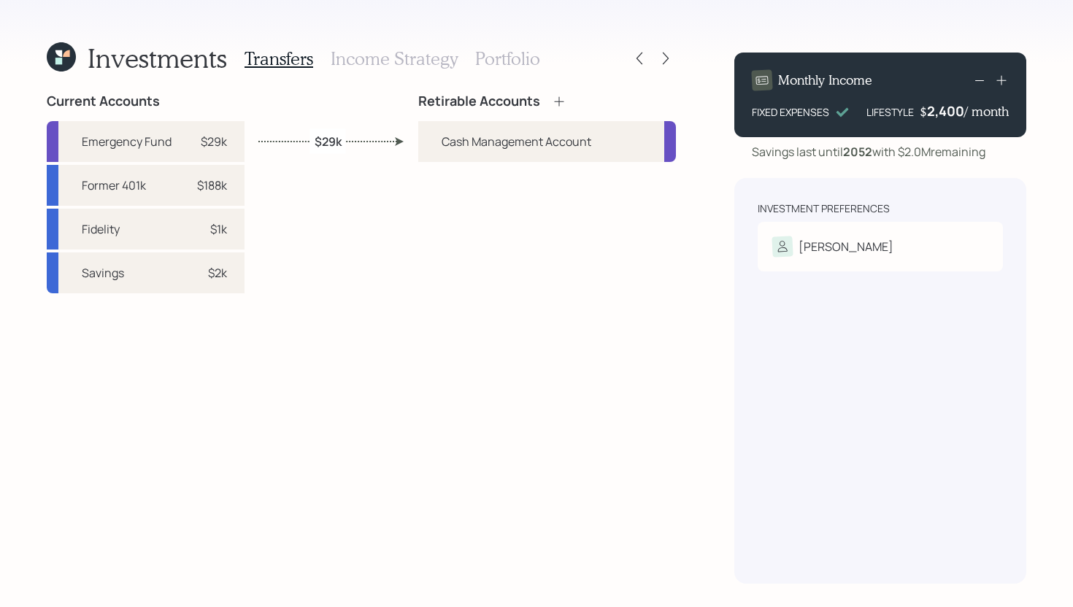
click at [560, 99] on icon at bounding box center [559, 101] width 15 height 15
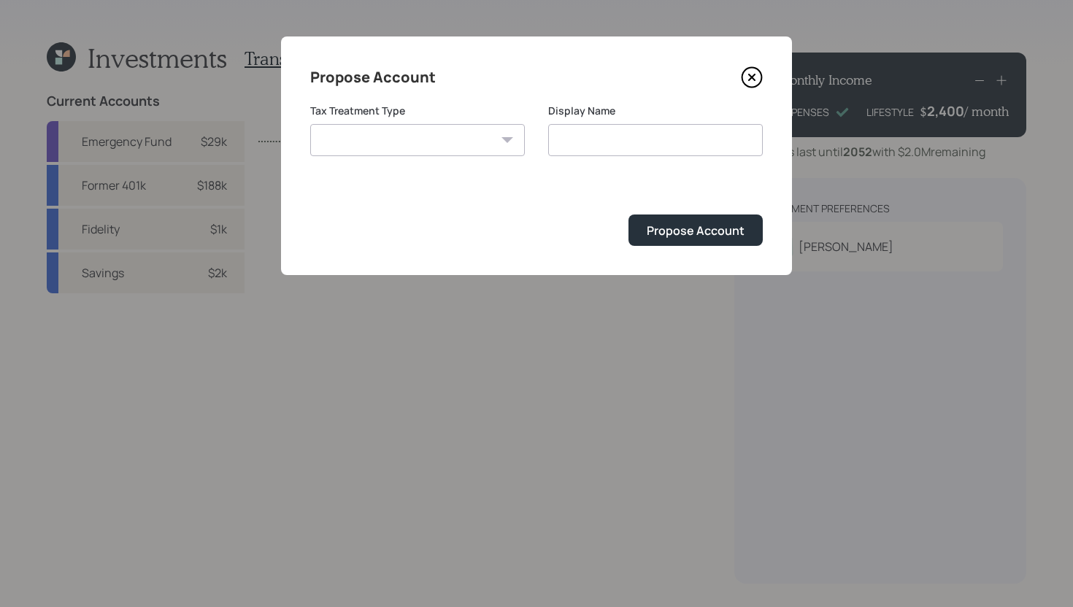
click at [458, 150] on select "Roth Taxable Traditional" at bounding box center [417, 140] width 215 height 32
select select "traditional"
click at [310, 124] on select "Roth Taxable Traditional" at bounding box center [417, 140] width 215 height 32
click at [599, 140] on input "Traditional" at bounding box center [655, 140] width 215 height 32
click at [629, 140] on input "Traditional" at bounding box center [655, 140] width 215 height 32
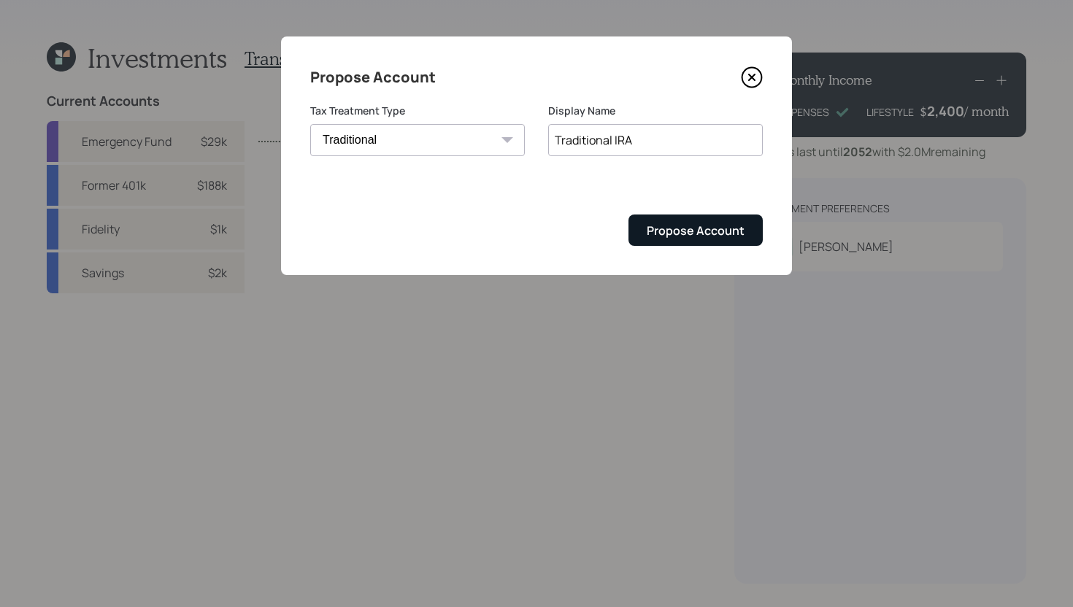
type input "Traditional IRA"
click at [677, 236] on div "Propose Account" at bounding box center [696, 231] width 98 height 16
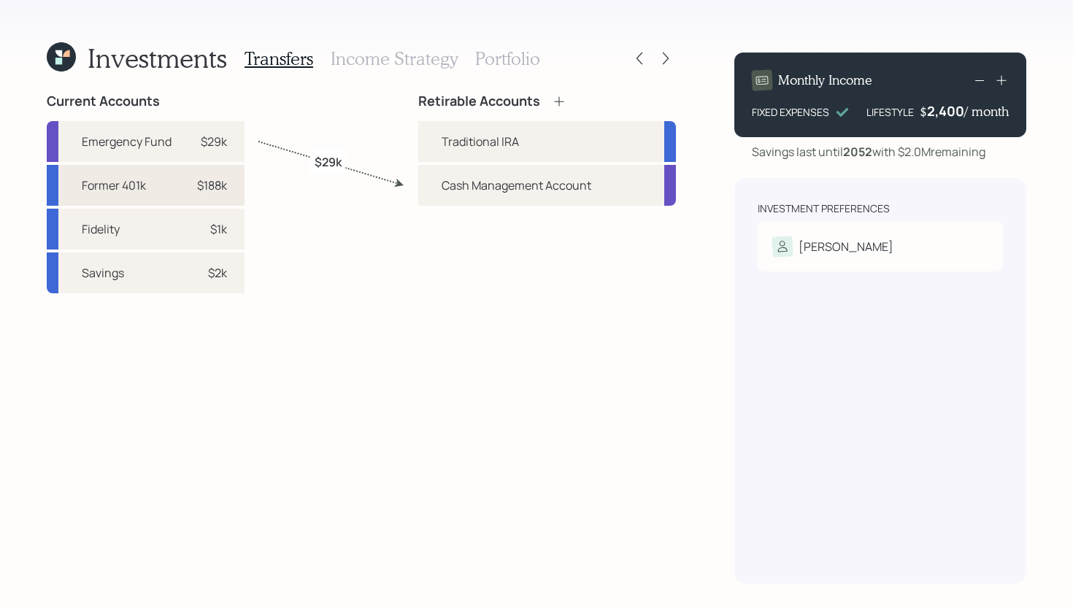
click at [210, 189] on div "$188k" at bounding box center [212, 186] width 30 height 18
click at [439, 137] on div "Traditional IRA" at bounding box center [547, 141] width 258 height 41
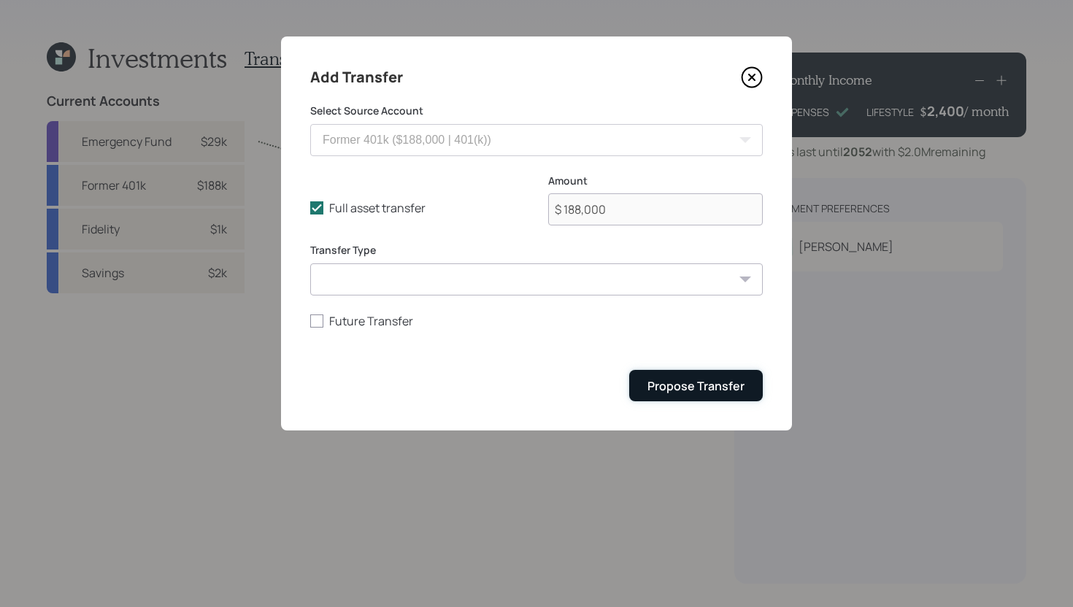
click at [688, 384] on div "Propose Transfer" at bounding box center [695, 386] width 97 height 16
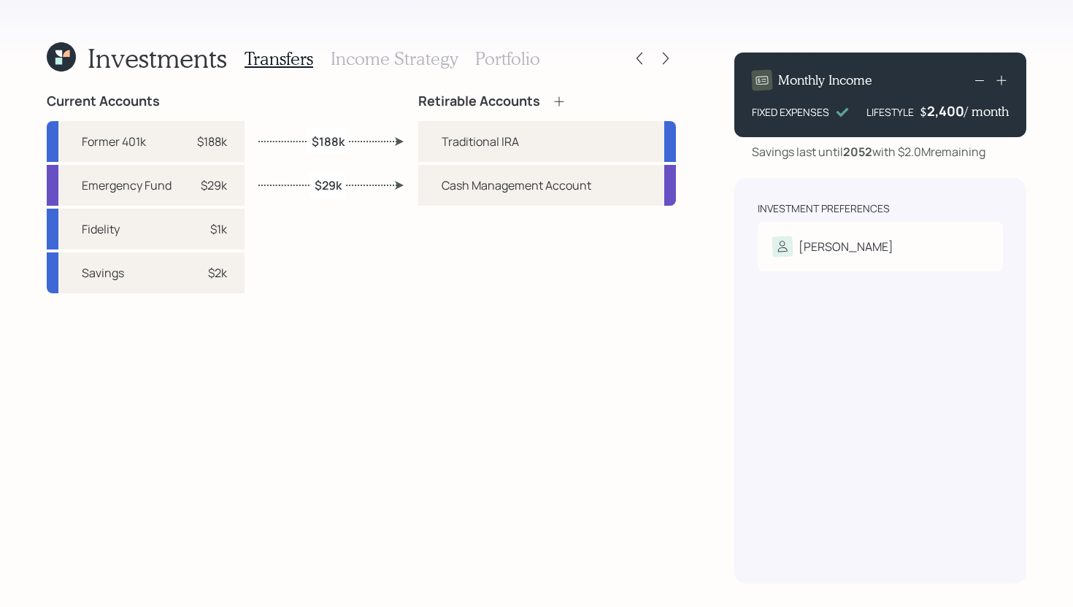
click at [405, 55] on h3 "Income Strategy" at bounding box center [394, 58] width 127 height 21
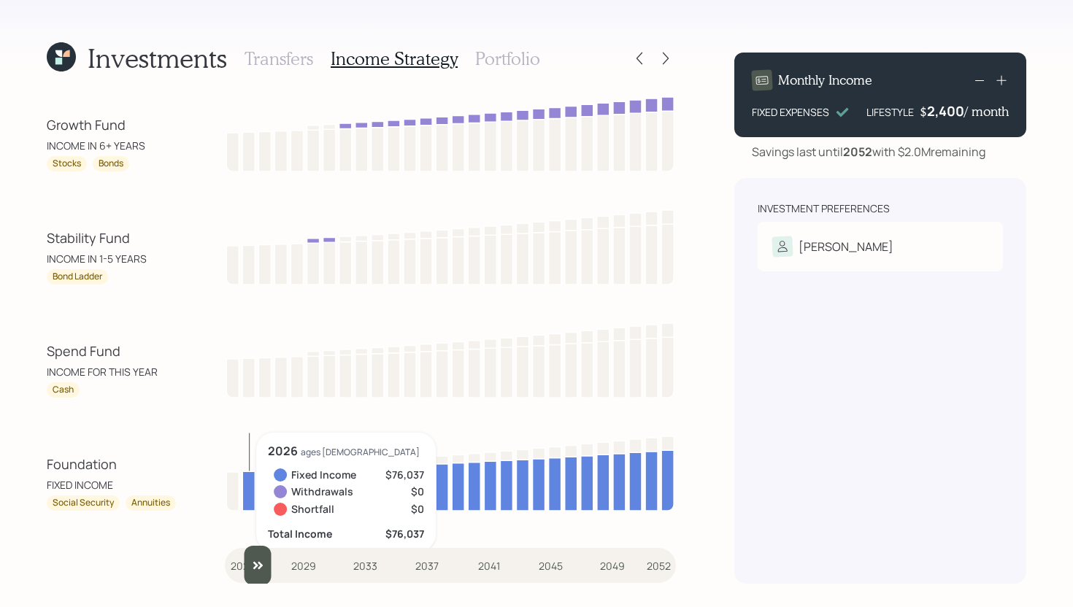
click at [248, 566] on input "slider" at bounding box center [450, 565] width 451 height 39
click at [262, 565] on input "slider" at bounding box center [450, 565] width 451 height 39
click at [281, 565] on input "slider" at bounding box center [450, 565] width 451 height 39
click at [293, 564] on input "slider" at bounding box center [450, 565] width 451 height 39
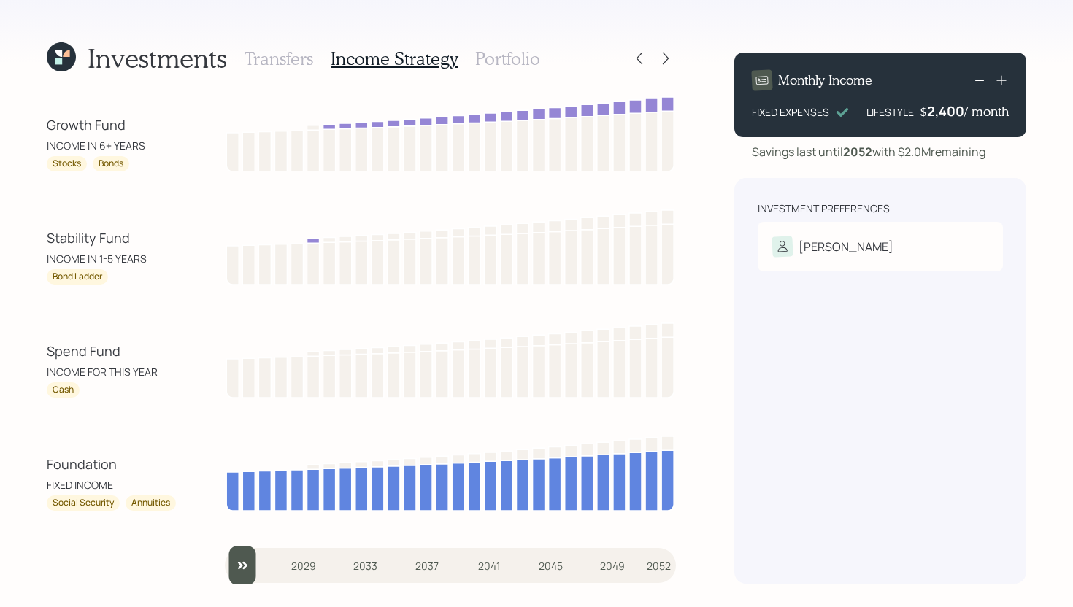
drag, startPoint x: 305, startPoint y: 570, endPoint x: 117, endPoint y: 568, distance: 188.3
click at [118, 569] on div "Growth Fund INCOME IN 6+ YEARS Stocks Bonds Stability Fund INCOME IN 1-5 YEARS …" at bounding box center [361, 338] width 629 height 491
click at [253, 564] on input "slider" at bounding box center [450, 565] width 451 height 39
click at [264, 564] on input "slider" at bounding box center [450, 565] width 451 height 39
click at [274, 564] on input "slider" at bounding box center [450, 565] width 451 height 39
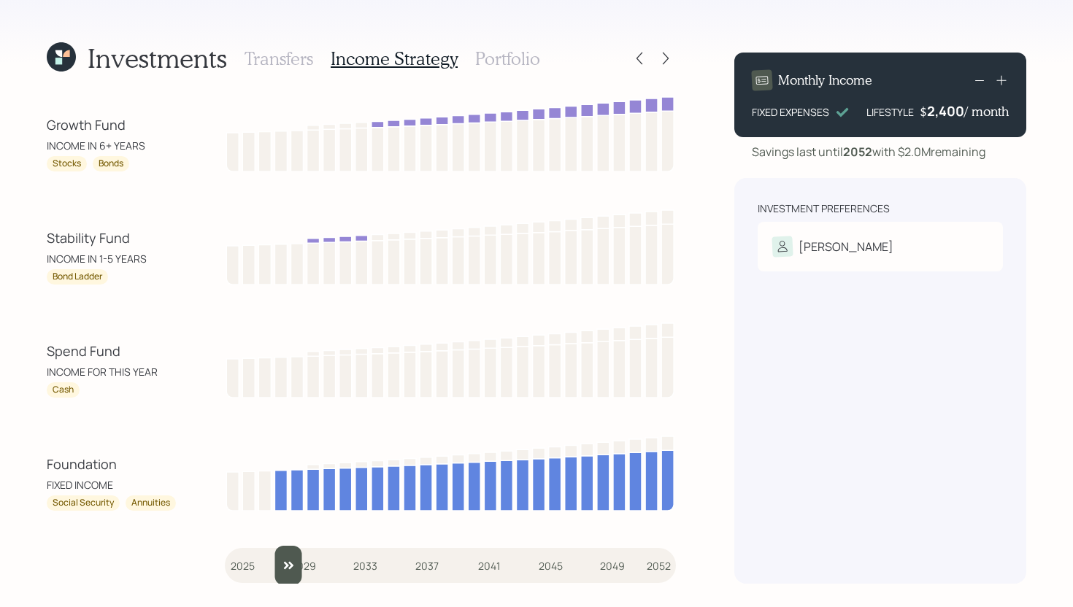
click at [282, 564] on input "slider" at bounding box center [450, 565] width 451 height 39
click at [291, 565] on input "slider" at bounding box center [450, 565] width 451 height 39
click at [310, 564] on input "slider" at bounding box center [450, 565] width 451 height 39
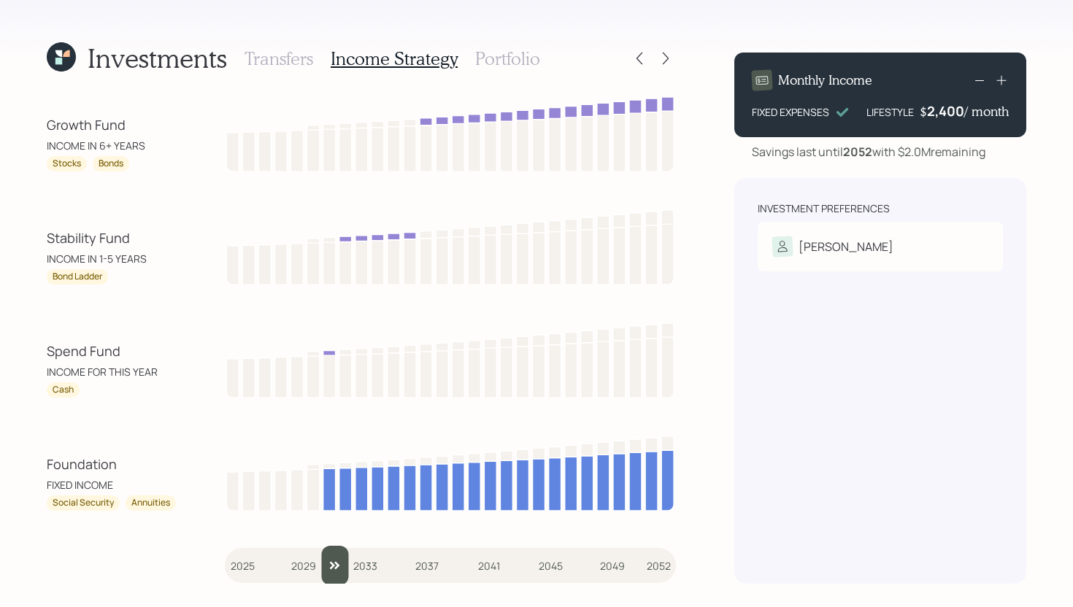
type input "2031"
click at [328, 565] on input "slider" at bounding box center [450, 565] width 451 height 39
click at [524, 64] on h3 "Portfolio" at bounding box center [507, 58] width 65 height 21
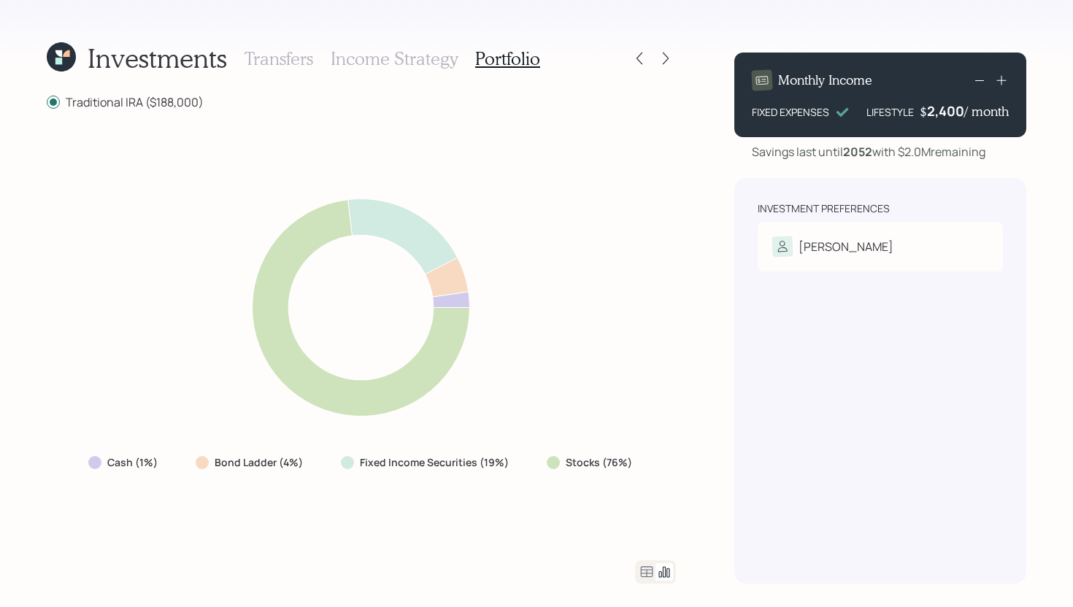
click at [653, 577] on icon at bounding box center [647, 573] width 18 height 18
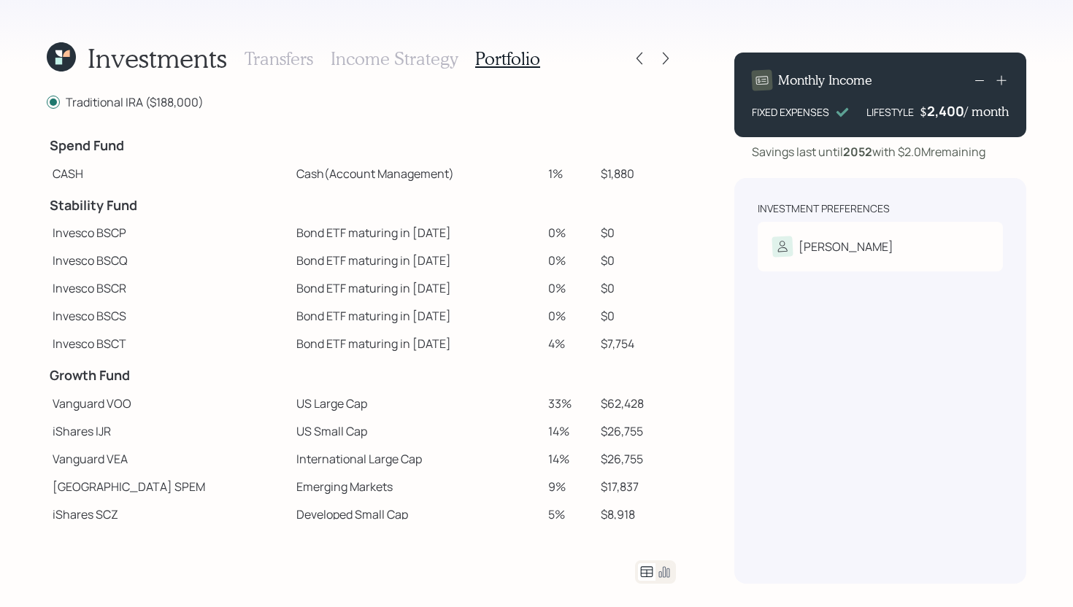
click at [669, 573] on icon at bounding box center [664, 572] width 11 height 11
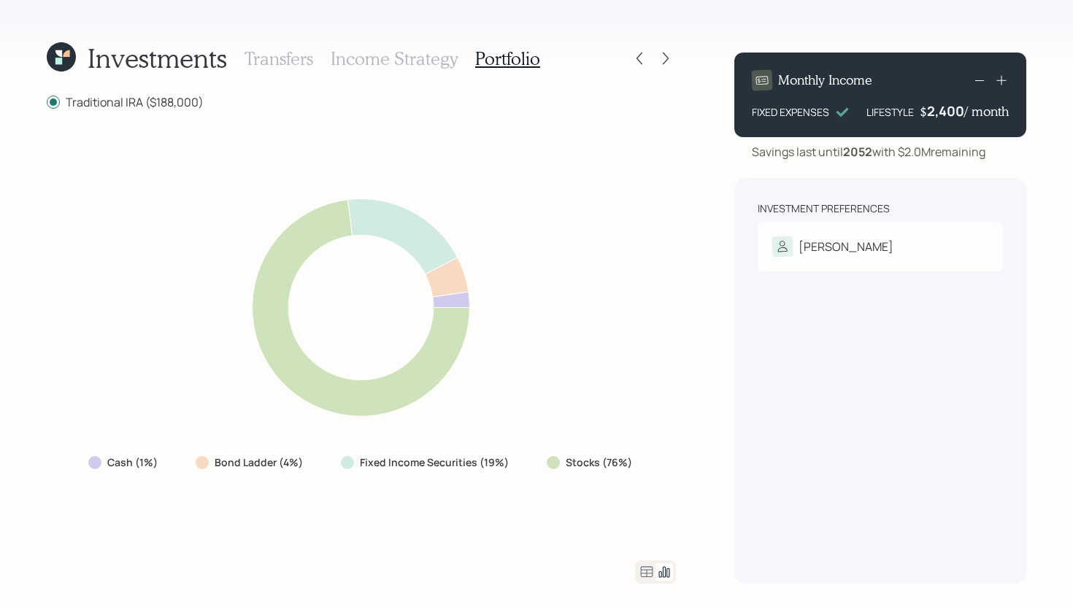
click at [424, 68] on h3 "Income Strategy" at bounding box center [394, 58] width 127 height 21
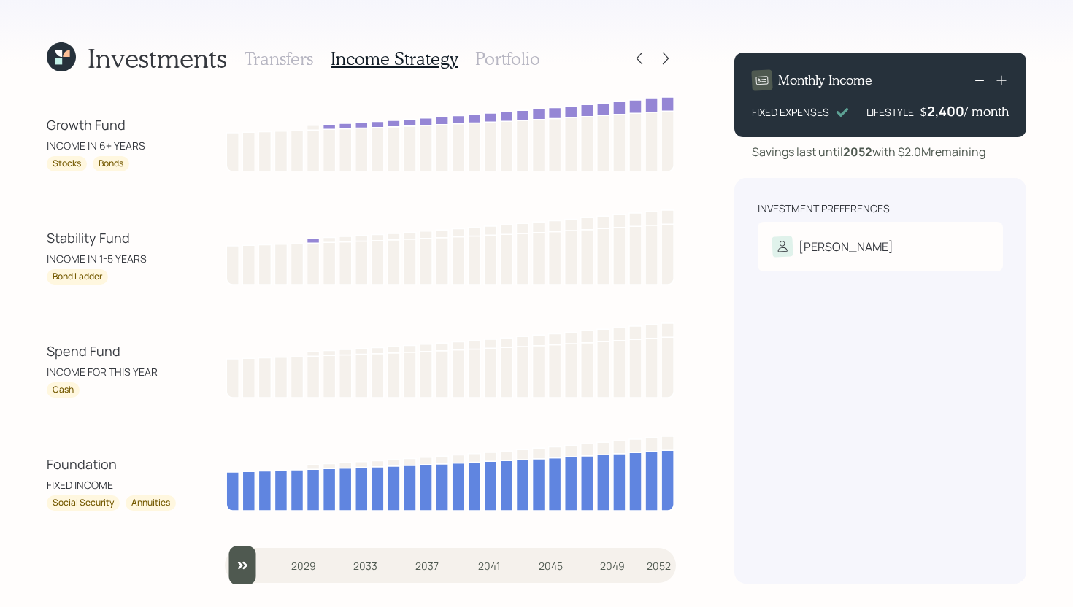
click at [497, 55] on h3 "Portfolio" at bounding box center [507, 58] width 65 height 21
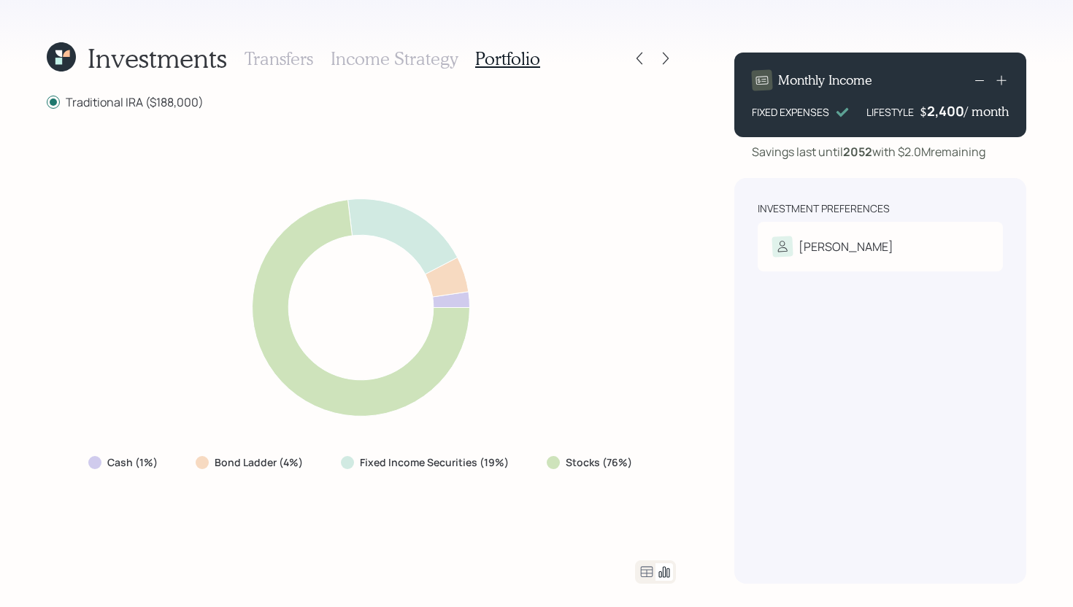
click at [433, 62] on h3 "Income Strategy" at bounding box center [394, 58] width 127 height 21
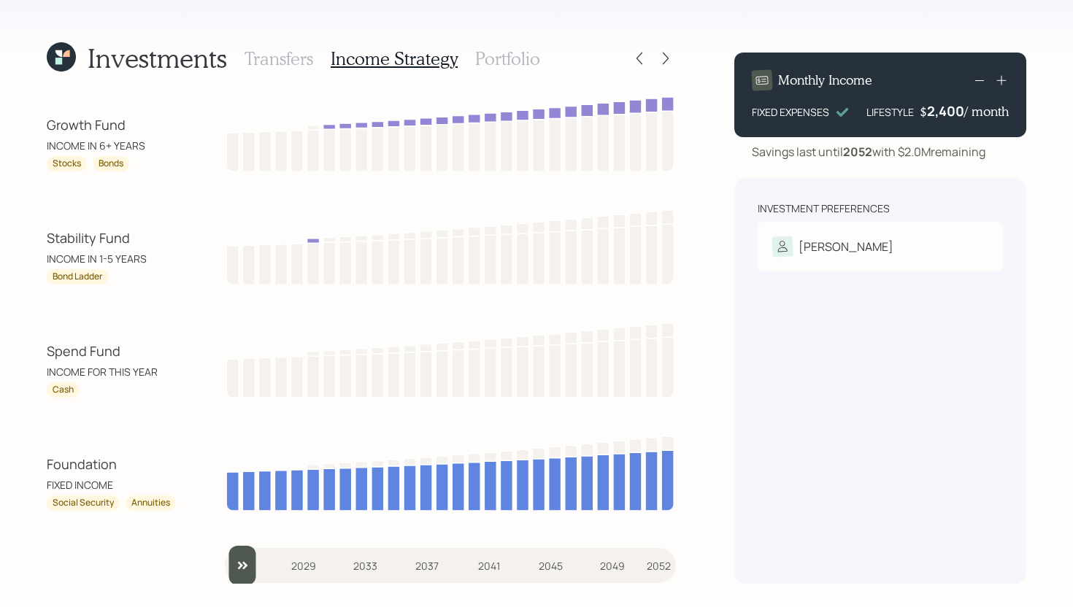
click at [515, 58] on h3 "Portfolio" at bounding box center [507, 58] width 65 height 21
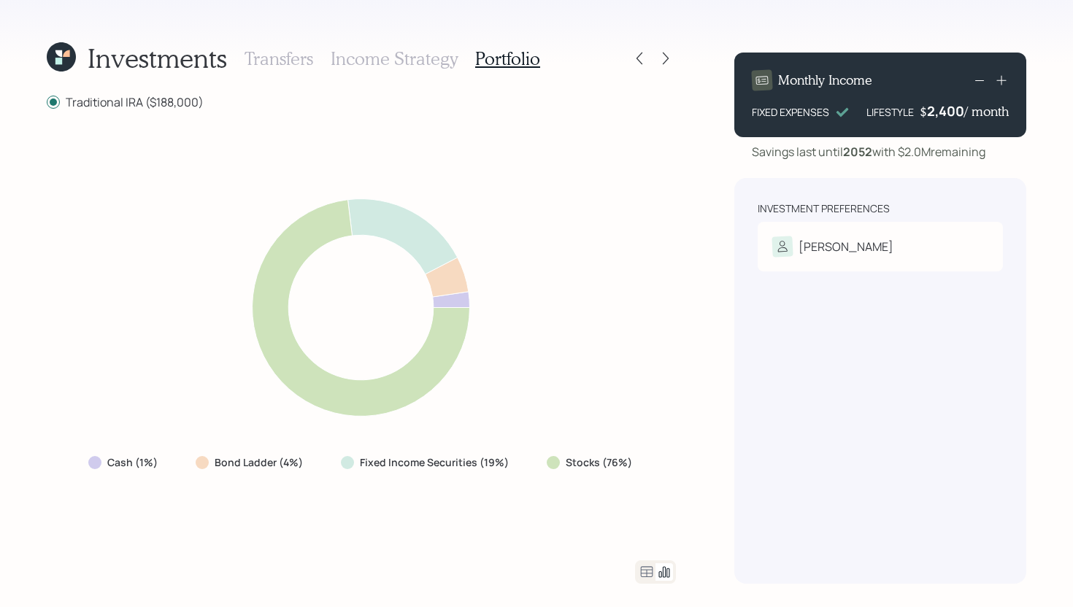
click at [647, 573] on icon at bounding box center [647, 571] width 12 height 11
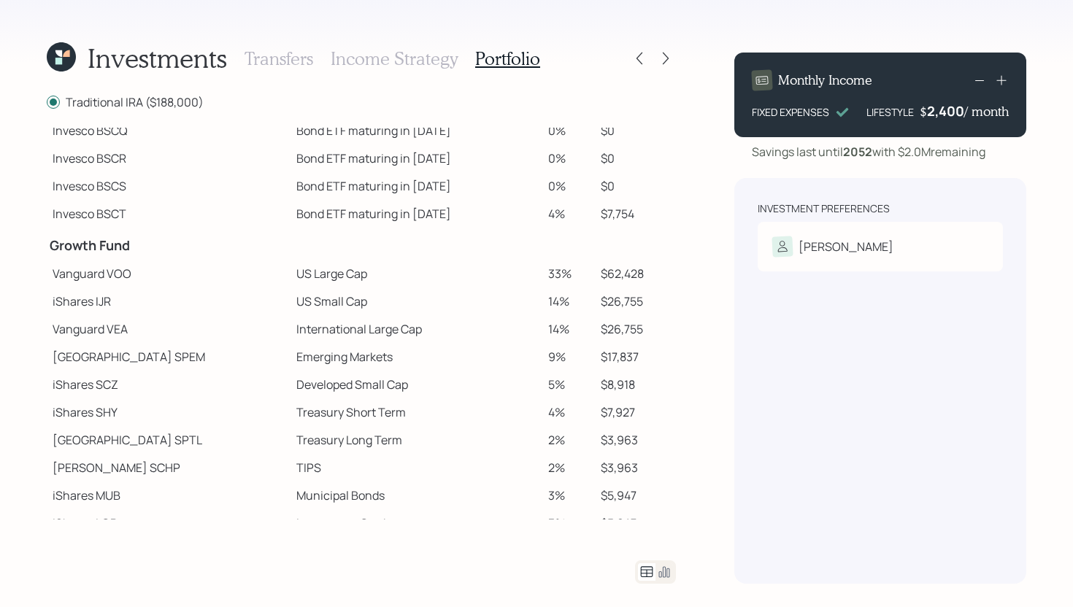
scroll to position [203, 0]
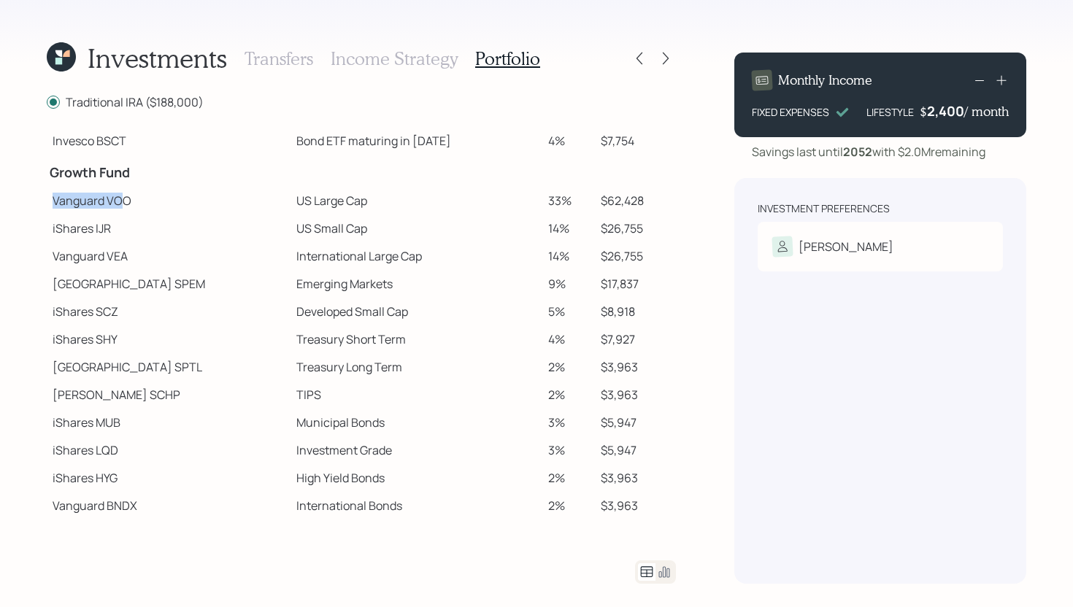
drag, startPoint x: 51, startPoint y: 201, endPoint x: 120, endPoint y: 201, distance: 69.3
click at [121, 201] on td "Vanguard VOO" at bounding box center [169, 201] width 244 height 28
click at [74, 230] on td "iShares IJR" at bounding box center [169, 229] width 244 height 28
click at [545, 204] on td "33%" at bounding box center [568, 201] width 52 height 28
click at [283, 55] on h3 "Transfers" at bounding box center [279, 58] width 69 height 21
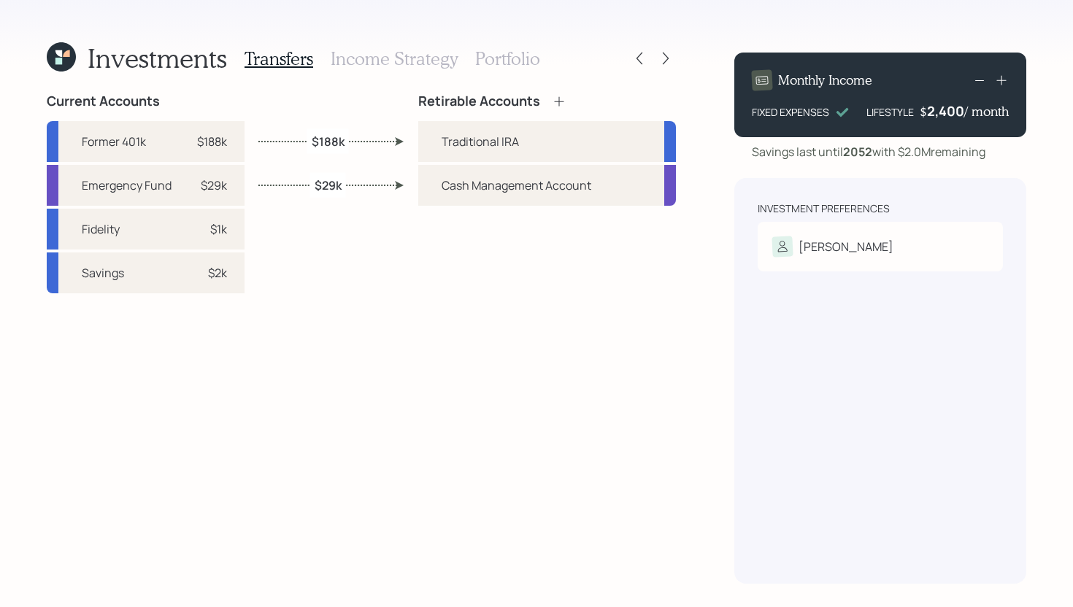
click at [502, 65] on h3 "Portfolio" at bounding box center [507, 58] width 65 height 21
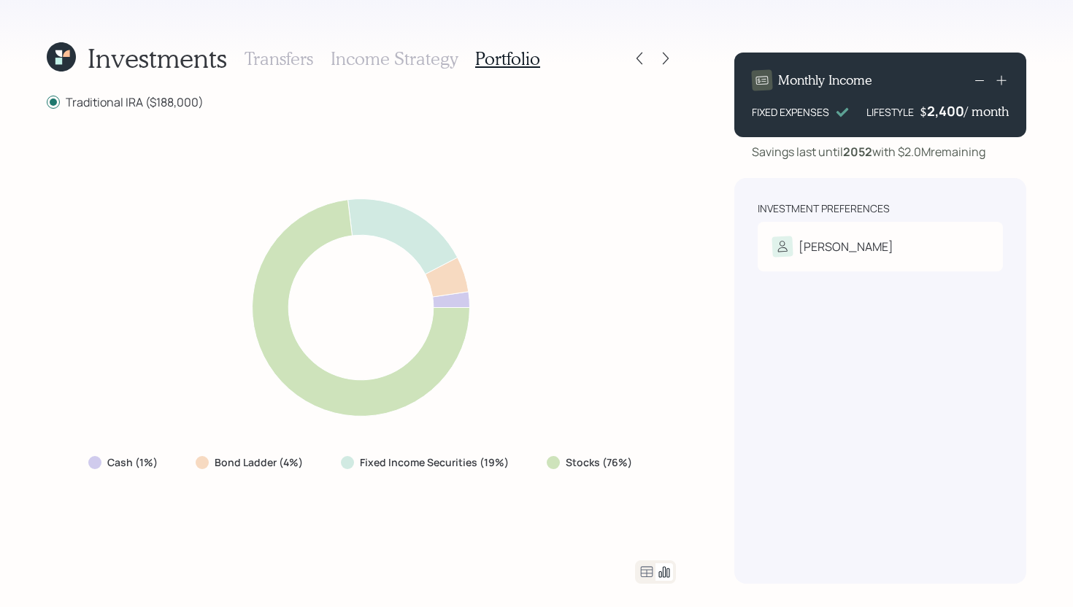
click at [423, 65] on h3 "Income Strategy" at bounding box center [394, 58] width 127 height 21
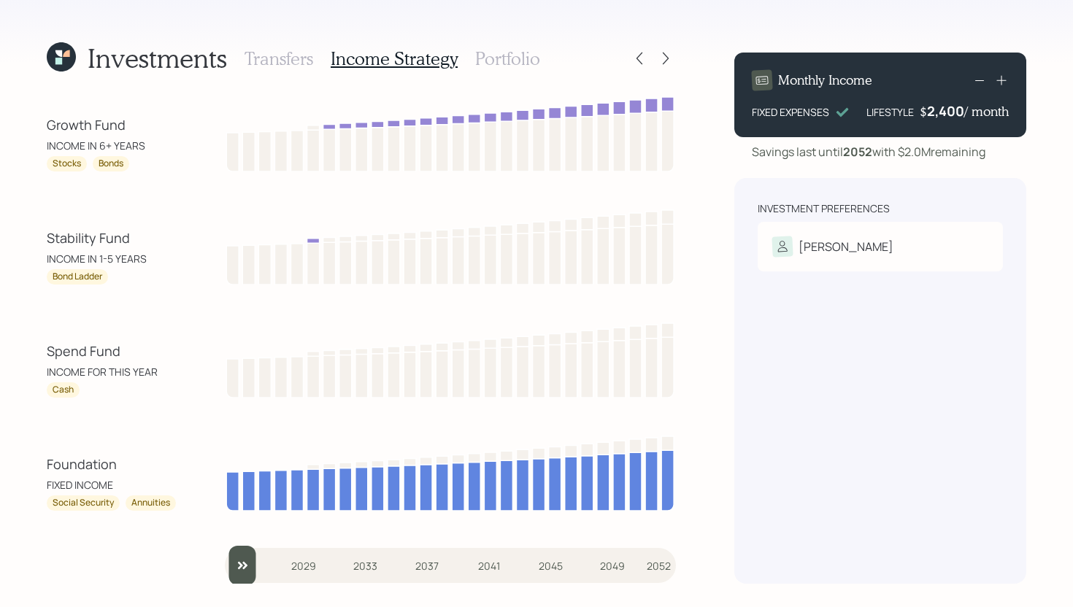
click at [514, 60] on h3 "Portfolio" at bounding box center [507, 58] width 65 height 21
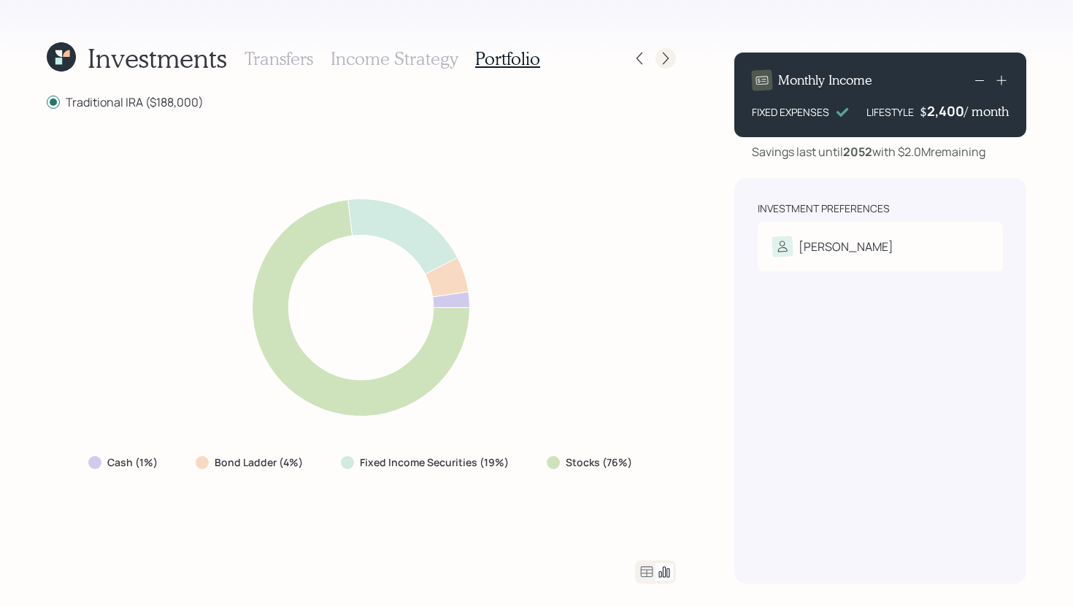
click at [669, 59] on icon at bounding box center [665, 58] width 15 height 15
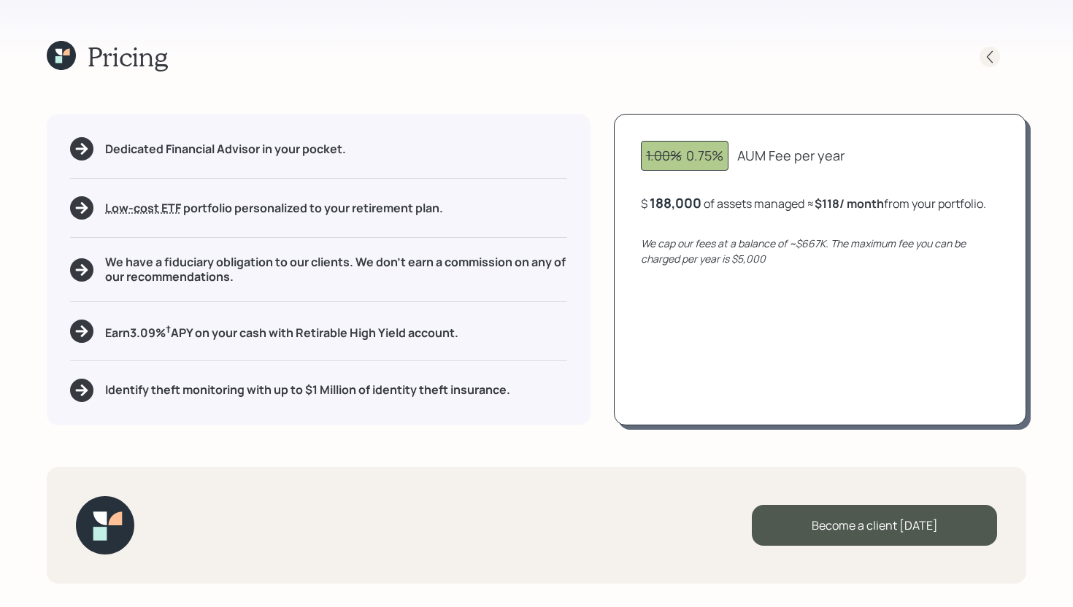
click at [996, 54] on icon at bounding box center [989, 57] width 15 height 15
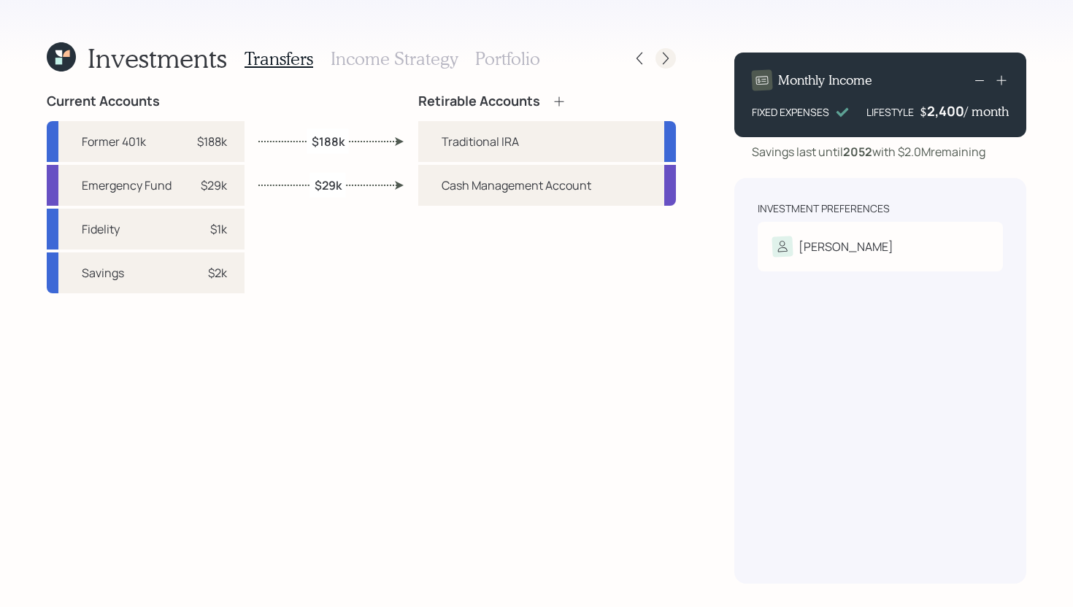
click at [661, 61] on icon at bounding box center [665, 58] width 15 height 15
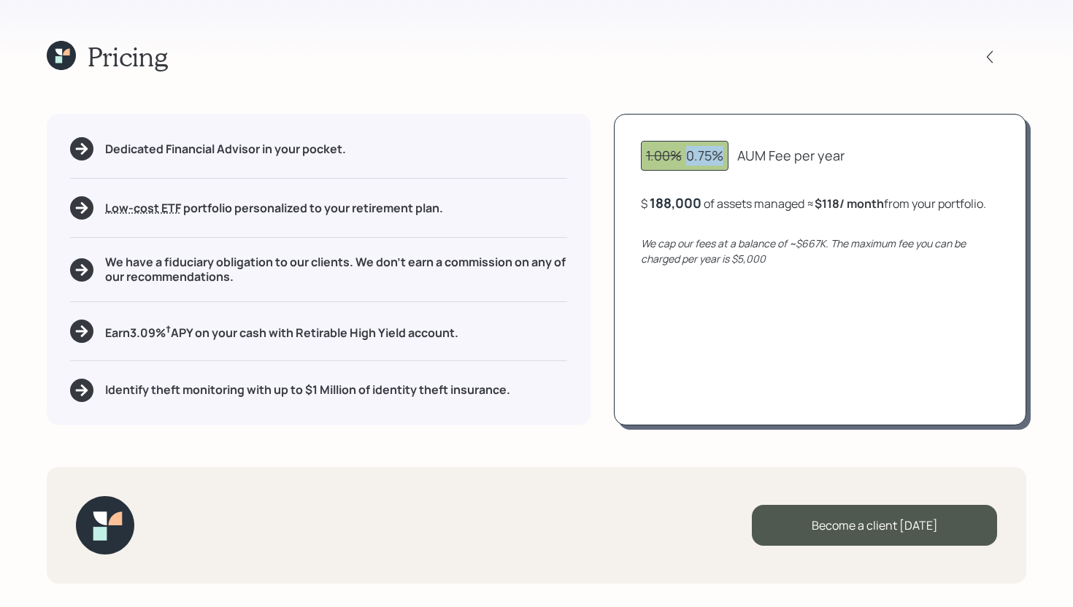
drag, startPoint x: 723, startPoint y: 156, endPoint x: 685, endPoint y: 157, distance: 38.7
click at [685, 157] on div "1.00% 0.75%" at bounding box center [684, 156] width 77 height 20
drag, startPoint x: 180, startPoint y: 330, endPoint x: 100, endPoint y: 330, distance: 80.3
click at [100, 330] on div "Earn 3.09 % † APY on your cash with Retirable High Yield account." at bounding box center [318, 331] width 497 height 23
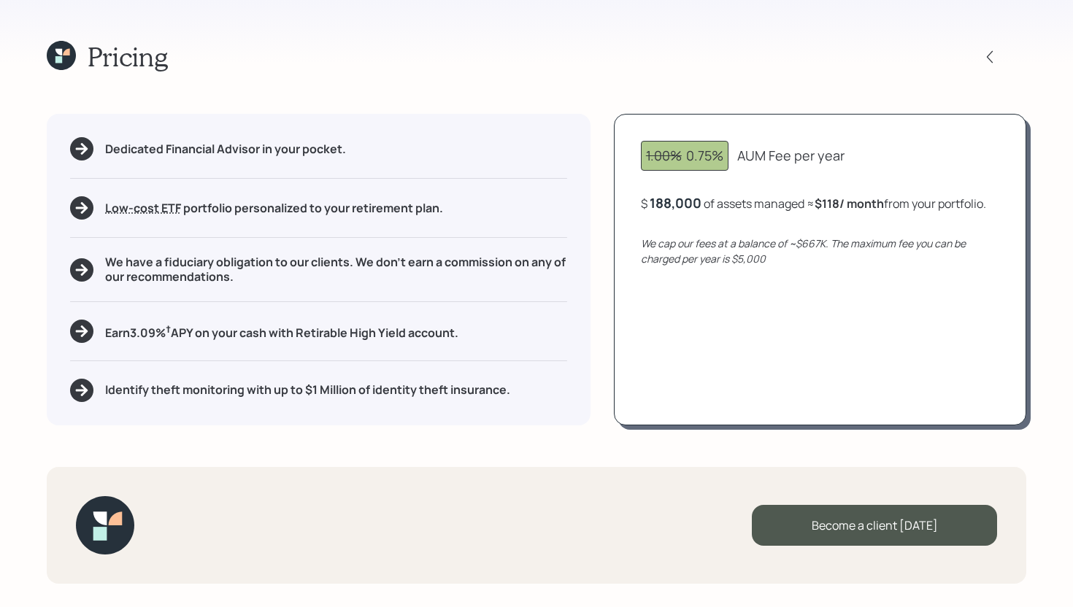
click at [516, 326] on div "Earn 3.09 % † APY on your cash with Retirable High Yield account." at bounding box center [318, 331] width 497 height 23
drag, startPoint x: 472, startPoint y: 335, endPoint x: 92, endPoint y: 331, distance: 379.6
click at [92, 331] on div "Earn 3.09 % † APY on your cash with Retirable High Yield account." at bounding box center [318, 331] width 497 height 23
click at [499, 342] on div "Earn 3.09 % † APY on your cash with Retirable High Yield account." at bounding box center [318, 331] width 497 height 23
drag, startPoint x: 131, startPoint y: 334, endPoint x: 167, endPoint y: 329, distance: 36.0
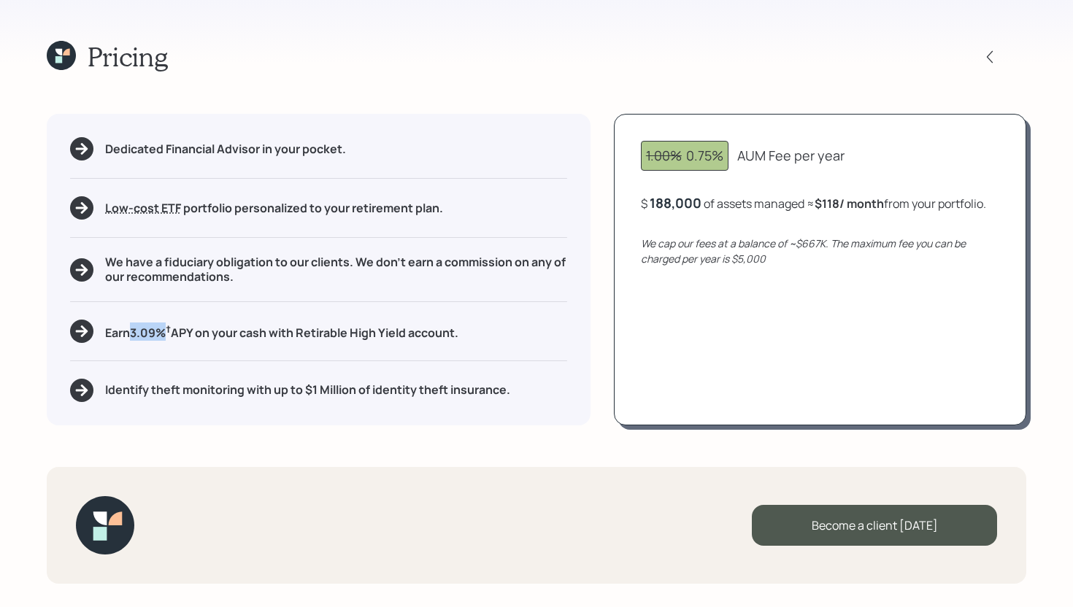
click at [167, 329] on h5 "Earn 3.09 % † APY on your cash with Retirable High Yield account." at bounding box center [281, 332] width 353 height 18
click at [480, 330] on div "Earn 3.09 % † APY on your cash with Retirable High Yield account." at bounding box center [318, 331] width 497 height 23
drag, startPoint x: 134, startPoint y: 332, endPoint x: 166, endPoint y: 333, distance: 32.1
click at [166, 333] on h5 "Earn 3.09 % † APY on your cash with Retirable High Yield account." at bounding box center [281, 332] width 353 height 18
click at [517, 318] on div "Dedicated Financial Advisor in your pocket. Low-cost ETF Retirable uses diversi…" at bounding box center [319, 269] width 544 height 311
